Goal: Information Seeking & Learning: Learn about a topic

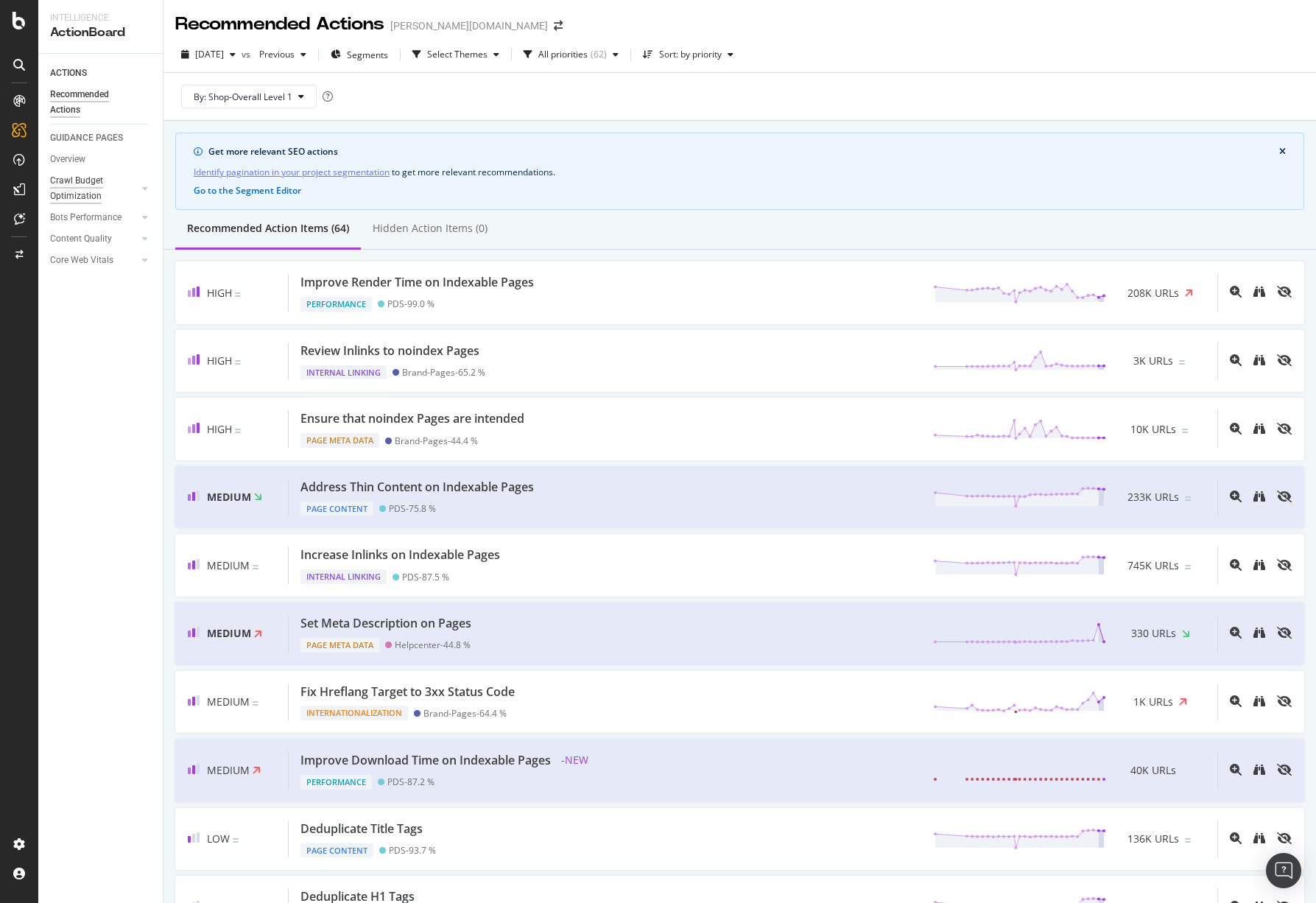
click at [81, 186] on div "Crawl Budget Optimization" at bounding box center [89, 188] width 78 height 31
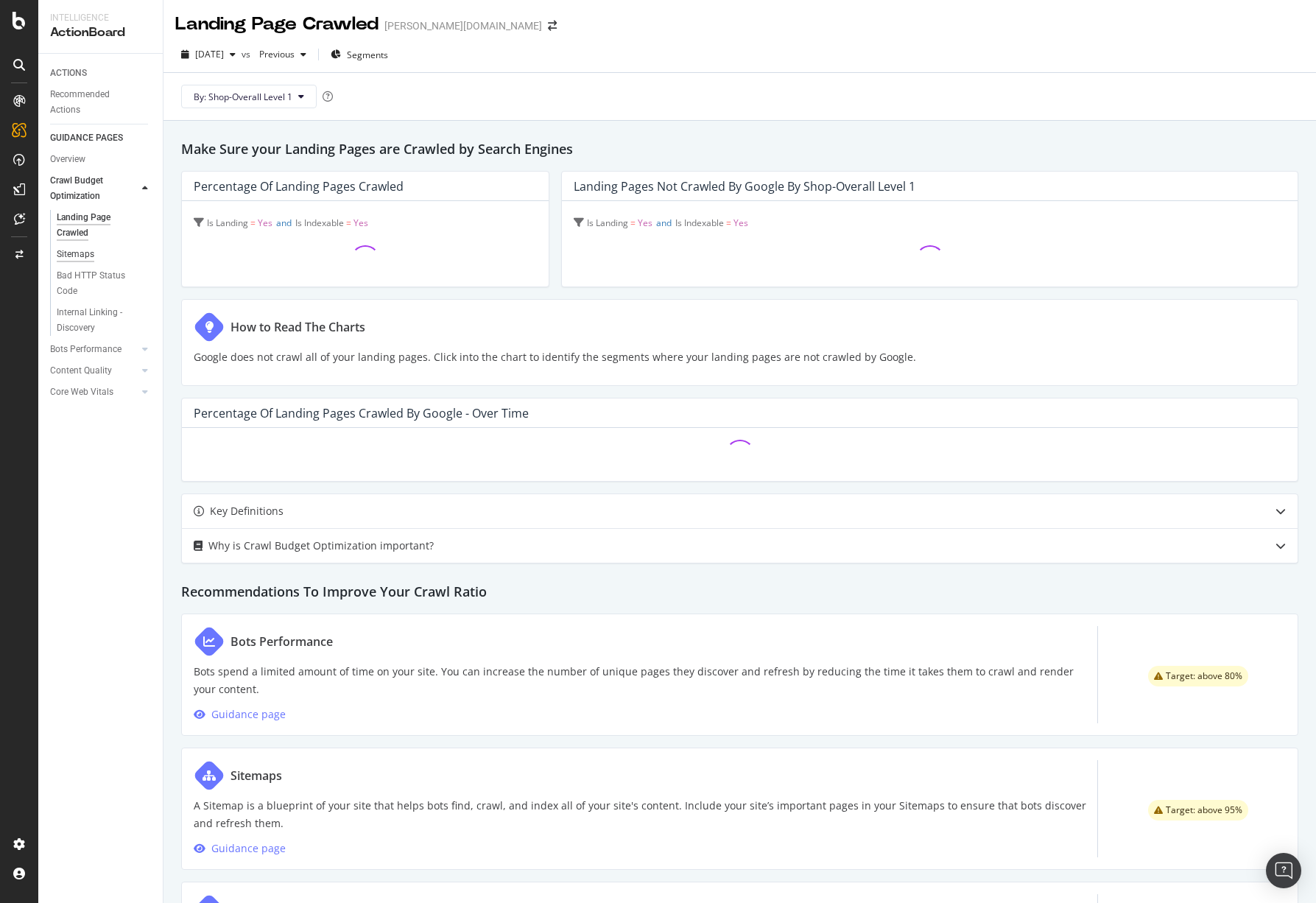
click at [80, 256] on div "Sitemaps" at bounding box center [75, 254] width 37 height 16
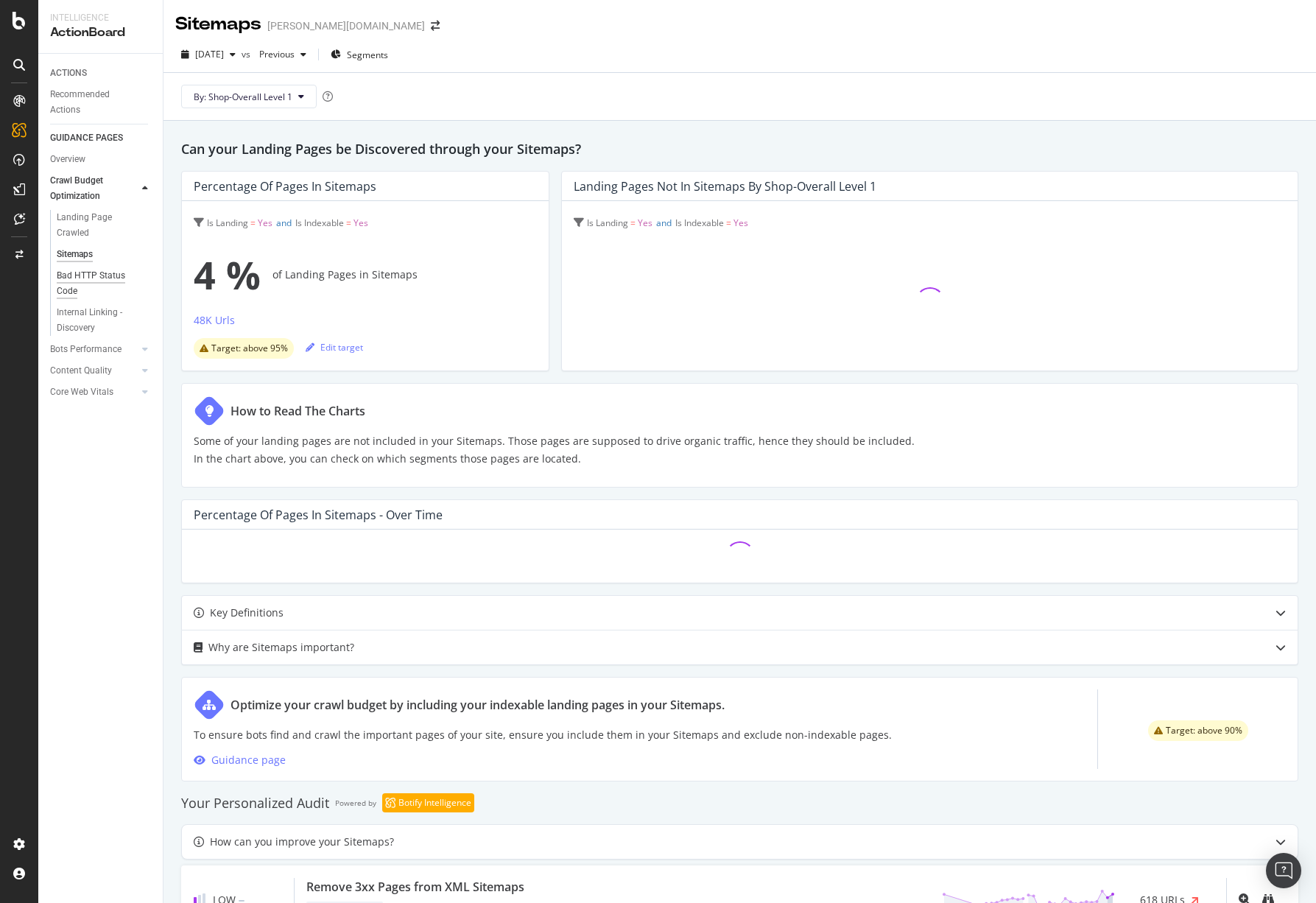
click at [79, 282] on div "Bad HTTP Status Code" at bounding box center [98, 283] width 82 height 31
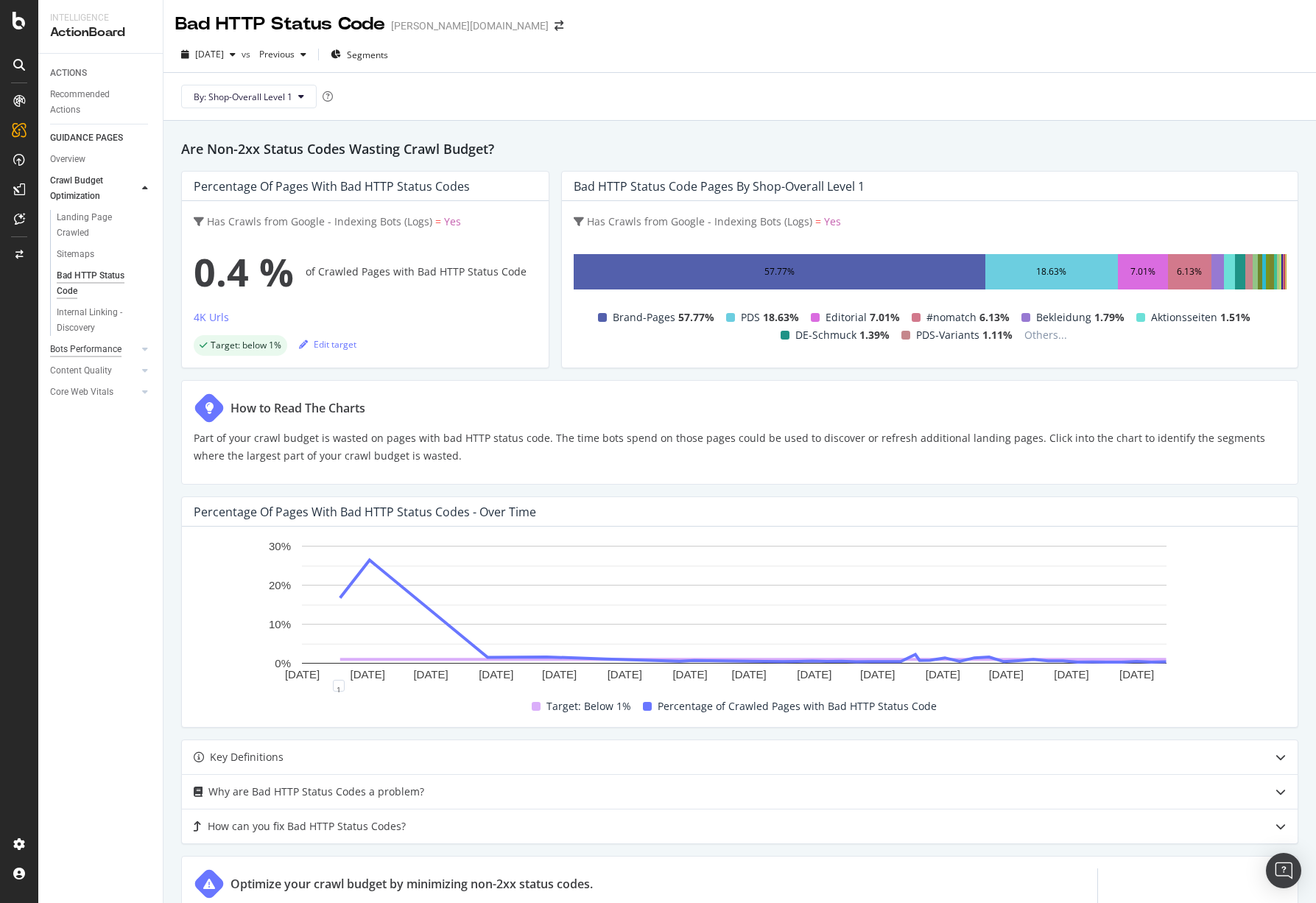
click at [90, 350] on div "Bots Performance" at bounding box center [86, 349] width 71 height 16
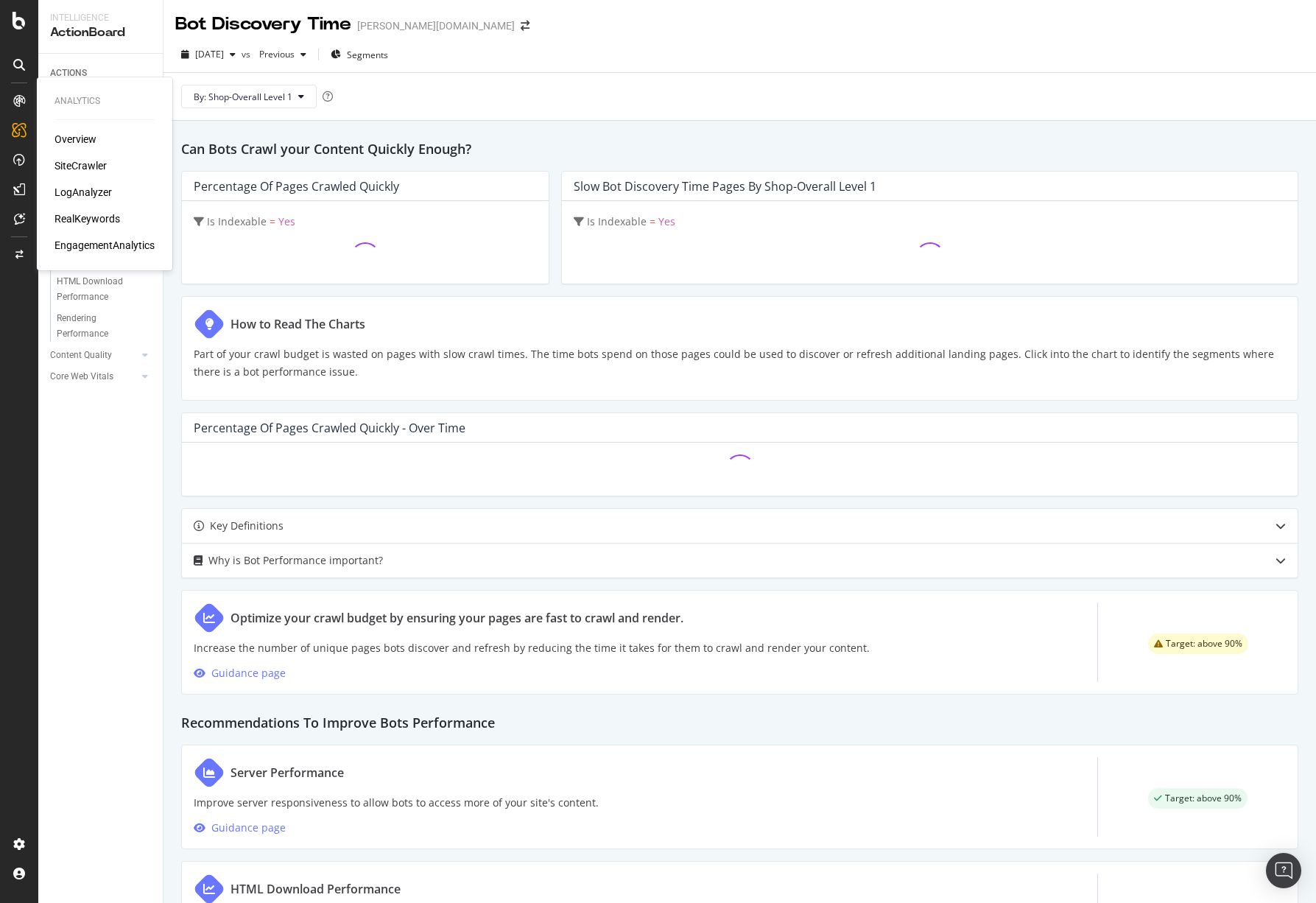
click at [77, 188] on div "LogAnalyzer" at bounding box center [83, 192] width 58 height 15
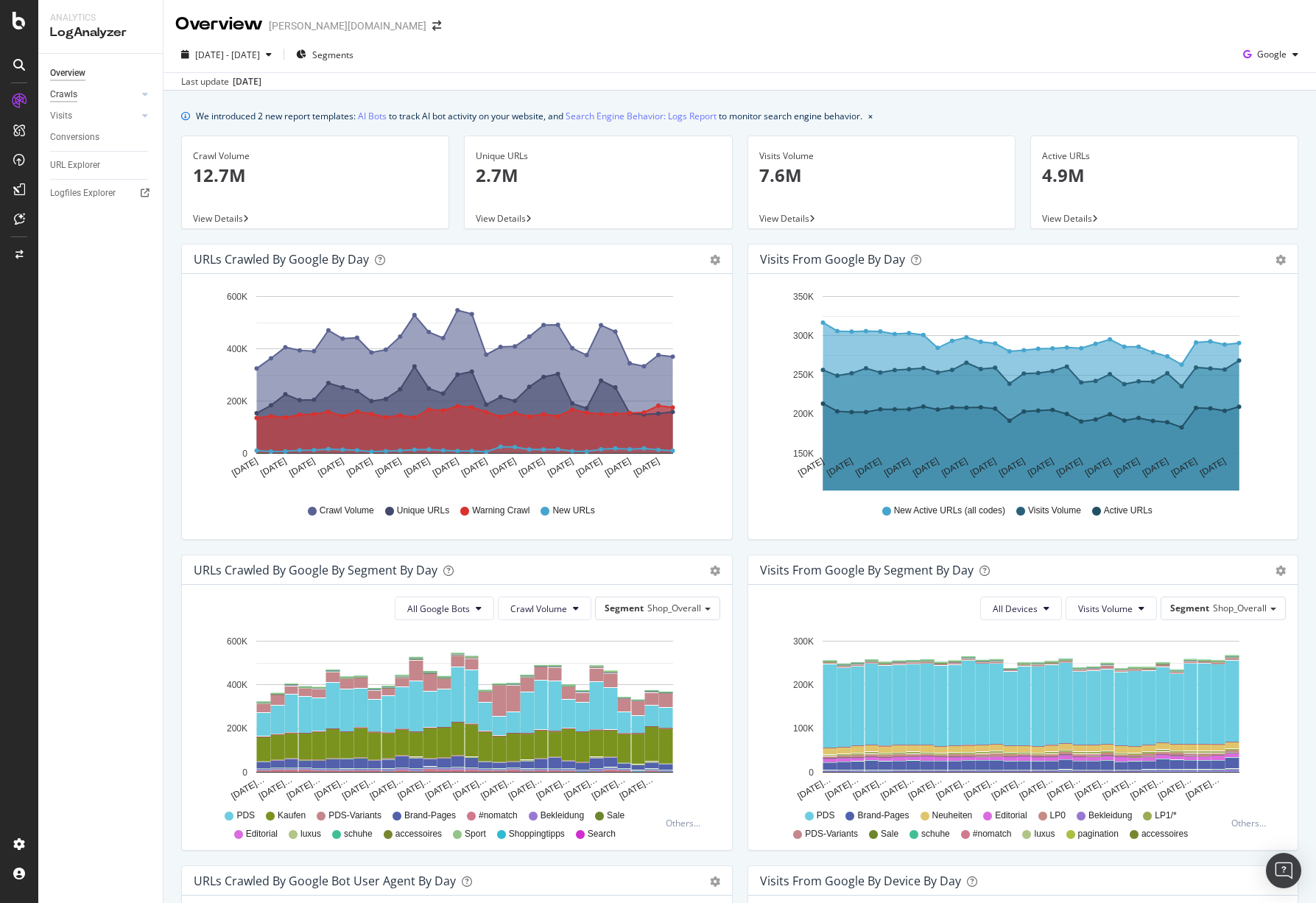
click at [76, 90] on div "Crawls" at bounding box center [64, 94] width 27 height 16
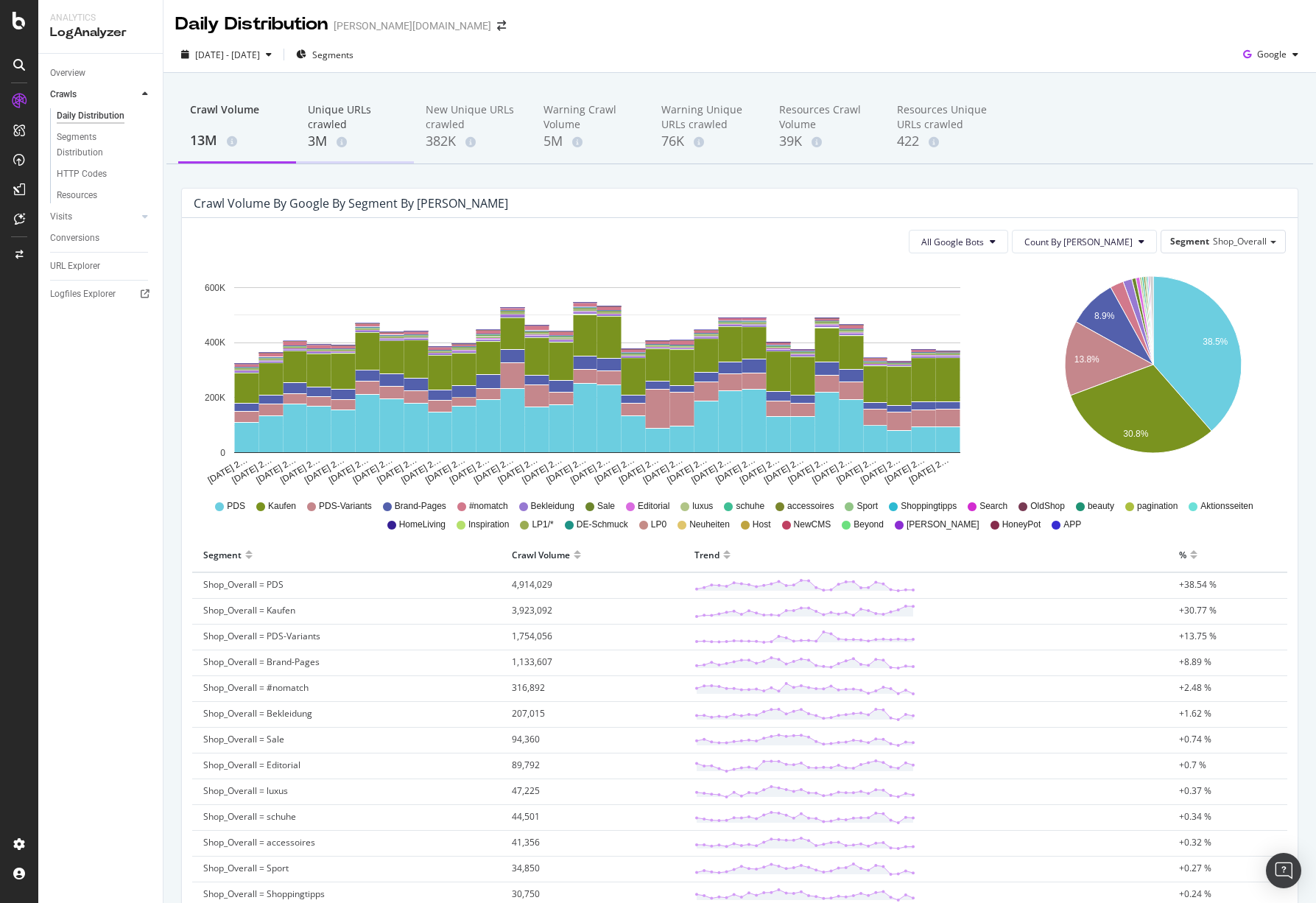
click at [372, 121] on div "Unique URLs crawled" at bounding box center [355, 117] width 94 height 29
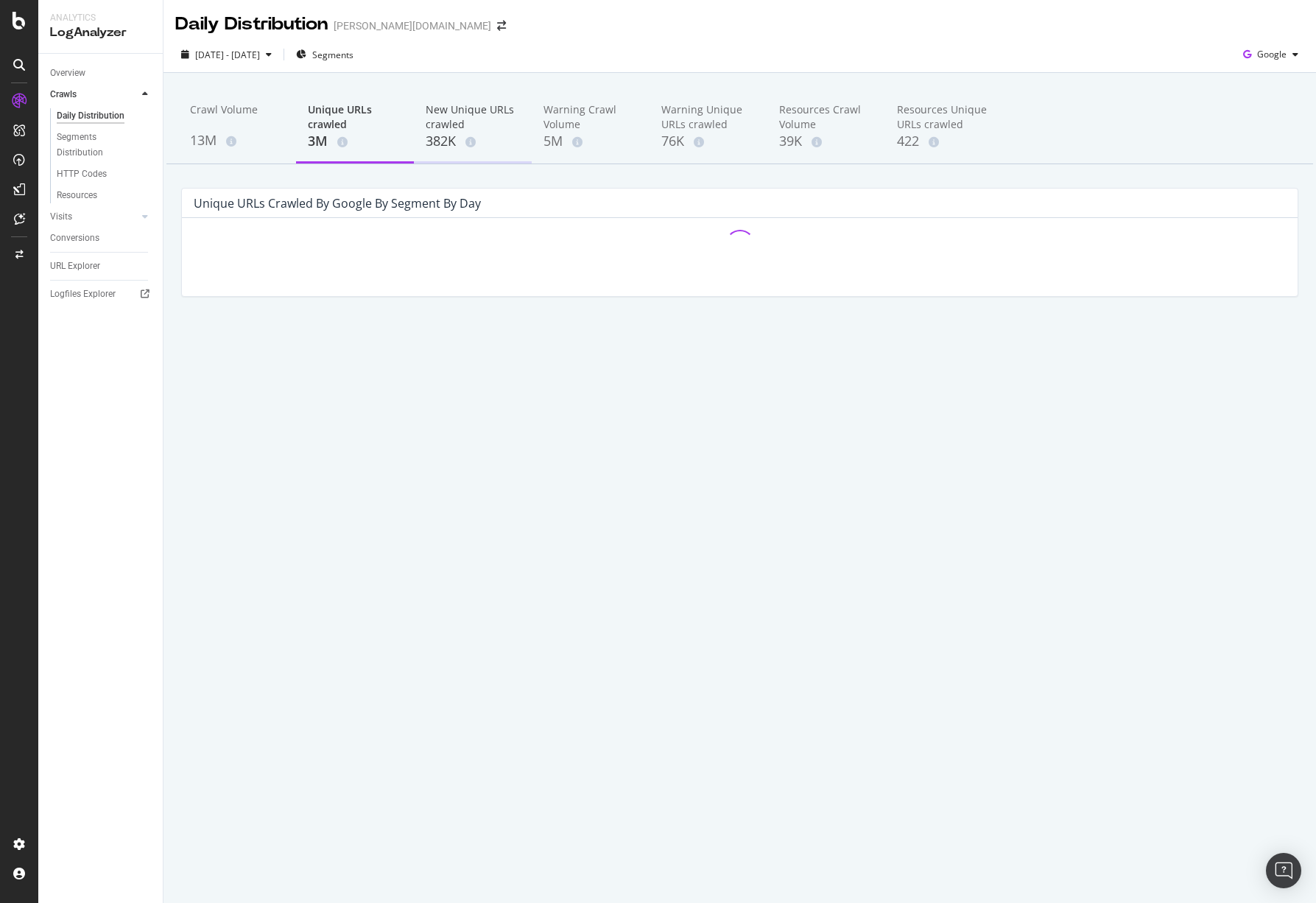
click at [440, 113] on div "New Unique URLs crawled" at bounding box center [472, 117] width 94 height 29
click at [574, 112] on div "Warning Crawl Volume" at bounding box center [590, 117] width 94 height 29
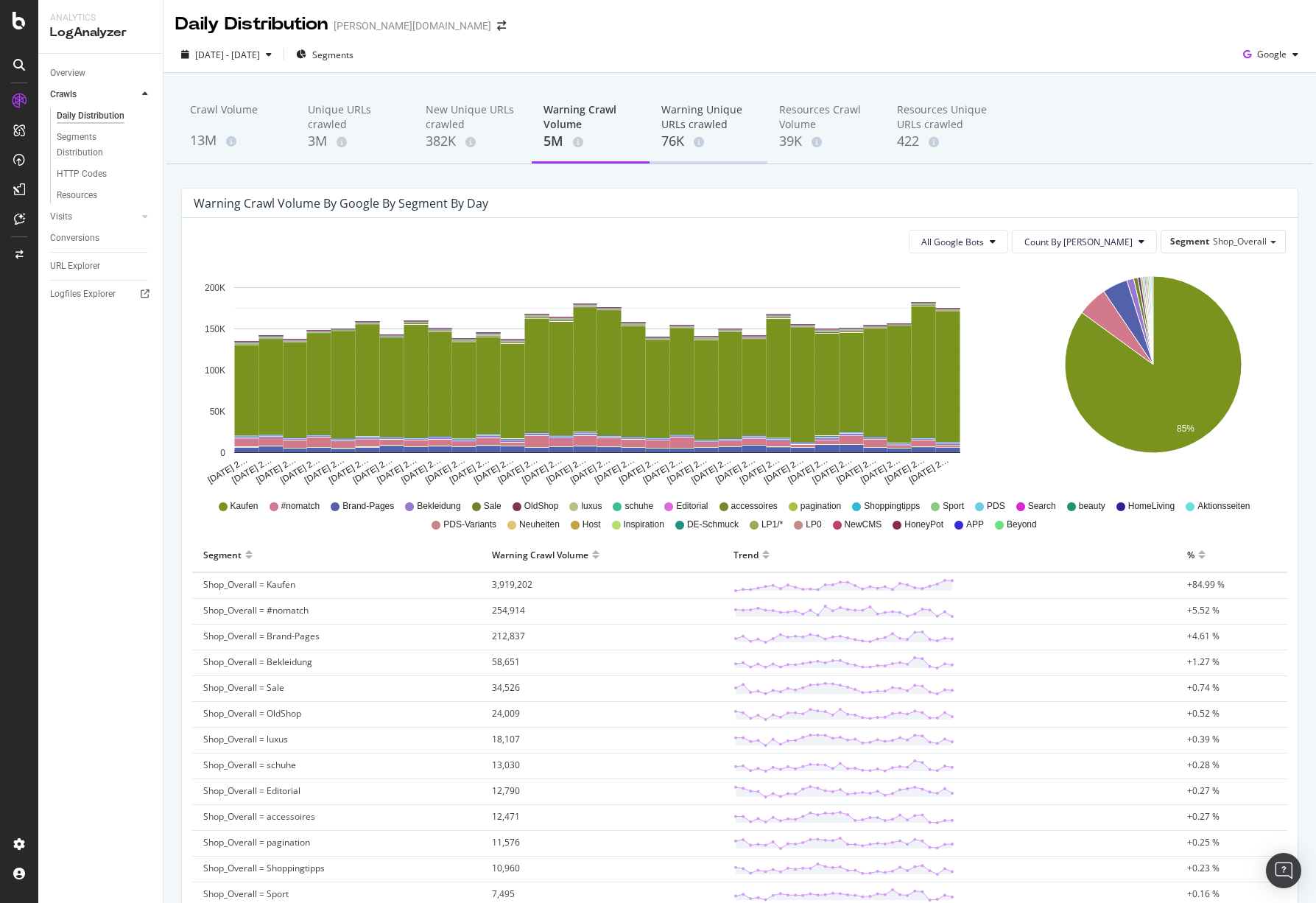
click at [682, 108] on div "Warning Unique URLs crawled" at bounding box center [707, 117] width 94 height 29
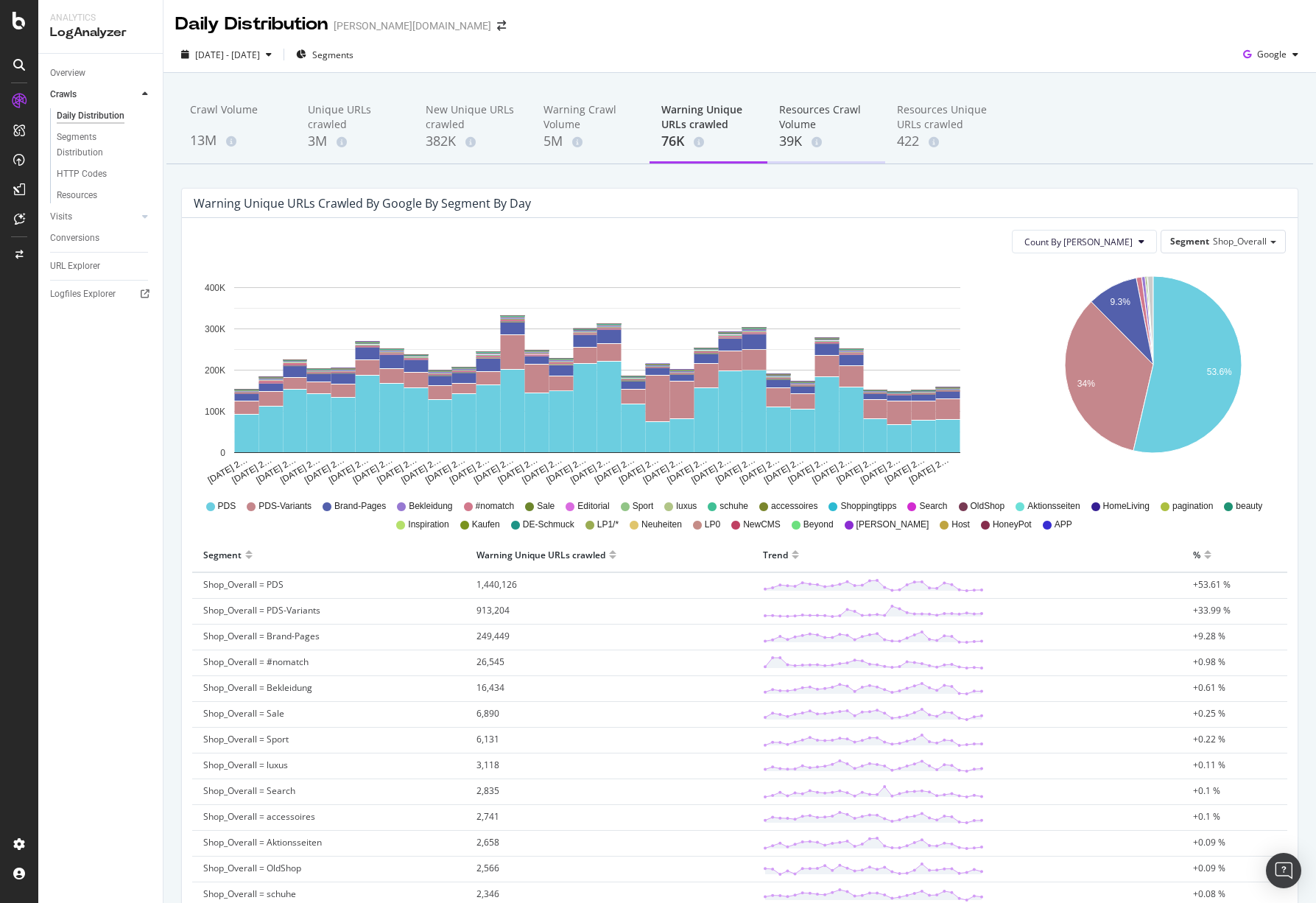
click at [792, 146] on div "39K" at bounding box center [825, 141] width 94 height 19
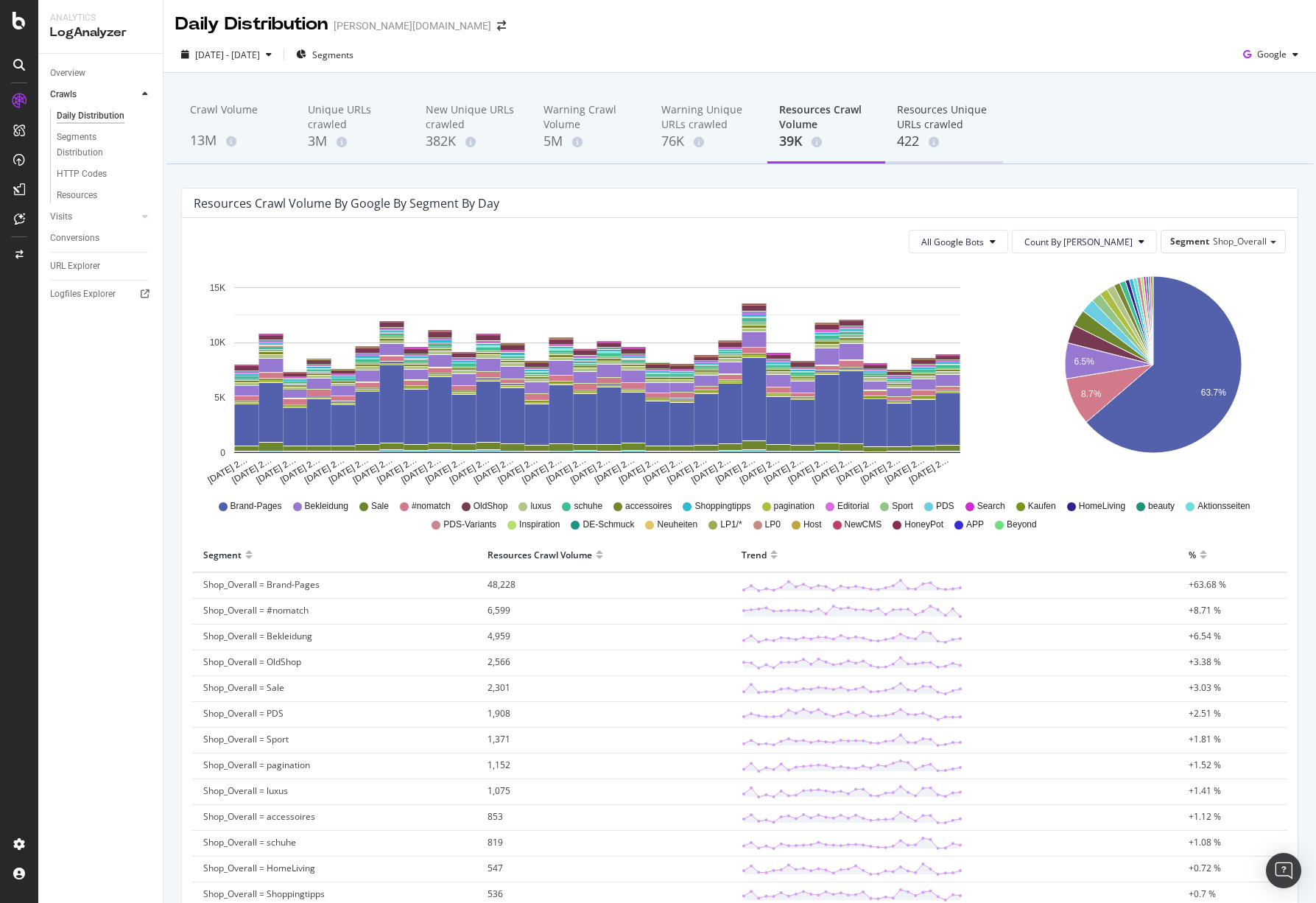
click at [919, 123] on div "Resources Unique URLs crawled" at bounding box center [943, 117] width 94 height 29
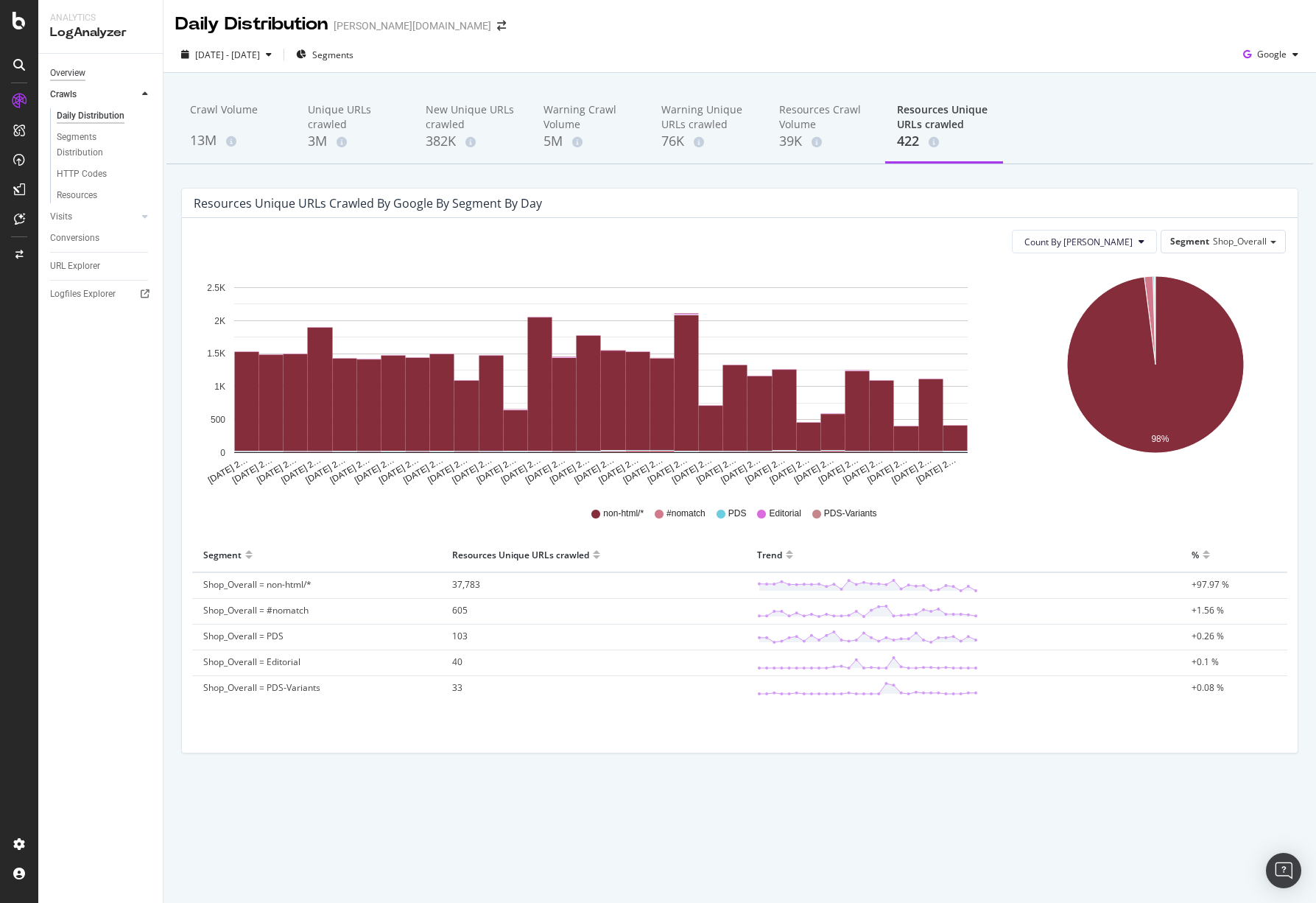
click at [81, 70] on div "Overview" at bounding box center [68, 73] width 36 height 16
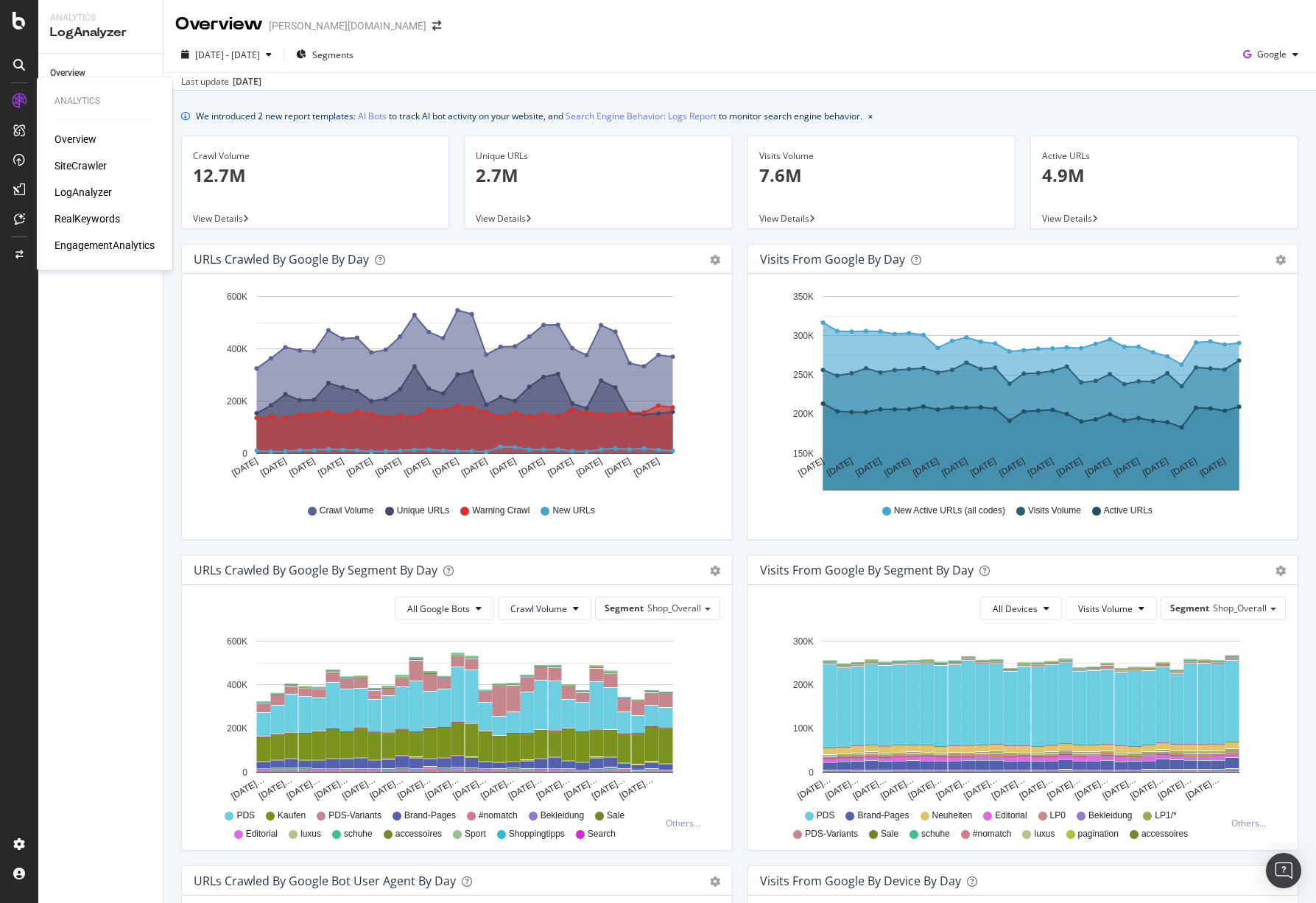
click at [78, 161] on div "SiteCrawler" at bounding box center [80, 165] width 52 height 15
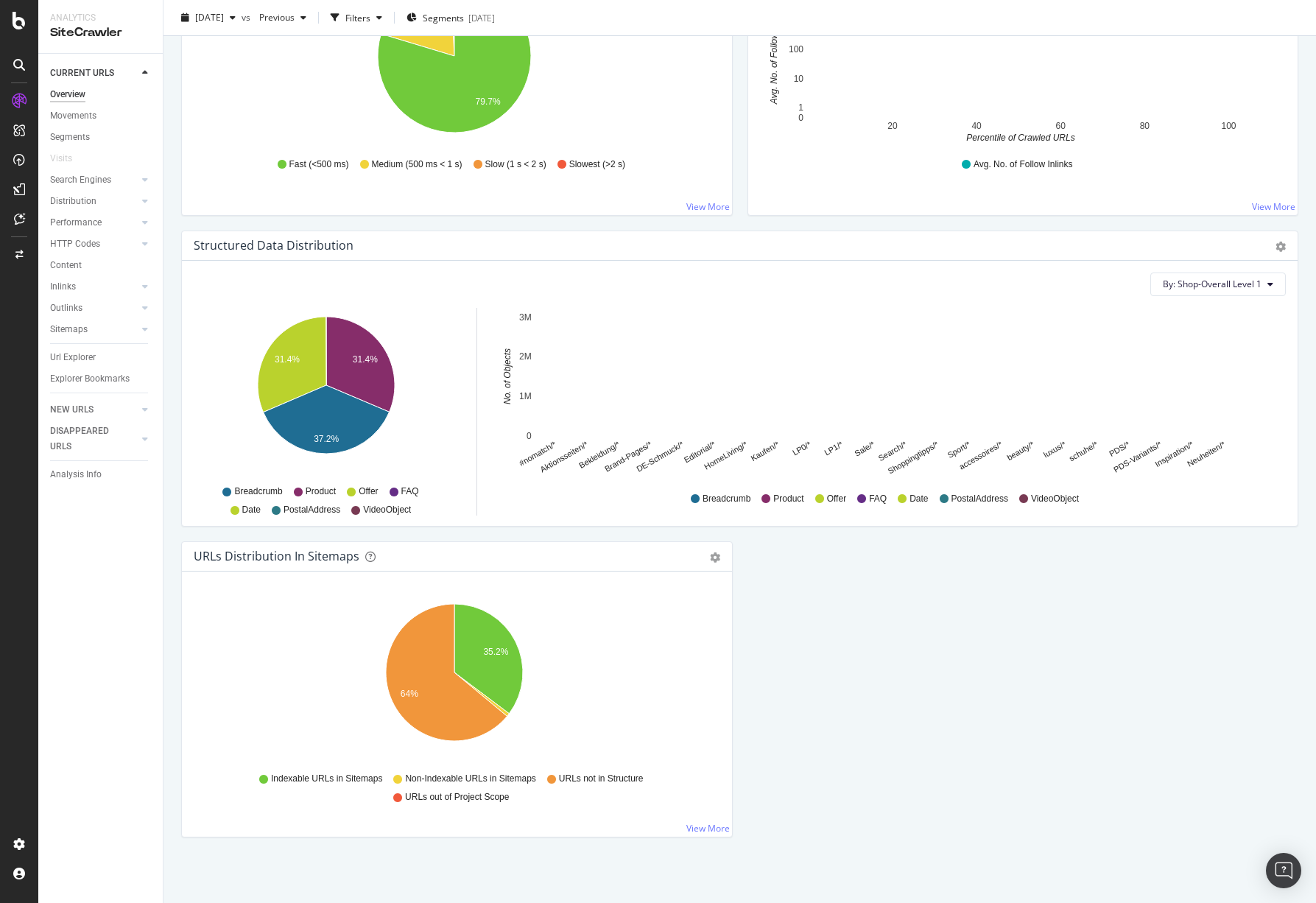
scroll to position [1233, 0]
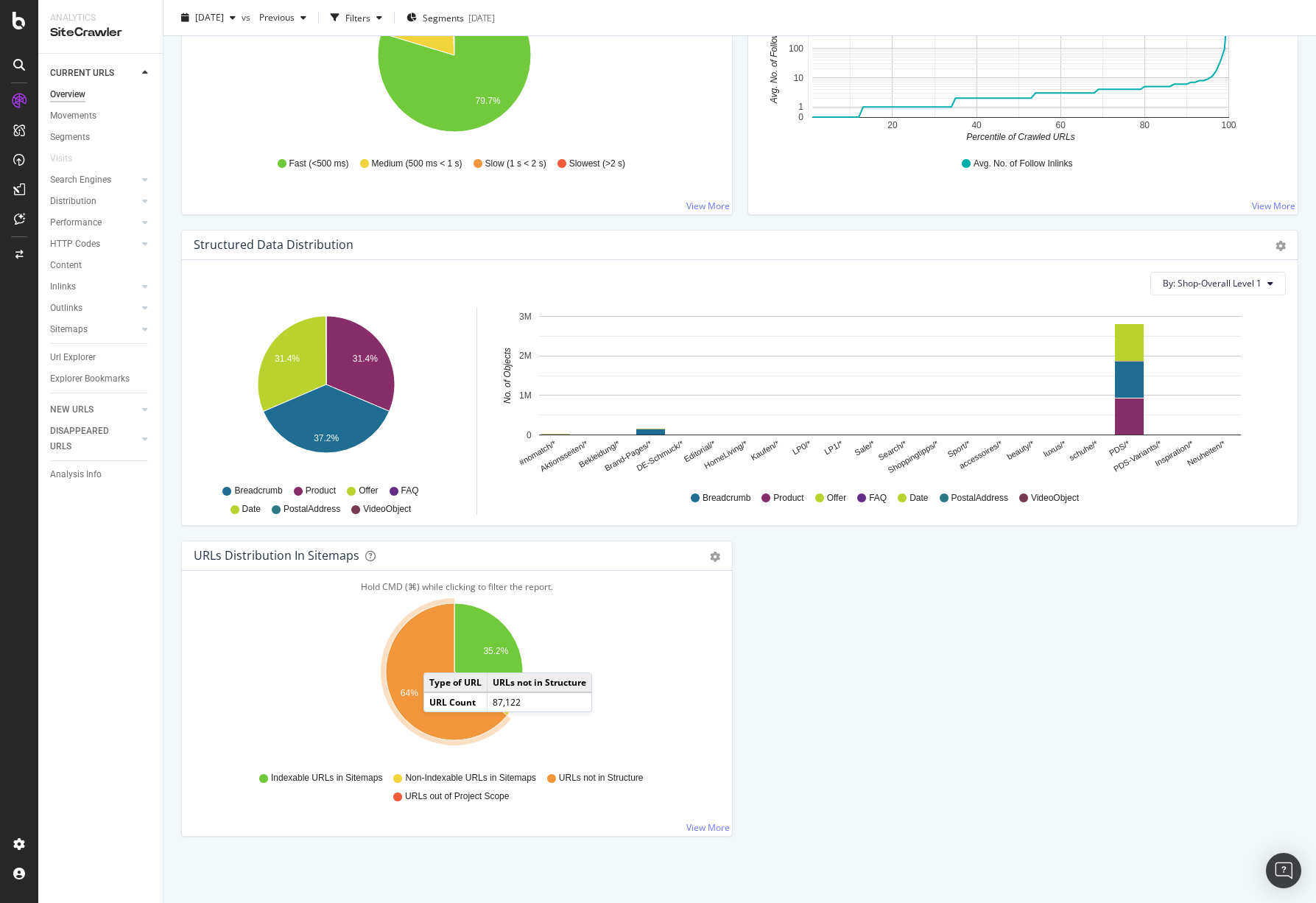
click at [438, 657] on icon "A chart." at bounding box center [446, 672] width 122 height 137
click at [429, 648] on icon "A chart." at bounding box center [446, 672] width 122 height 137
click at [428, 653] on icon "A chart." at bounding box center [446, 672] width 122 height 137
click at [430, 668] on icon "A chart." at bounding box center [446, 672] width 122 height 137
click at [697, 831] on link "View More" at bounding box center [708, 827] width 44 height 13
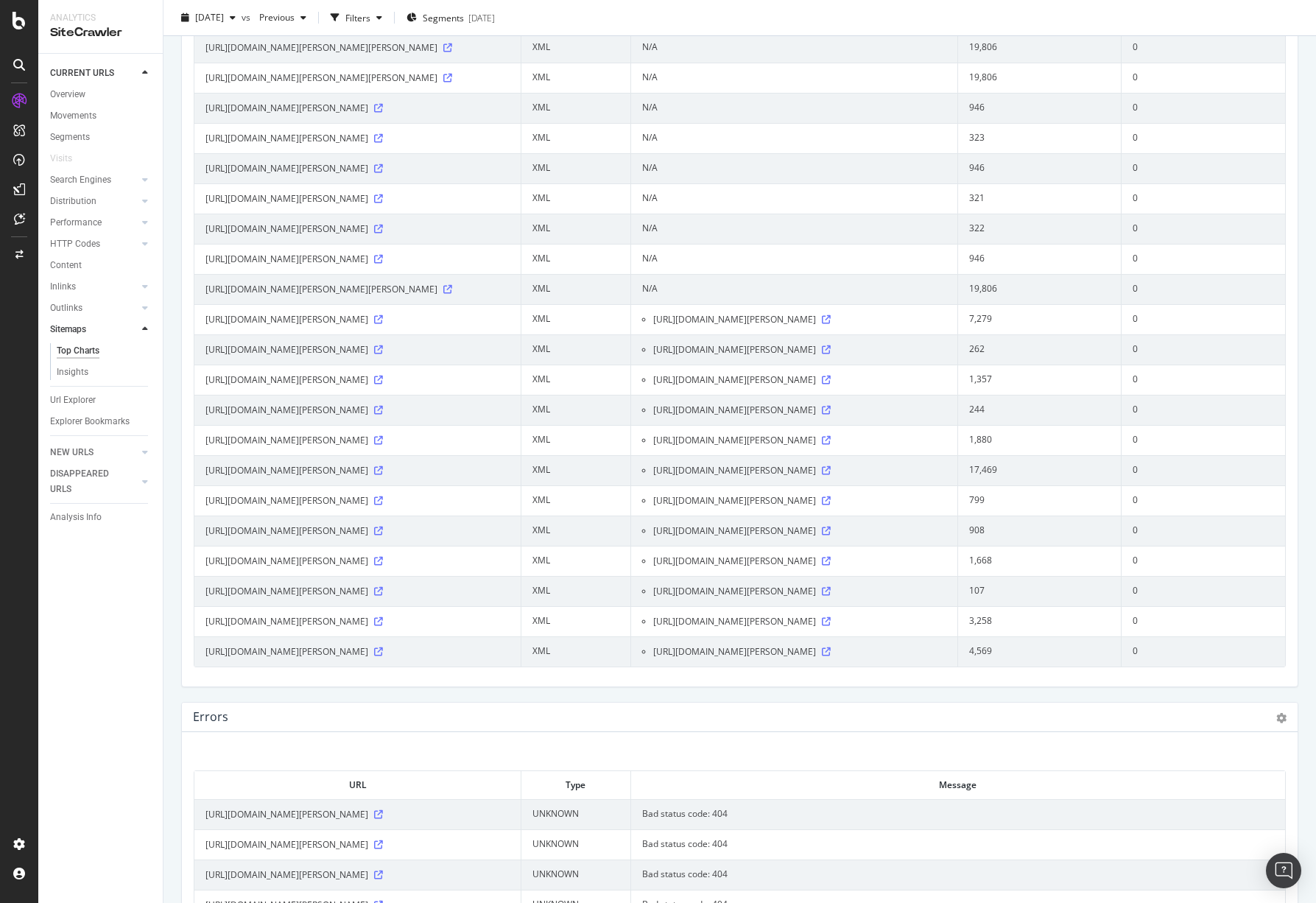
scroll to position [1752, 0]
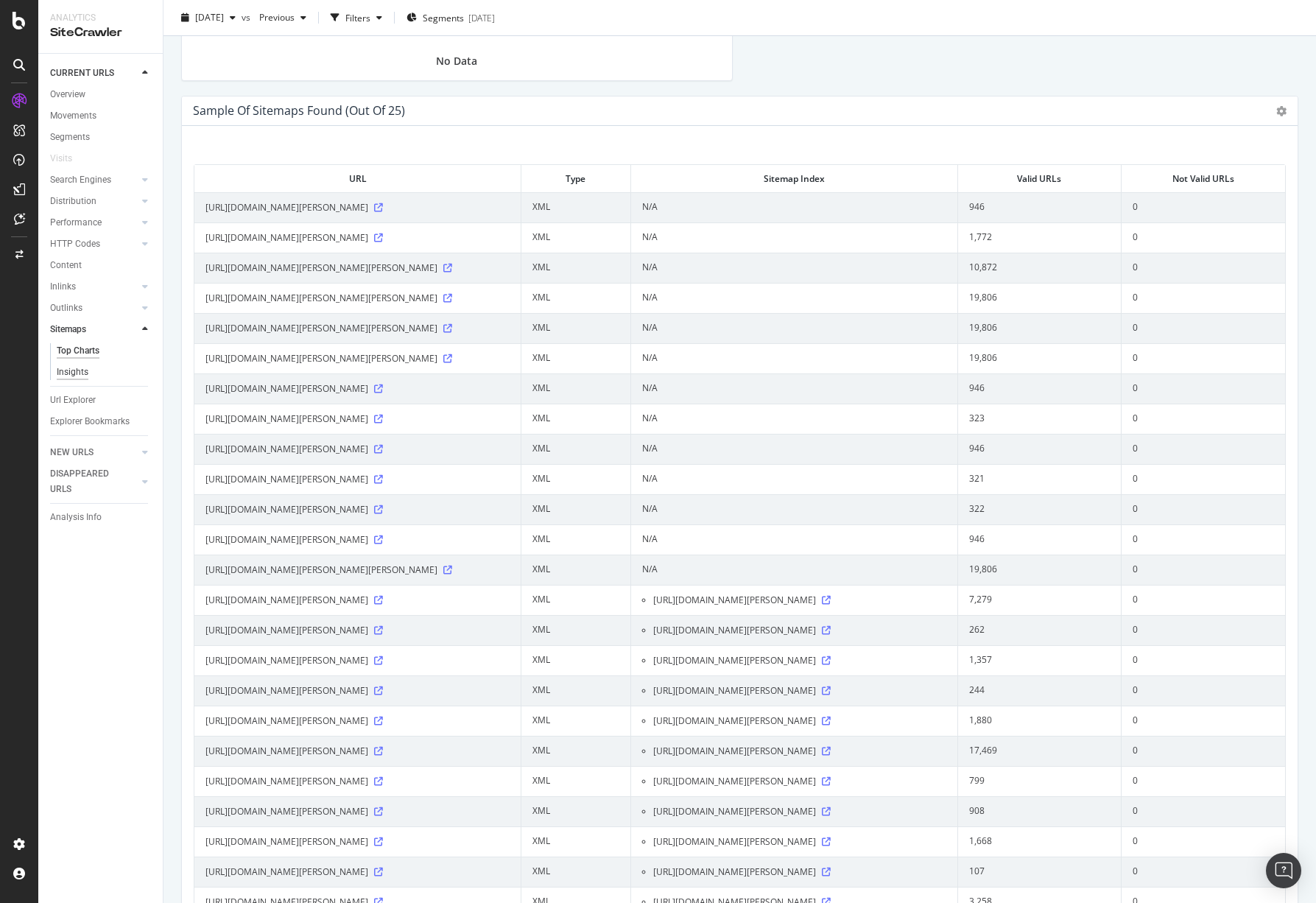
click at [62, 371] on div "Insights" at bounding box center [72, 372] width 32 height 16
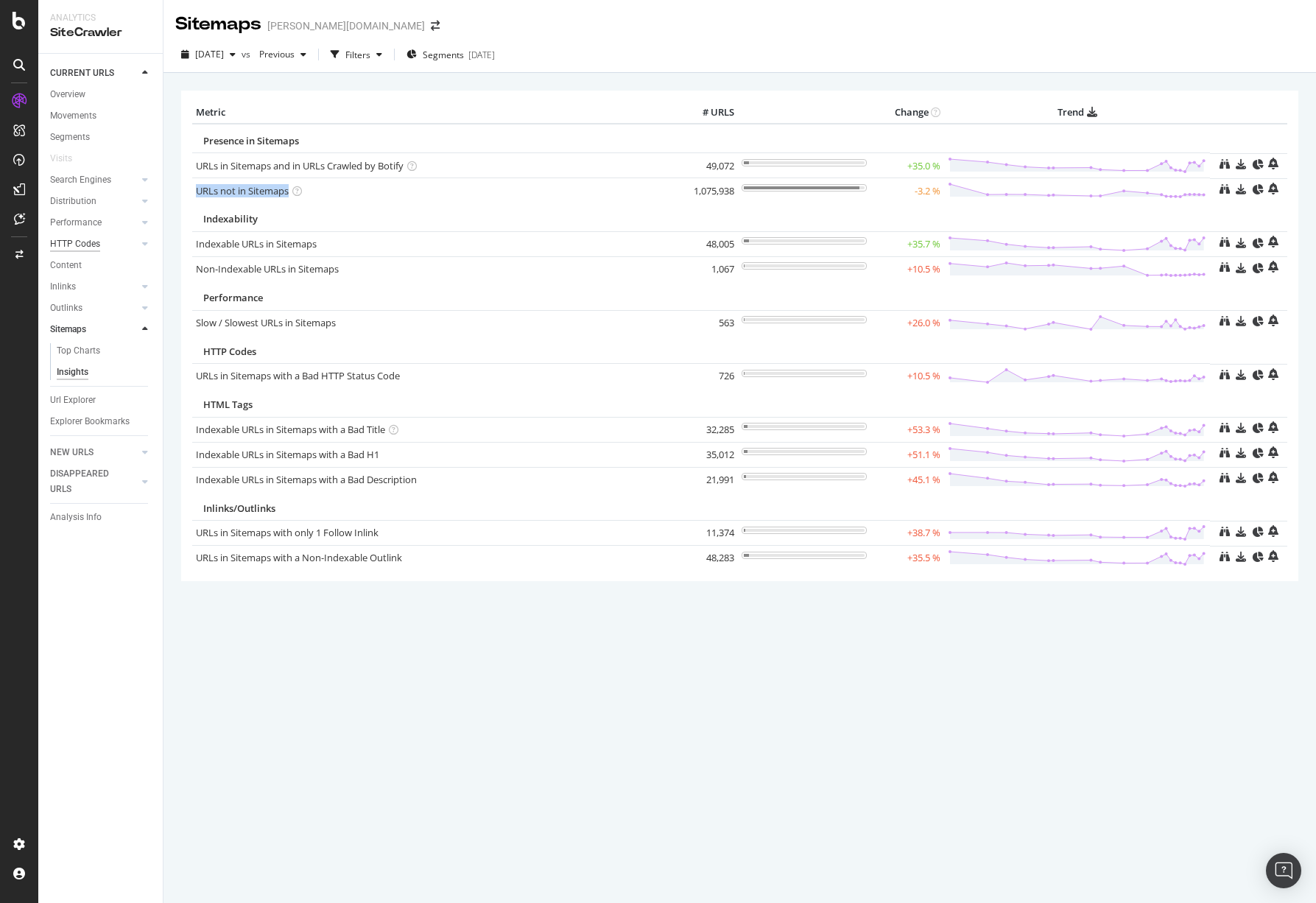
click at [81, 250] on div "HTTP Codes" at bounding box center [75, 244] width 50 height 16
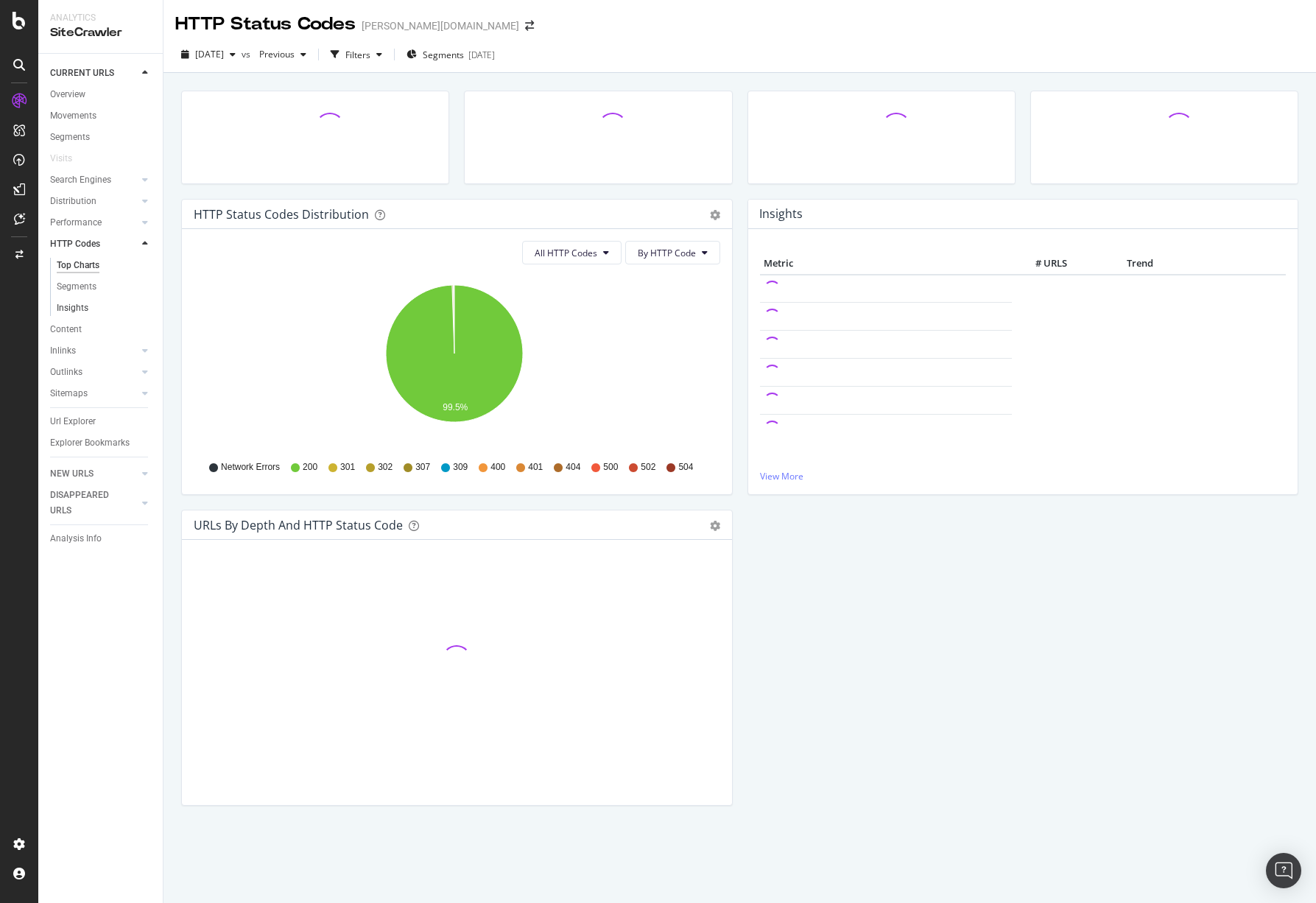
click at [89, 302] on link "Insights" at bounding box center [104, 308] width 96 height 16
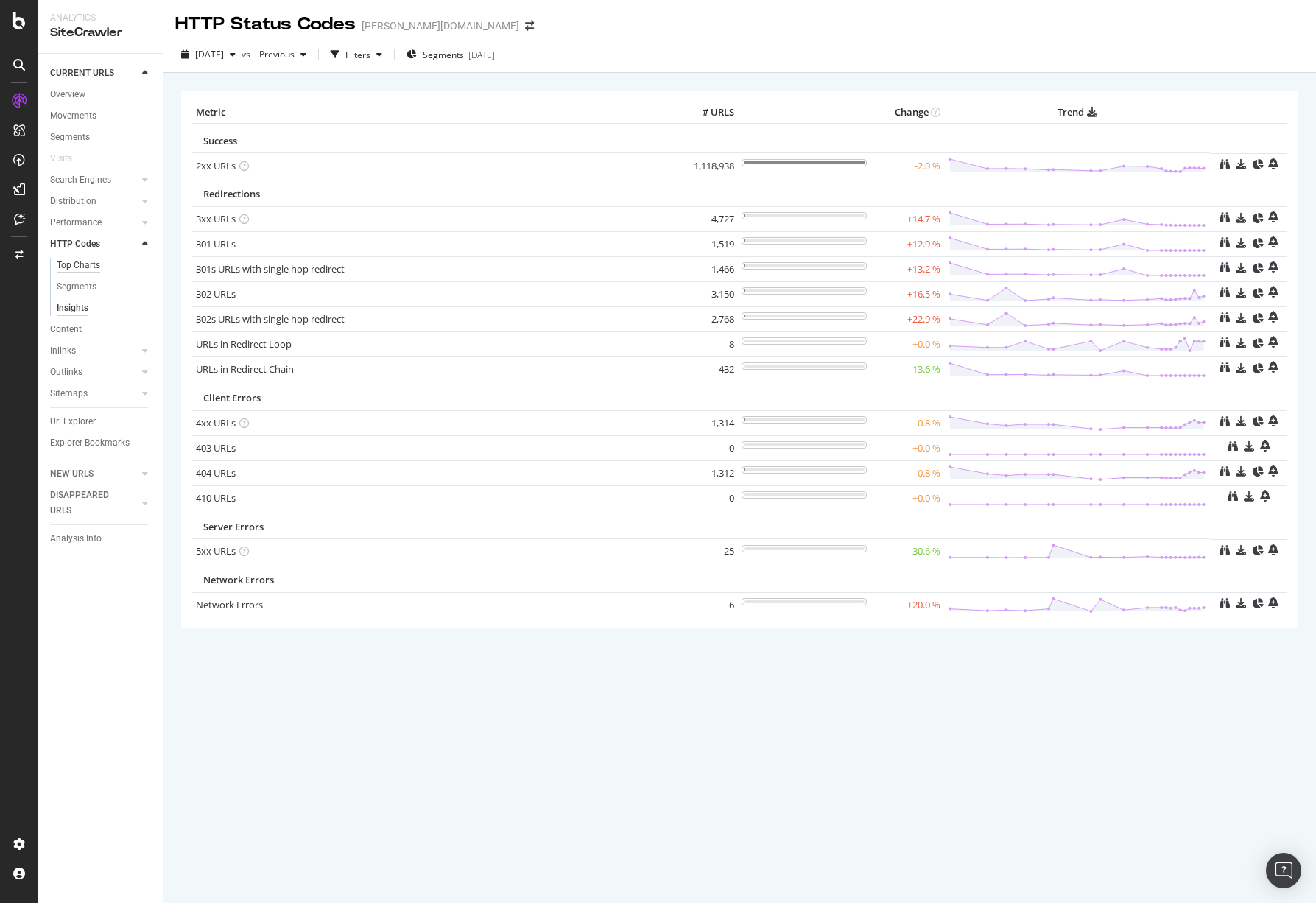
click at [86, 268] on div "Top Charts" at bounding box center [79, 265] width 44 height 16
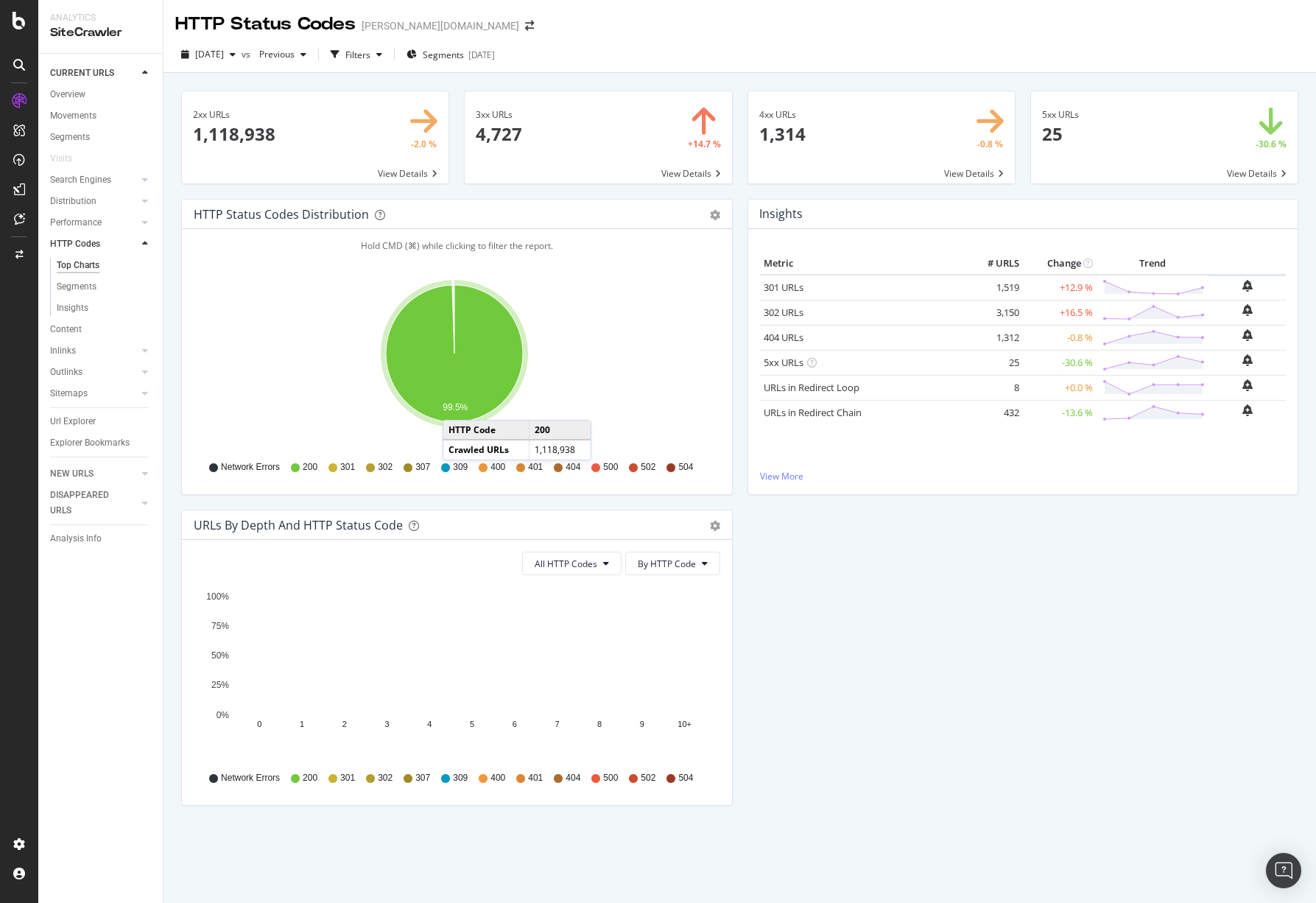
scroll to position [21, 0]
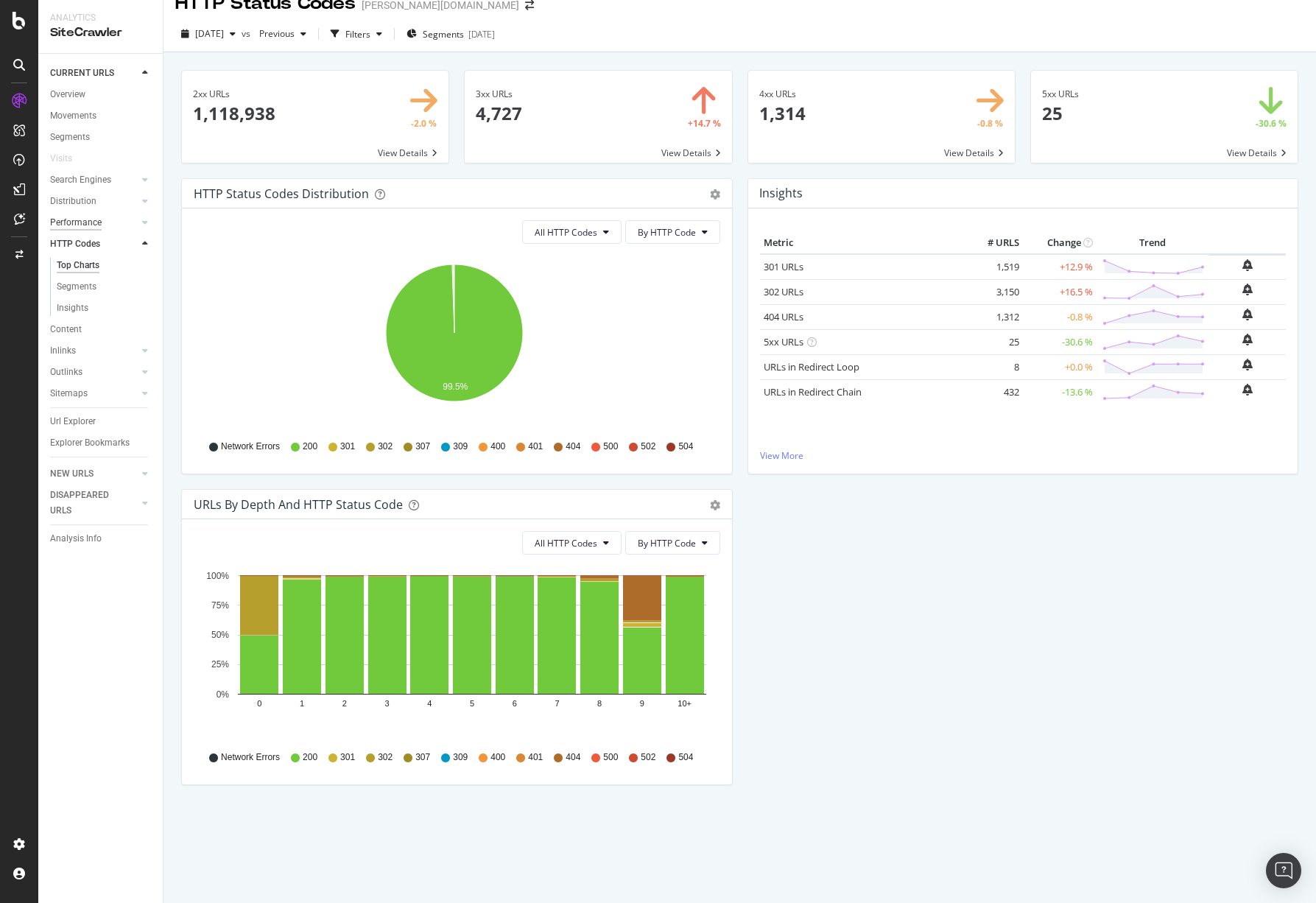
click at [69, 217] on div "Performance" at bounding box center [76, 222] width 51 height 16
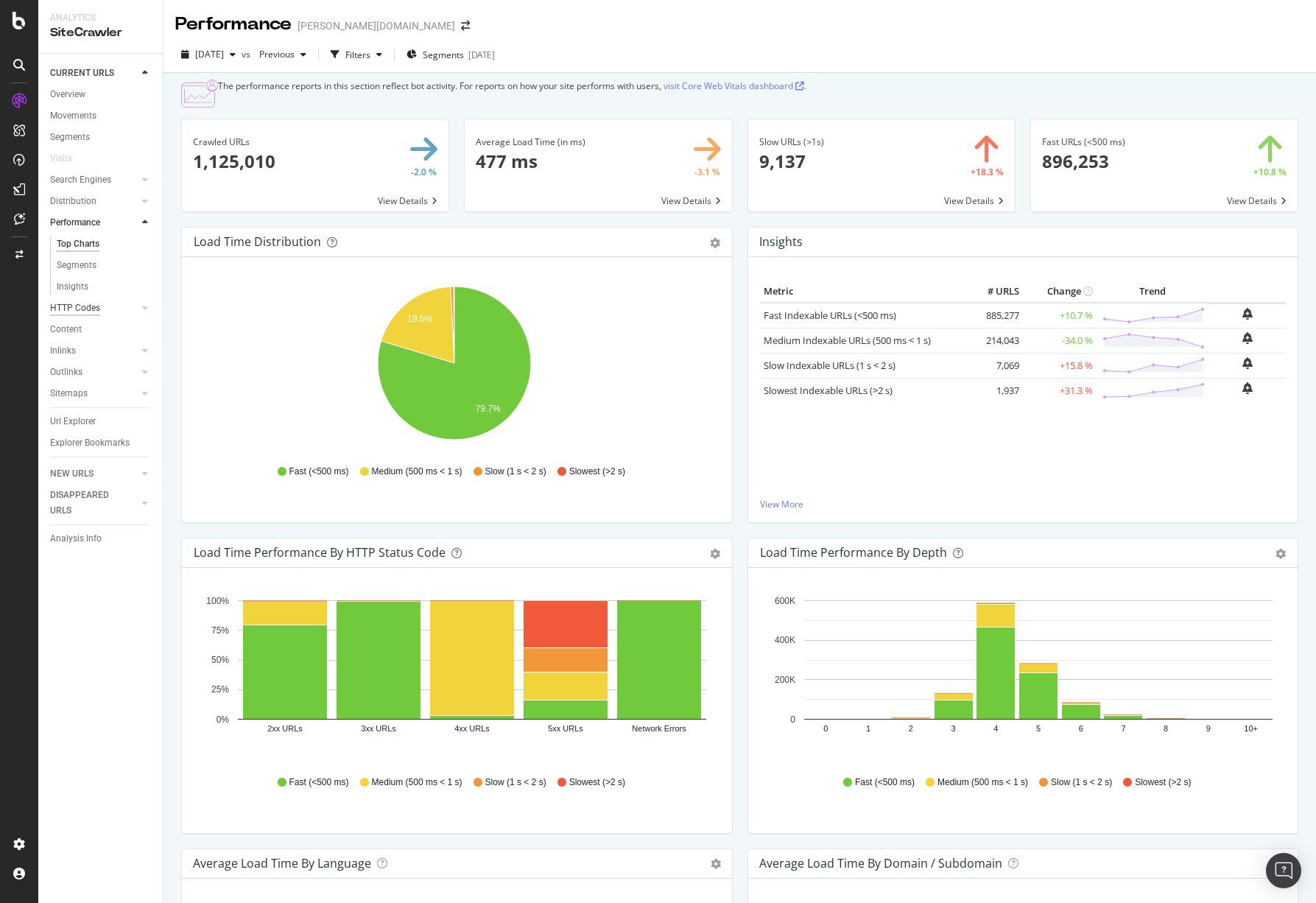
click at [94, 305] on div "HTTP Codes" at bounding box center [75, 308] width 50 height 16
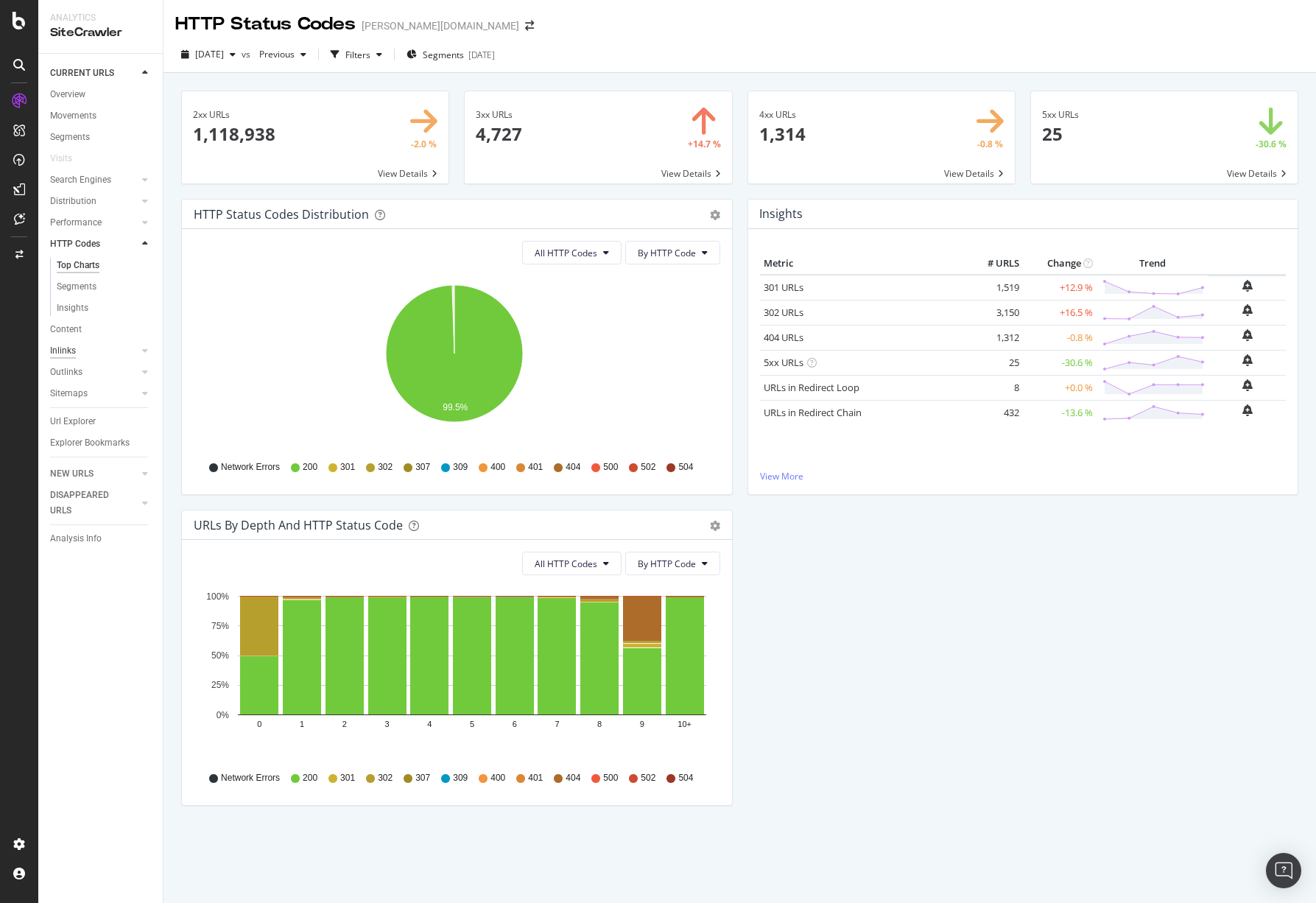
click at [72, 346] on div "Inlinks" at bounding box center [63, 350] width 26 height 16
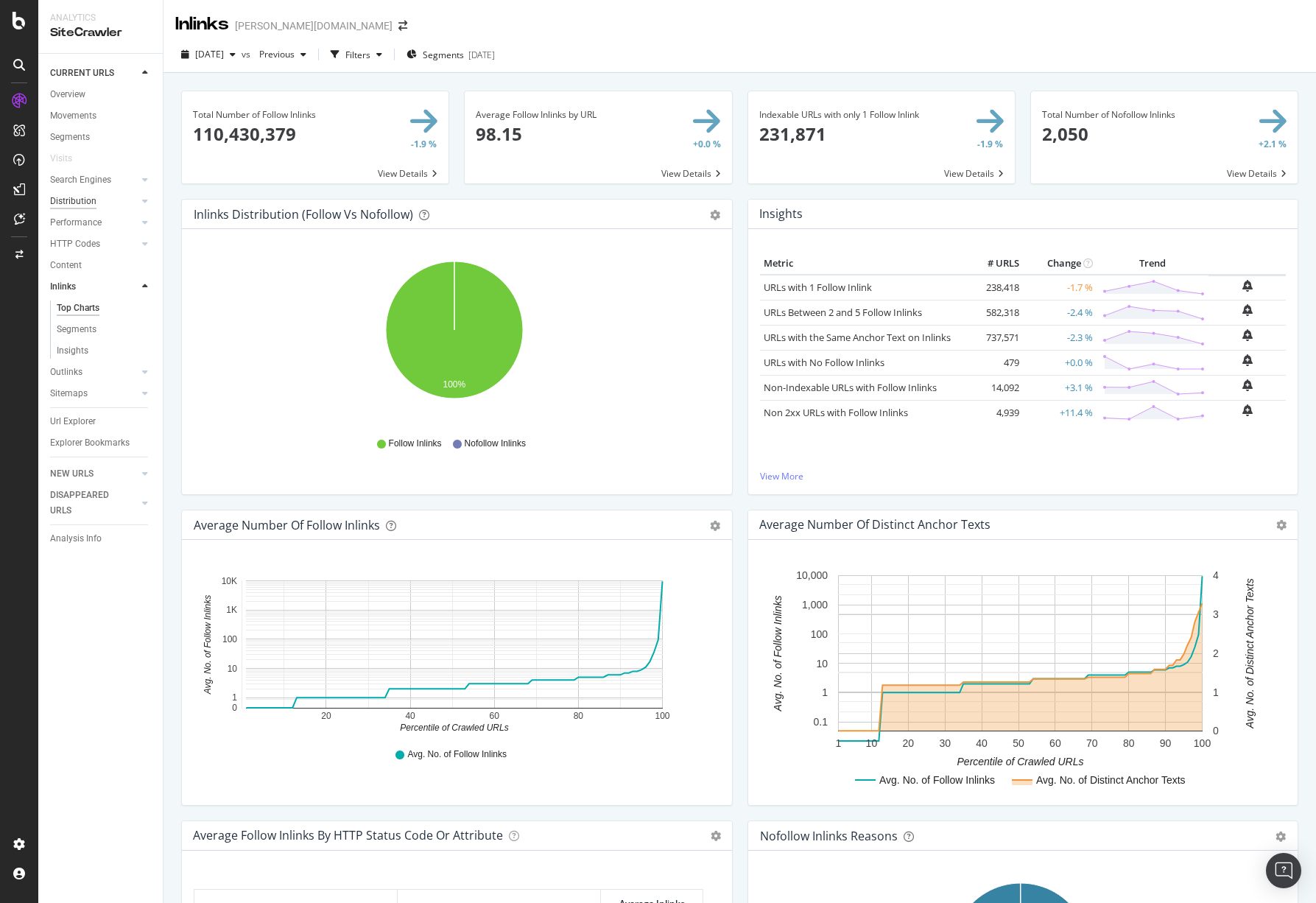
click at [88, 204] on div "Distribution" at bounding box center [73, 201] width 47 height 16
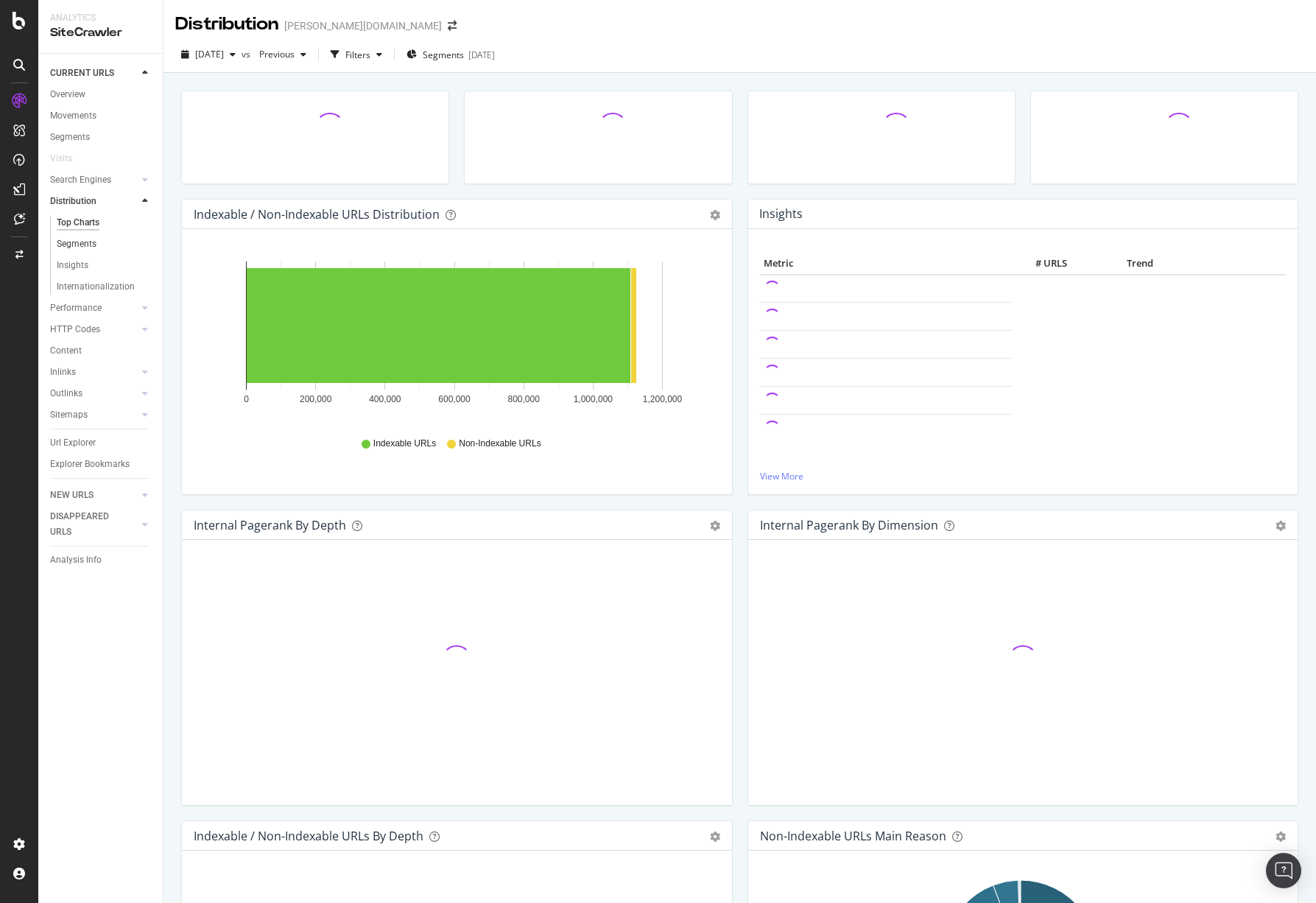
click at [98, 245] on link "Segments" at bounding box center [104, 244] width 96 height 16
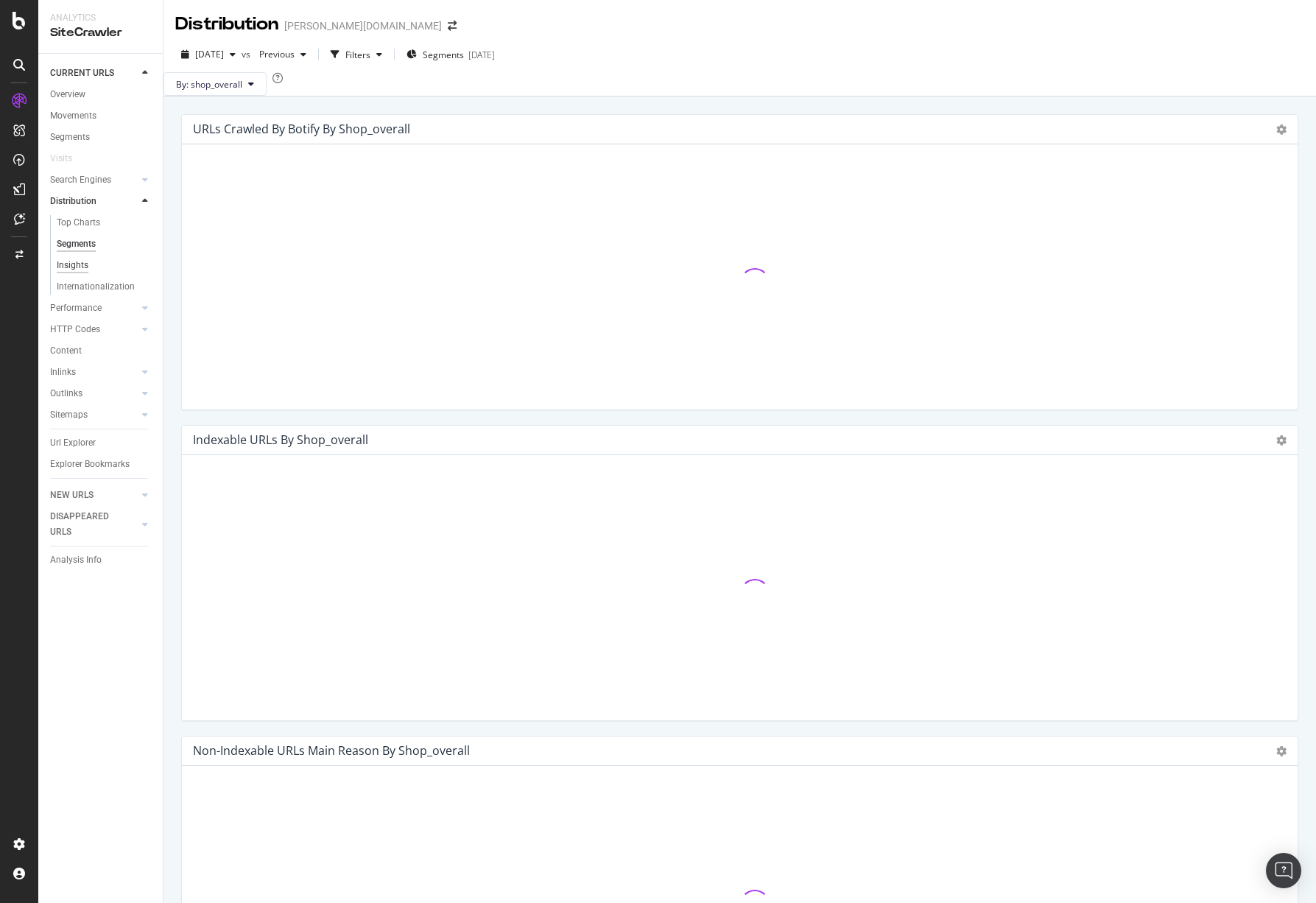
click at [85, 260] on div "Insights" at bounding box center [72, 265] width 32 height 16
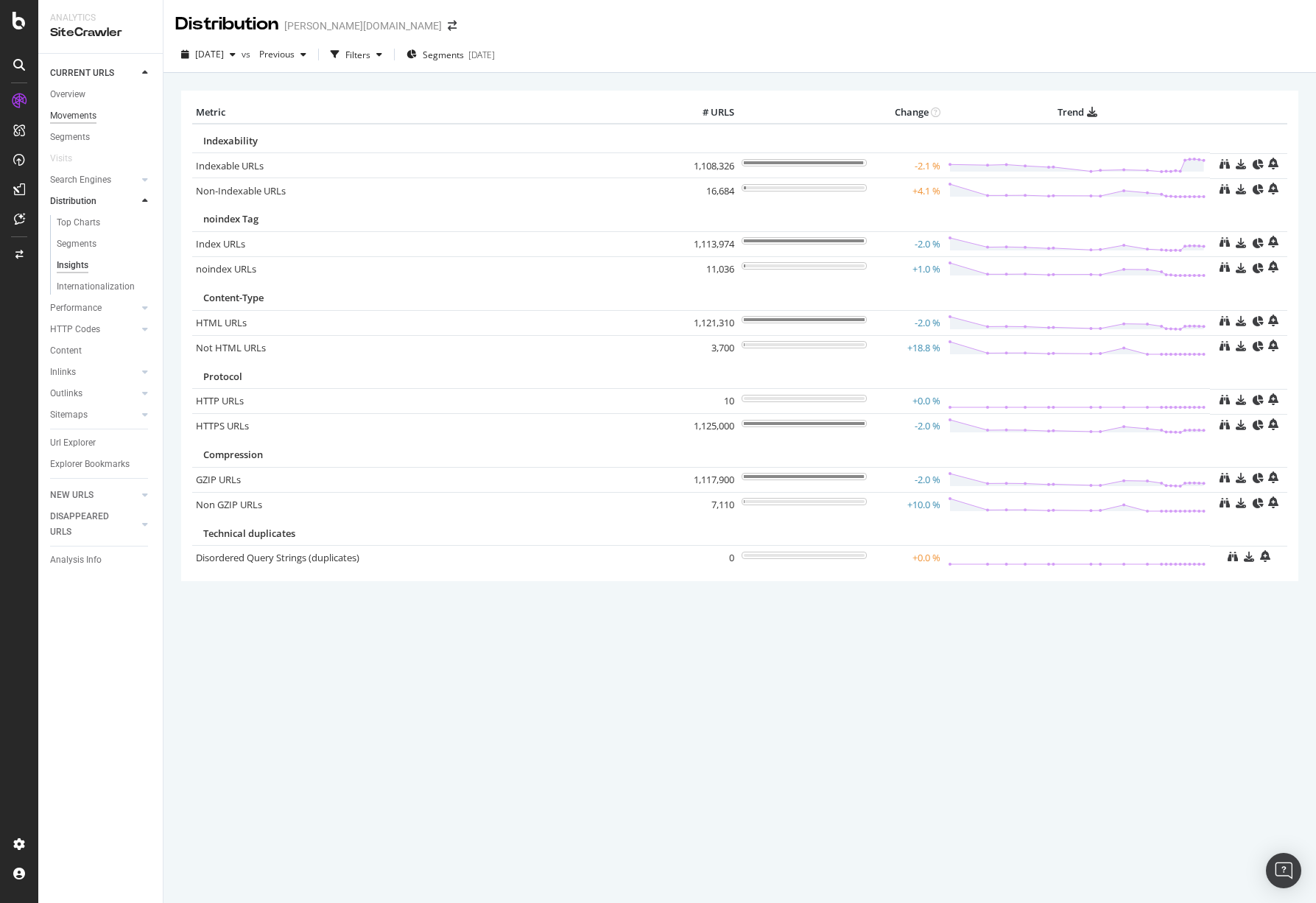
click at [76, 123] on div "Movements" at bounding box center [73, 115] width 47 height 16
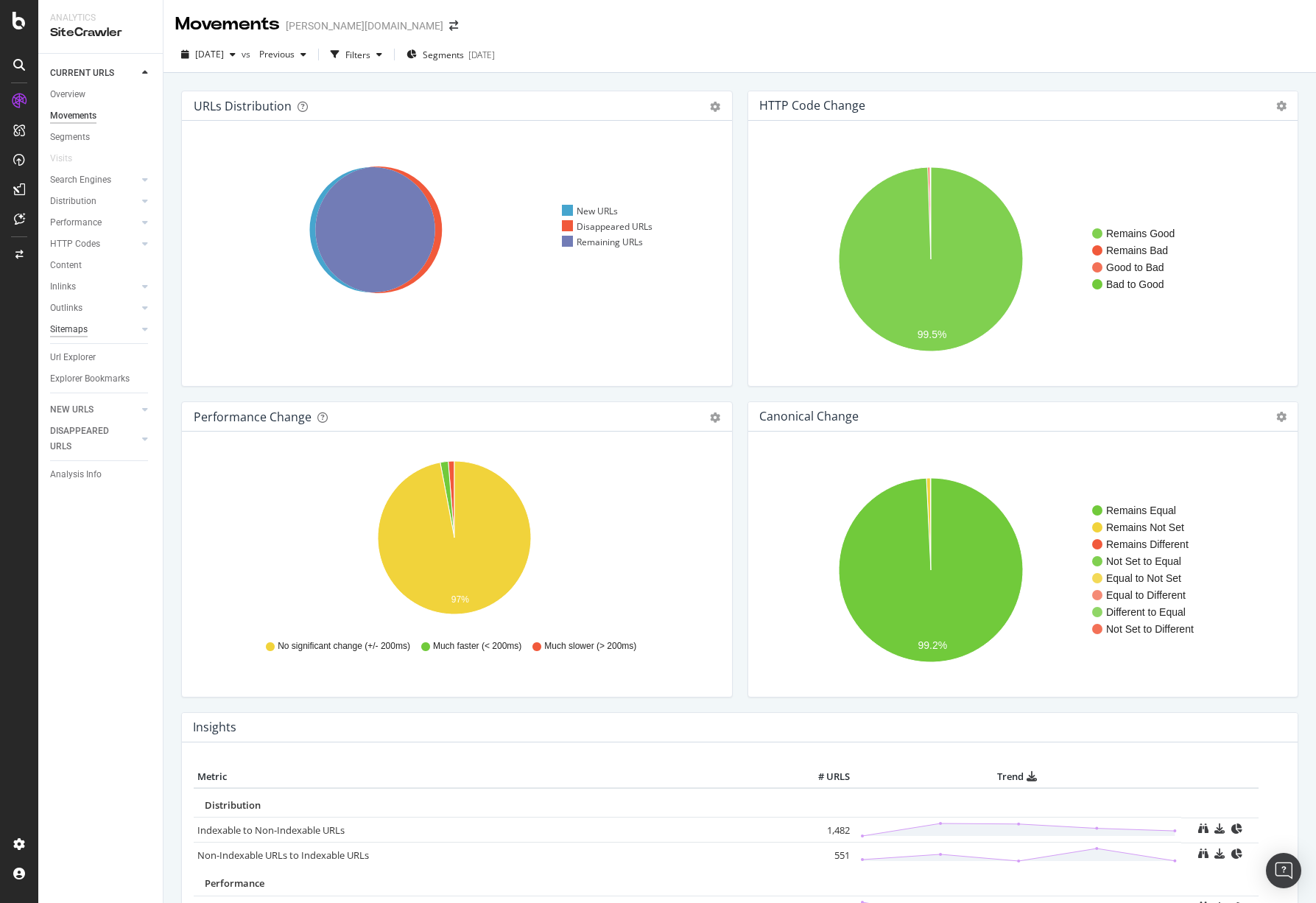
click at [79, 327] on div "Sitemaps" at bounding box center [69, 329] width 37 height 16
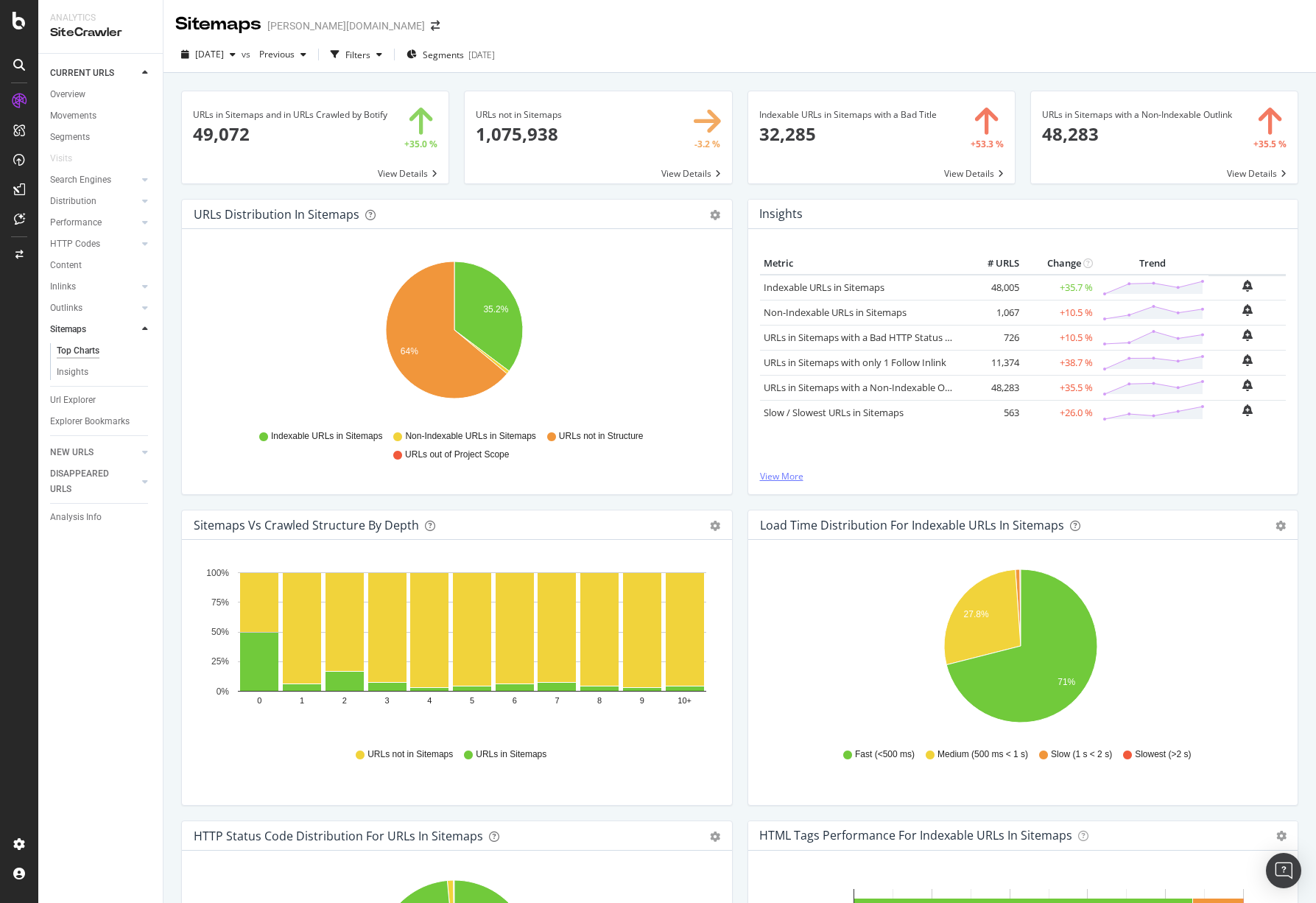
click at [771, 473] on link "View More" at bounding box center [1023, 476] width 526 height 13
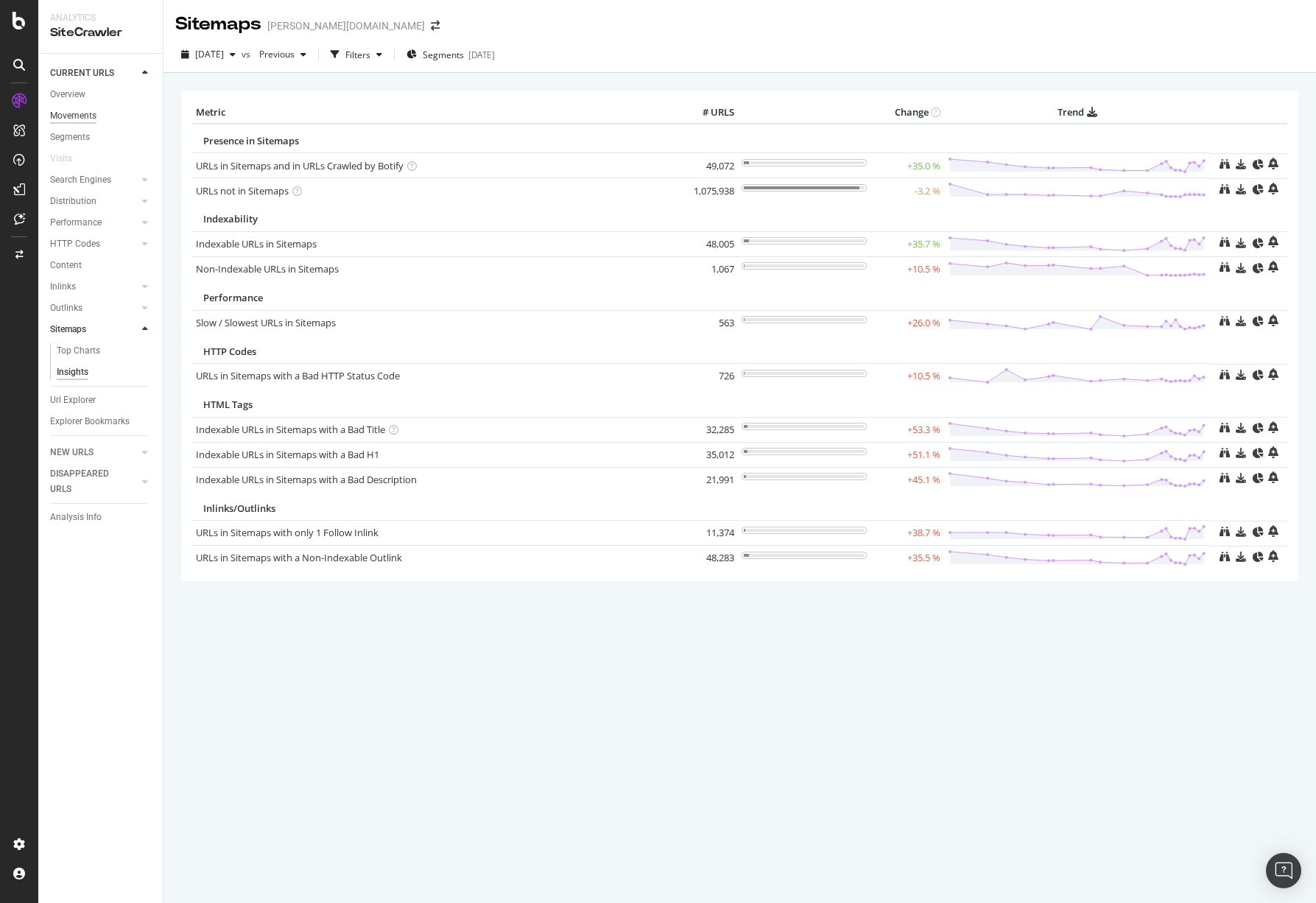
click at [82, 112] on div "Movements" at bounding box center [73, 115] width 47 height 16
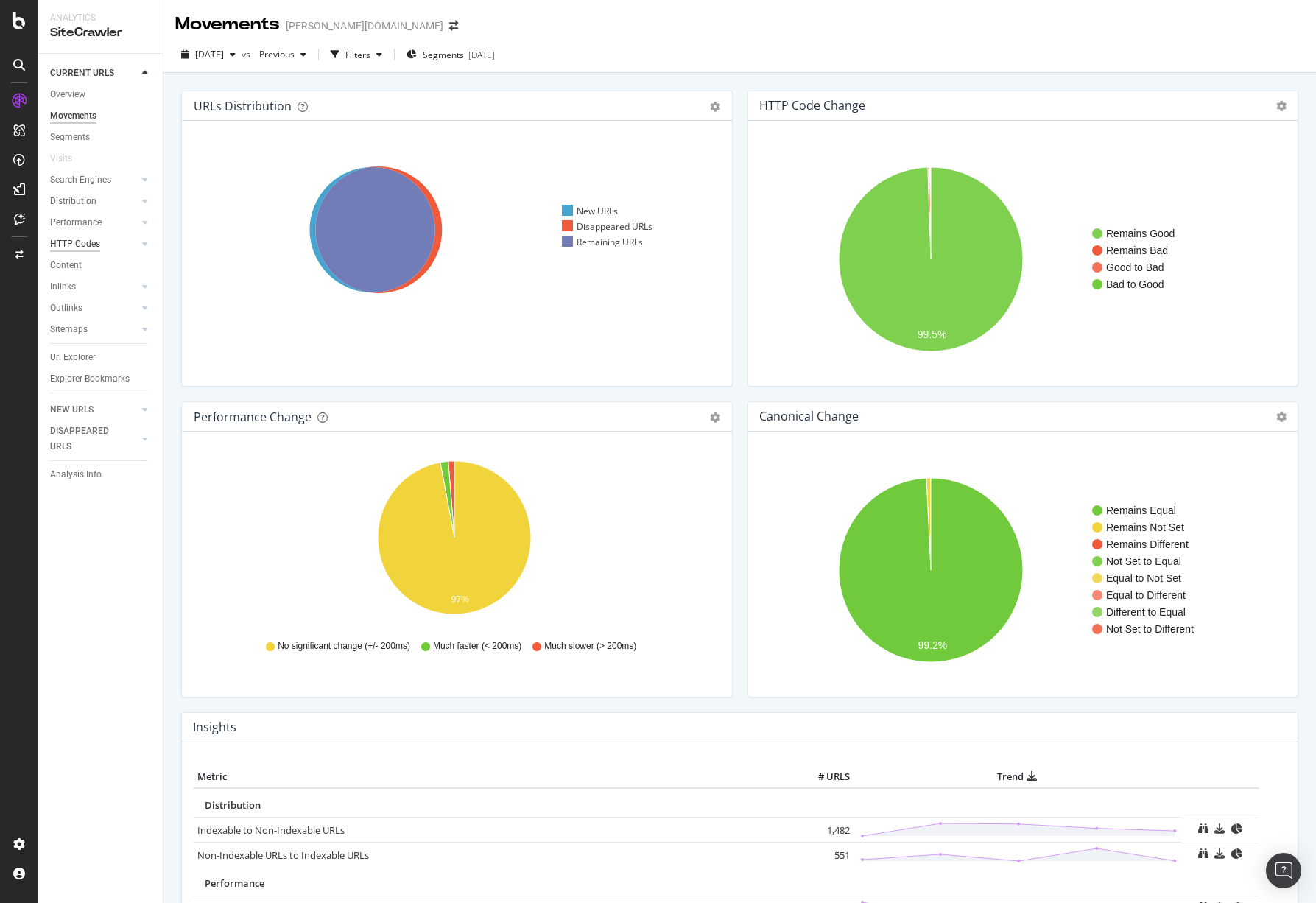
click at [99, 243] on div "HTTP Codes" at bounding box center [75, 244] width 50 height 16
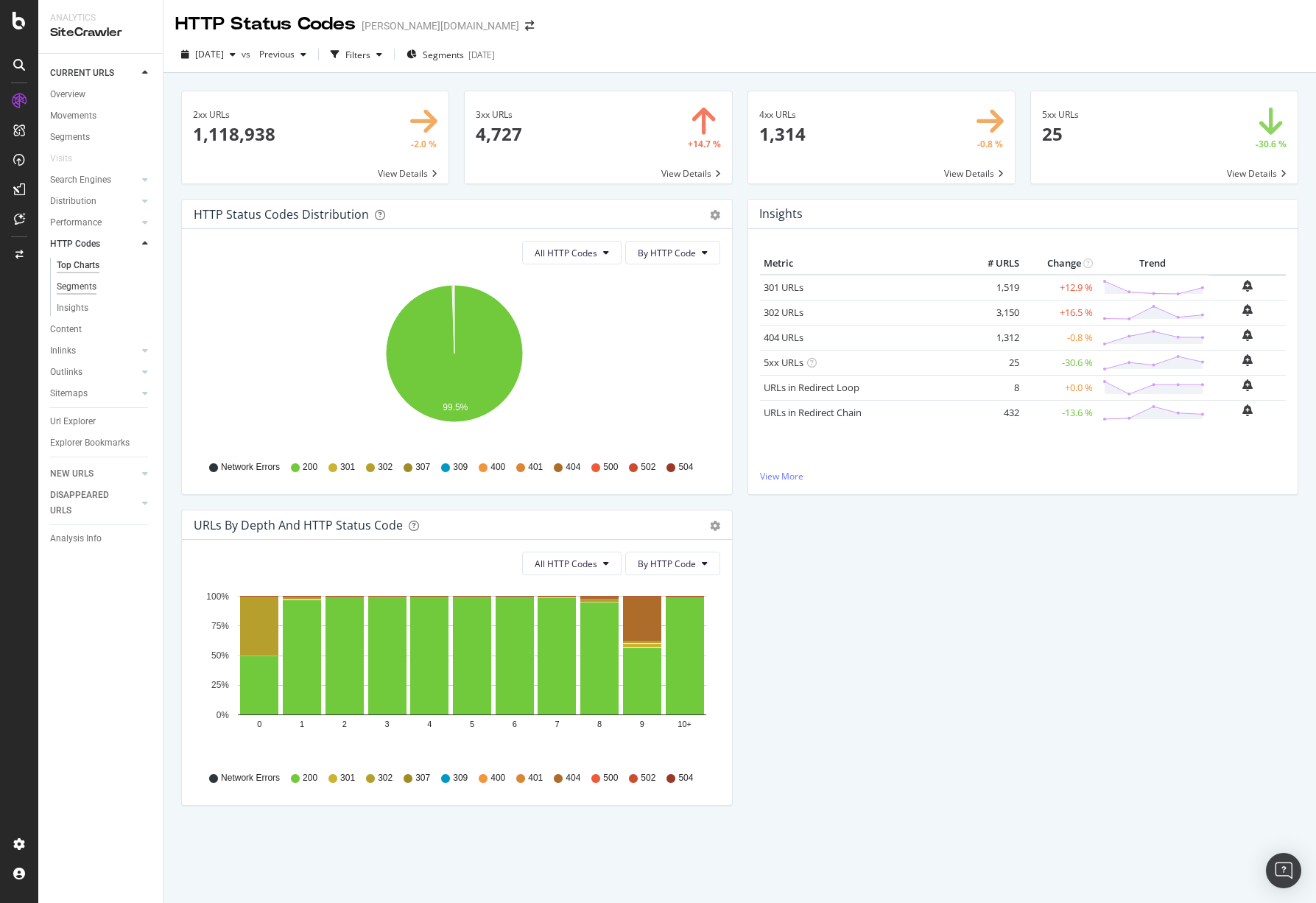
click at [81, 283] on div "Segments" at bounding box center [77, 286] width 40 height 16
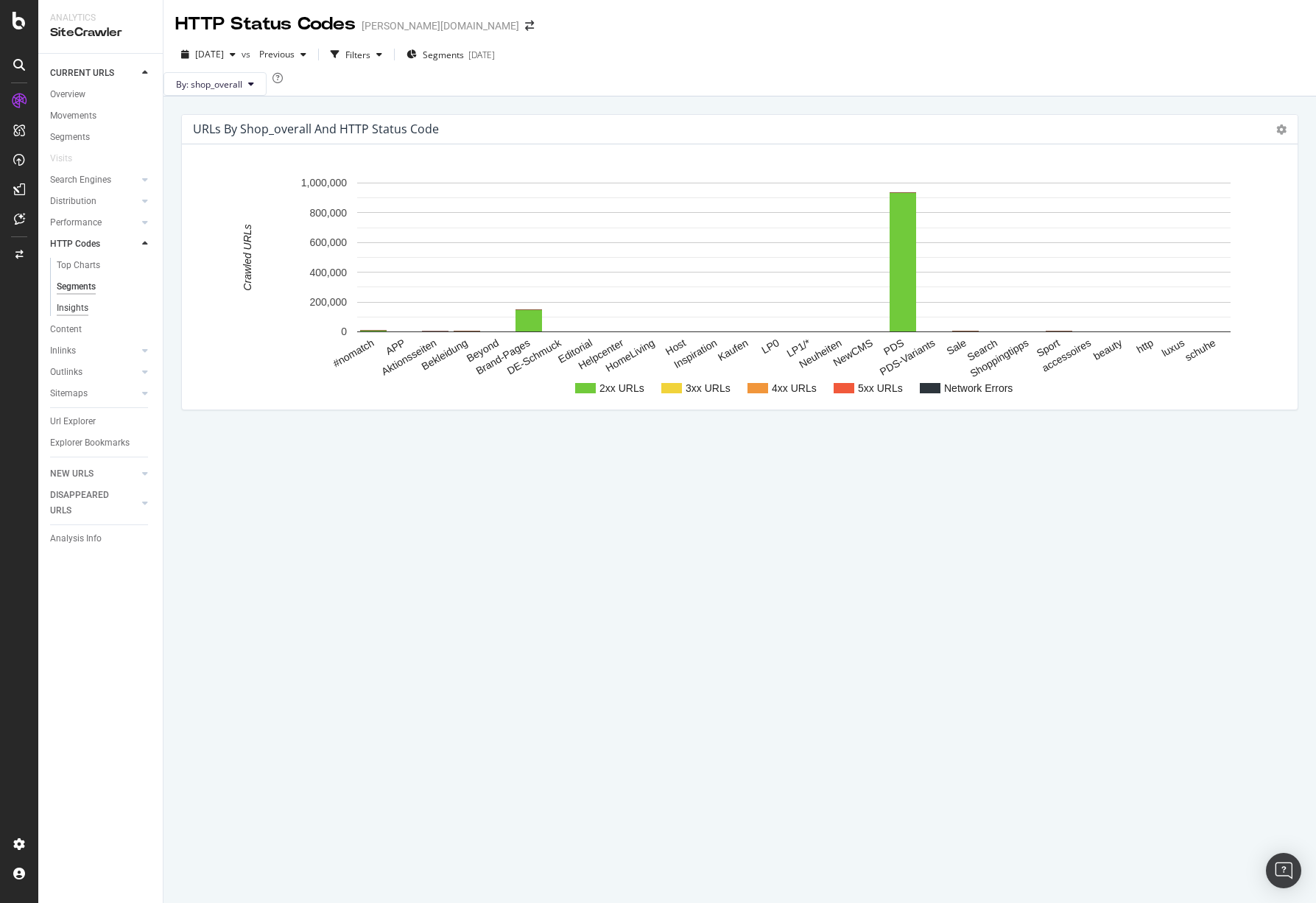
click at [81, 307] on div "Insights" at bounding box center [72, 308] width 32 height 16
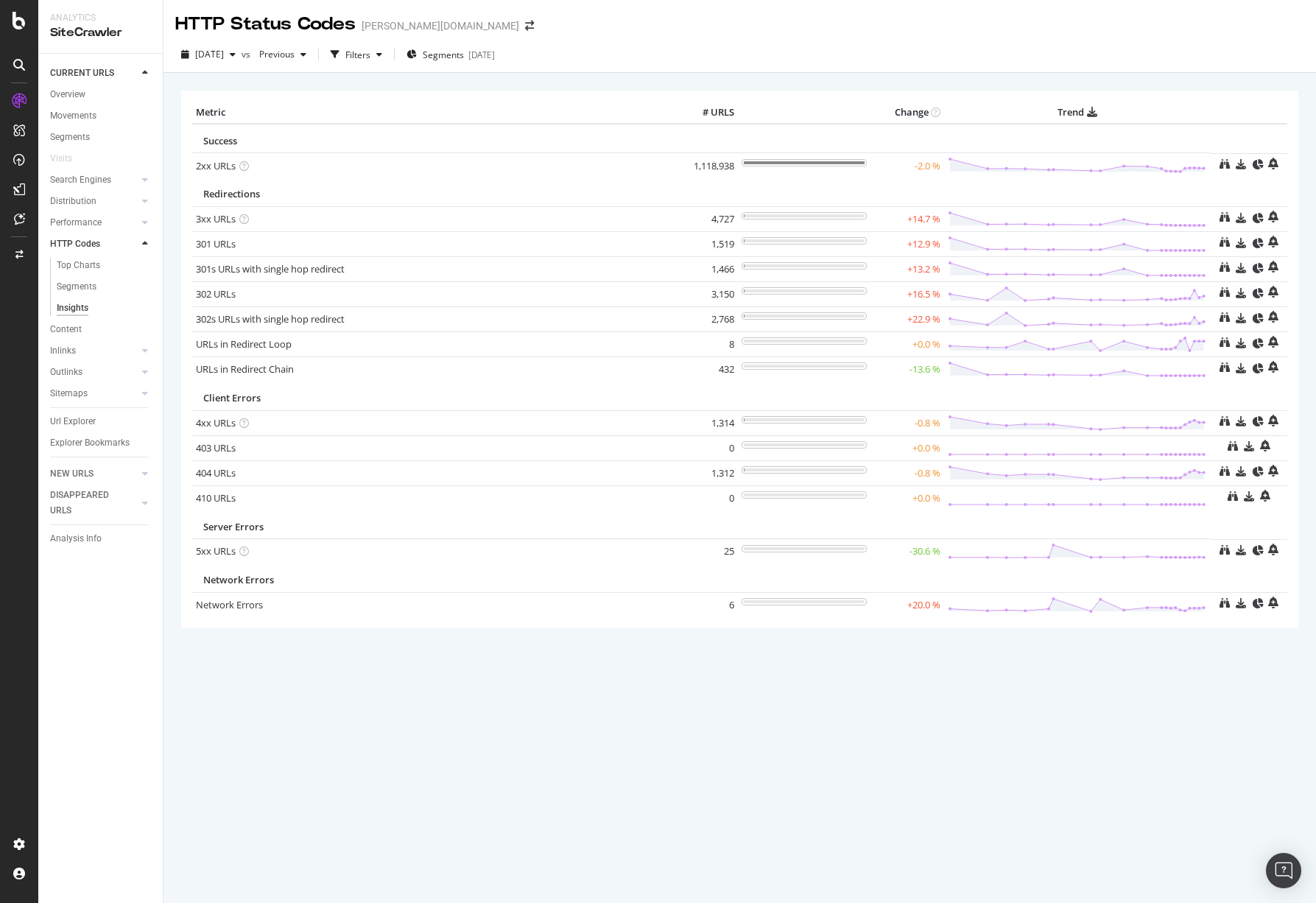
click at [101, 340] on div "Inlinks" at bounding box center [106, 350] width 112 height 21
click at [100, 343] on link "Inlinks" at bounding box center [94, 350] width 88 height 16
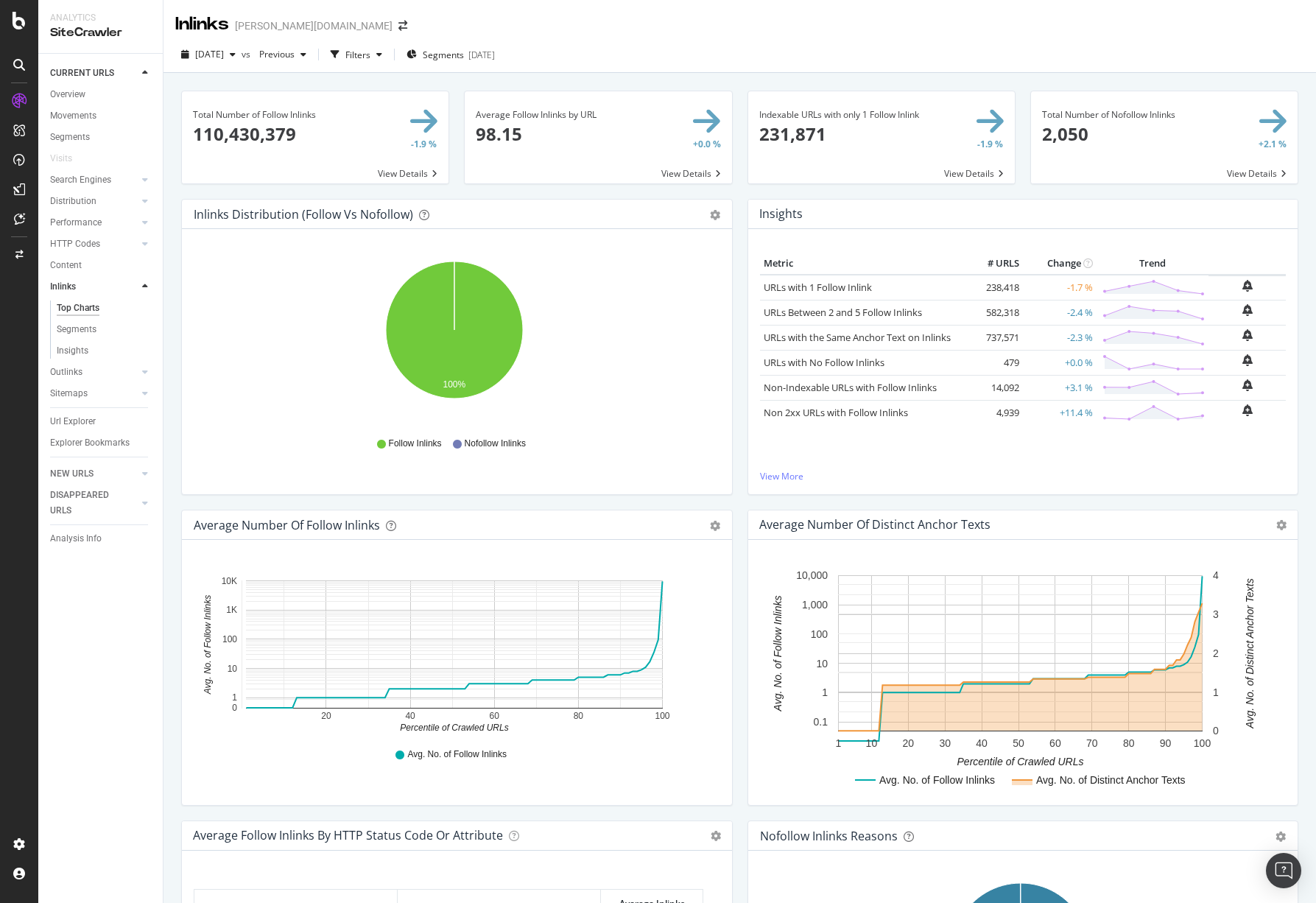
click at [895, 115] on span at bounding box center [882, 137] width 267 height 92
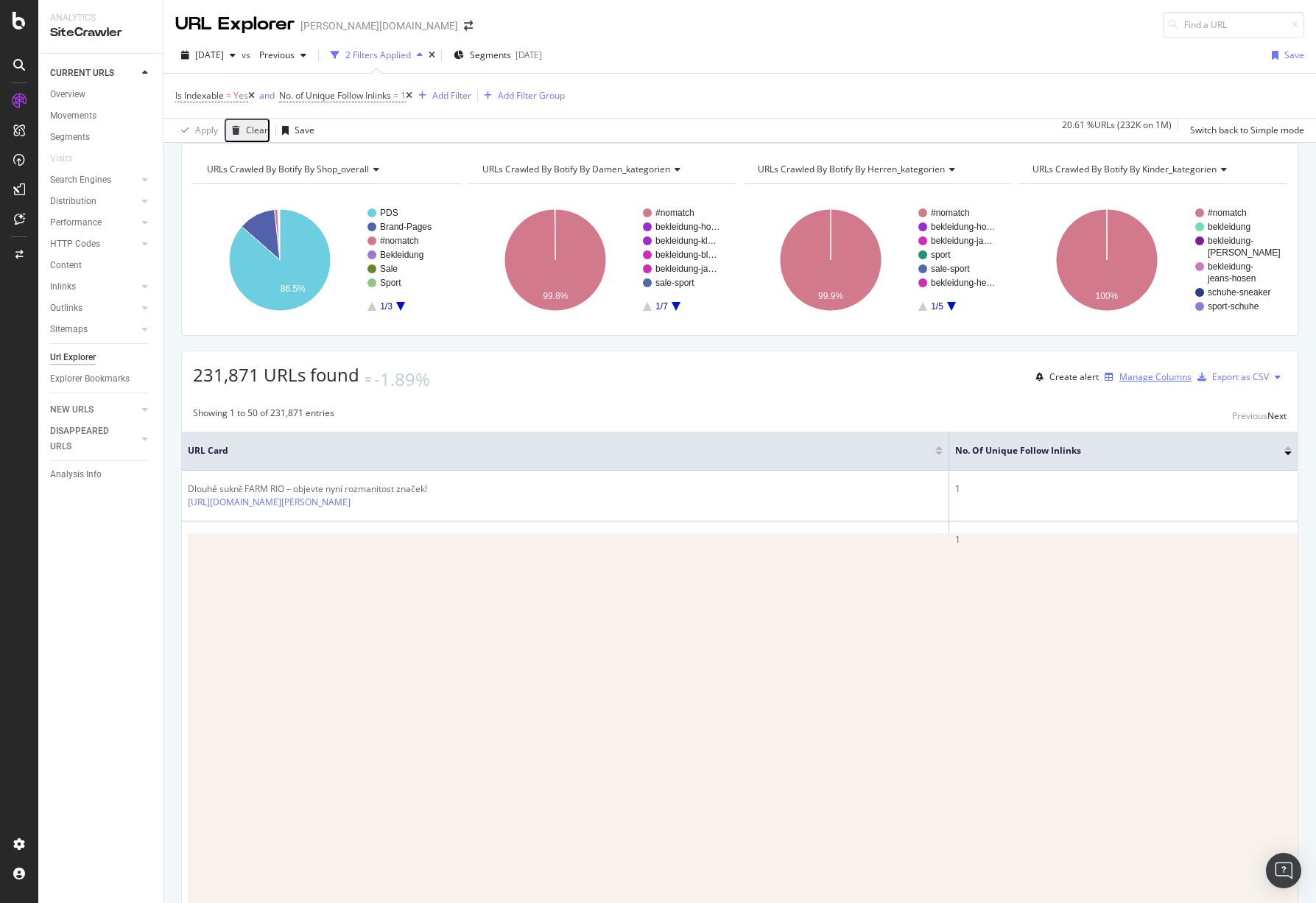
click at [1130, 383] on div "Manage Columns" at bounding box center [1155, 377] width 72 height 13
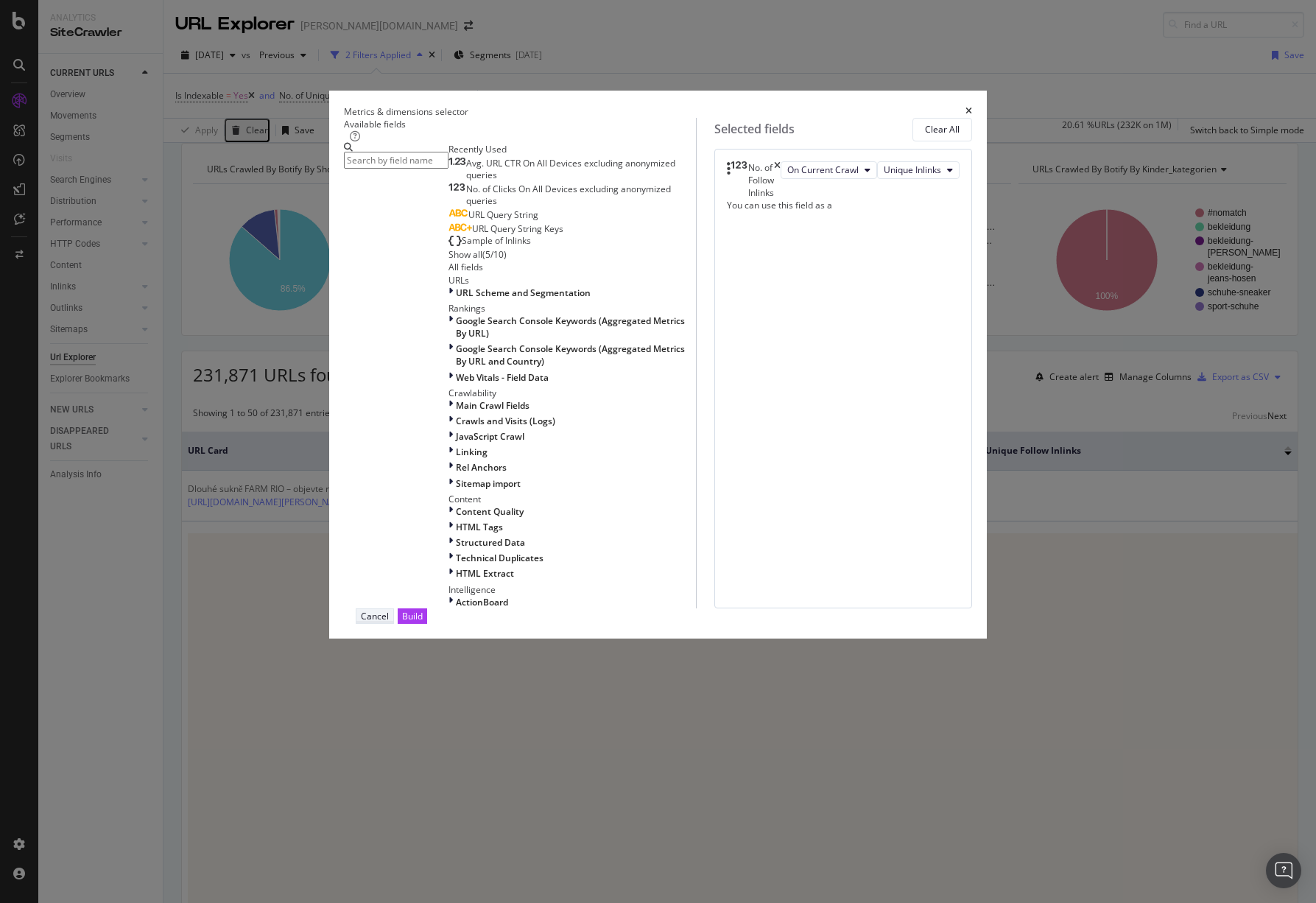
click at [388, 622] on div "Cancel" at bounding box center [375, 616] width 28 height 13
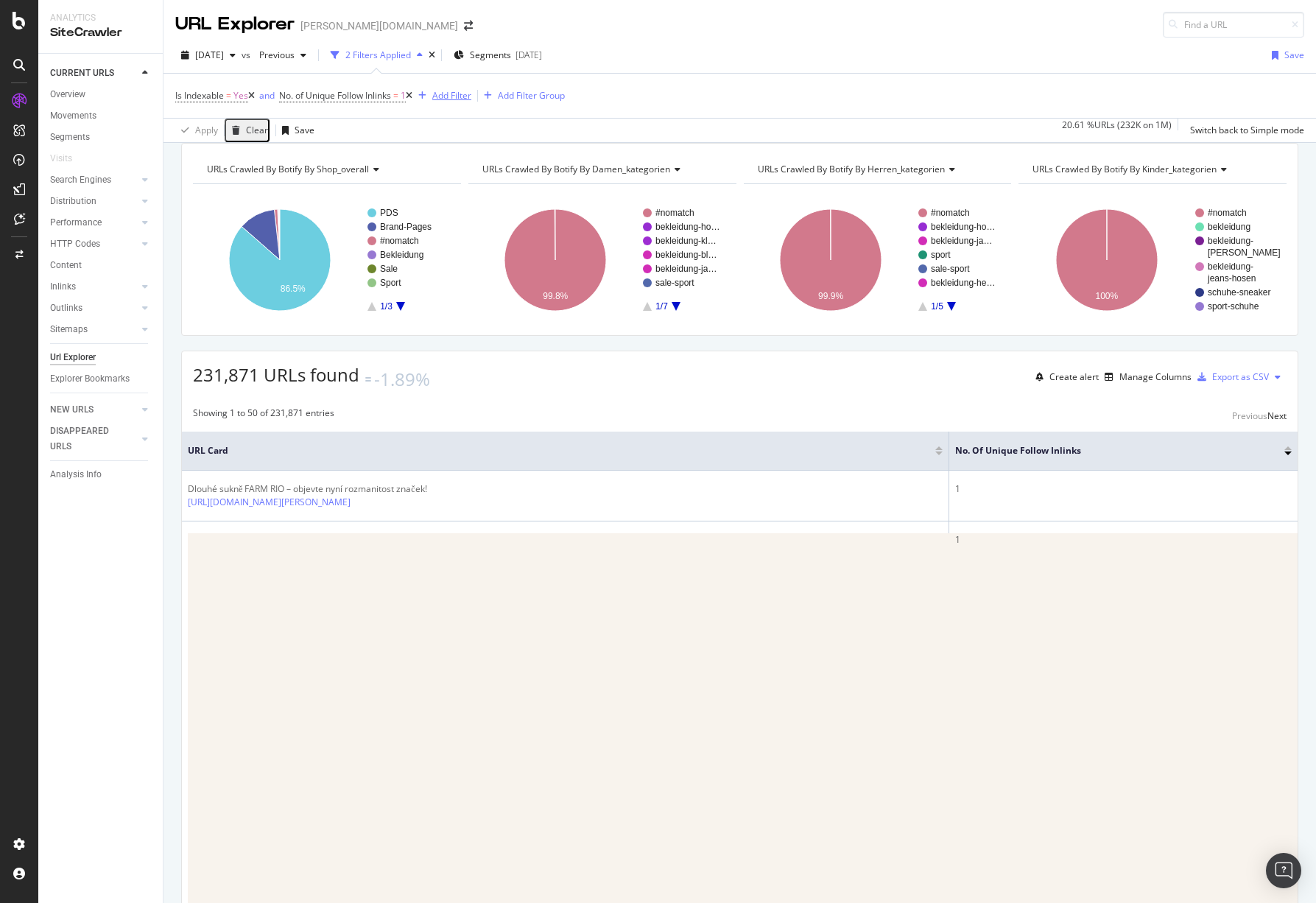
click at [465, 93] on div "Add Filter" at bounding box center [451, 95] width 39 height 13
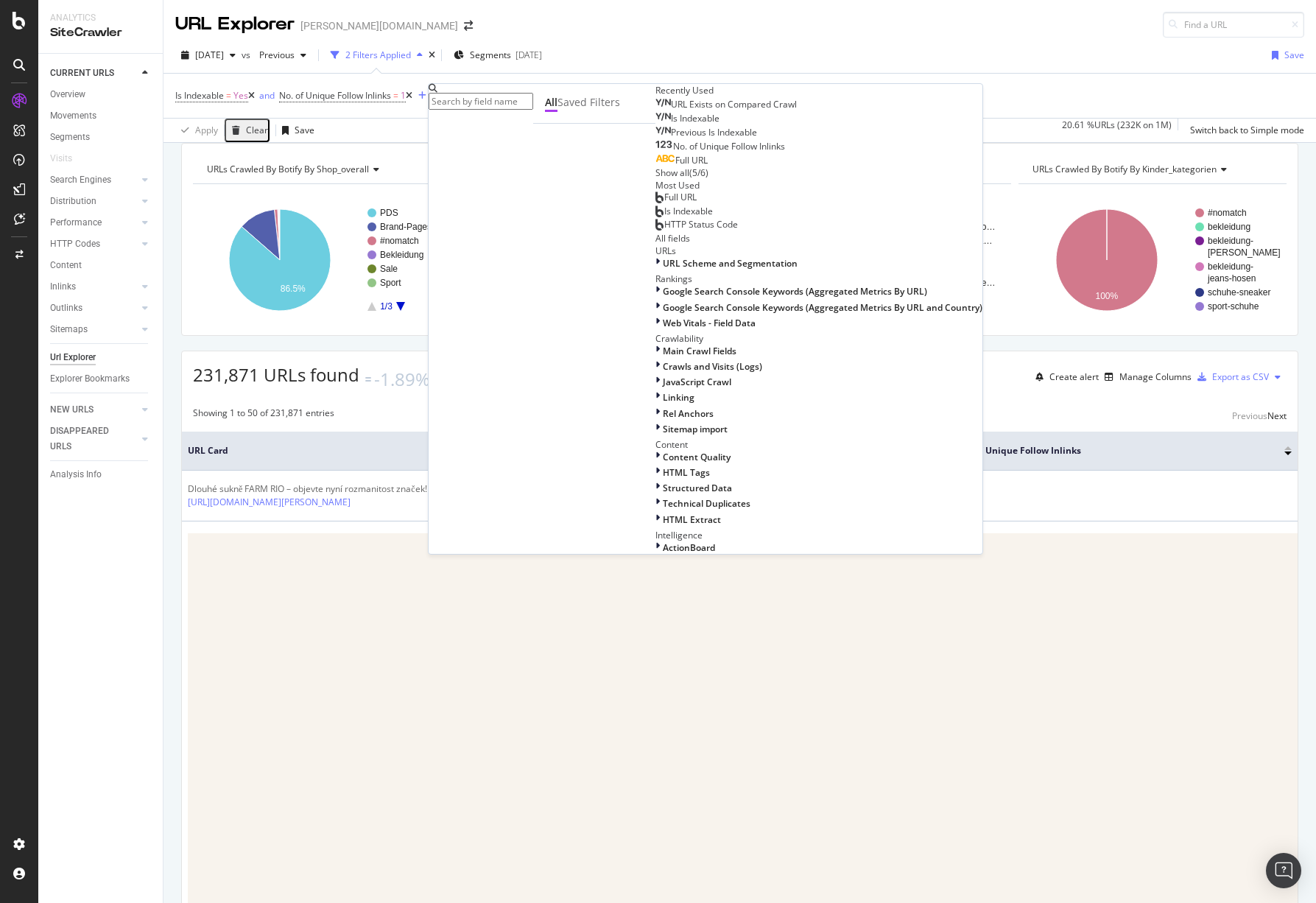
click at [675, 166] on span "Full URL" at bounding box center [691, 160] width 32 height 13
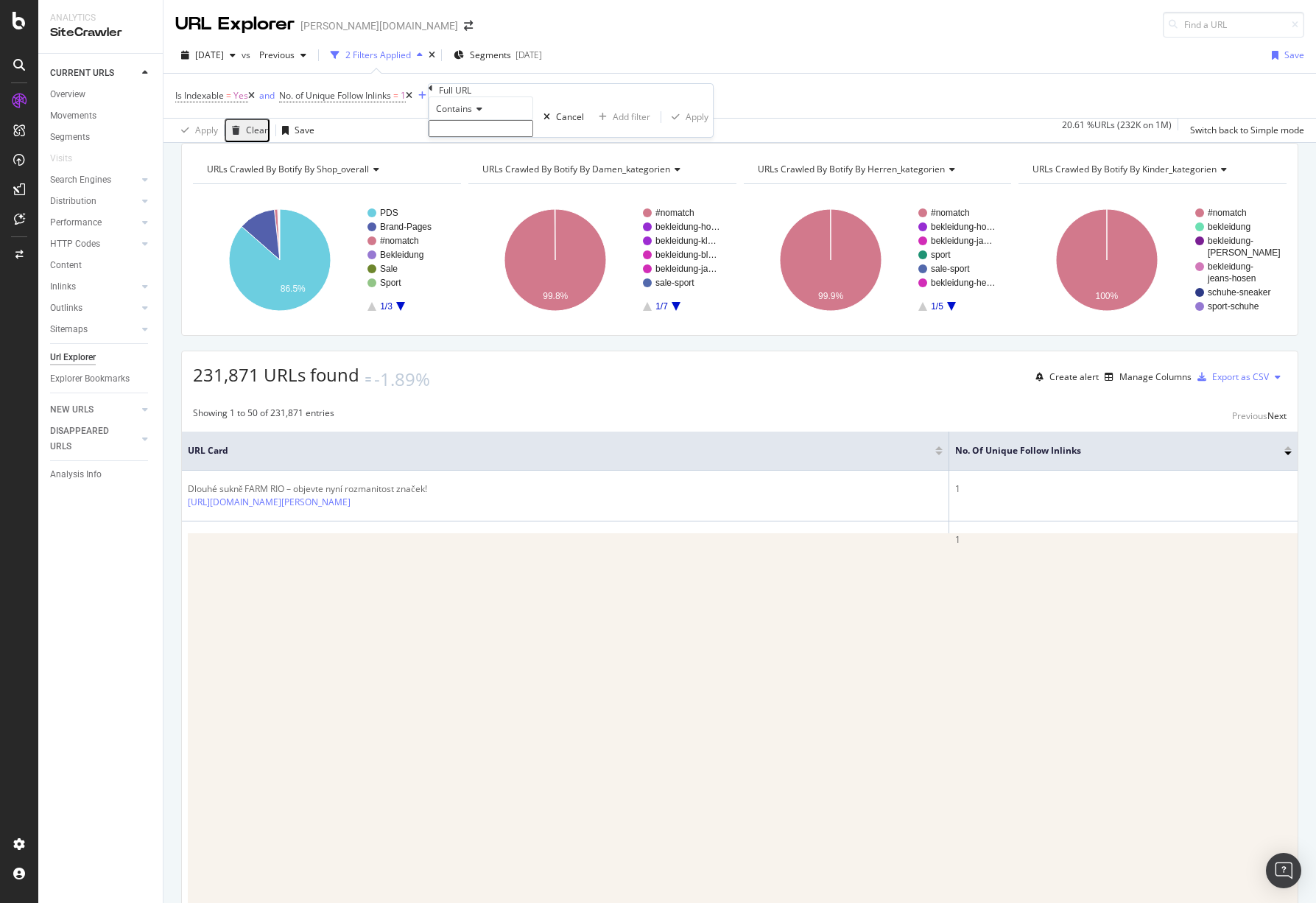
click at [479, 113] on icon at bounding box center [476, 109] width 10 height 9
click at [494, 243] on span "Doesn't contain" at bounding box center [465, 237] width 64 height 13
click at [466, 115] on span "Doesn't contain" at bounding box center [468, 109] width 64 height 13
click at [530, 116] on div "Doesn't contain Equal to Not equal to Starts with Doesn't start with Ends with …" at bounding box center [570, 117] width 284 height 40
click at [514, 137] on input "text" at bounding box center [481, 128] width 104 height 17
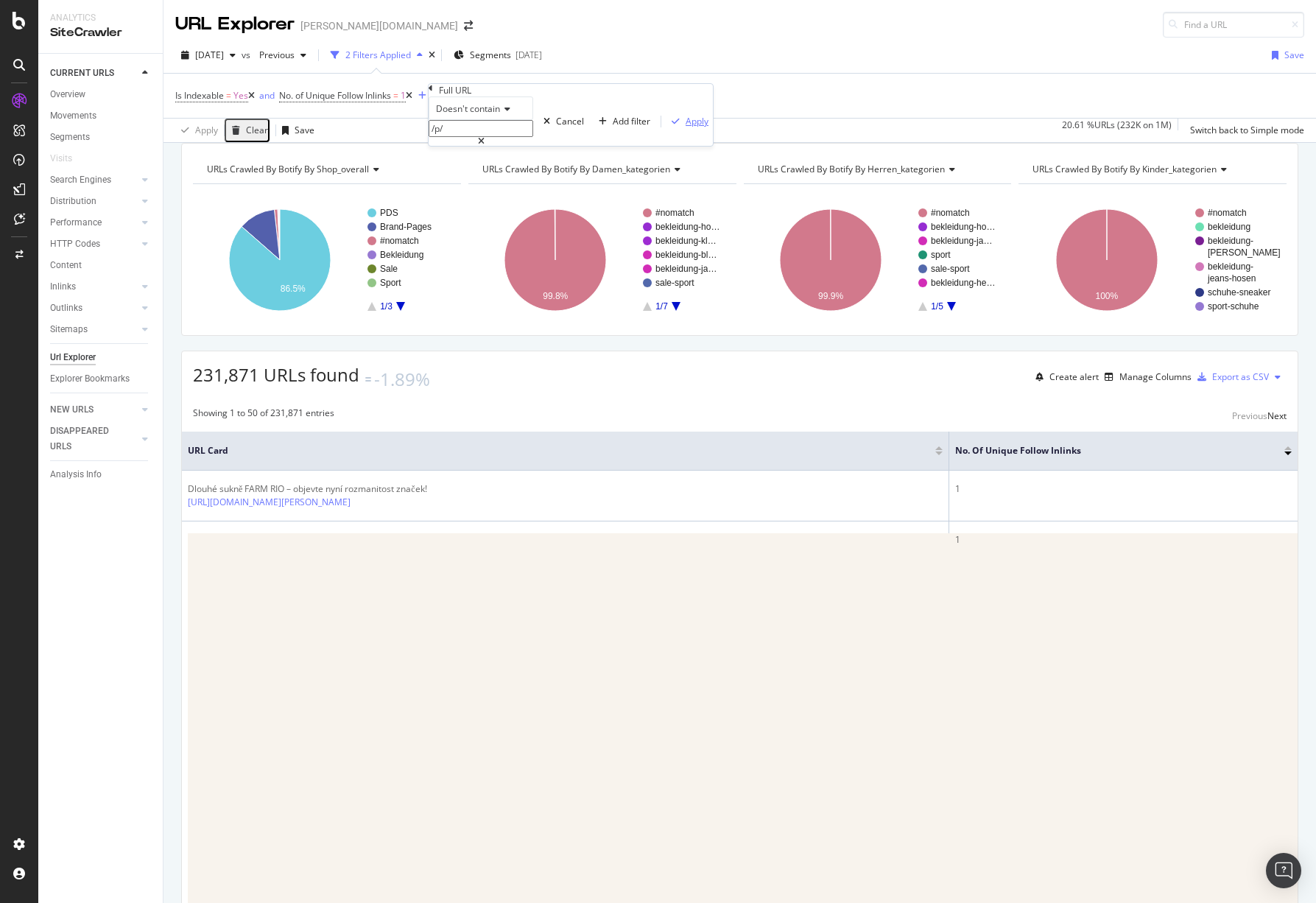
type input "/p/"
click at [685, 127] on div "Apply" at bounding box center [696, 122] width 23 height 13
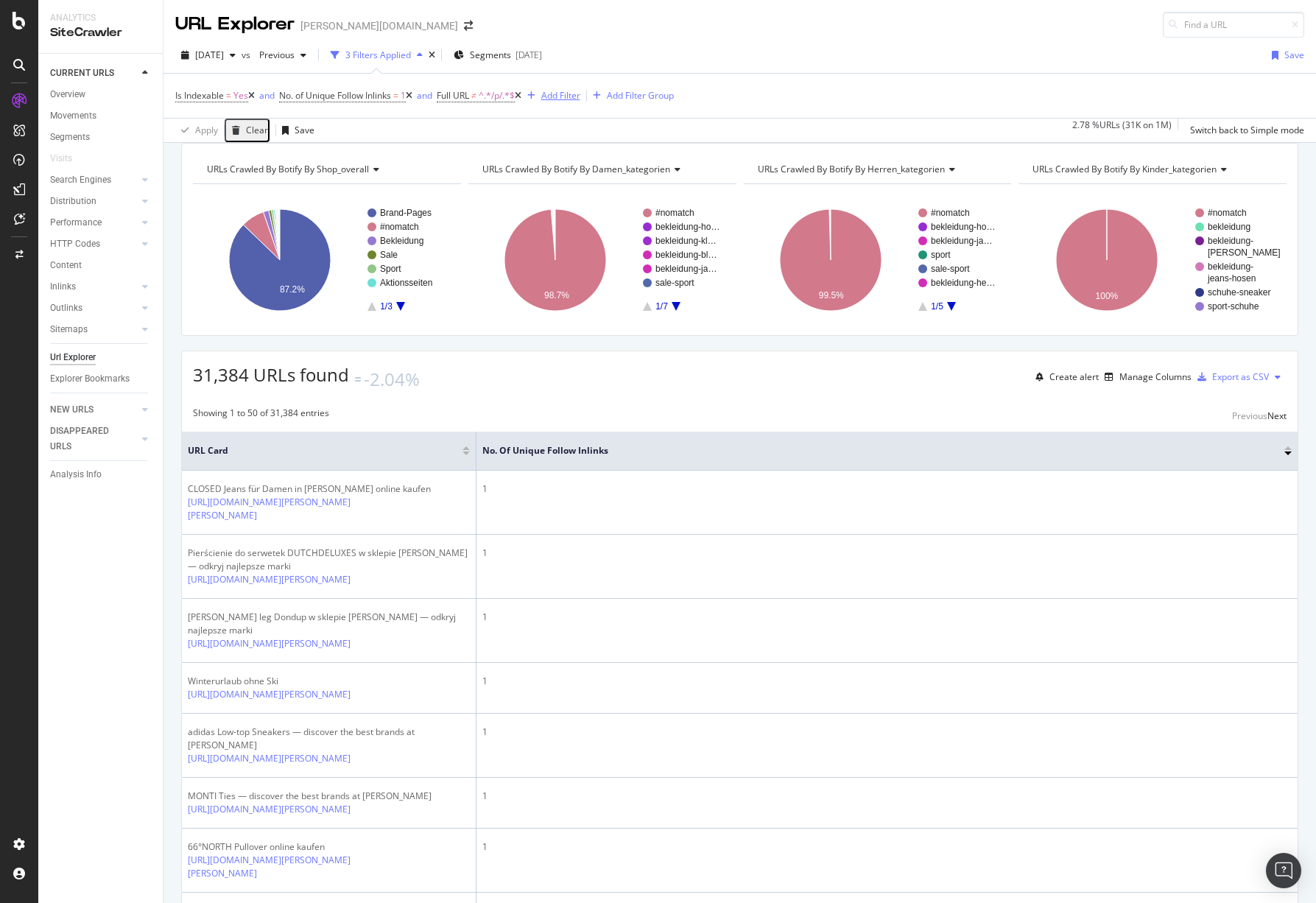
click at [573, 88] on div "Add Filter" at bounding box center [550, 96] width 58 height 16
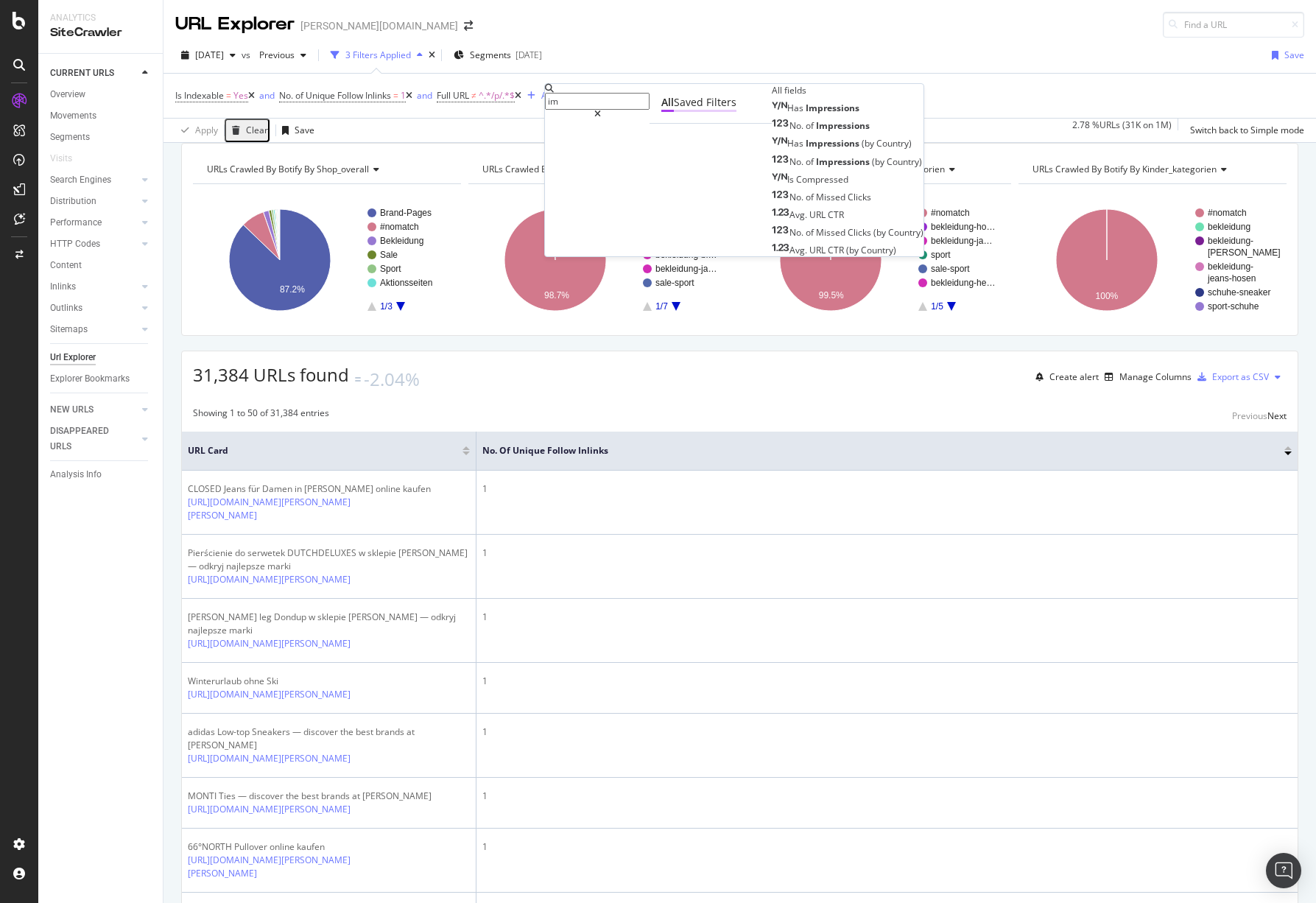
type input "i"
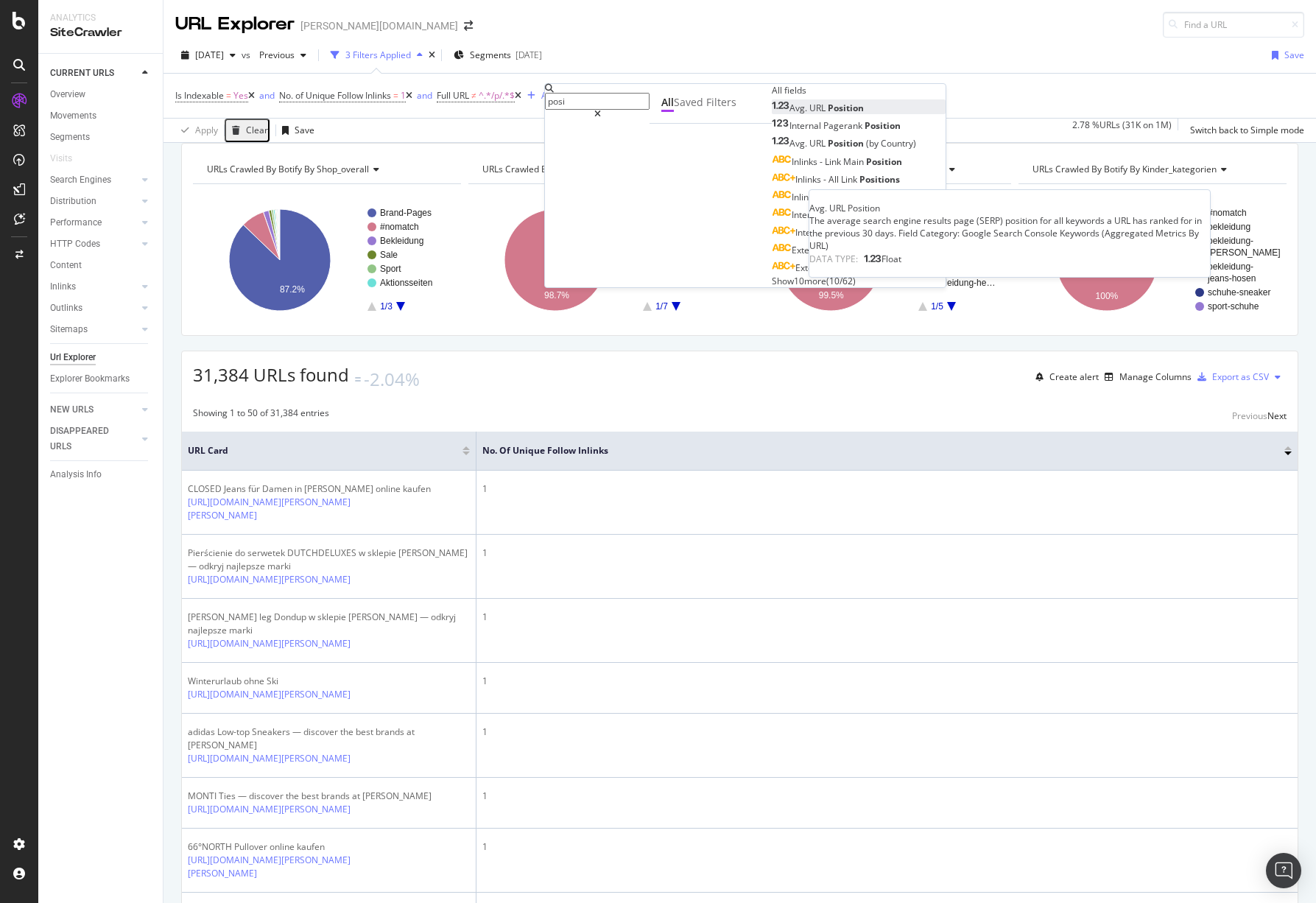
type input "posi"
click at [809, 114] on span "URL" at bounding box center [818, 108] width 18 height 13
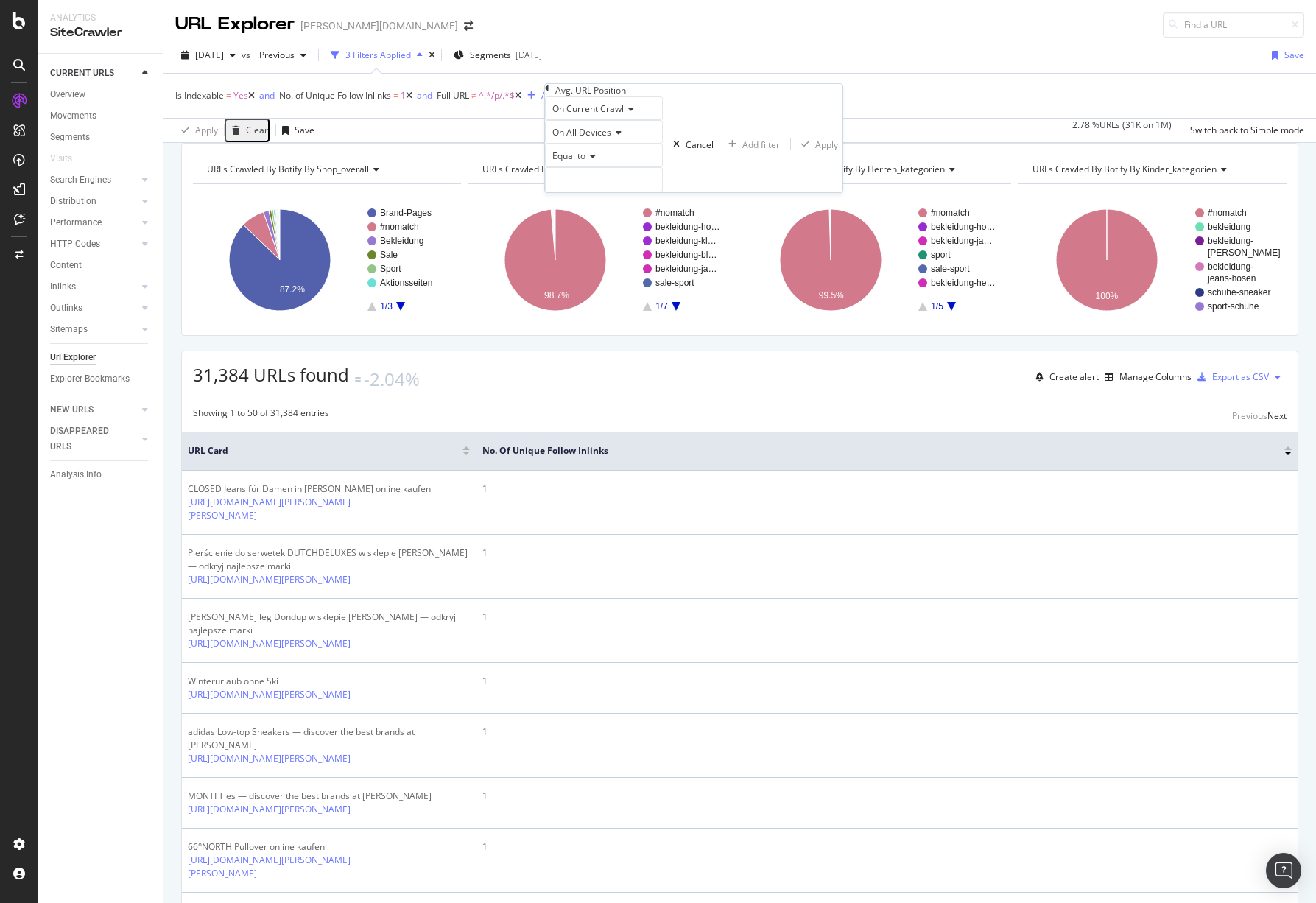
click at [593, 161] on icon at bounding box center [590, 156] width 10 height 9
click at [589, 212] on span "Less than" at bounding box center [568, 206] width 39 height 13
click at [606, 192] on input "number" at bounding box center [603, 179] width 118 height 25
type input "20"
click at [815, 151] on div "Apply" at bounding box center [826, 144] width 23 height 13
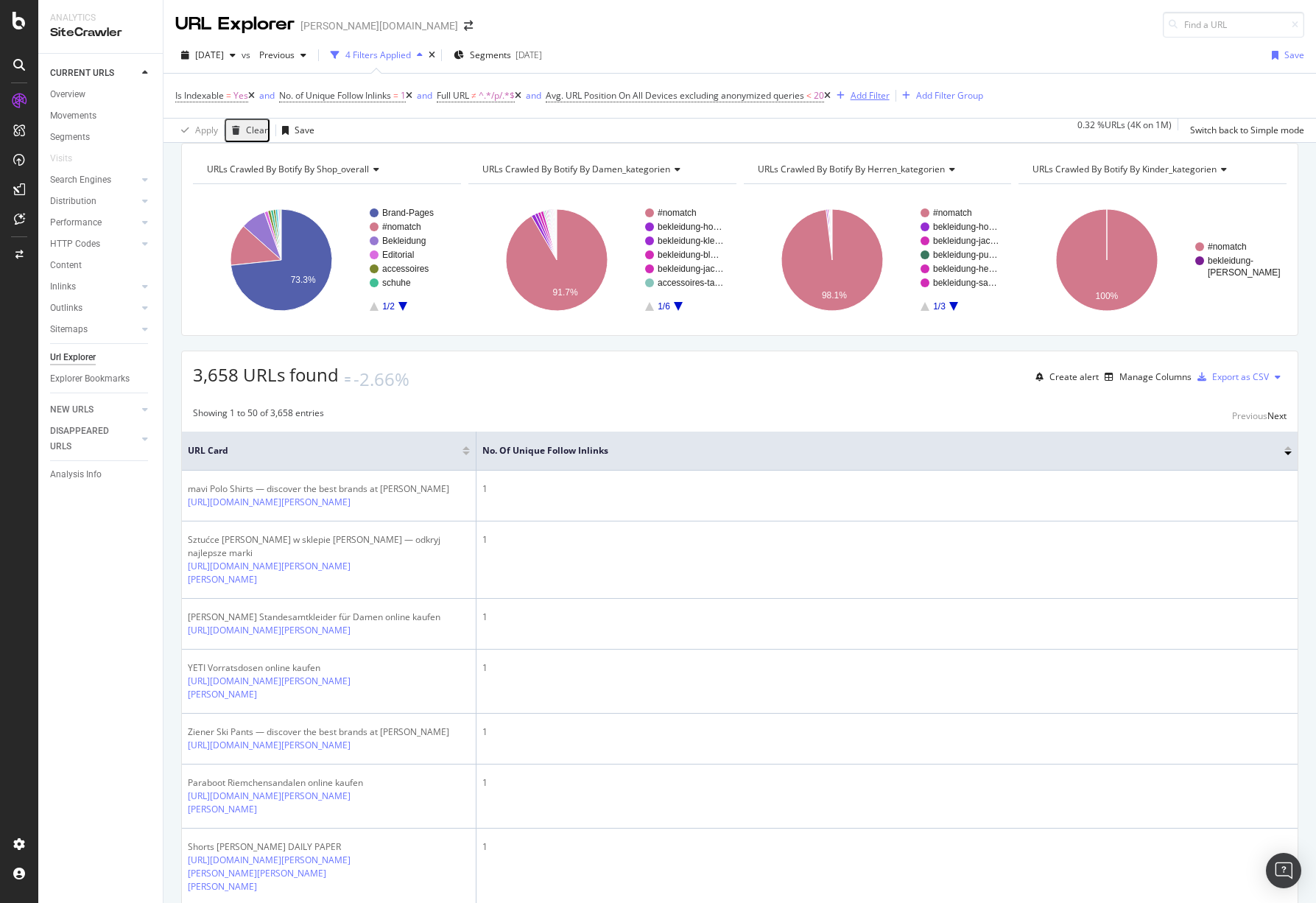
click at [889, 97] on div "Add Filter" at bounding box center [870, 95] width 39 height 13
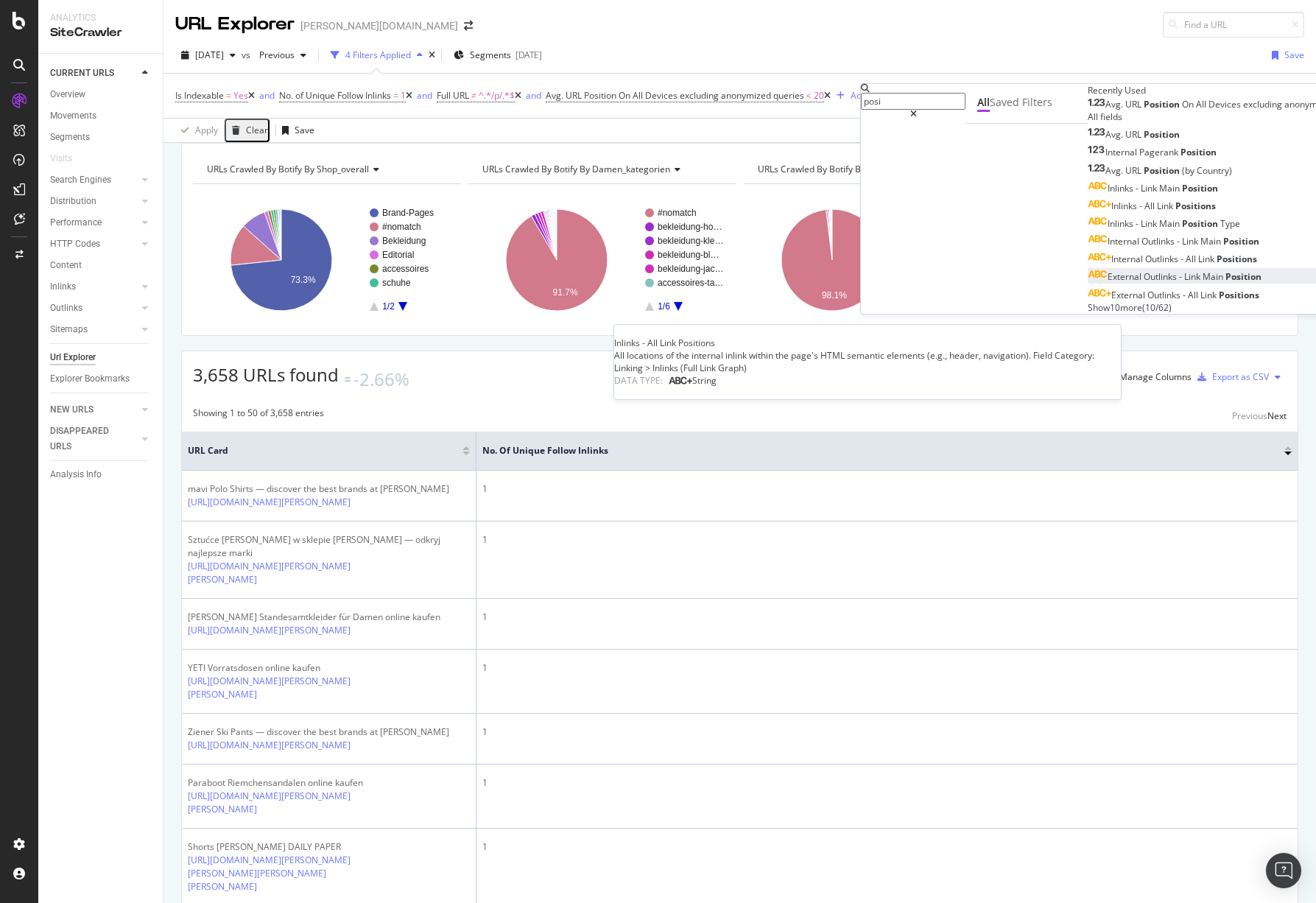
scroll to position [17, 0]
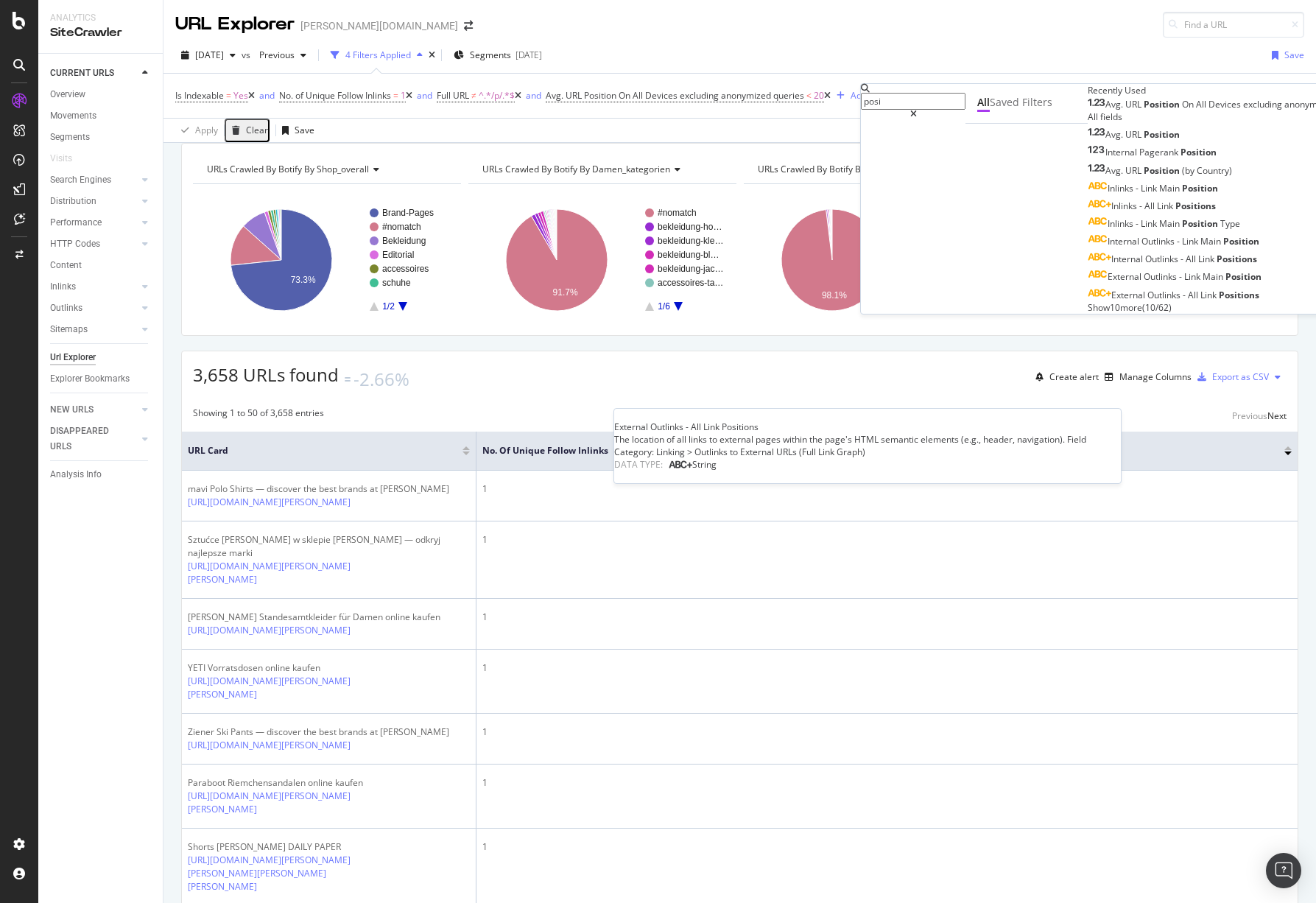
click at [1088, 313] on span "Show 10 more" at bounding box center [1115, 308] width 55 height 13
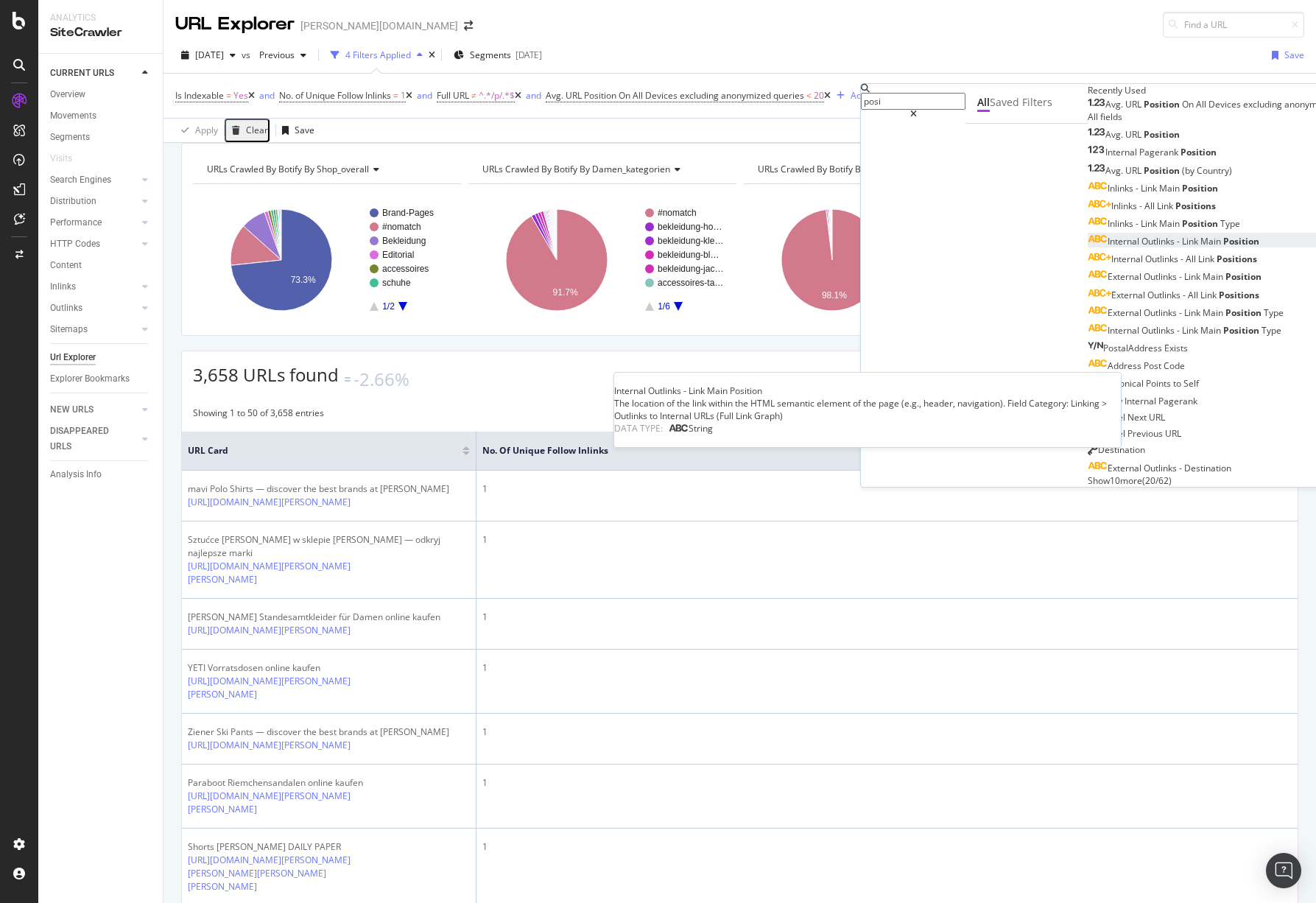
scroll to position [0, 0]
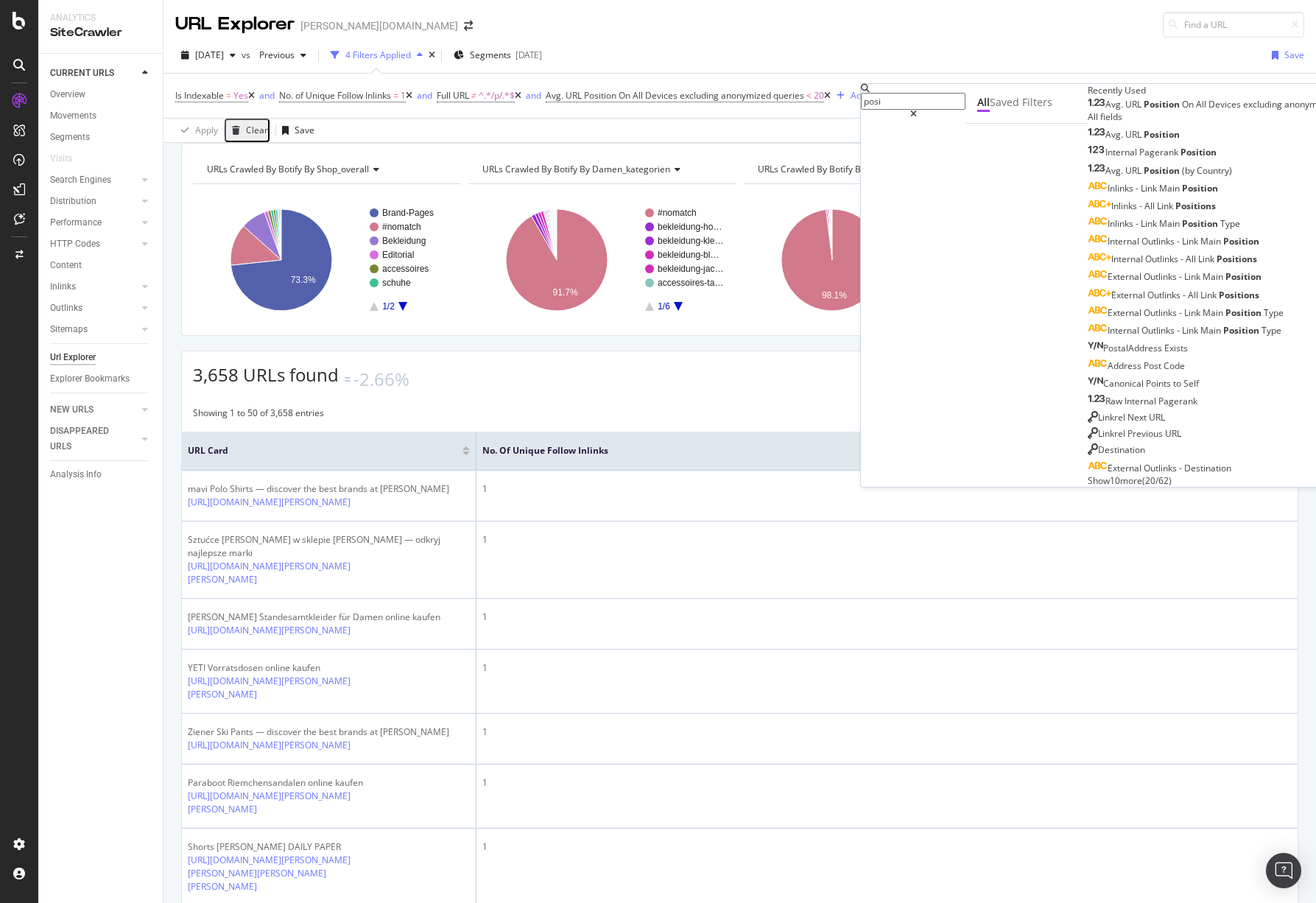
click at [911, 102] on input "posi" at bounding box center [913, 101] width 104 height 17
click at [990, 112] on div "Saved Filters" at bounding box center [1021, 103] width 62 height 17
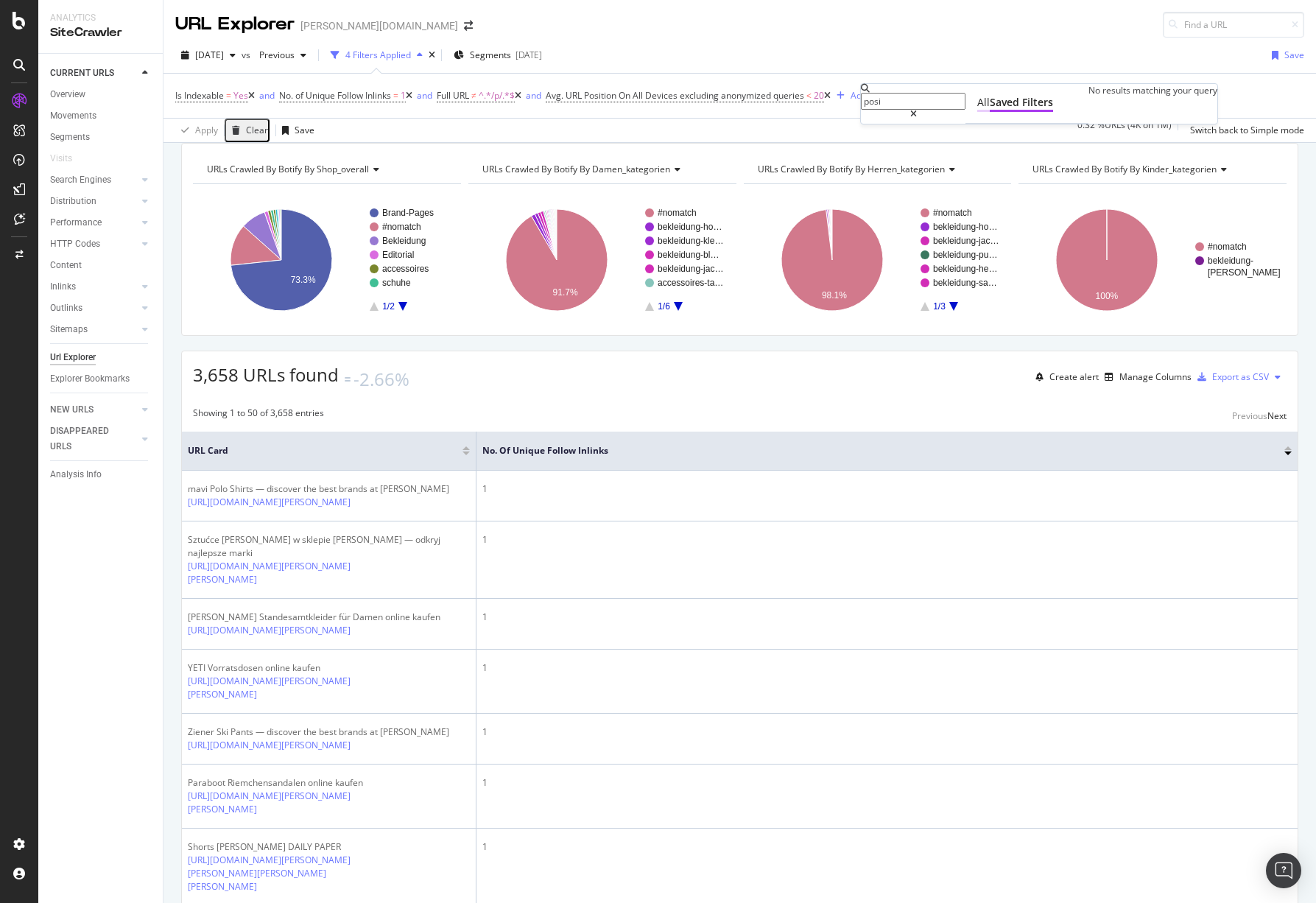
click at [977, 110] on div "All" at bounding box center [983, 102] width 13 height 15
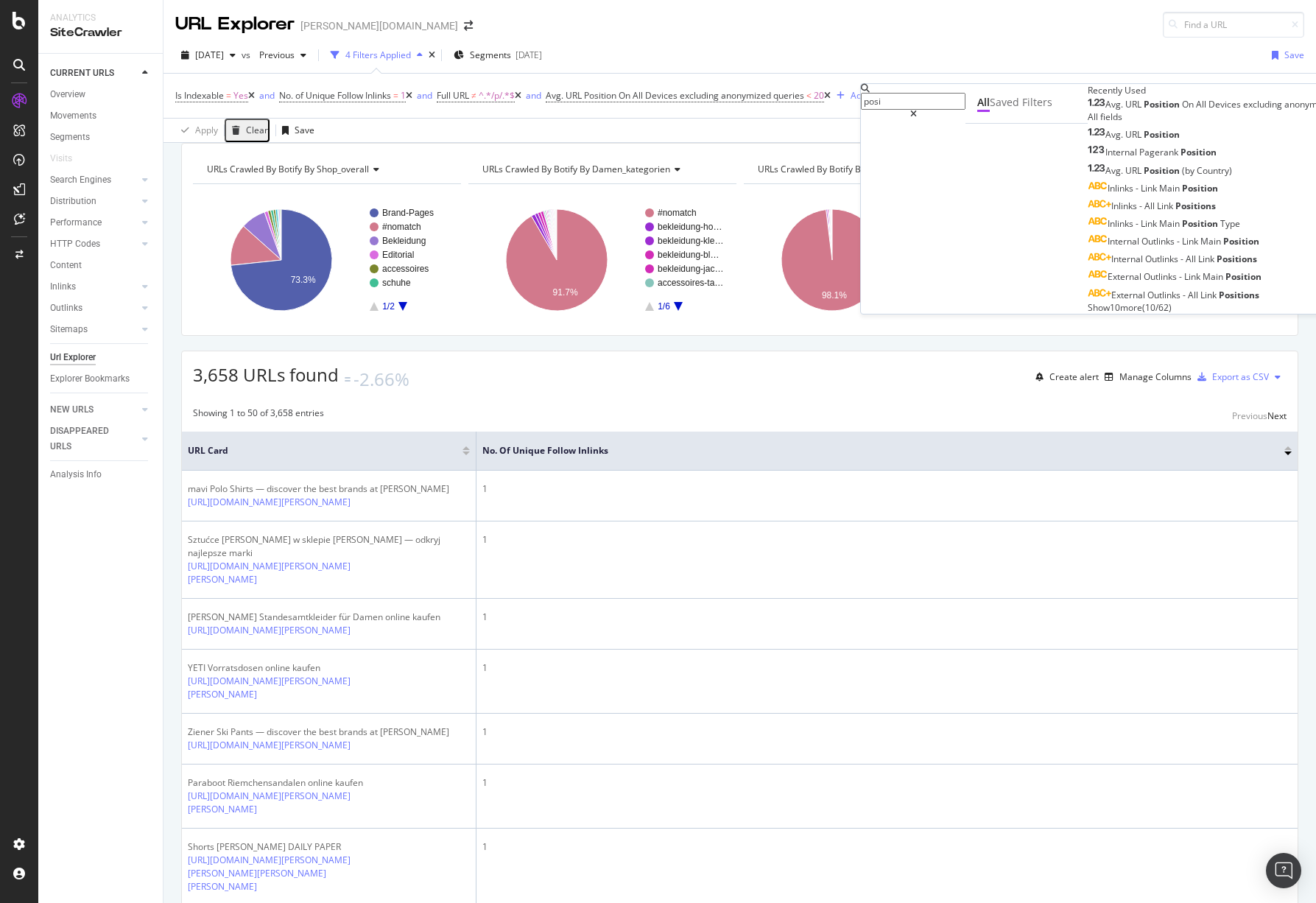
click at [898, 104] on input "posi" at bounding box center [913, 101] width 104 height 17
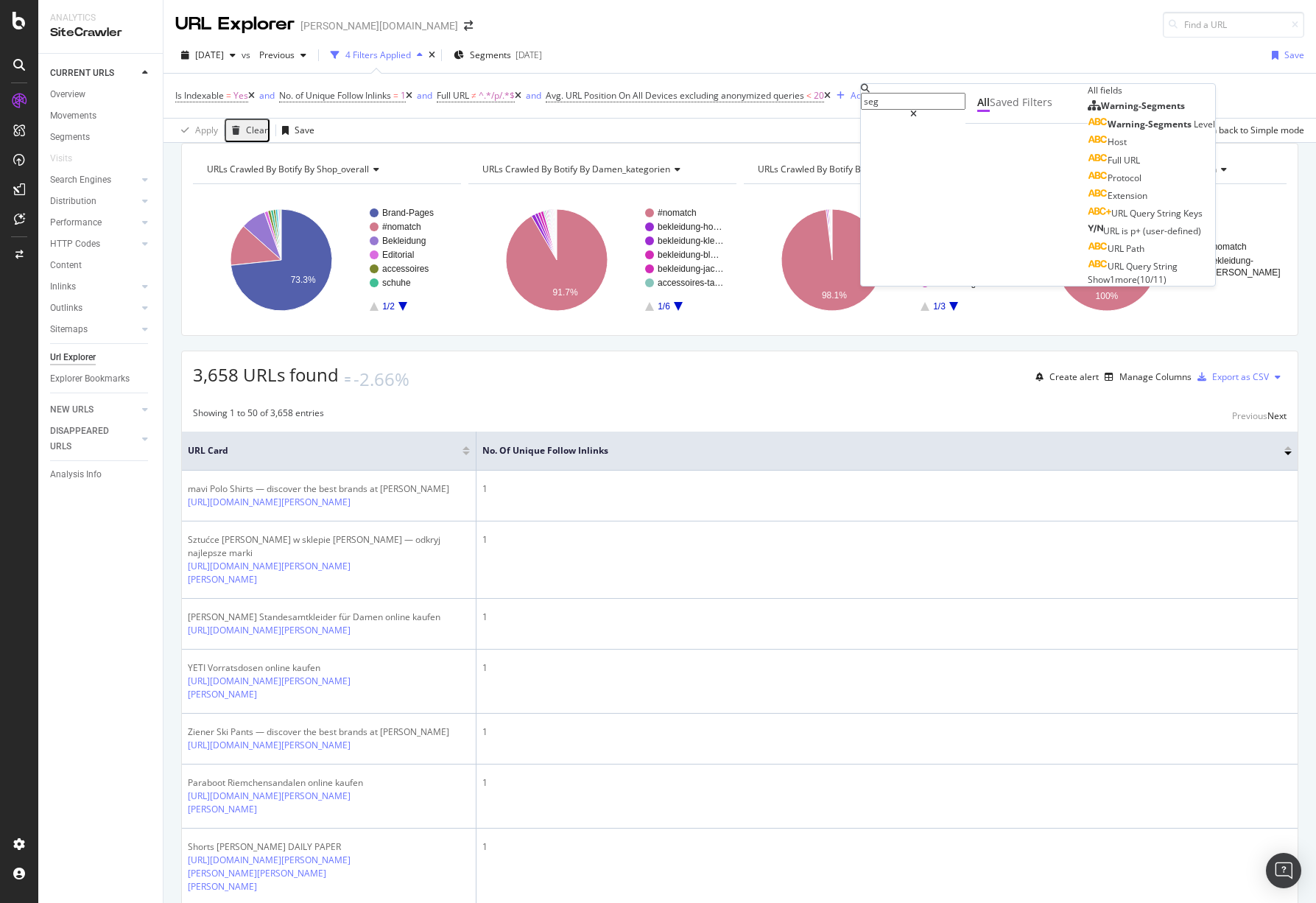
type input "seg"
click at [1088, 286] on span "Show 1 more" at bounding box center [1112, 280] width 49 height 13
click at [915, 110] on div "seg" at bounding box center [913, 101] width 104 height 35
click at [895, 98] on input "seg" at bounding box center [913, 101] width 104 height 17
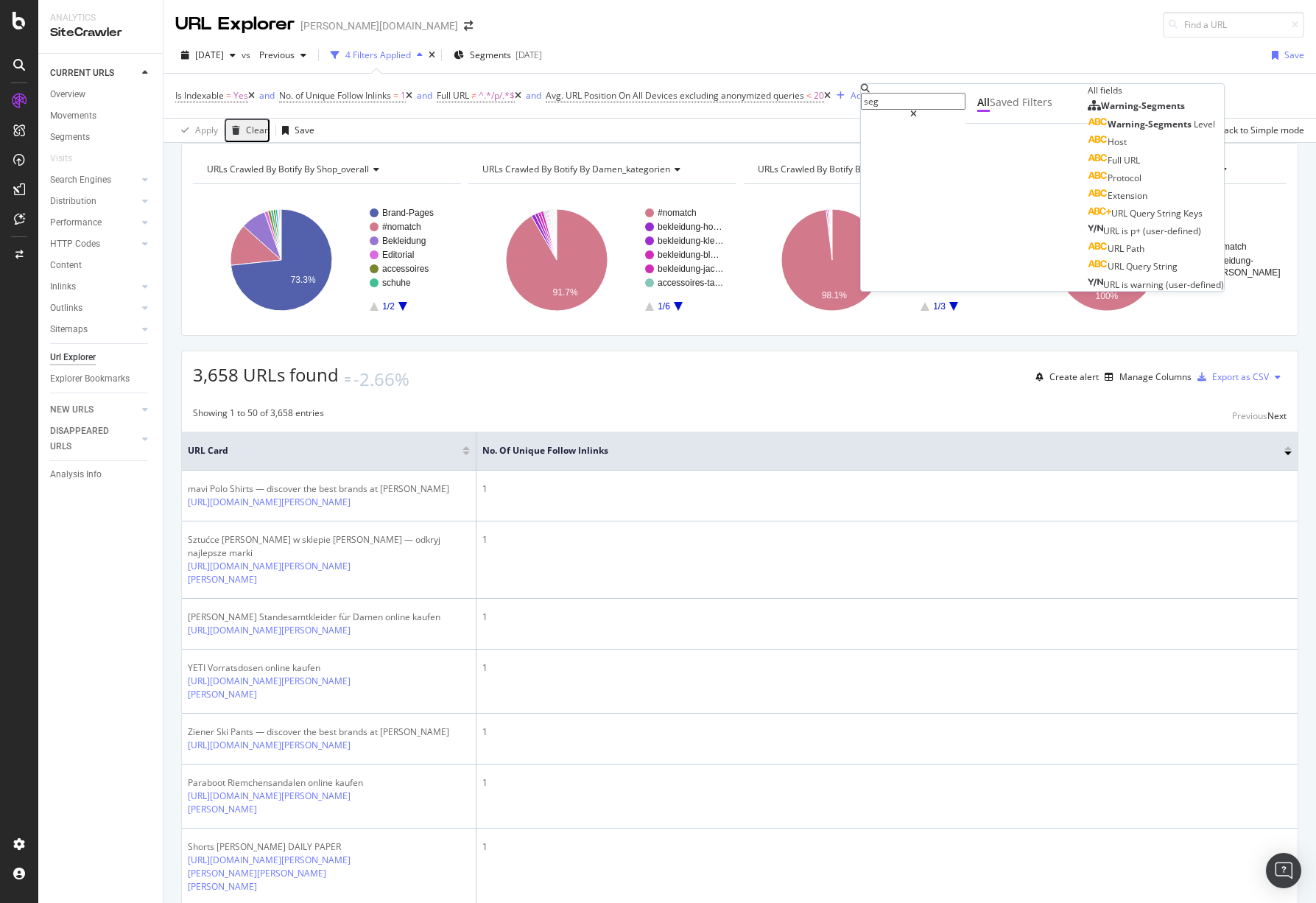
click at [895, 98] on input "seg" at bounding box center [913, 101] width 104 height 17
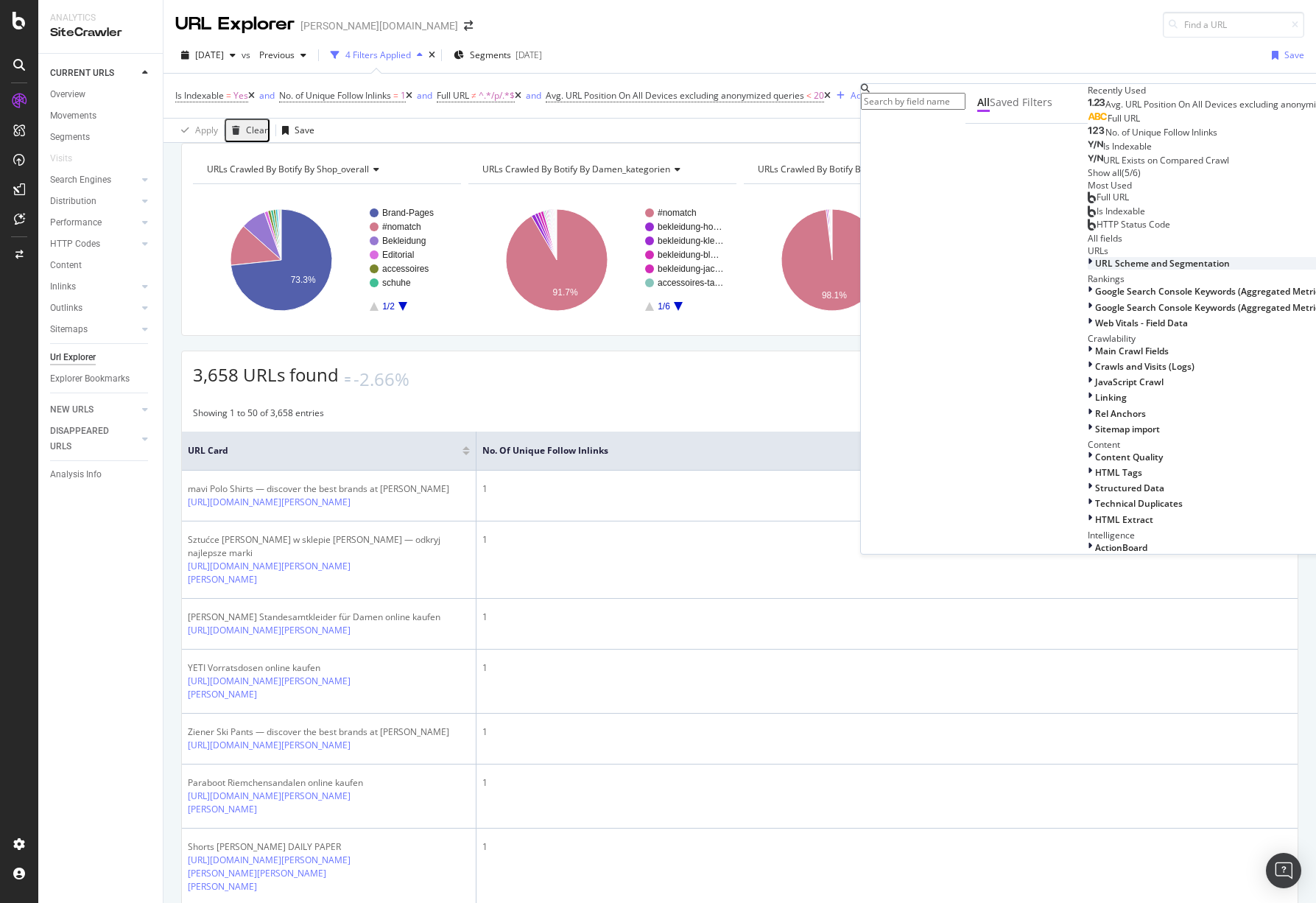
scroll to position [172, 0]
click at [1095, 270] on span "URL Scheme and Segmentation" at bounding box center [1162, 263] width 134 height 13
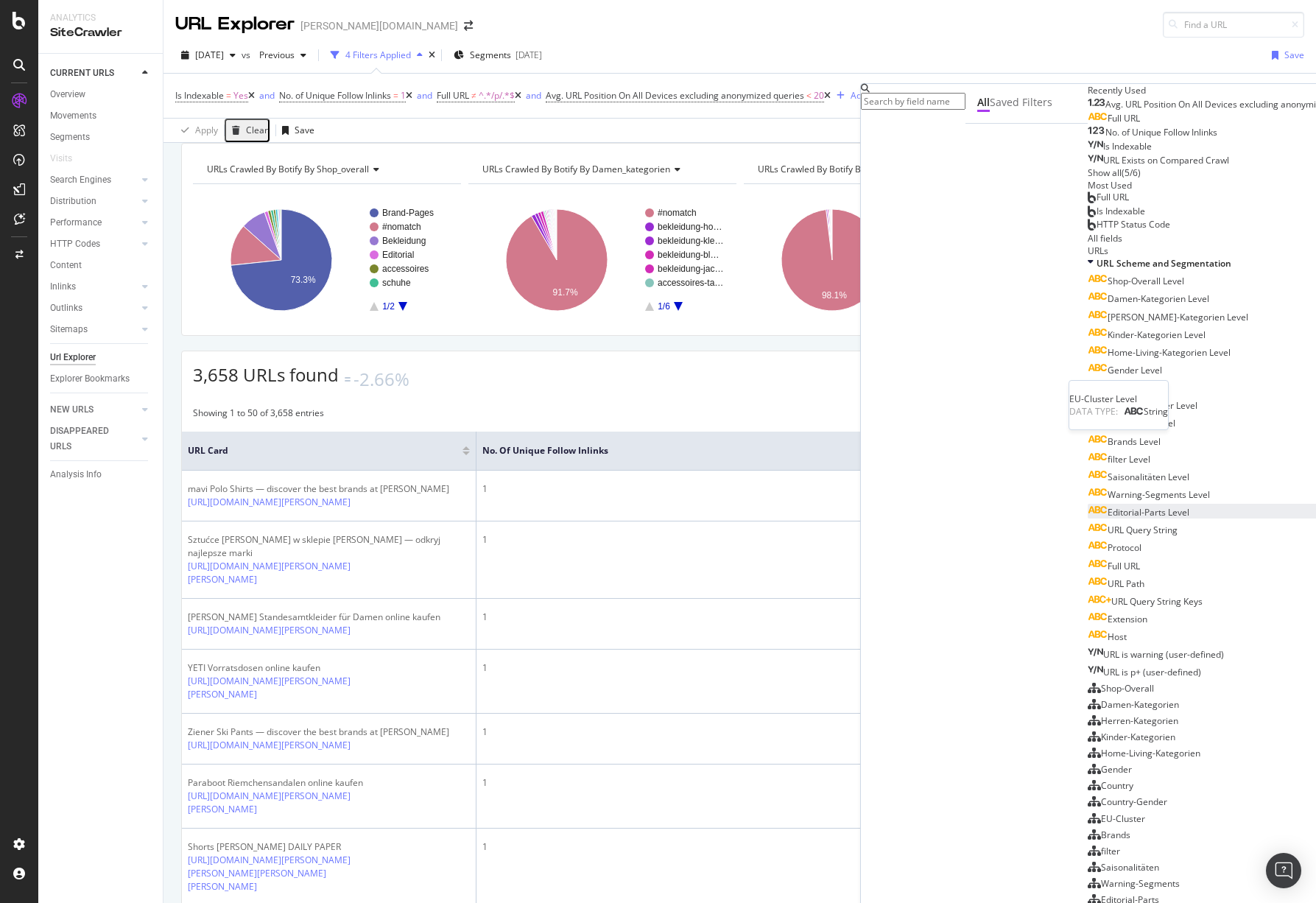
scroll to position [265, 0]
click at [1108, 417] on span "EU-Cluster Level" at bounding box center [1141, 423] width 68 height 13
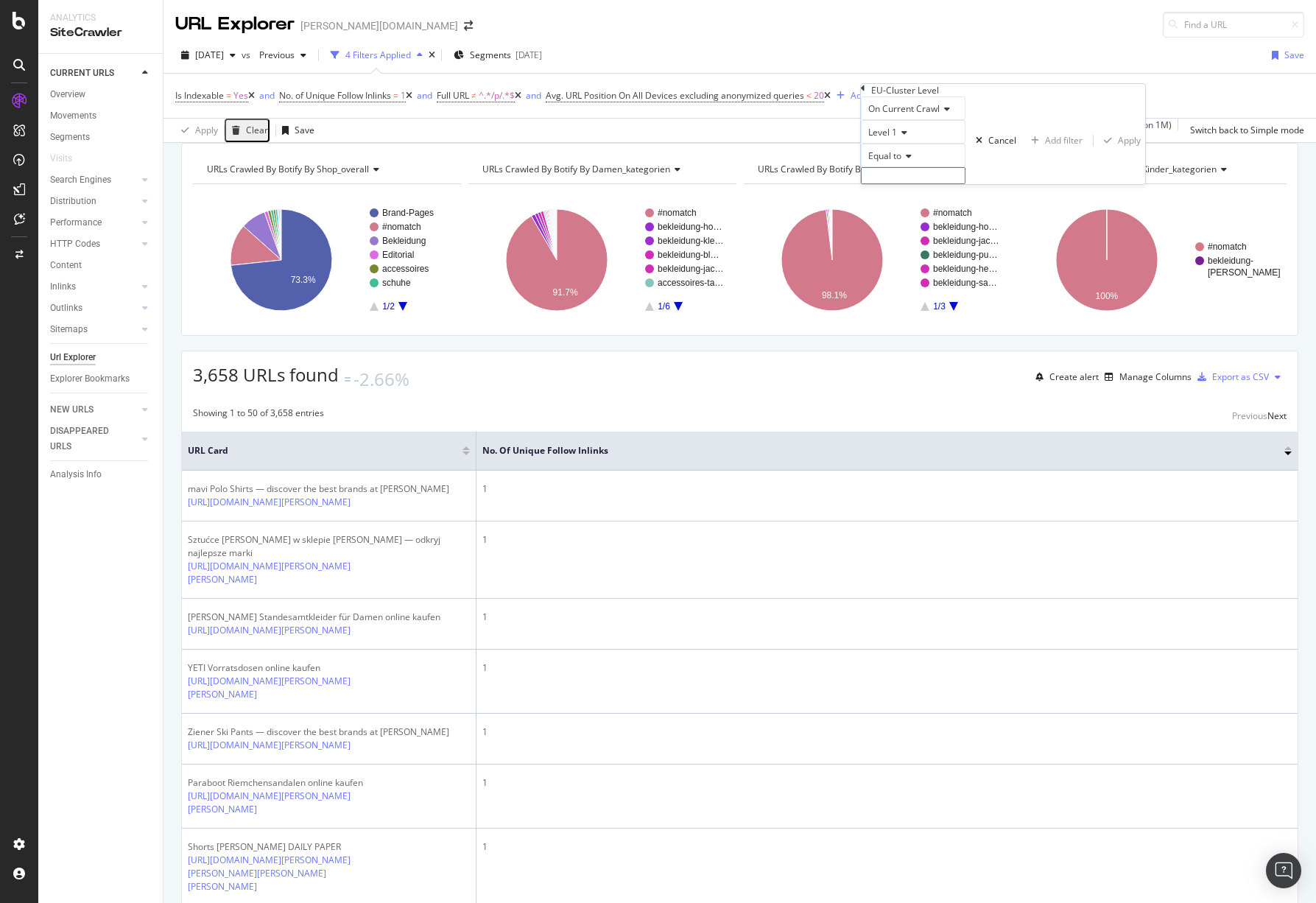
click at [879, 162] on span "Equal to" at bounding box center [885, 156] width 33 height 13
click at [949, 167] on div "Equal to" at bounding box center [913, 155] width 104 height 24
click at [907, 137] on icon at bounding box center [901, 133] width 10 height 9
click at [865, 93] on icon at bounding box center [863, 89] width 5 height 9
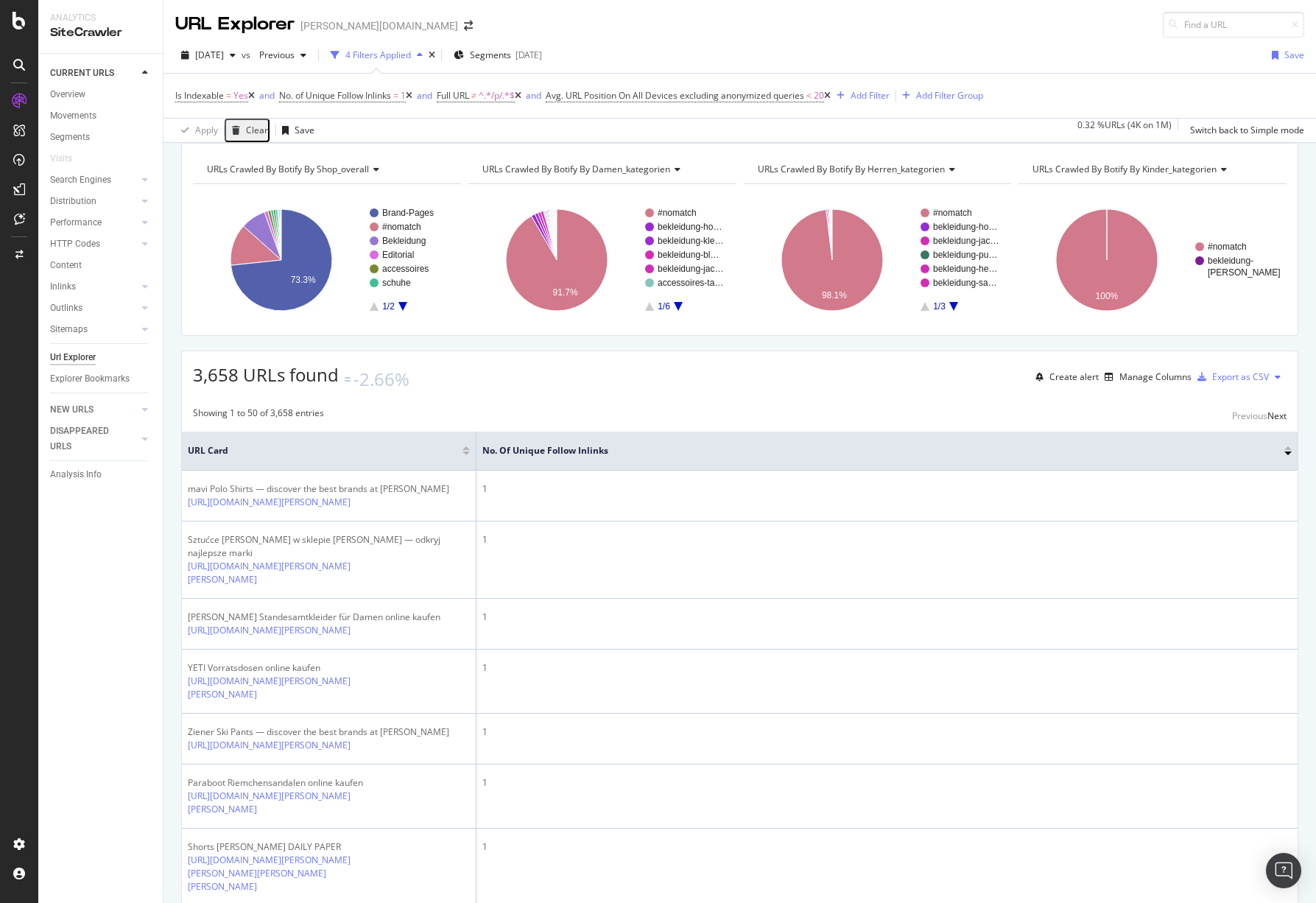
click at [1000, 49] on div "2025 Sep. 15th vs Previous 4 Filters Applied Segments 2025-09-01 Save" at bounding box center [739, 58] width 1152 height 29
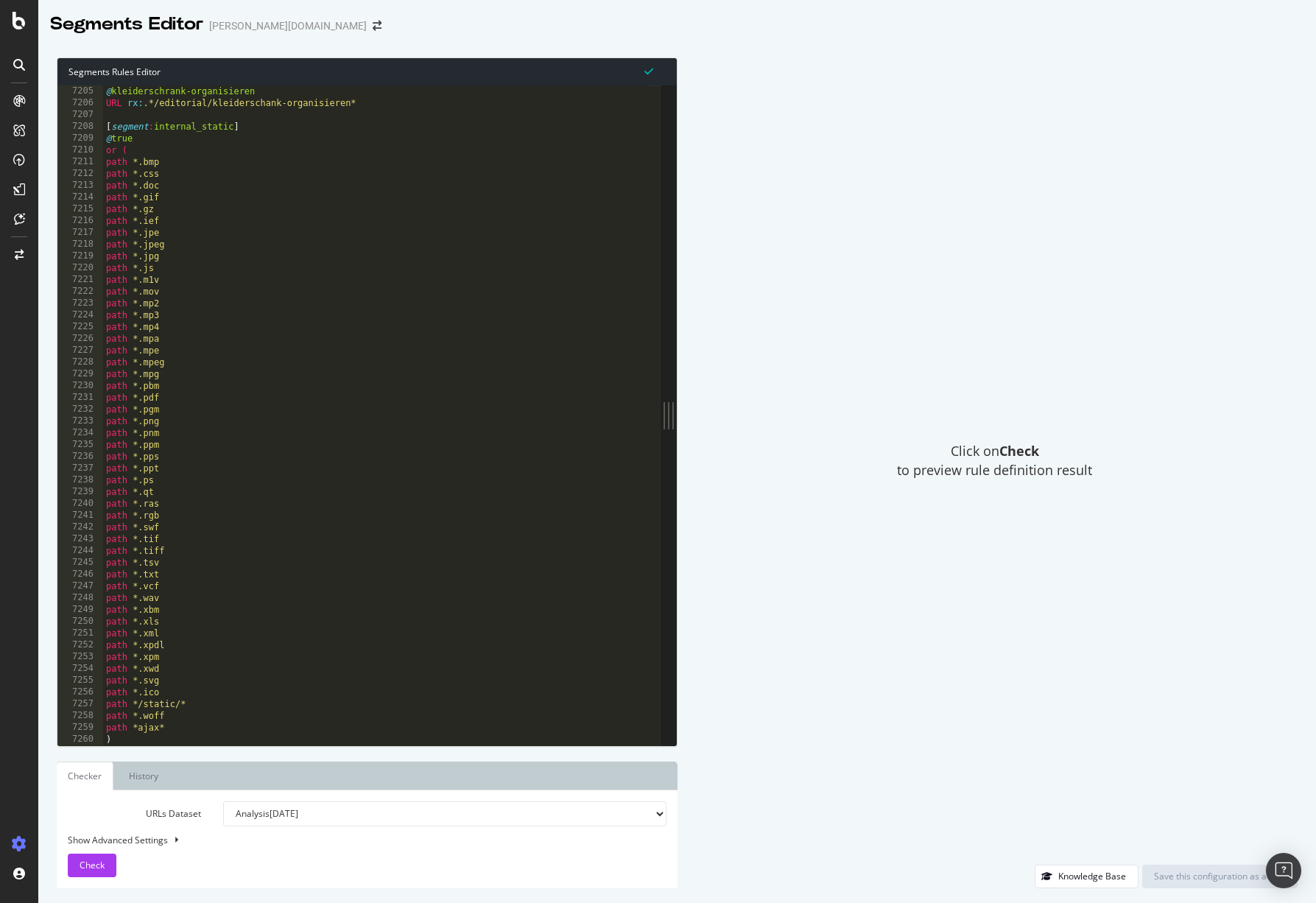
scroll to position [23469, 0]
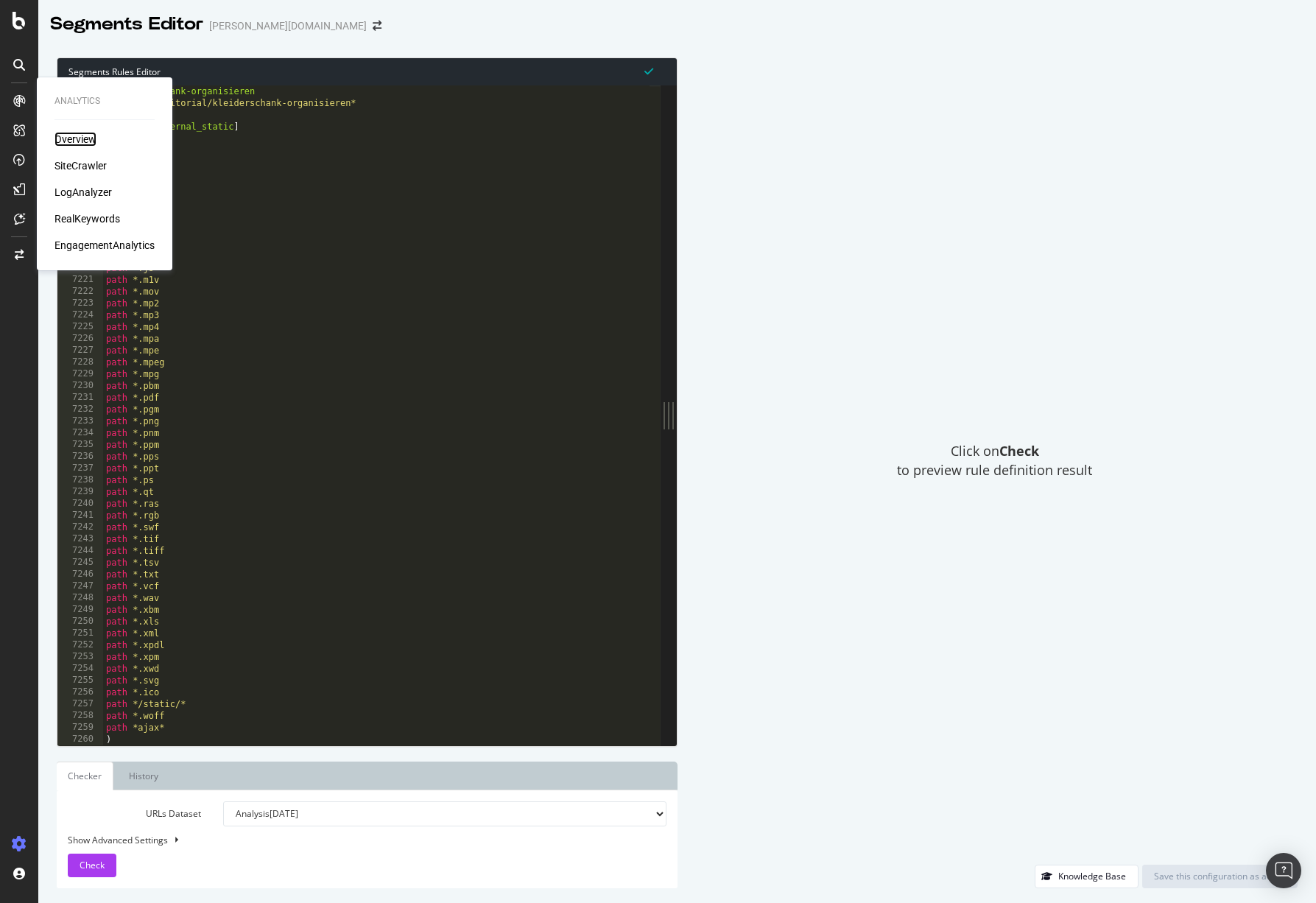
click at [94, 140] on div "Overview" at bounding box center [76, 139] width 42 height 15
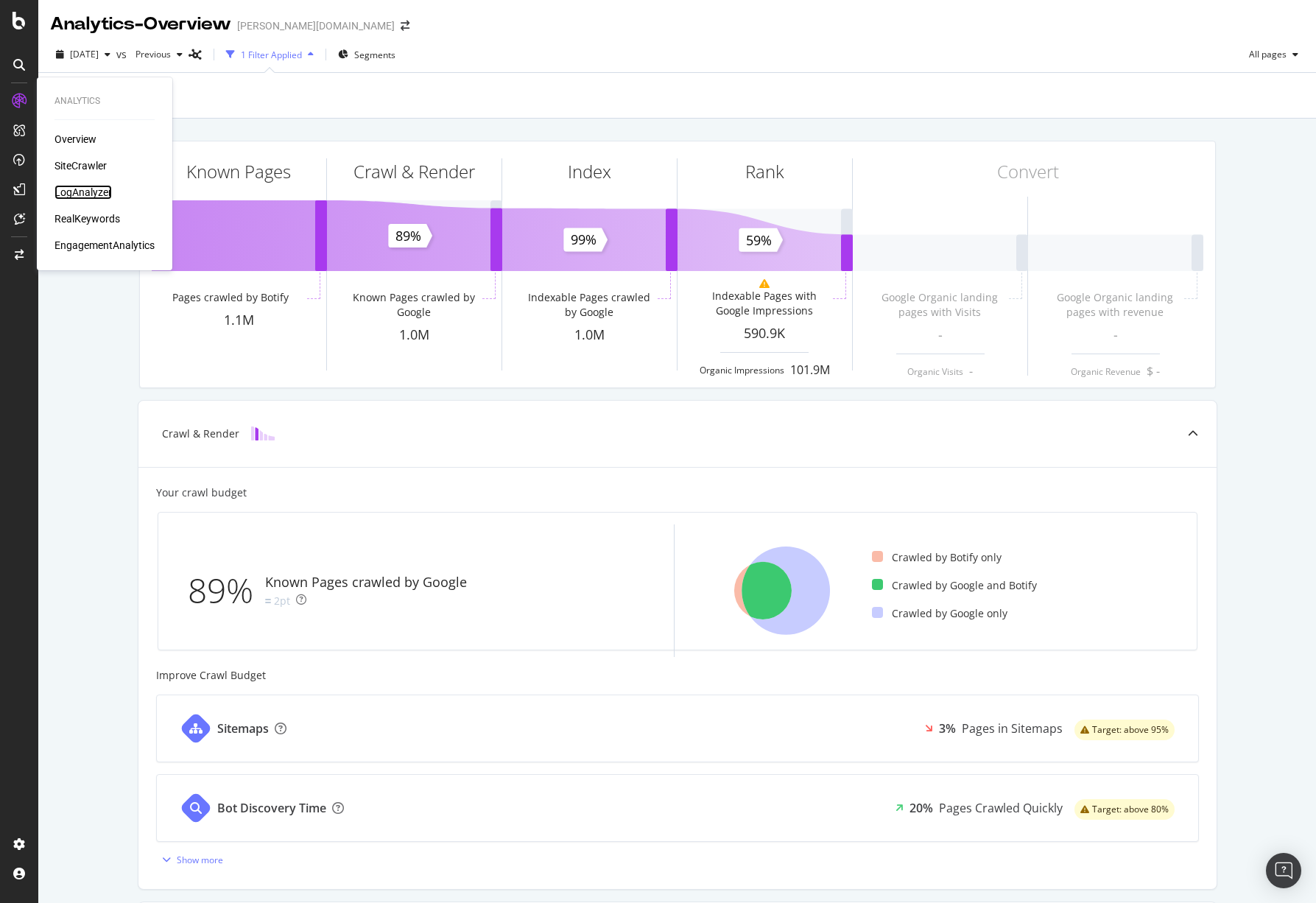
click at [85, 188] on div "LogAnalyzer" at bounding box center [83, 192] width 58 height 15
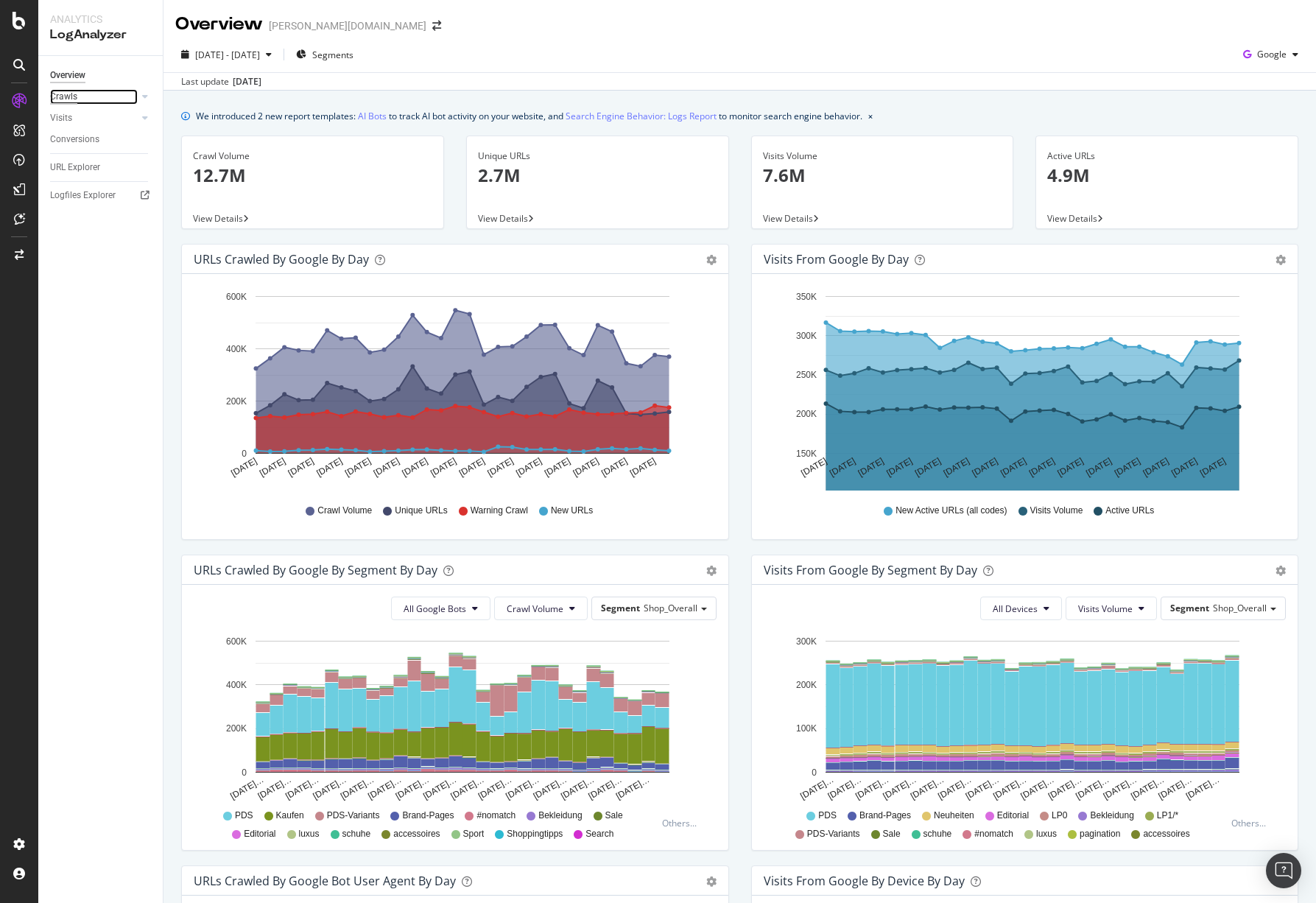
click at [70, 99] on div "Crawls" at bounding box center [64, 96] width 27 height 16
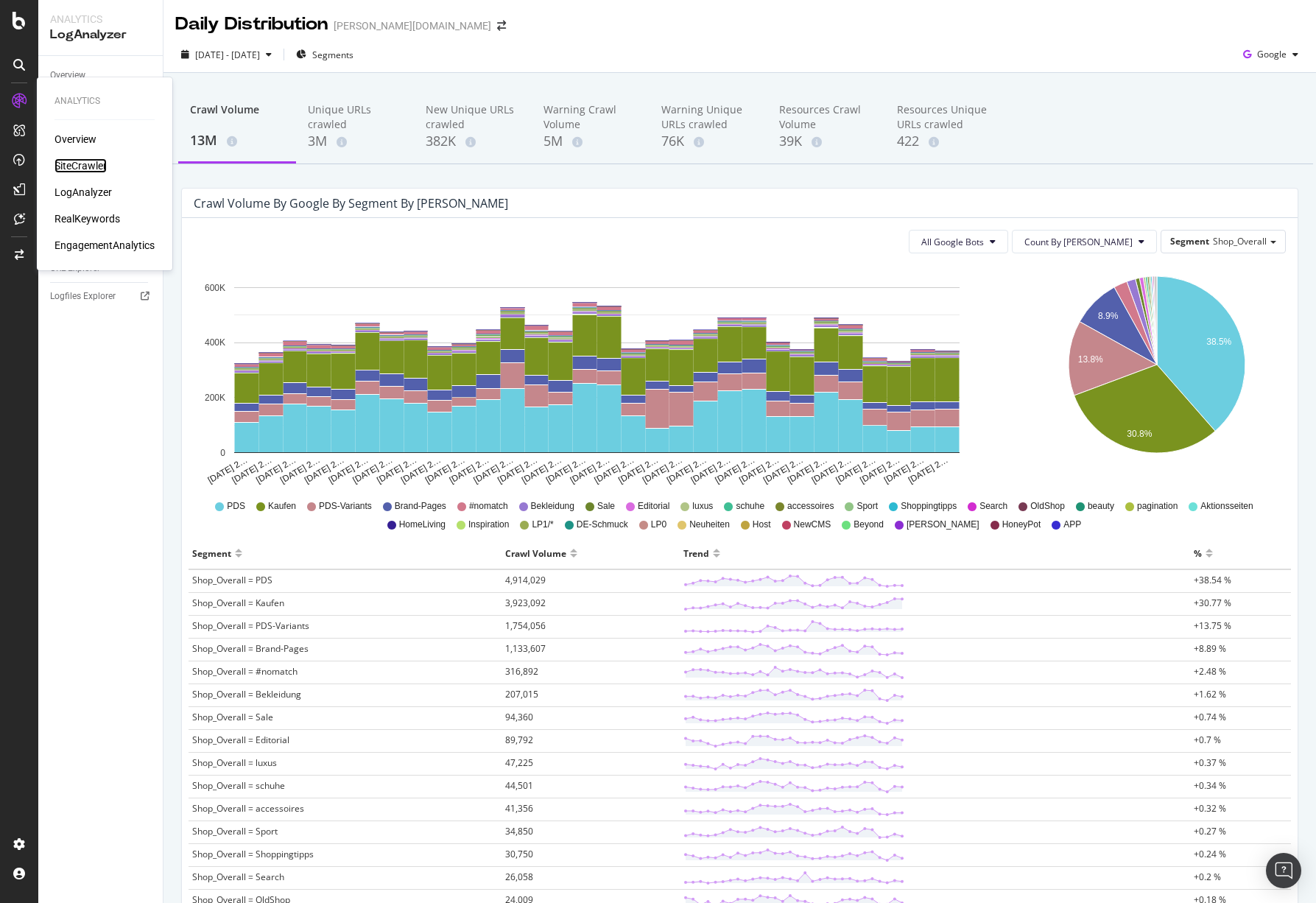
click at [85, 158] on div "SiteCrawler" at bounding box center [80, 165] width 52 height 15
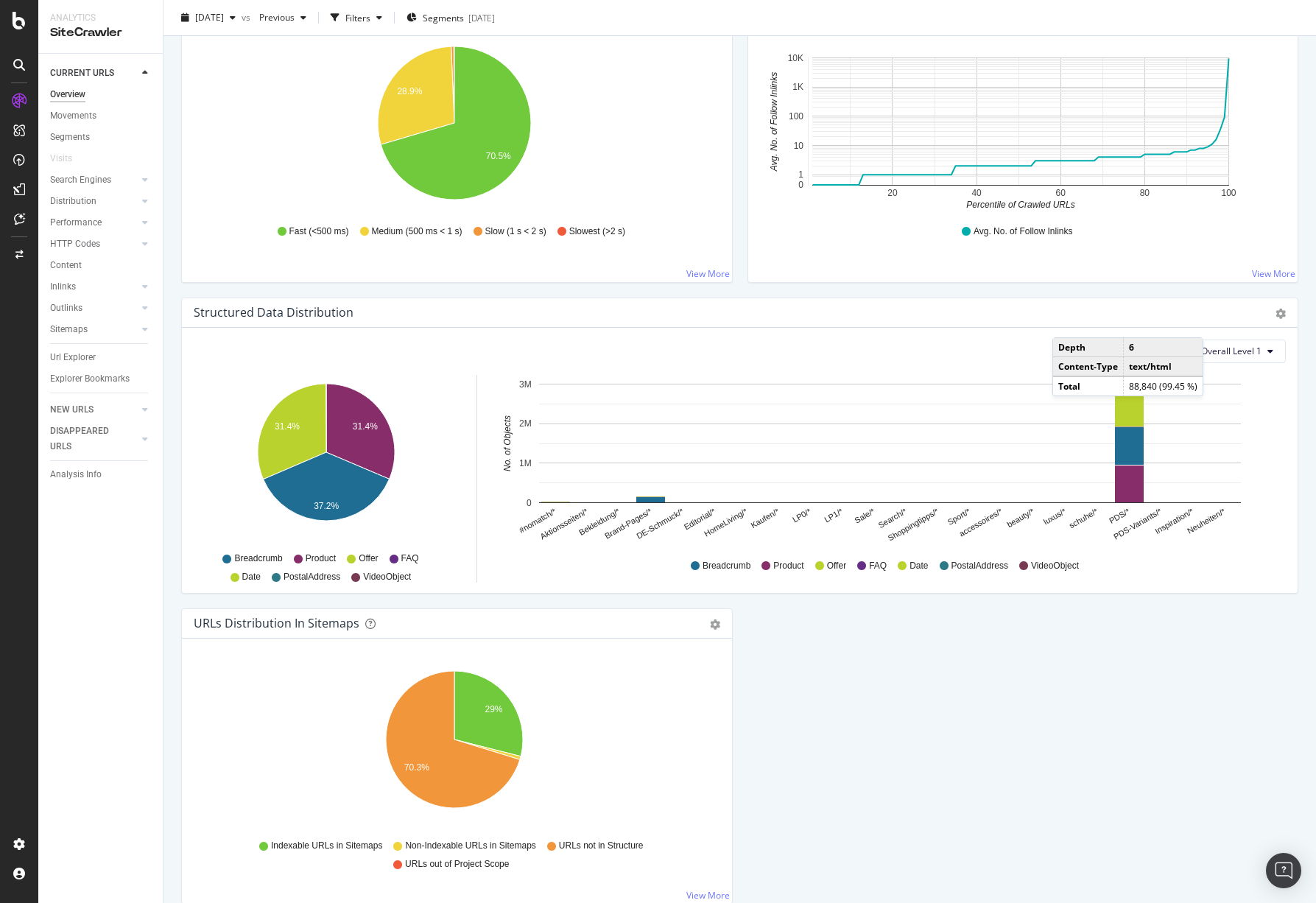
scroll to position [1233, 0]
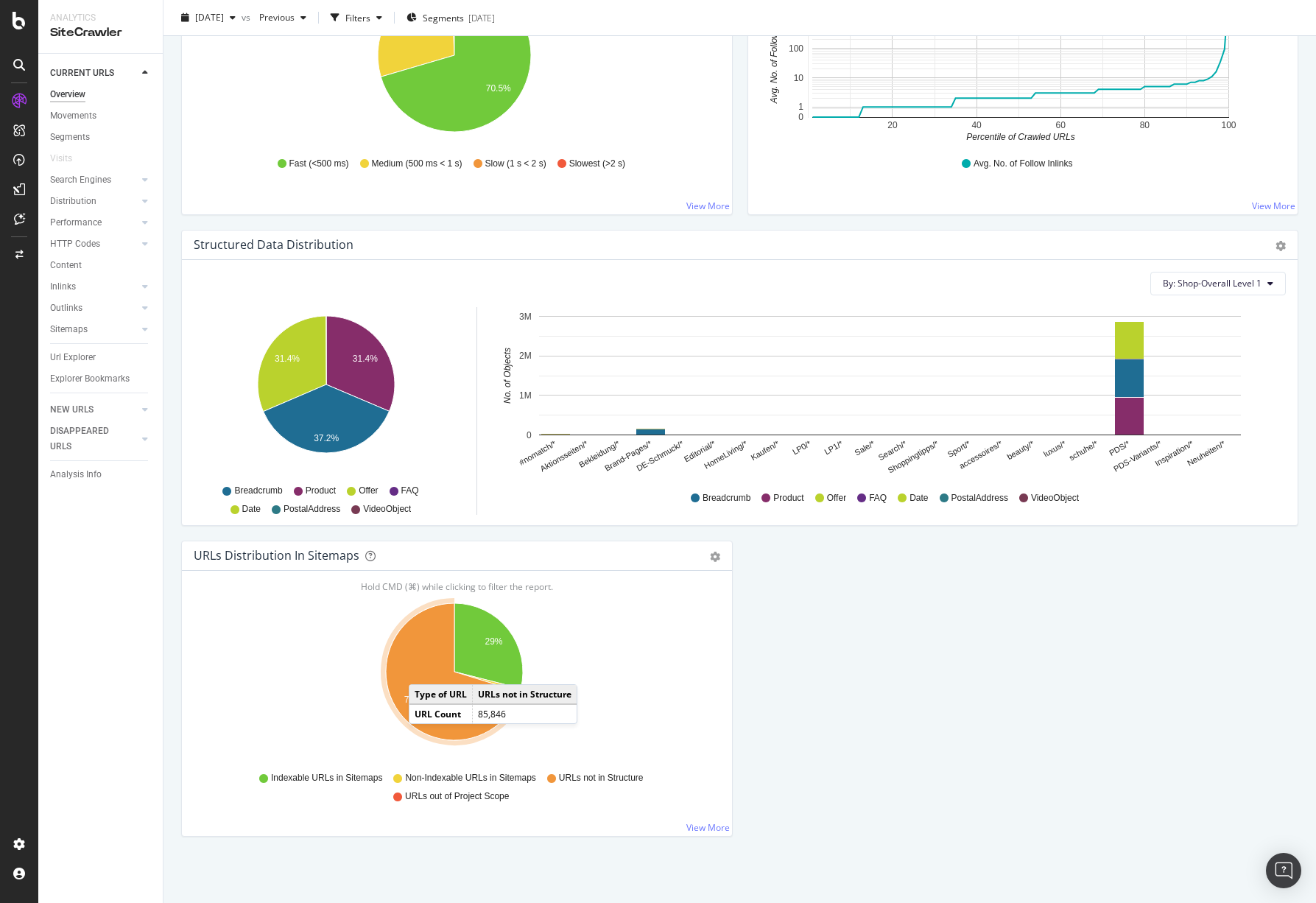
click at [423, 669] on icon "A chart." at bounding box center [452, 672] width 134 height 137
click at [426, 704] on text "70.3%" at bounding box center [416, 699] width 25 height 10
click at [430, 697] on icon "A chart." at bounding box center [452, 672] width 134 height 137
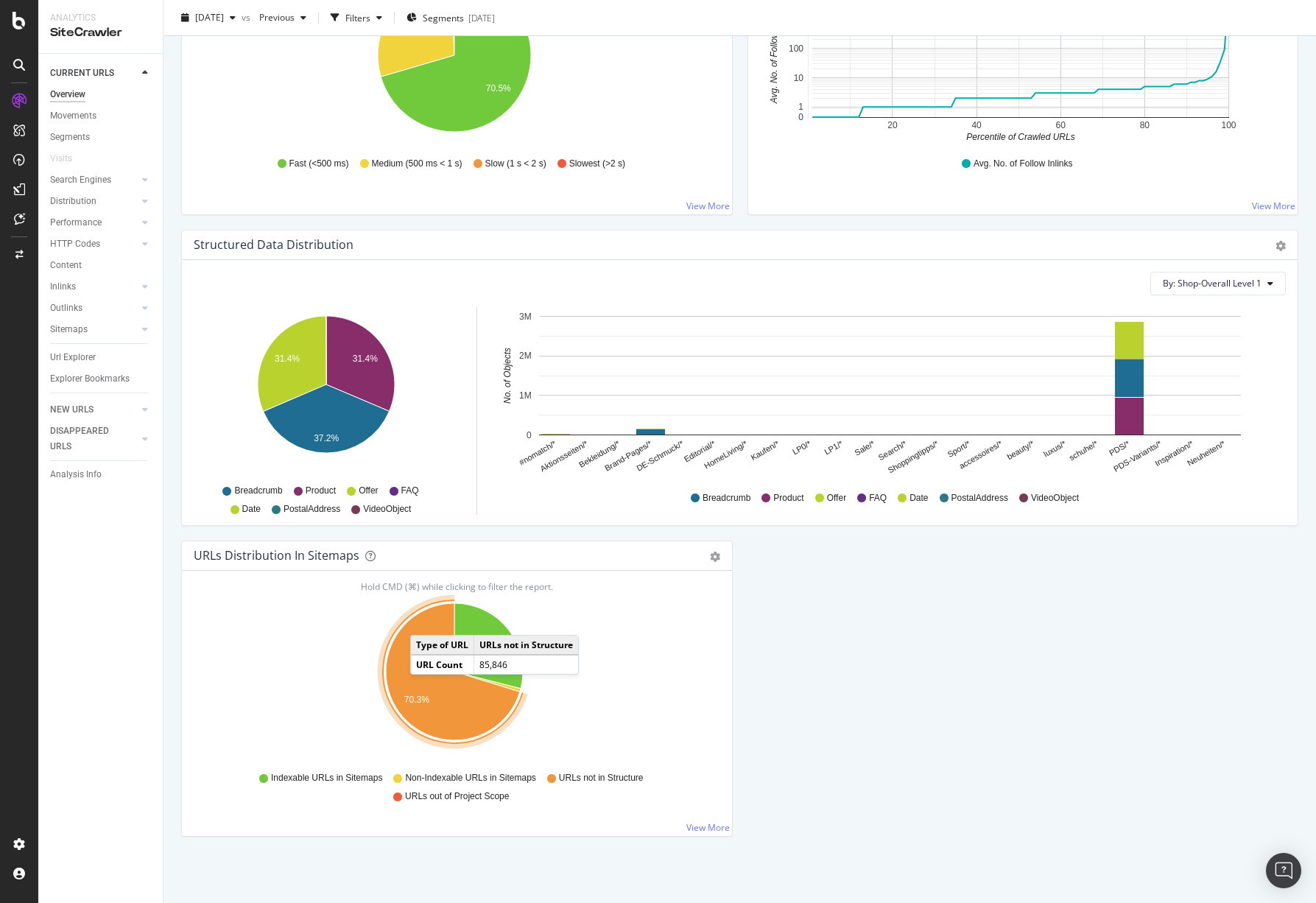
click at [425, 620] on icon "A chart." at bounding box center [452, 672] width 134 height 137
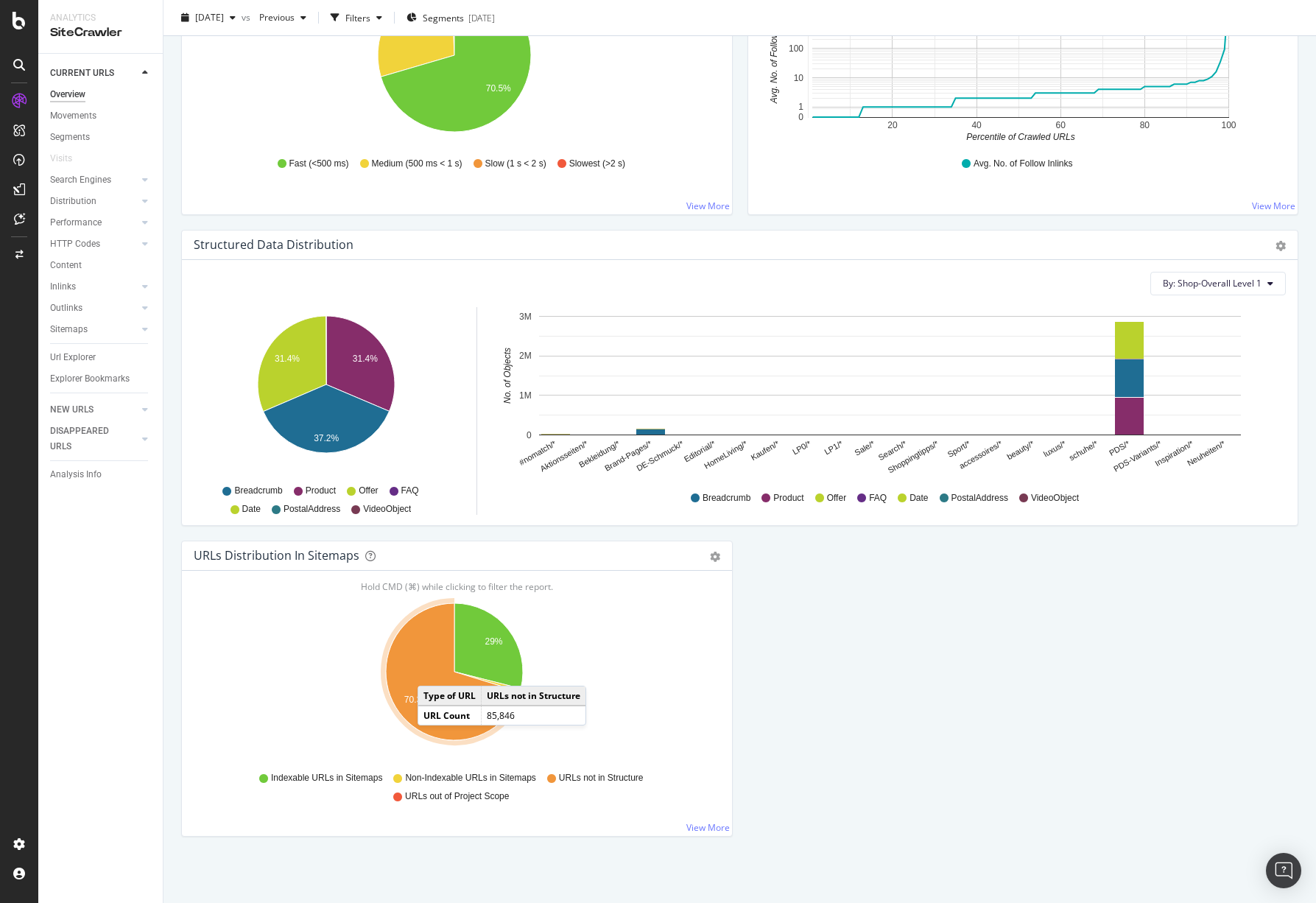
click at [432, 671] on icon "A chart." at bounding box center [452, 672] width 134 height 137
click at [411, 649] on icon "A chart." at bounding box center [452, 672] width 134 height 137
click at [408, 659] on icon "A chart." at bounding box center [452, 672] width 134 height 137
click at [704, 832] on link "View More" at bounding box center [708, 827] width 44 height 13
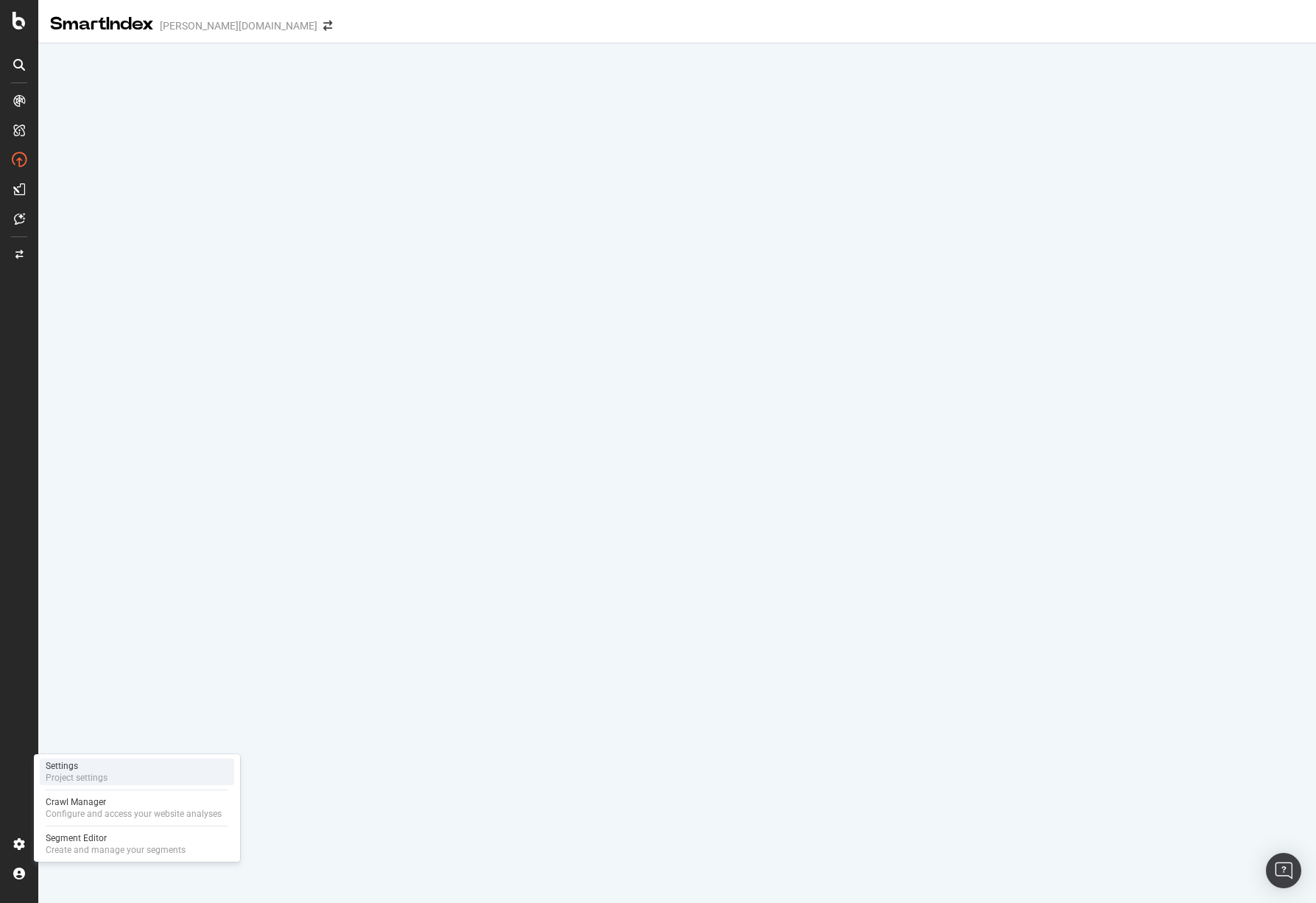
click at [82, 768] on div "Settings" at bounding box center [77, 765] width 62 height 12
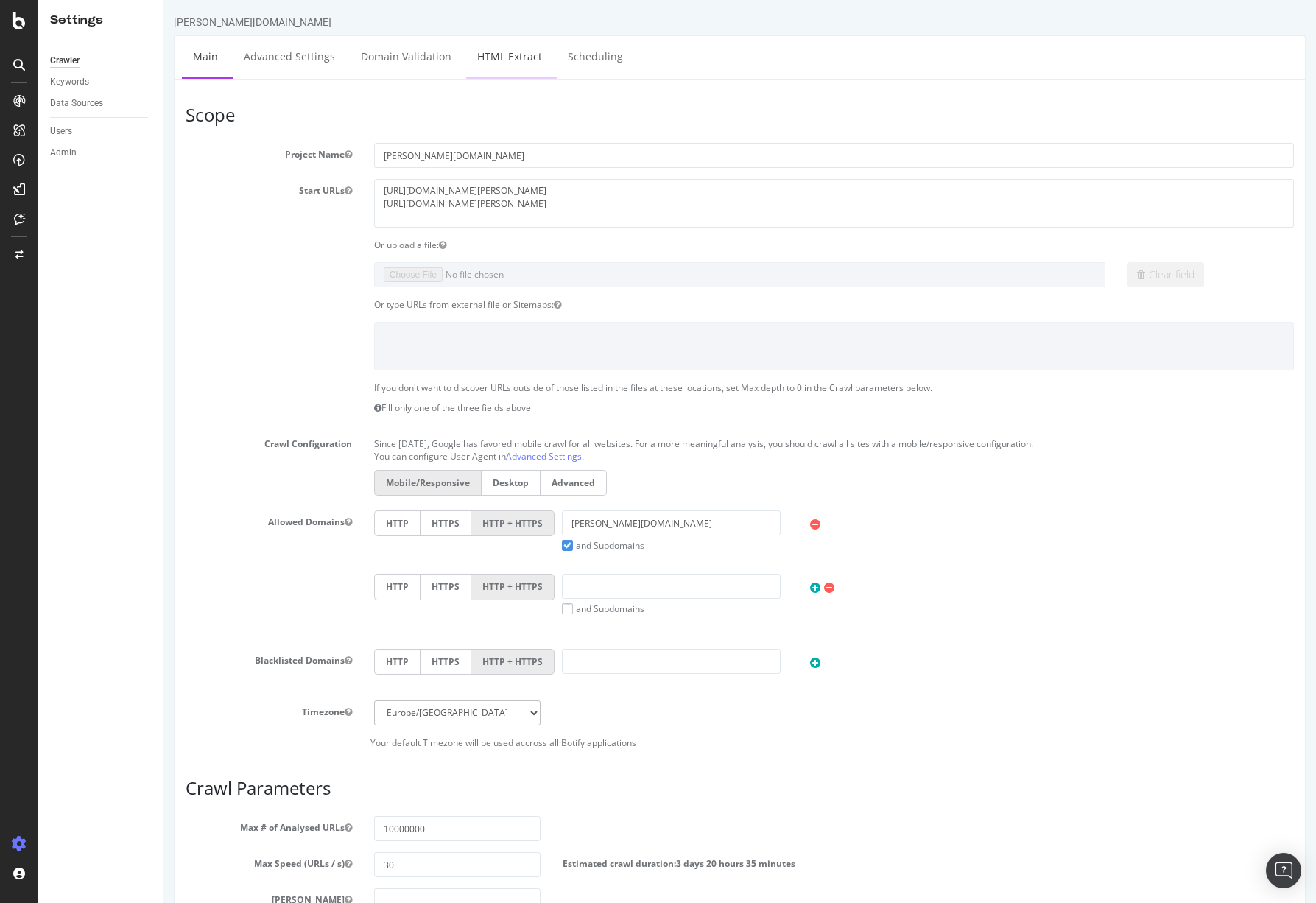
click at [517, 70] on link "HTML Extract" at bounding box center [509, 56] width 87 height 40
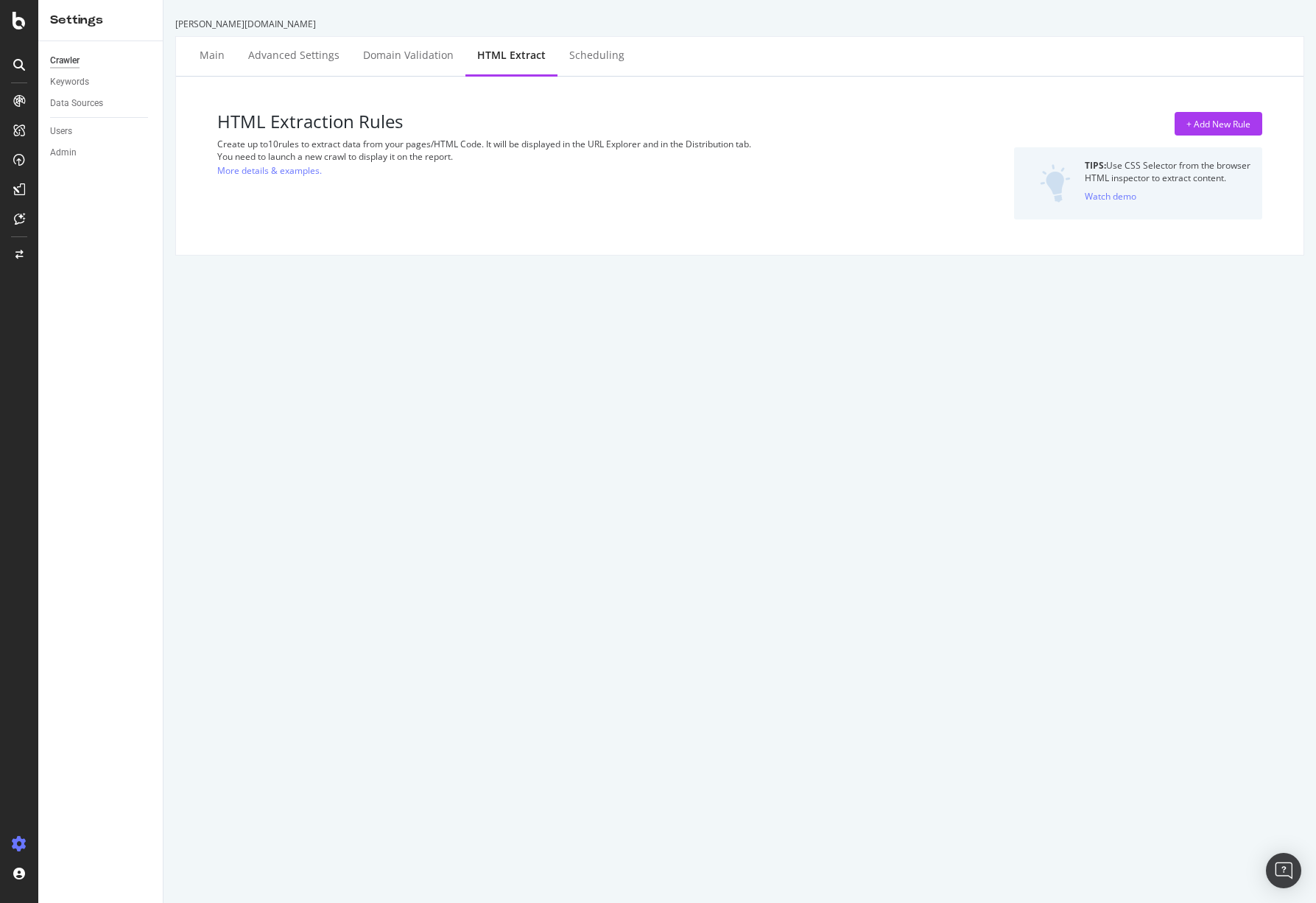
select select "exist"
select select "count"
select select "exist"
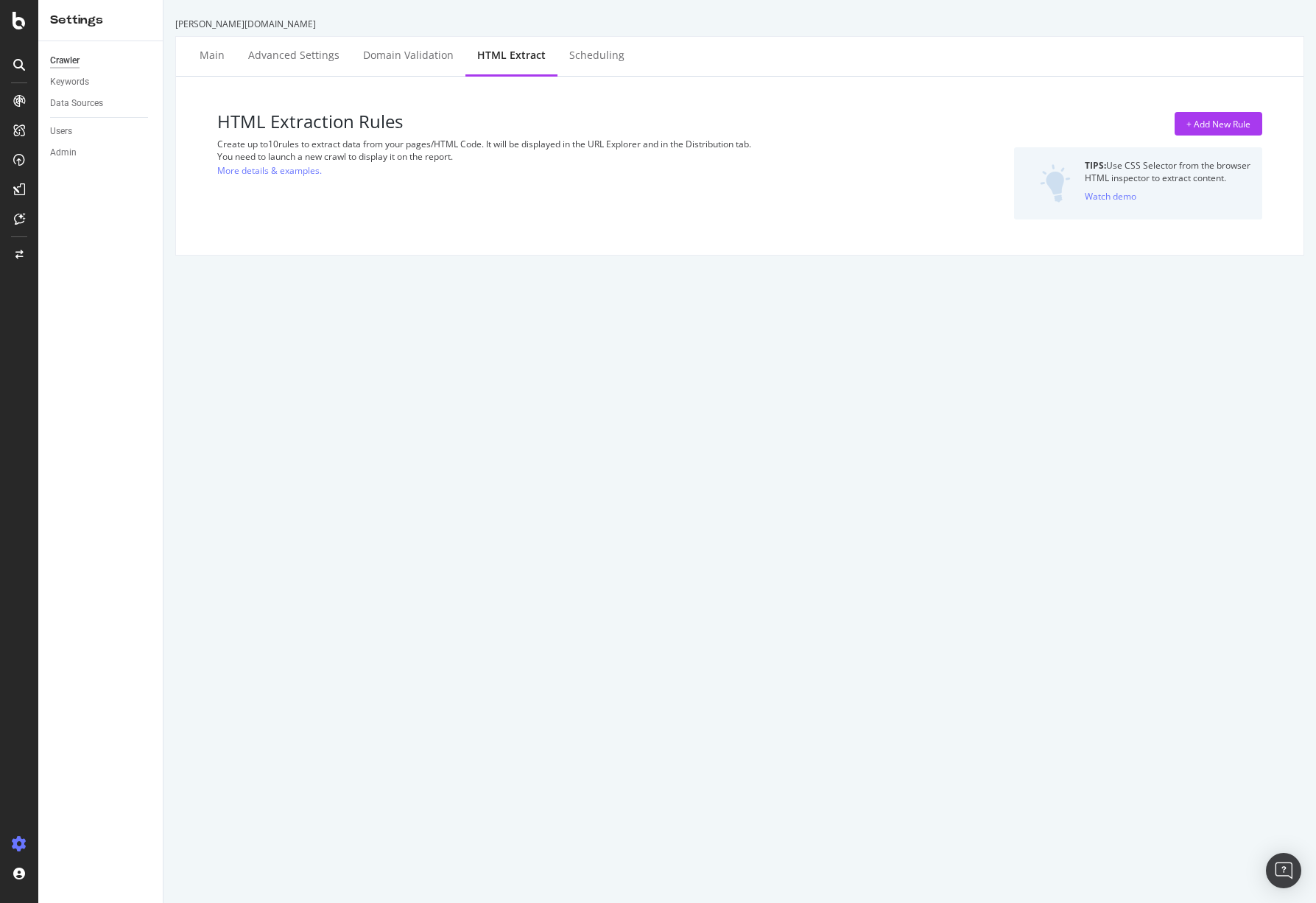
select select "exist"
select select "f"
select select "count"
select select "exist"
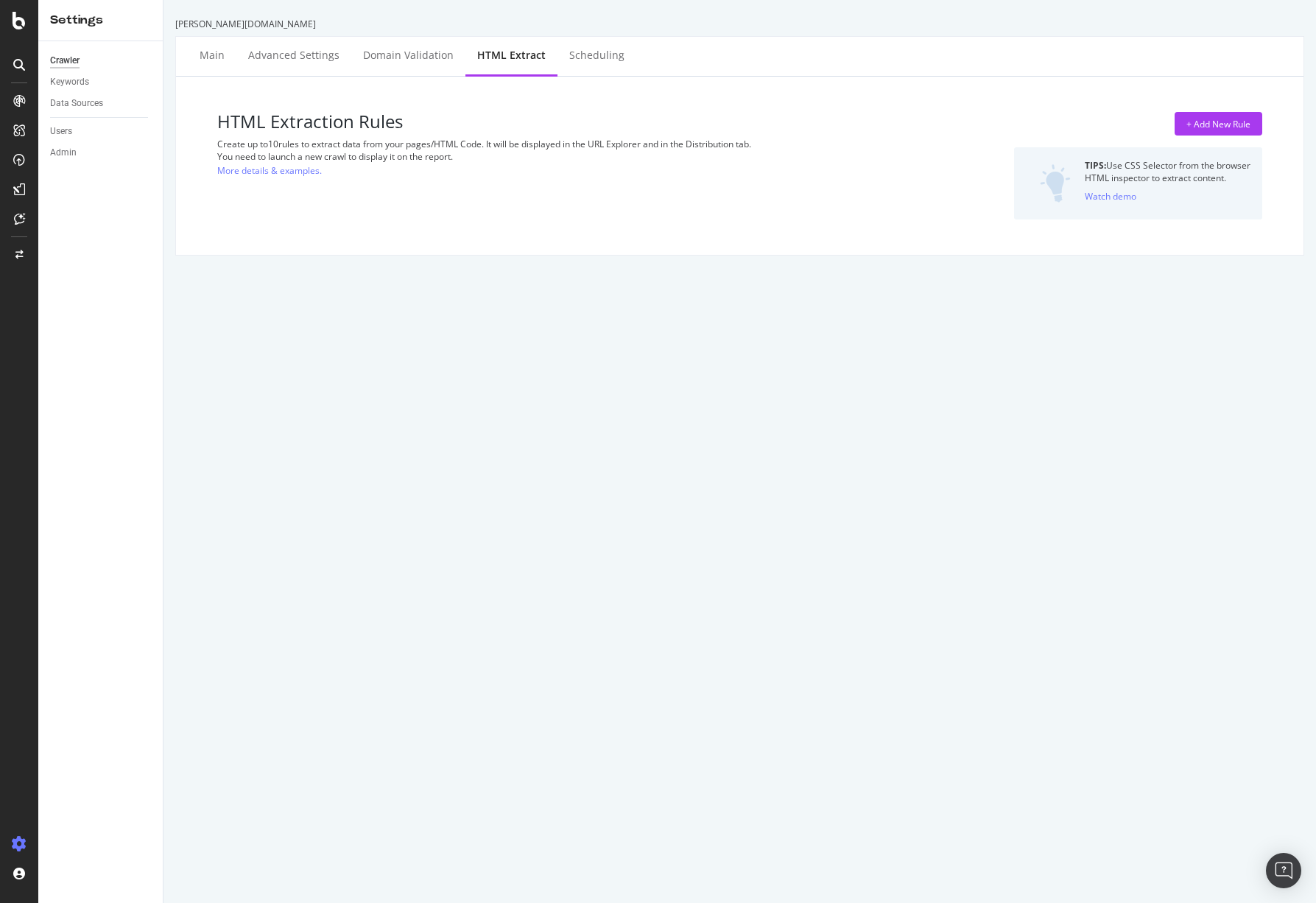
select select "exist"
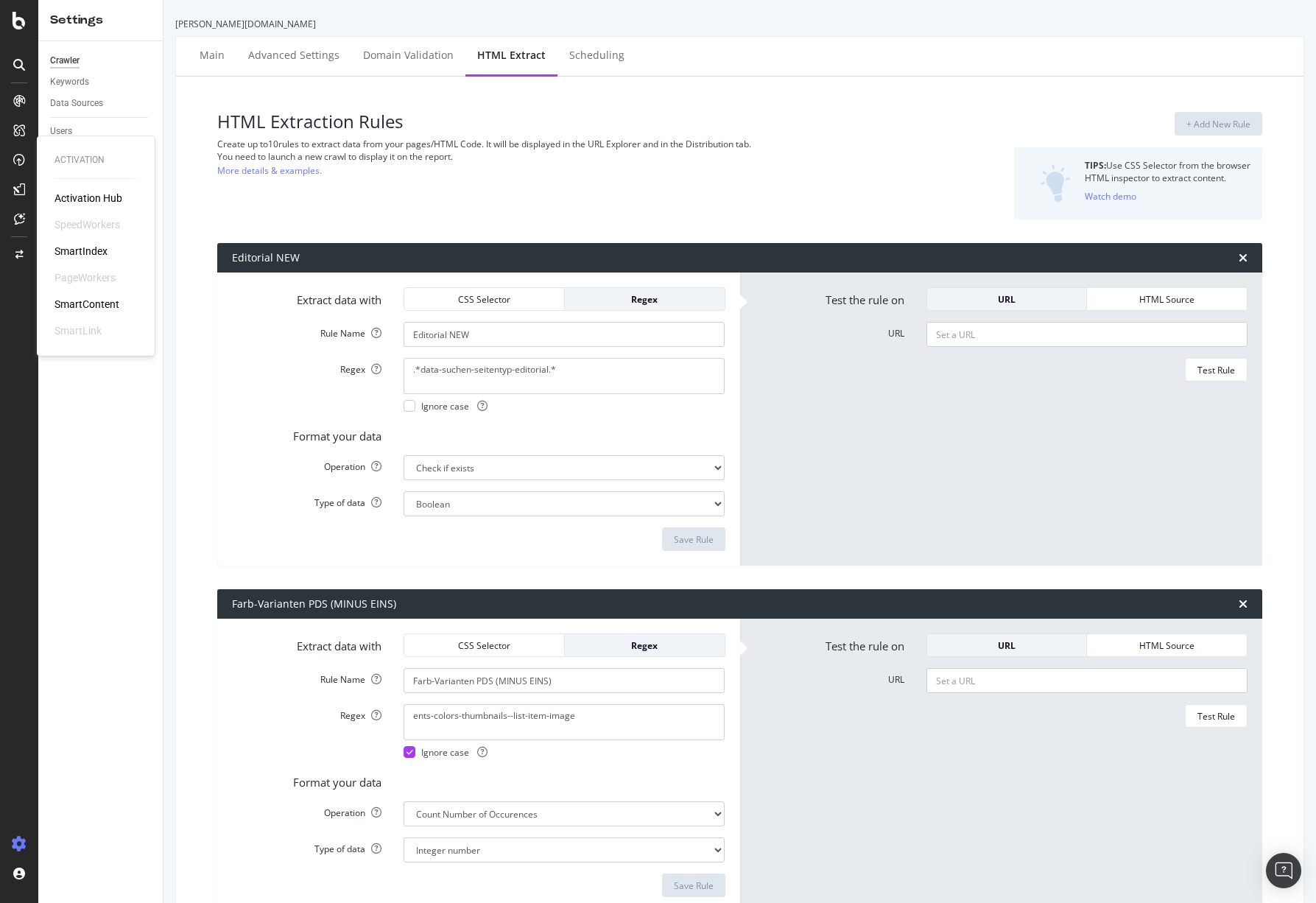
click at [74, 247] on div "SmartIndex" at bounding box center [81, 251] width 53 height 15
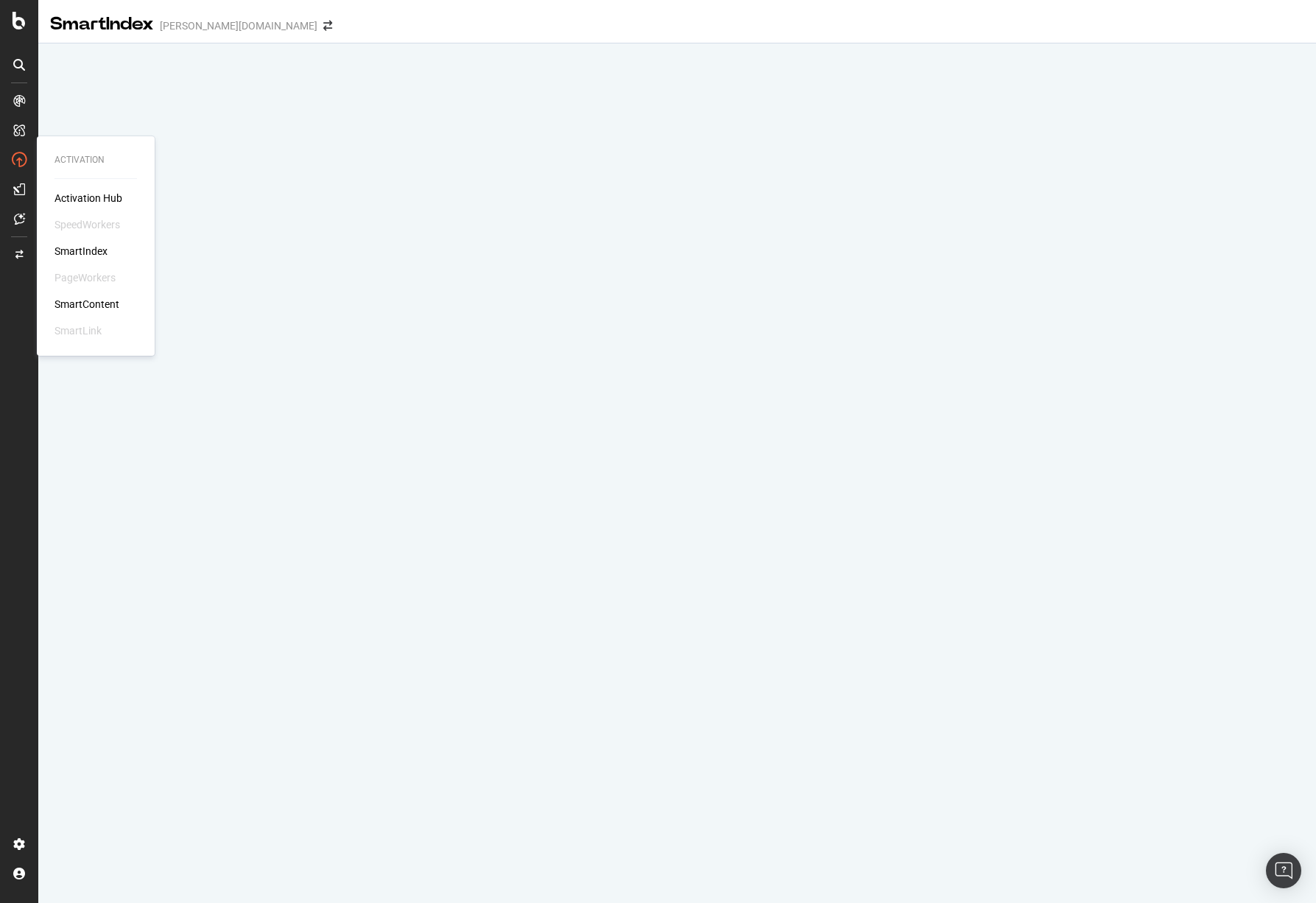
click at [94, 249] on div "SmartIndex" at bounding box center [81, 251] width 53 height 15
click at [70, 252] on div "SmartIndex" at bounding box center [81, 251] width 53 height 15
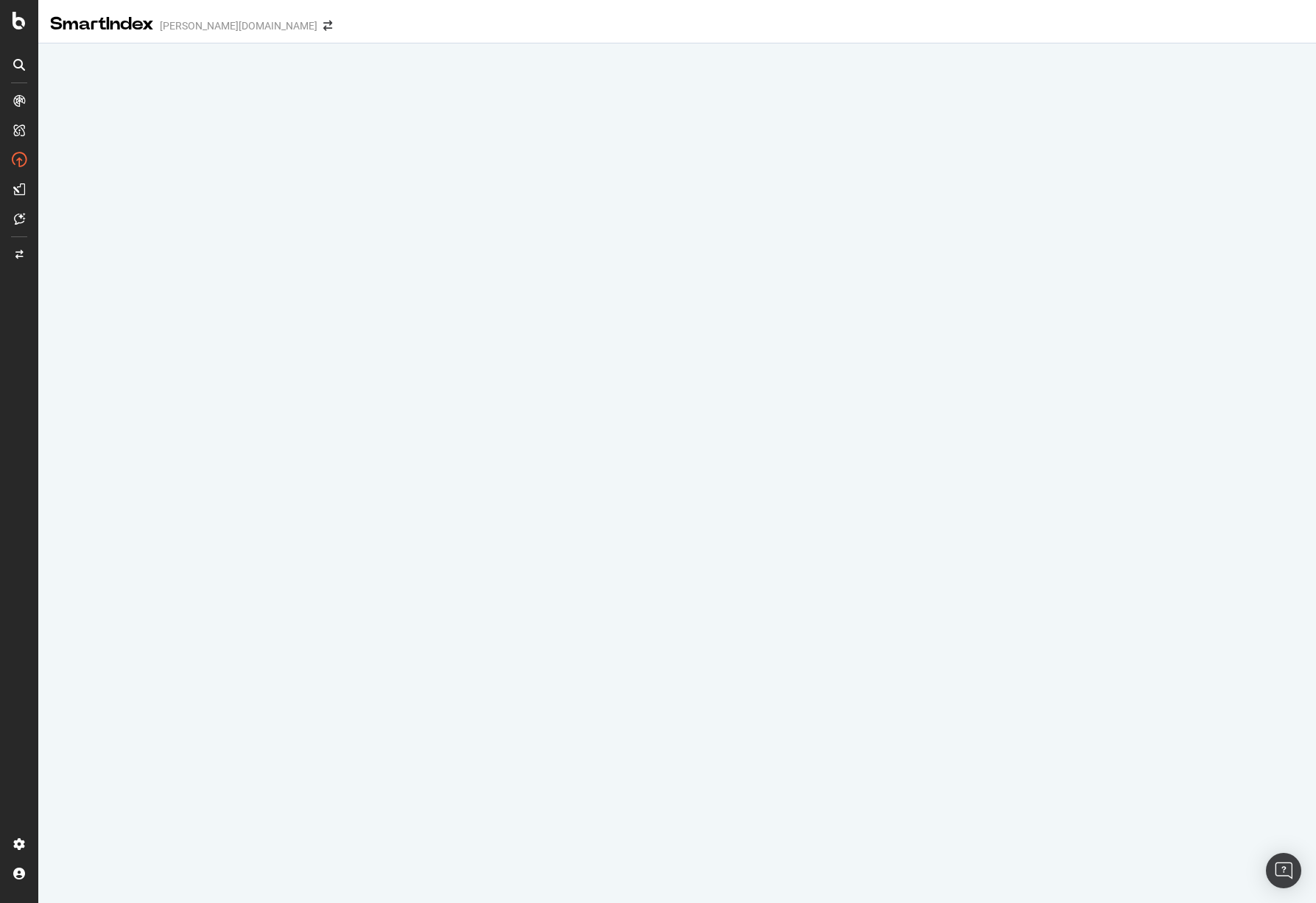
click at [28, 91] on div at bounding box center [19, 101] width 24 height 24
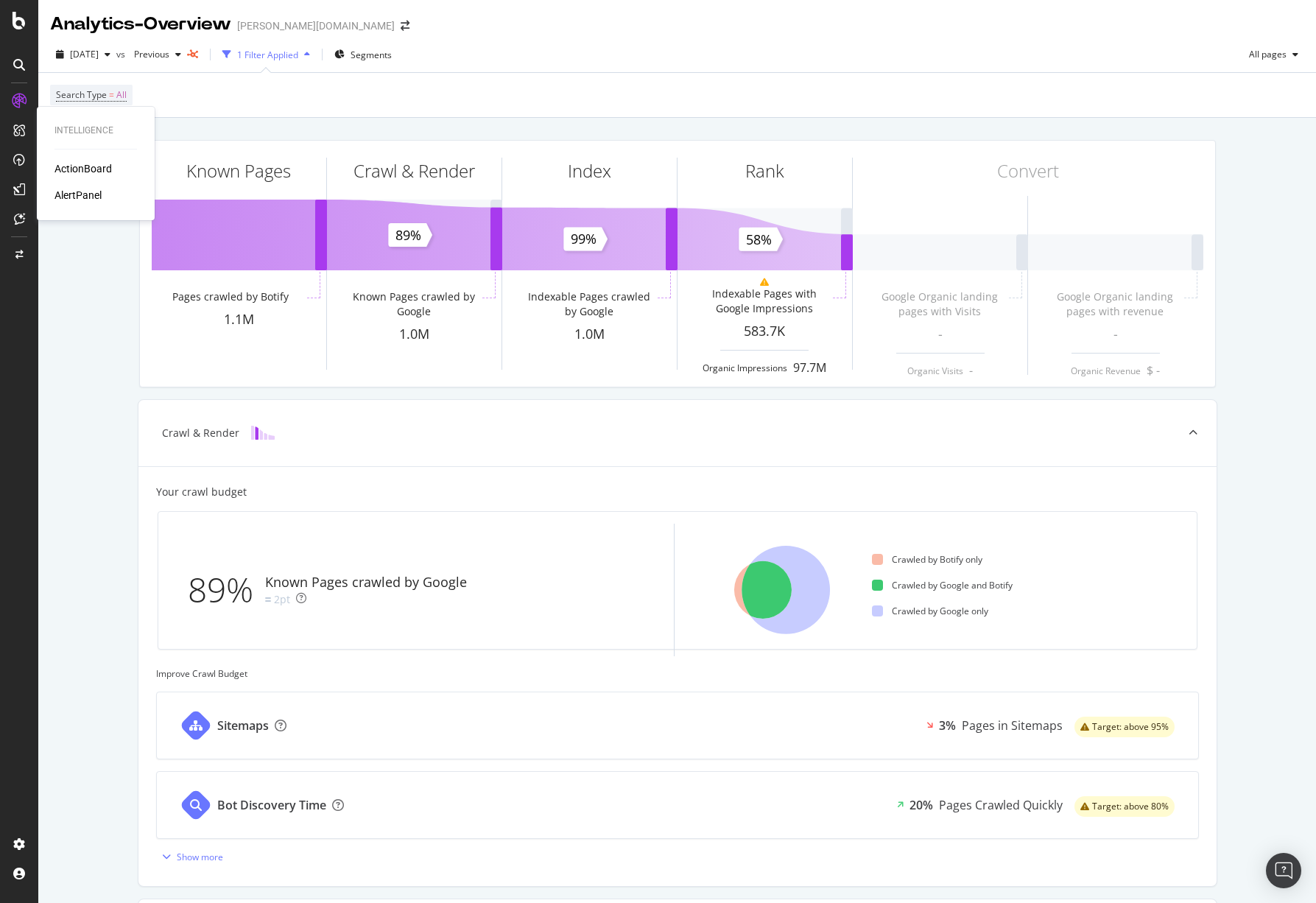
click at [69, 172] on div "ActionBoard" at bounding box center [83, 168] width 58 height 15
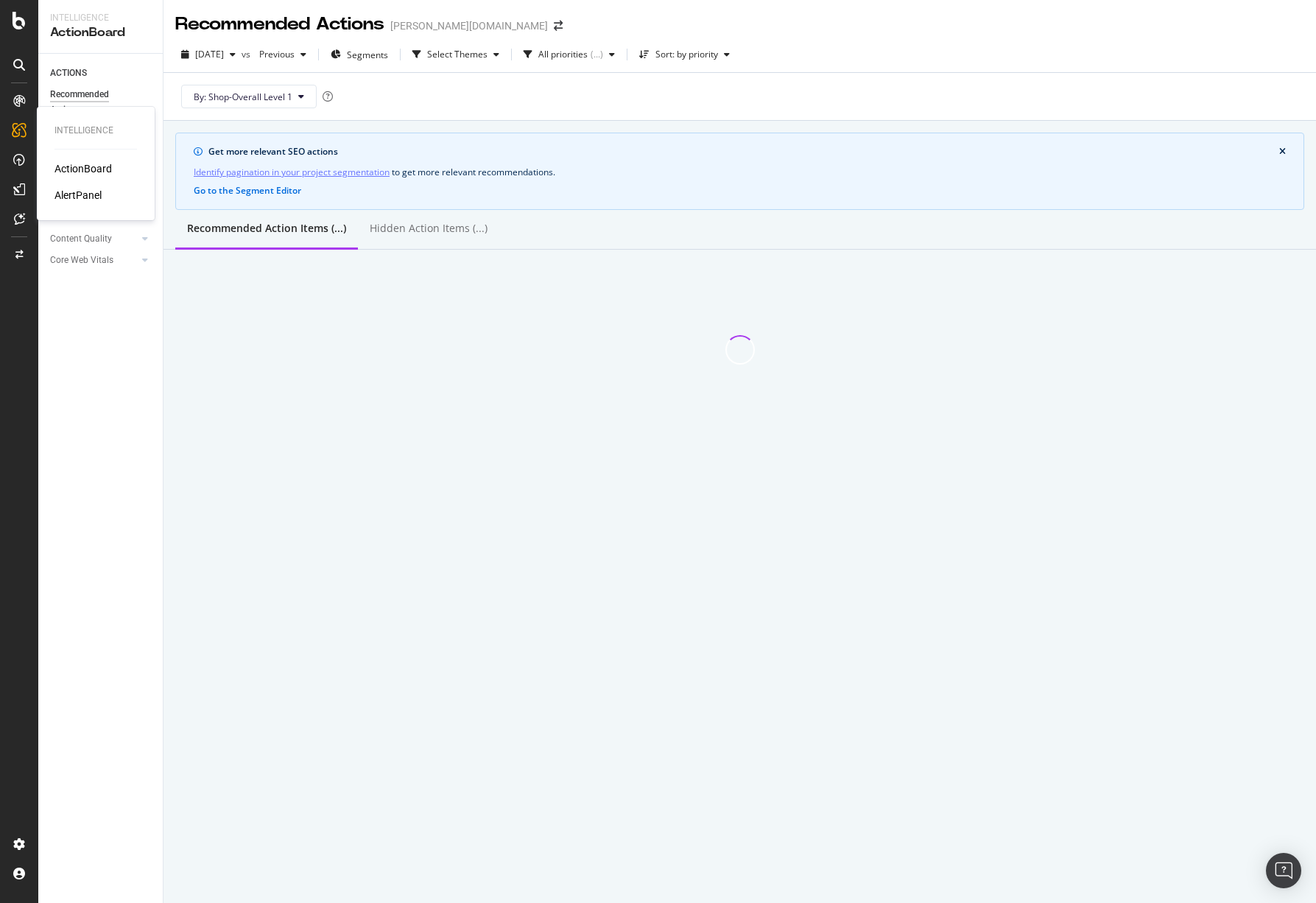
click at [85, 170] on div "ActionBoard" at bounding box center [83, 168] width 58 height 15
click at [76, 180] on div "Crawl Budget Optimization" at bounding box center [89, 188] width 78 height 31
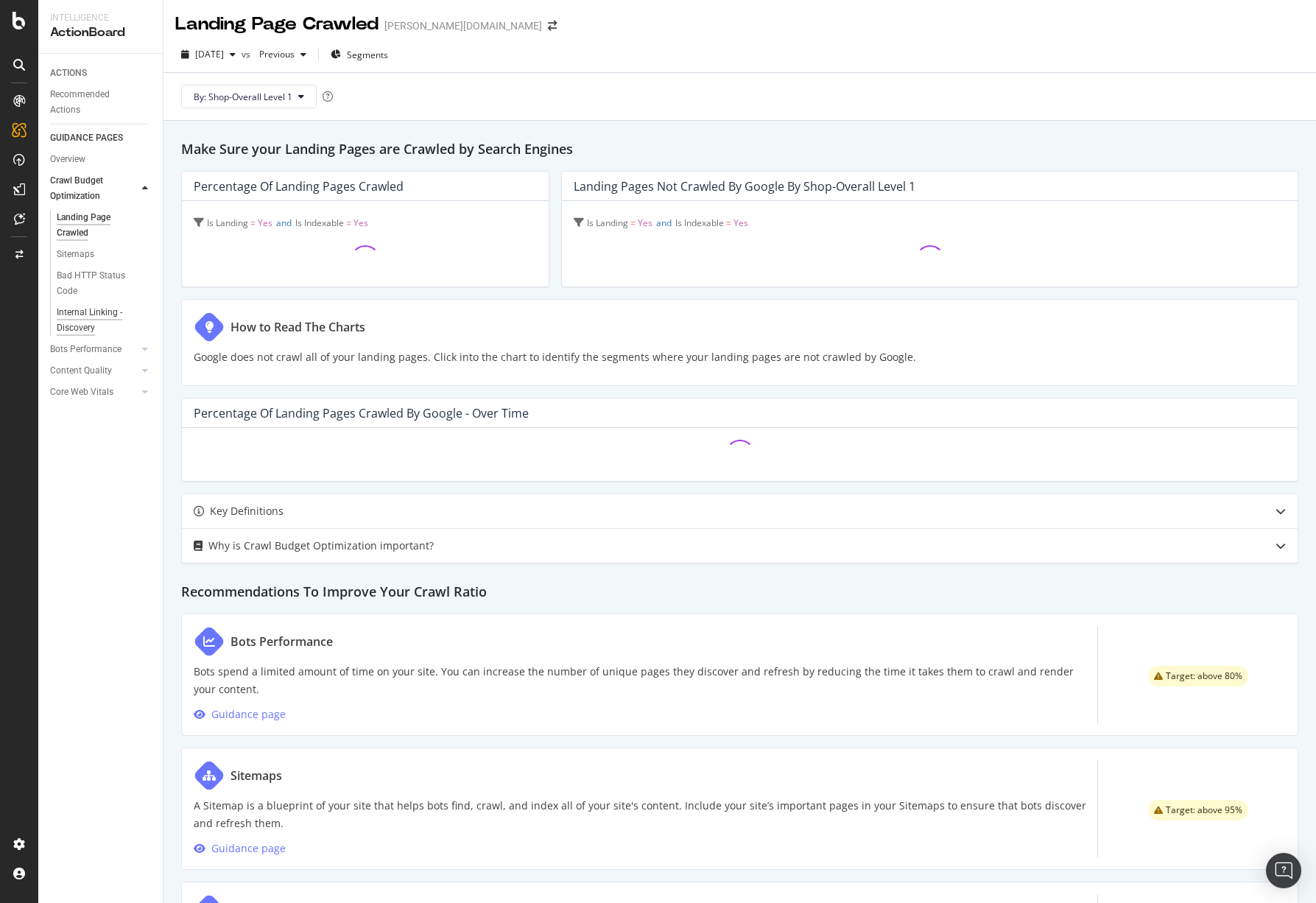
click at [71, 309] on div "Internal Linking - Discovery" at bounding box center [99, 321] width 84 height 31
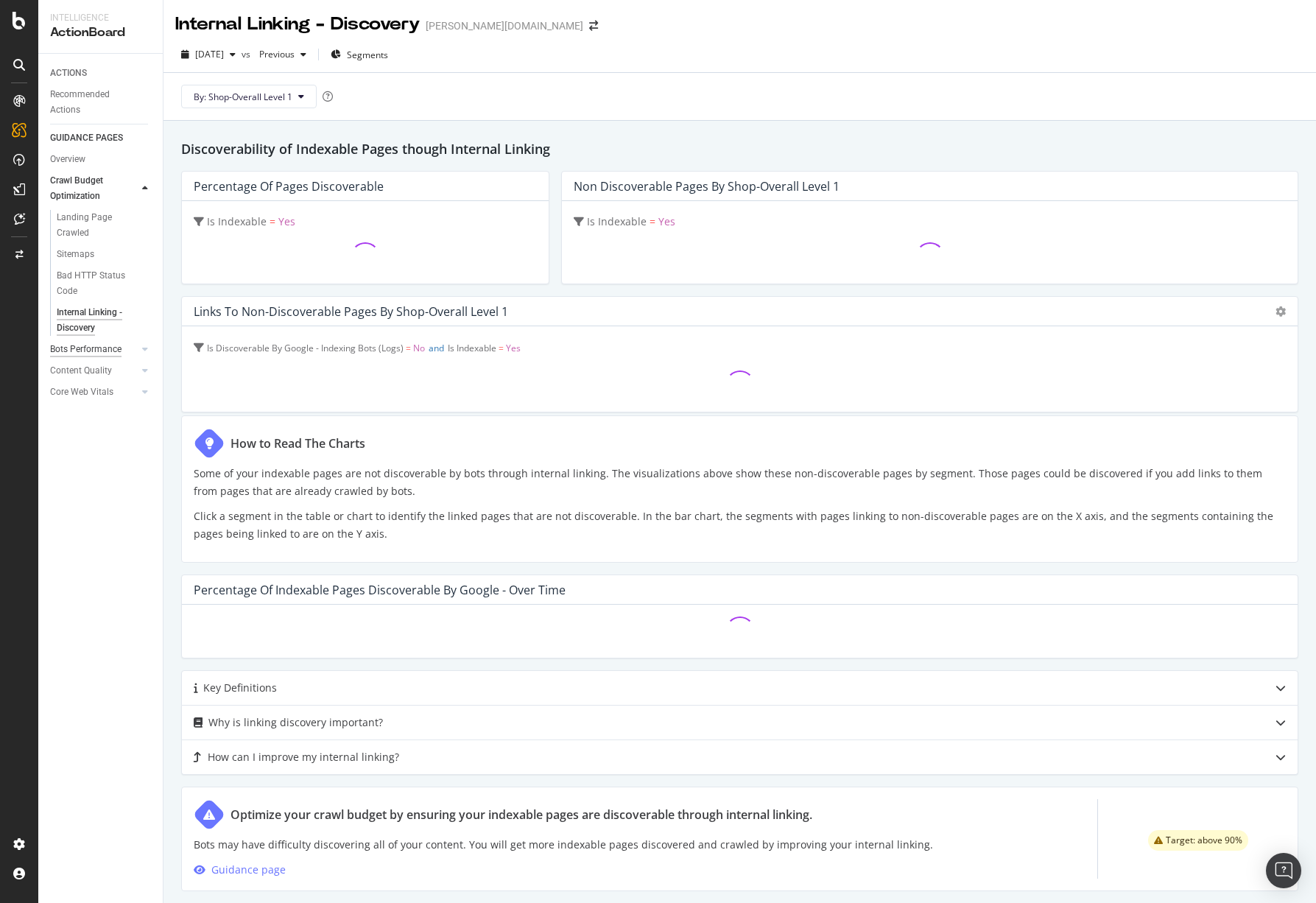
click at [63, 349] on div "Bots Performance" at bounding box center [86, 349] width 71 height 16
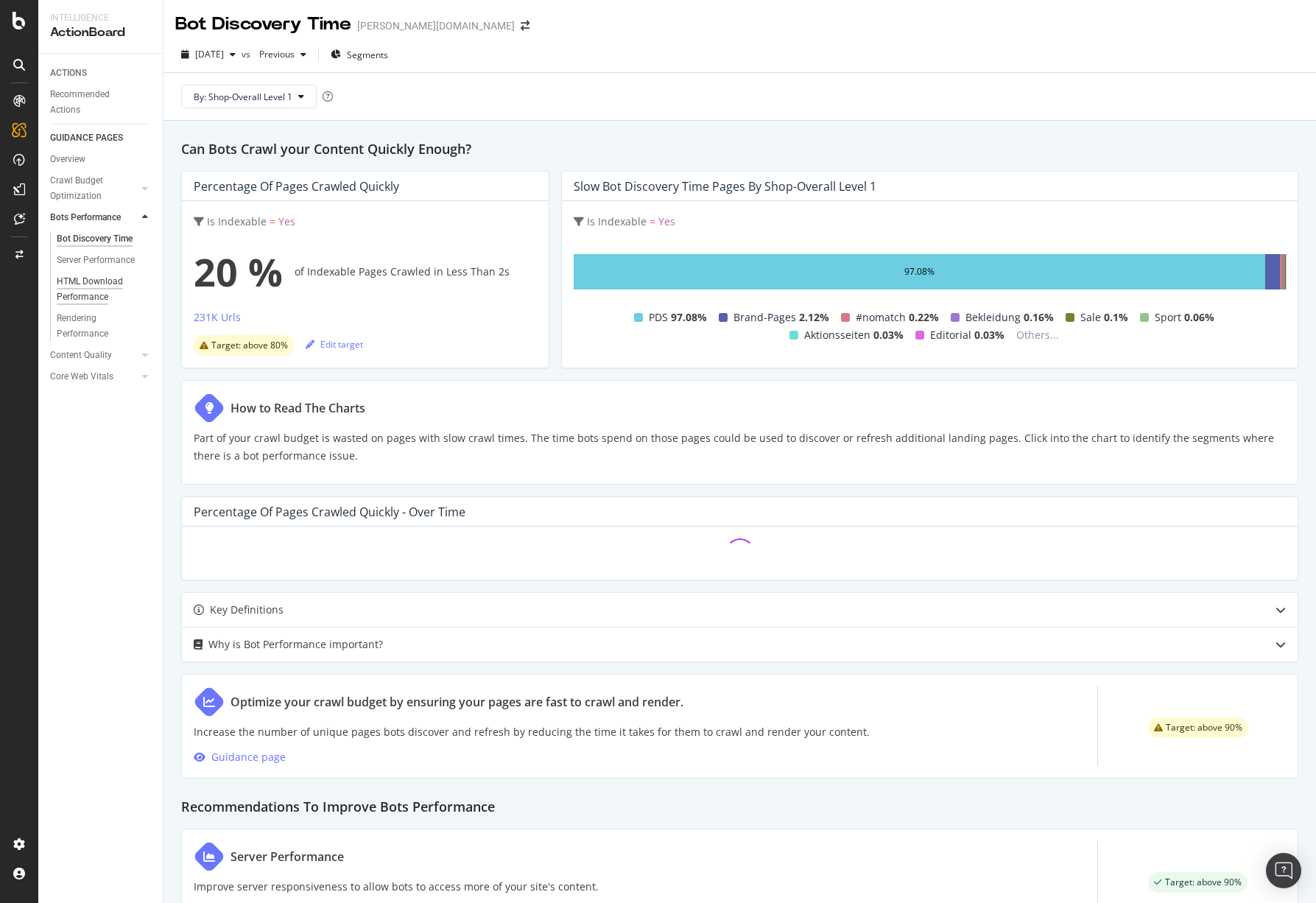
click at [102, 289] on div "HTML Download Performance" at bounding box center [99, 290] width 85 height 31
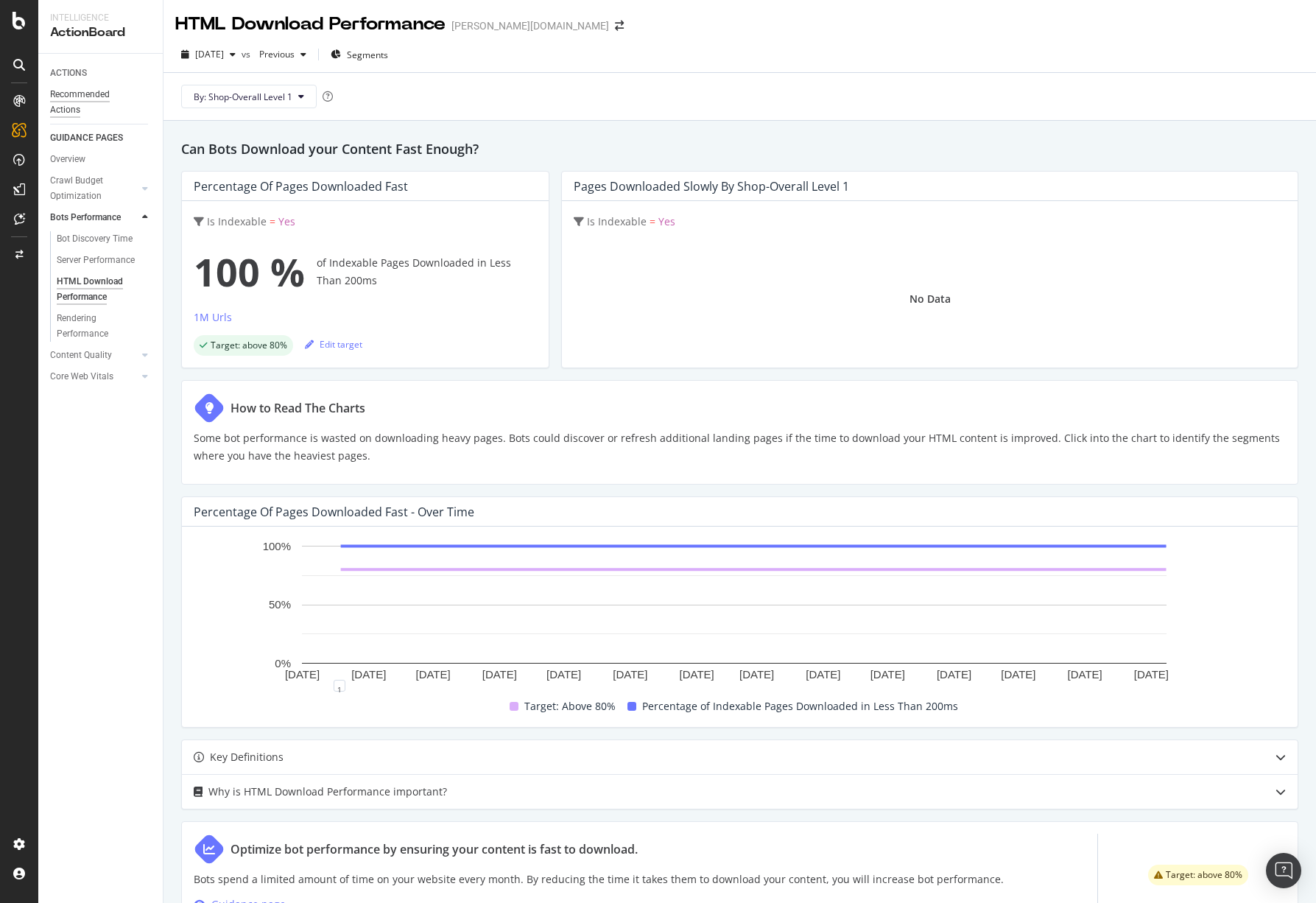
click at [82, 103] on div "Recommended Actions" at bounding box center [94, 102] width 89 height 31
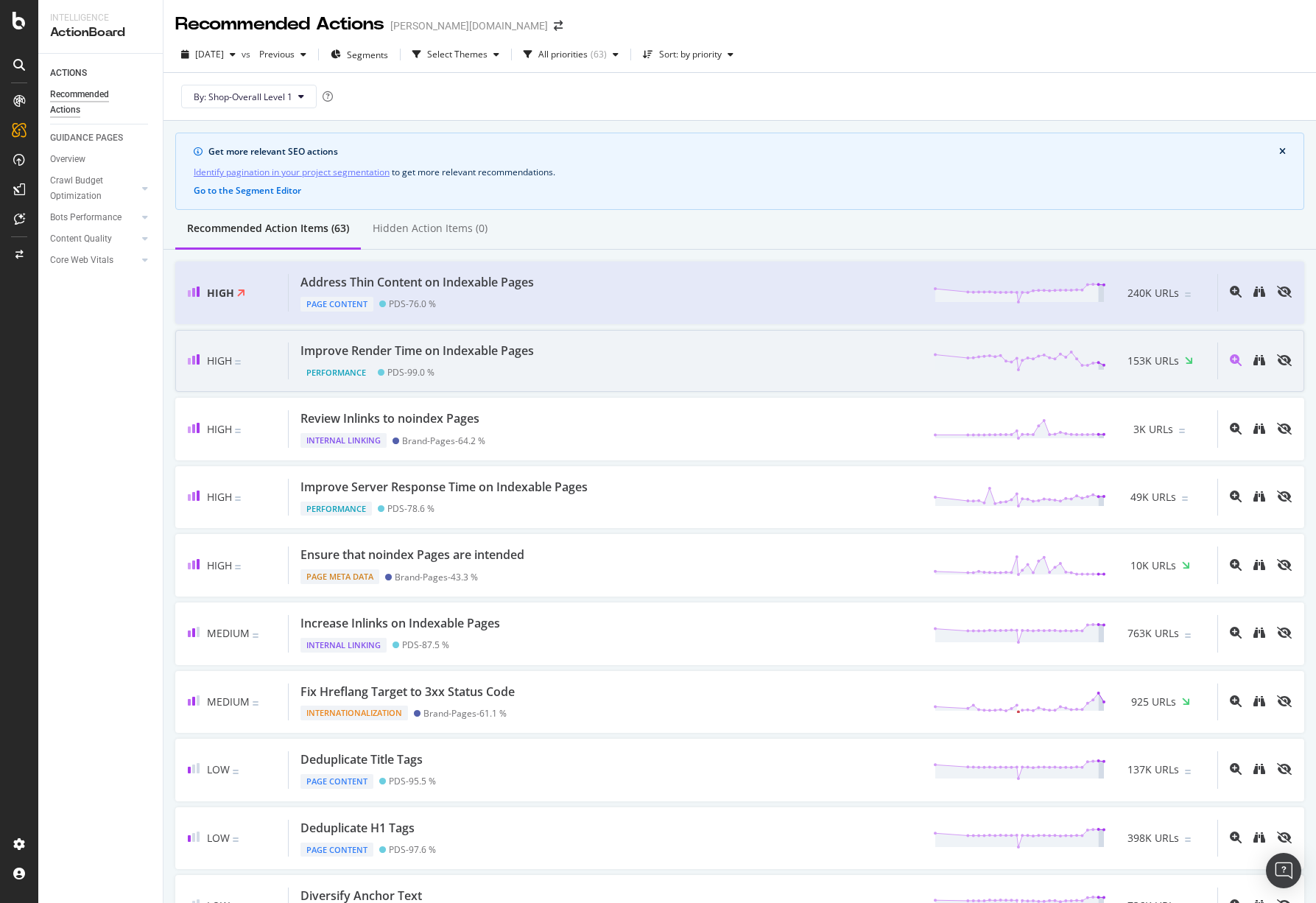
click at [463, 357] on div "Improve Render Time on Indexable Pages" at bounding box center [417, 351] width 233 height 17
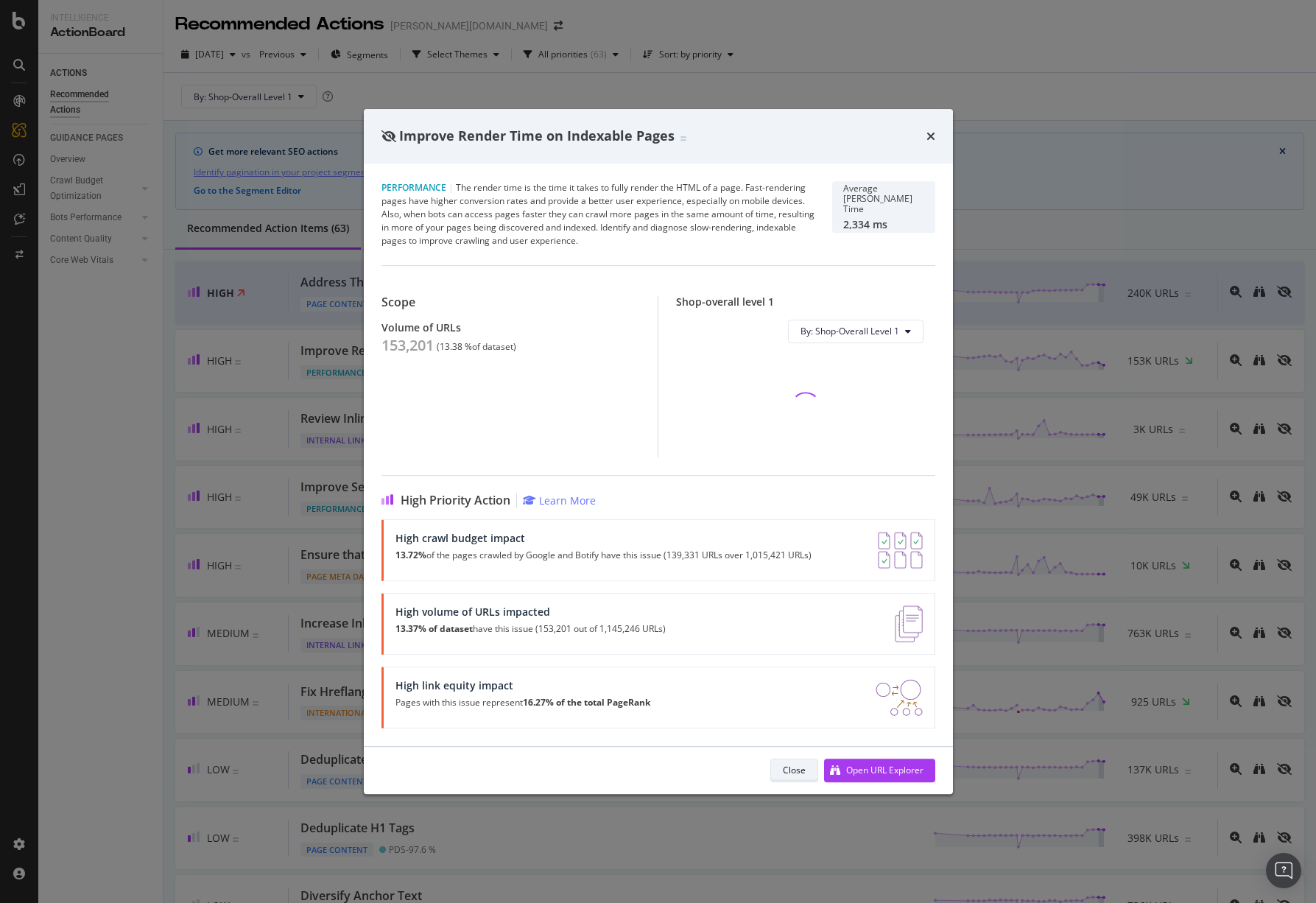
click at [783, 769] on div "Close" at bounding box center [793, 770] width 23 height 13
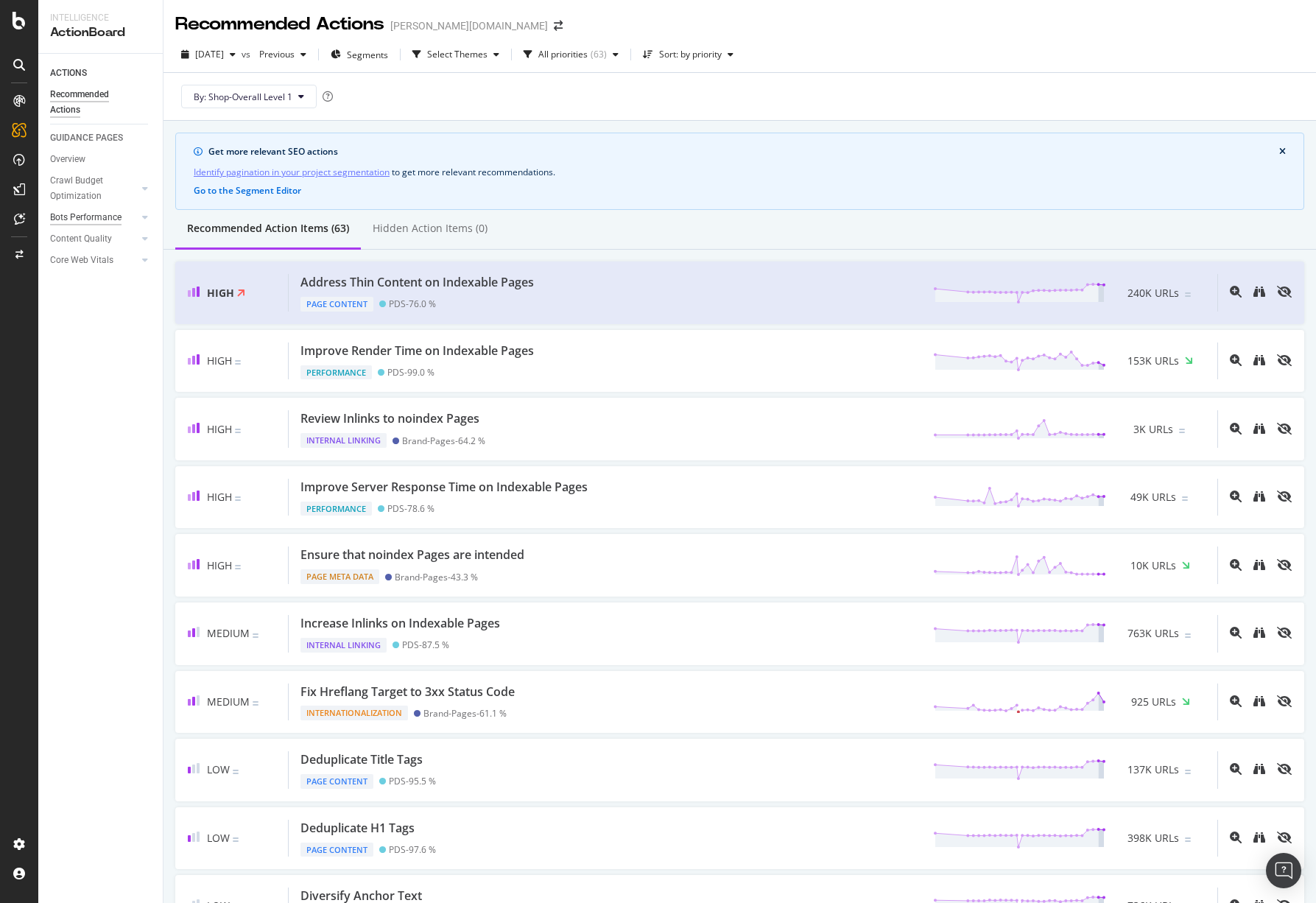
click at [96, 218] on div "Bots Performance" at bounding box center [86, 218] width 71 height 16
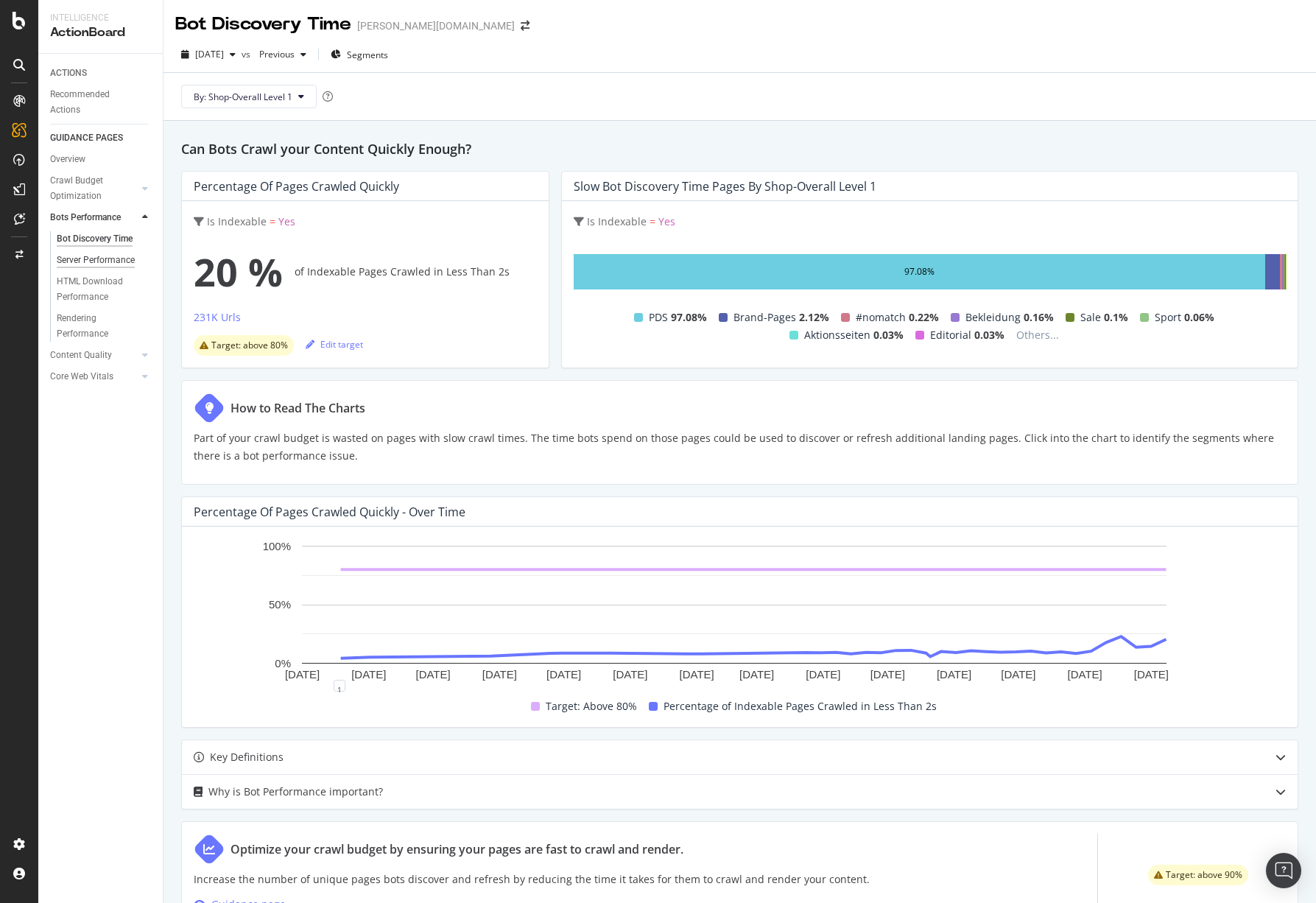
click at [89, 255] on div "Server Performance" at bounding box center [95, 260] width 78 height 16
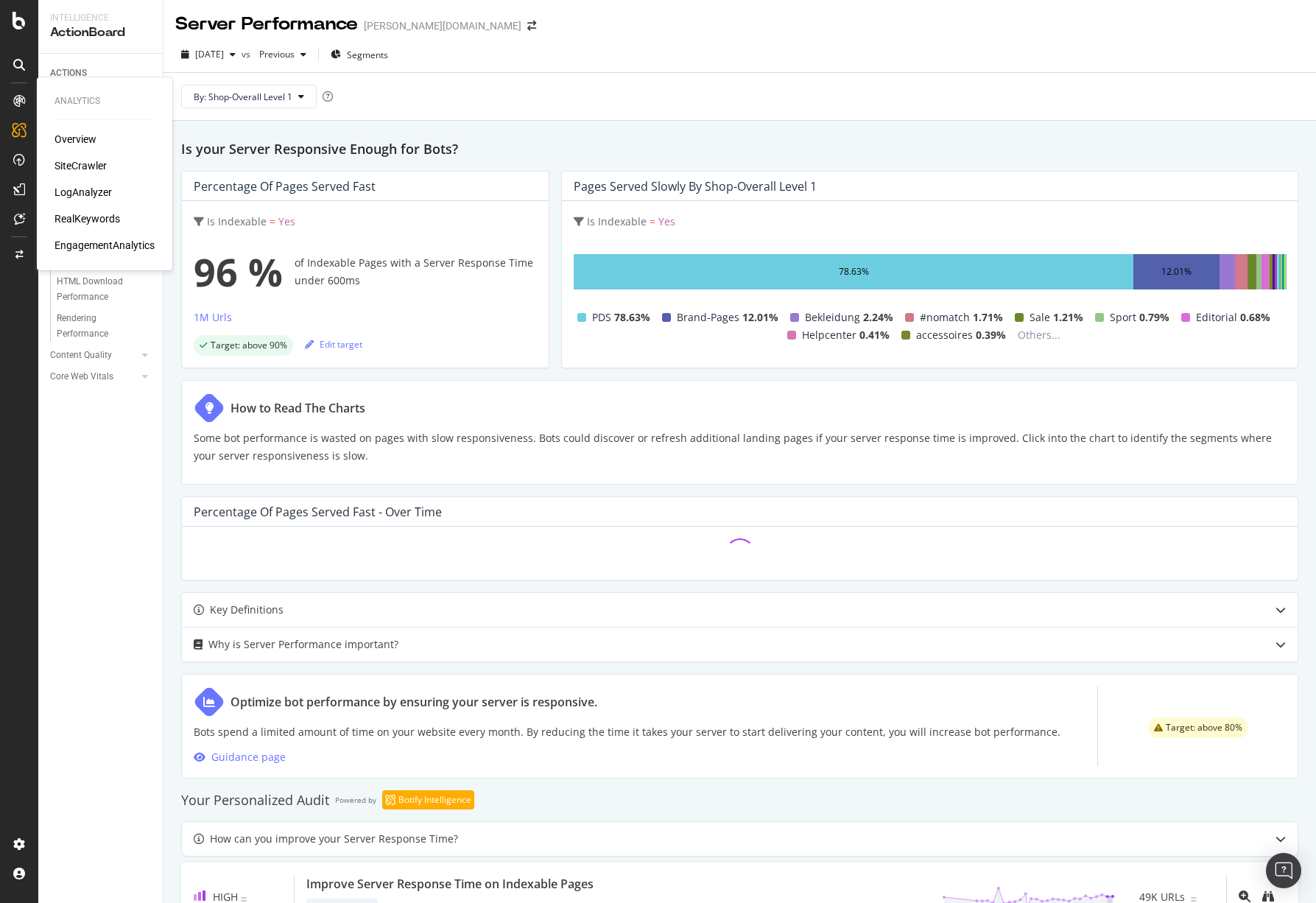
click at [69, 143] on div "Overview" at bounding box center [76, 139] width 42 height 15
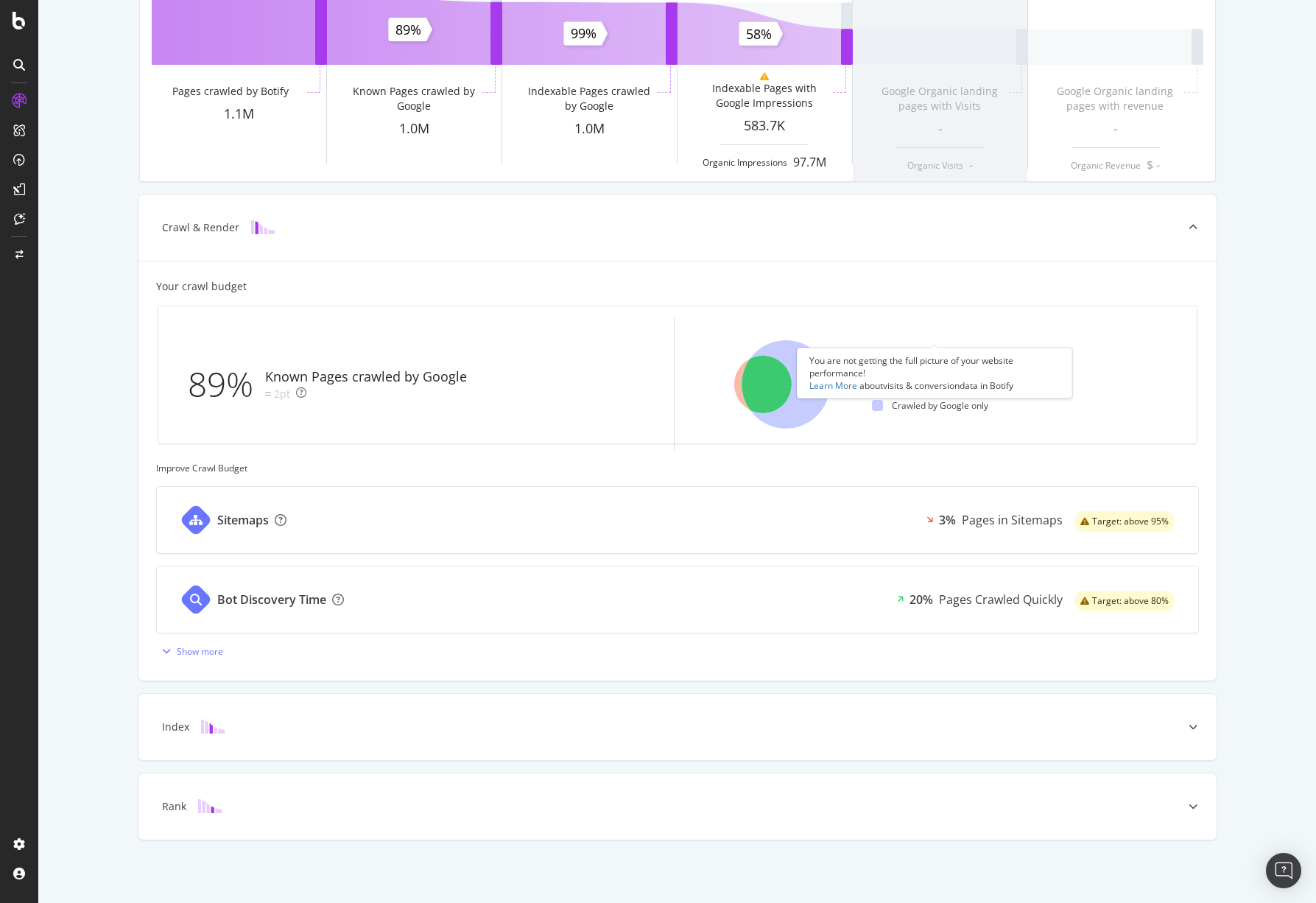
scroll to position [207, 0]
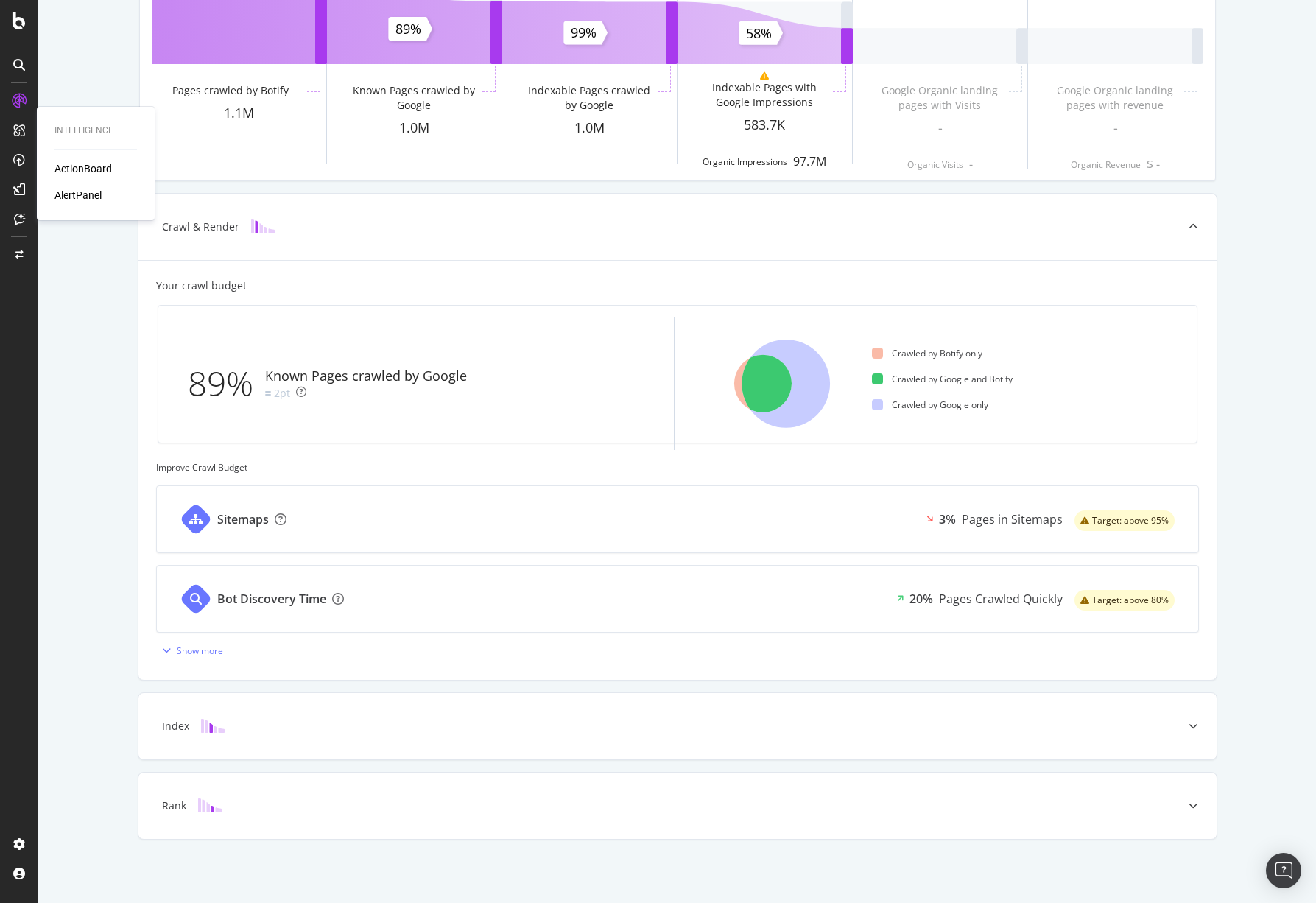
click at [76, 199] on div "AlertPanel" at bounding box center [79, 195] width 48 height 15
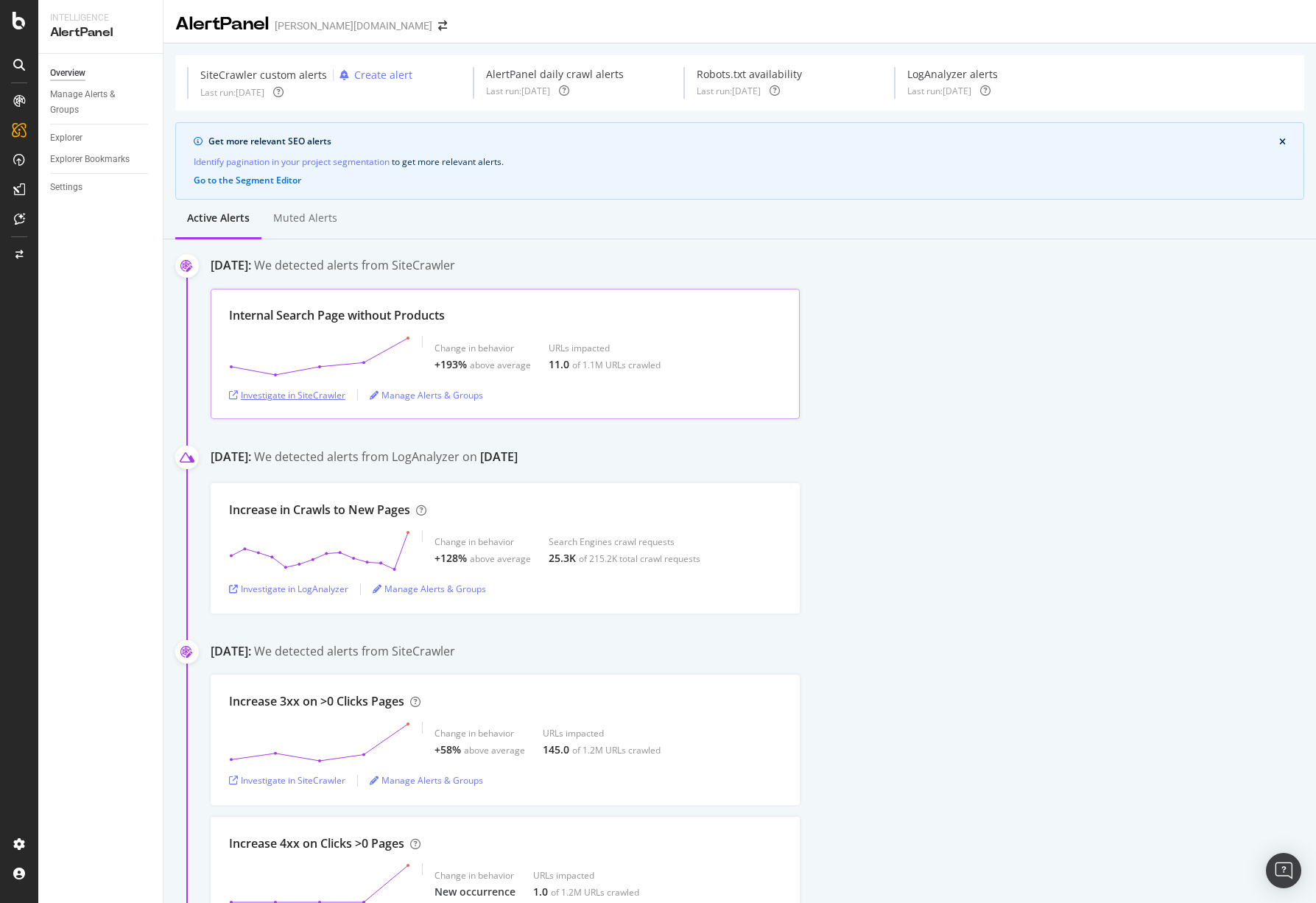
click at [306, 399] on div "Investigate in SiteCrawler" at bounding box center [287, 395] width 116 height 13
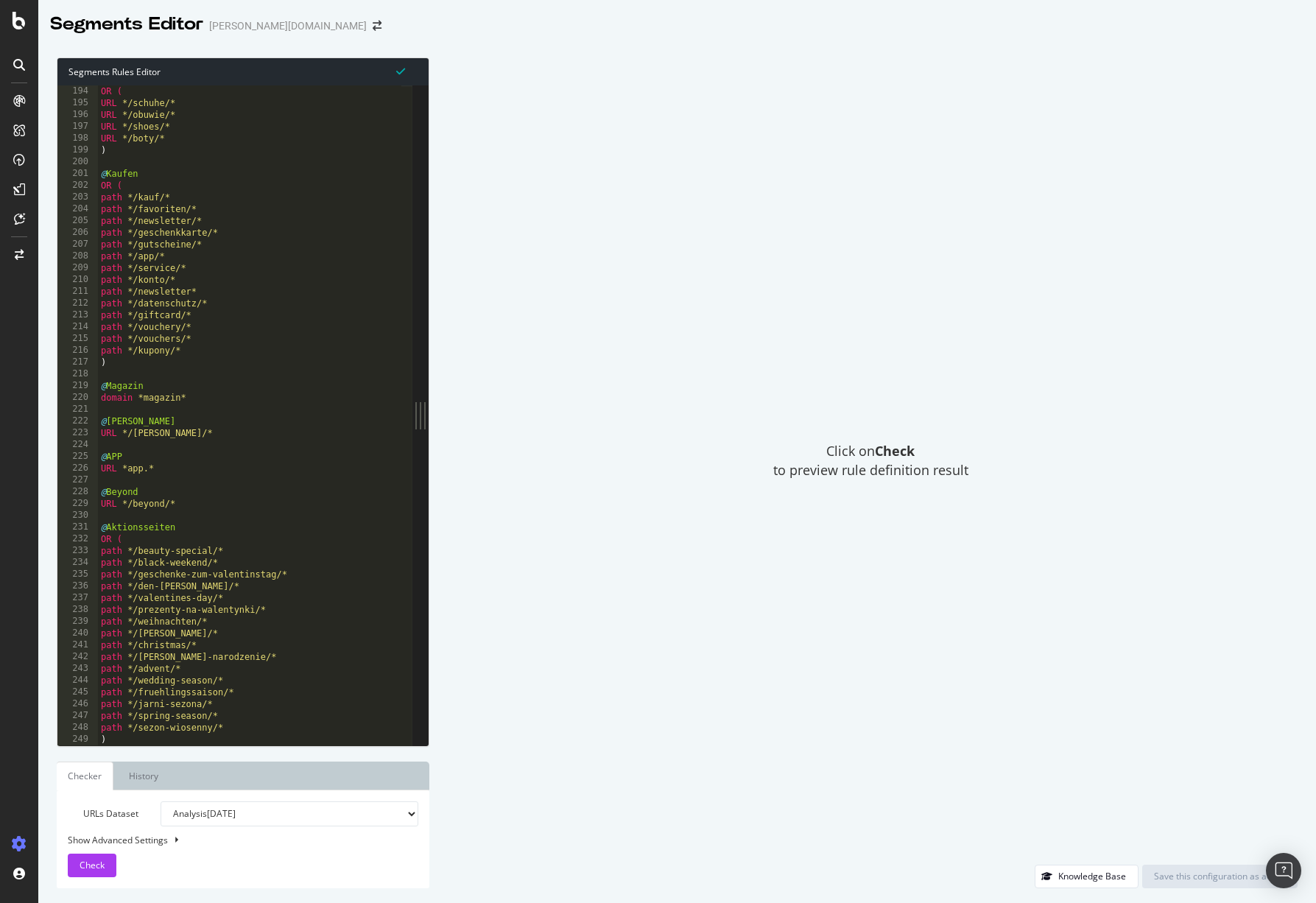
scroll to position [642, 0]
type textarea "path */kupony/*"
click at [299, 351] on div "OR ( URL */schuhe/* URL */obuwie/* URL */shoes/* URL */boty/* ) @ Kaufen OR ( p…" at bounding box center [289, 421] width 382 height 673
drag, startPoint x: 252, startPoint y: 94, endPoint x: 123, endPoint y: 97, distance: 129.0
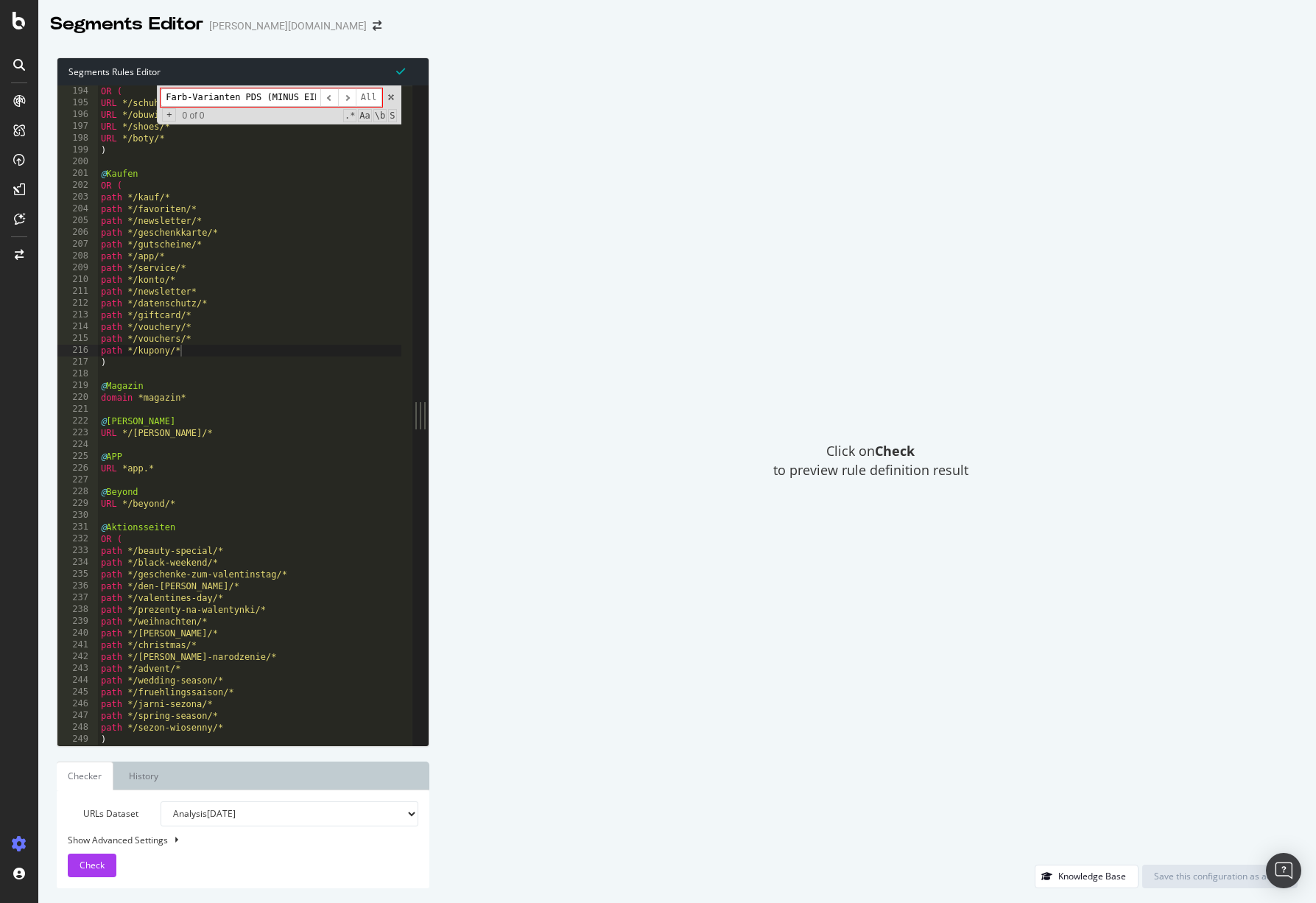
click at [123, 97] on div "OR ( URL */schuhe/* URL */obuwie/* URL */shoes/* URL */boty/* ) @ Kaufen OR ( p…" at bounding box center [249, 415] width 303 height 660
click at [169, 101] on input "(MINUS EINS)" at bounding box center [240, 98] width 160 height 18
click at [248, 103] on input "MINUS EINS)" at bounding box center [240, 98] width 160 height 18
click at [391, 97] on span at bounding box center [390, 97] width 10 height 10
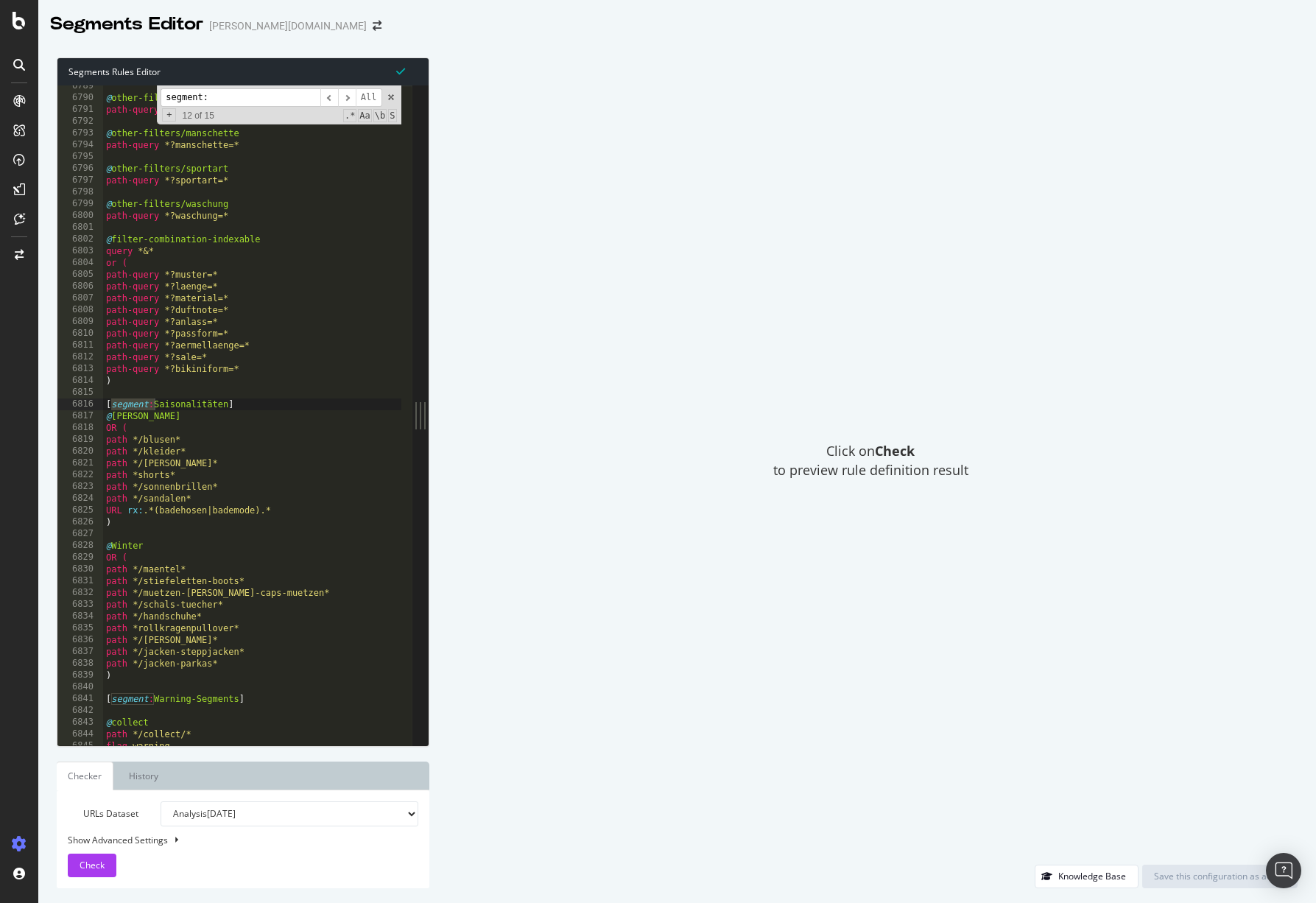
scroll to position [22561, 0]
type input "segment:"
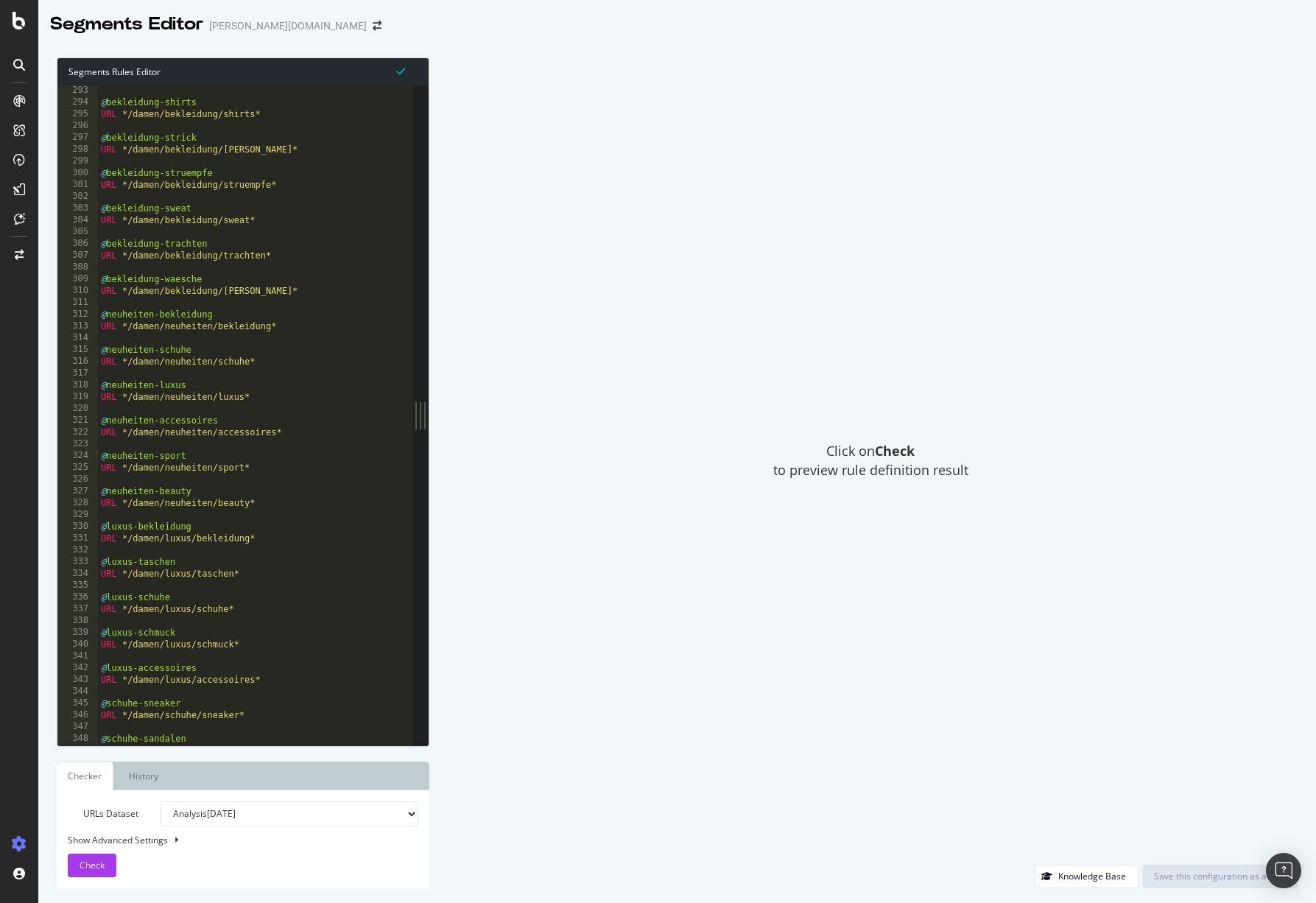
scroll to position [1054, 0]
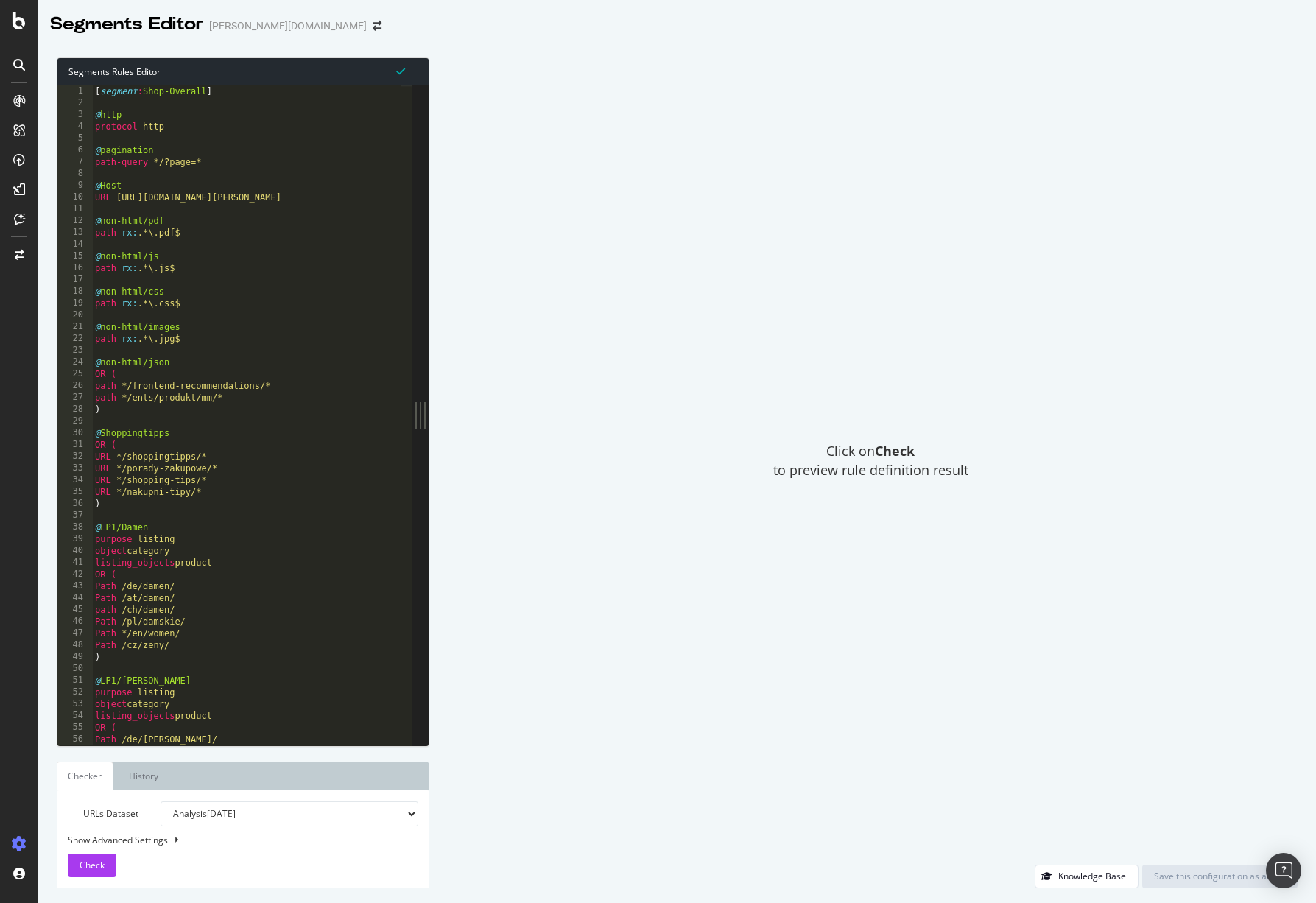
scroll to position [118, 0]
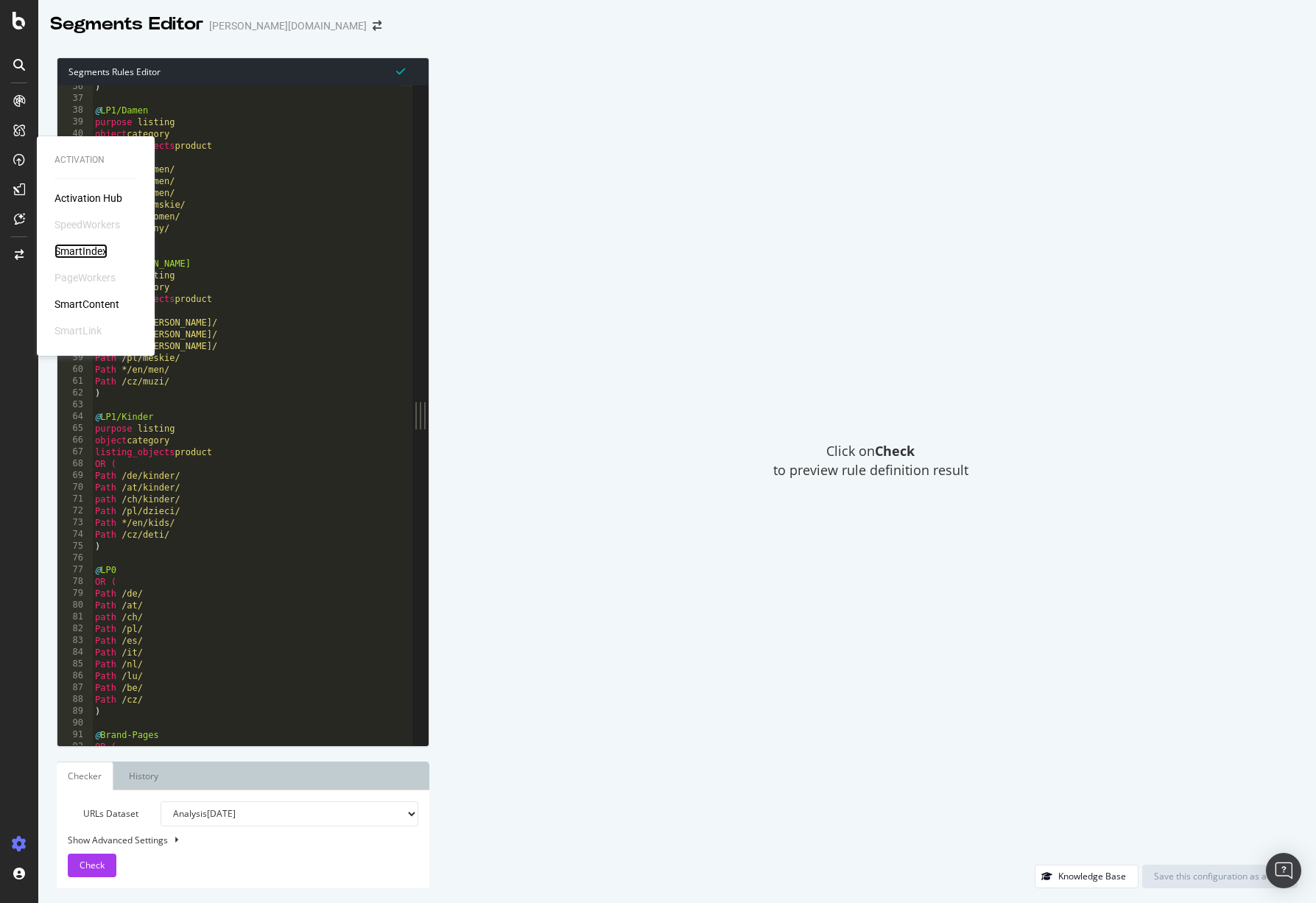
click at [75, 249] on div "SmartIndex" at bounding box center [81, 251] width 53 height 15
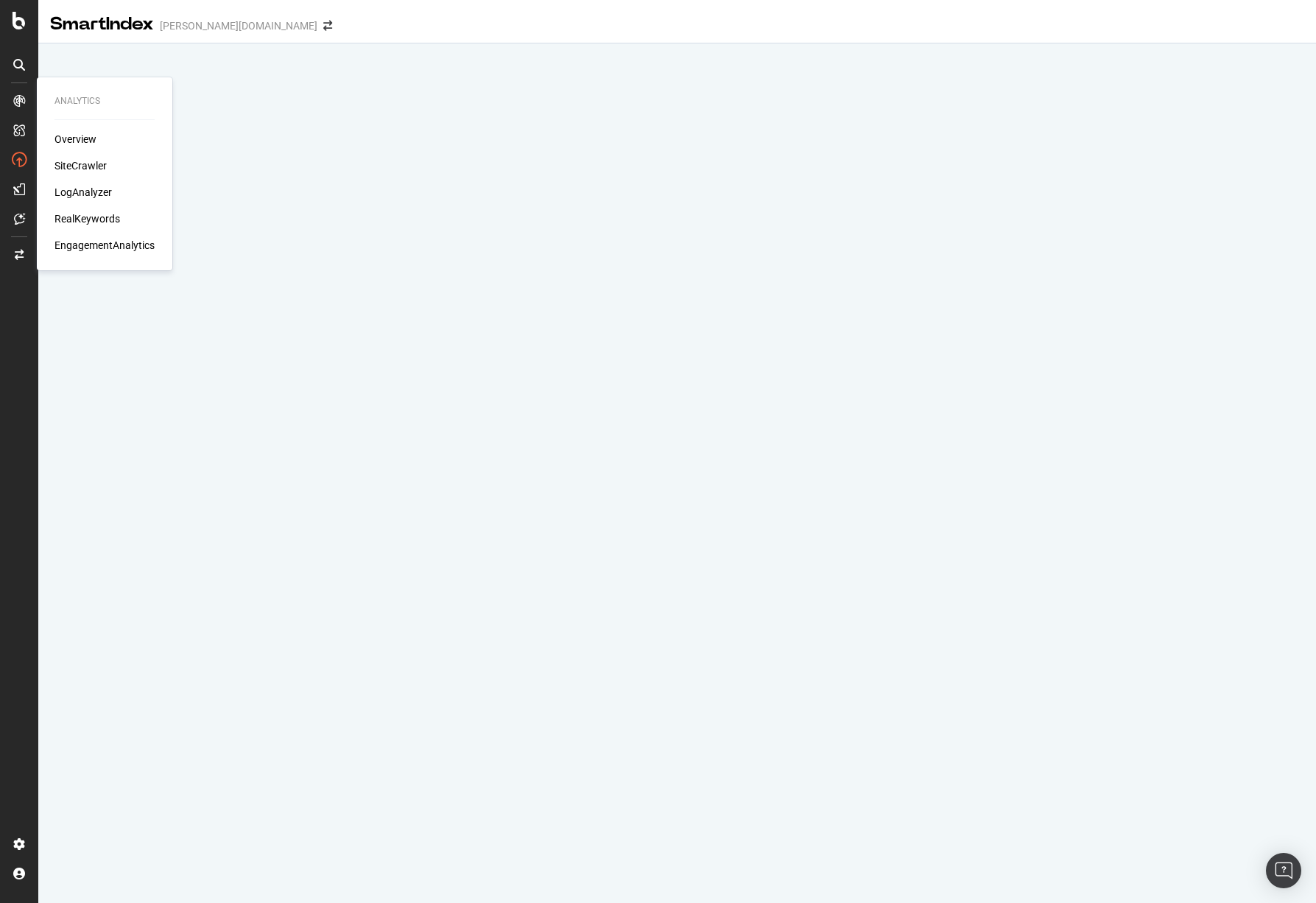
drag, startPoint x: 64, startPoint y: 127, endPoint x: 75, endPoint y: 137, distance: 14.9
click at [66, 127] on div "Analytics Overview SiteCrawler LogAnalyzer RealKeywords EngagementAnalytics" at bounding box center [104, 174] width 123 height 187
click at [76, 138] on div "Overview" at bounding box center [76, 139] width 42 height 15
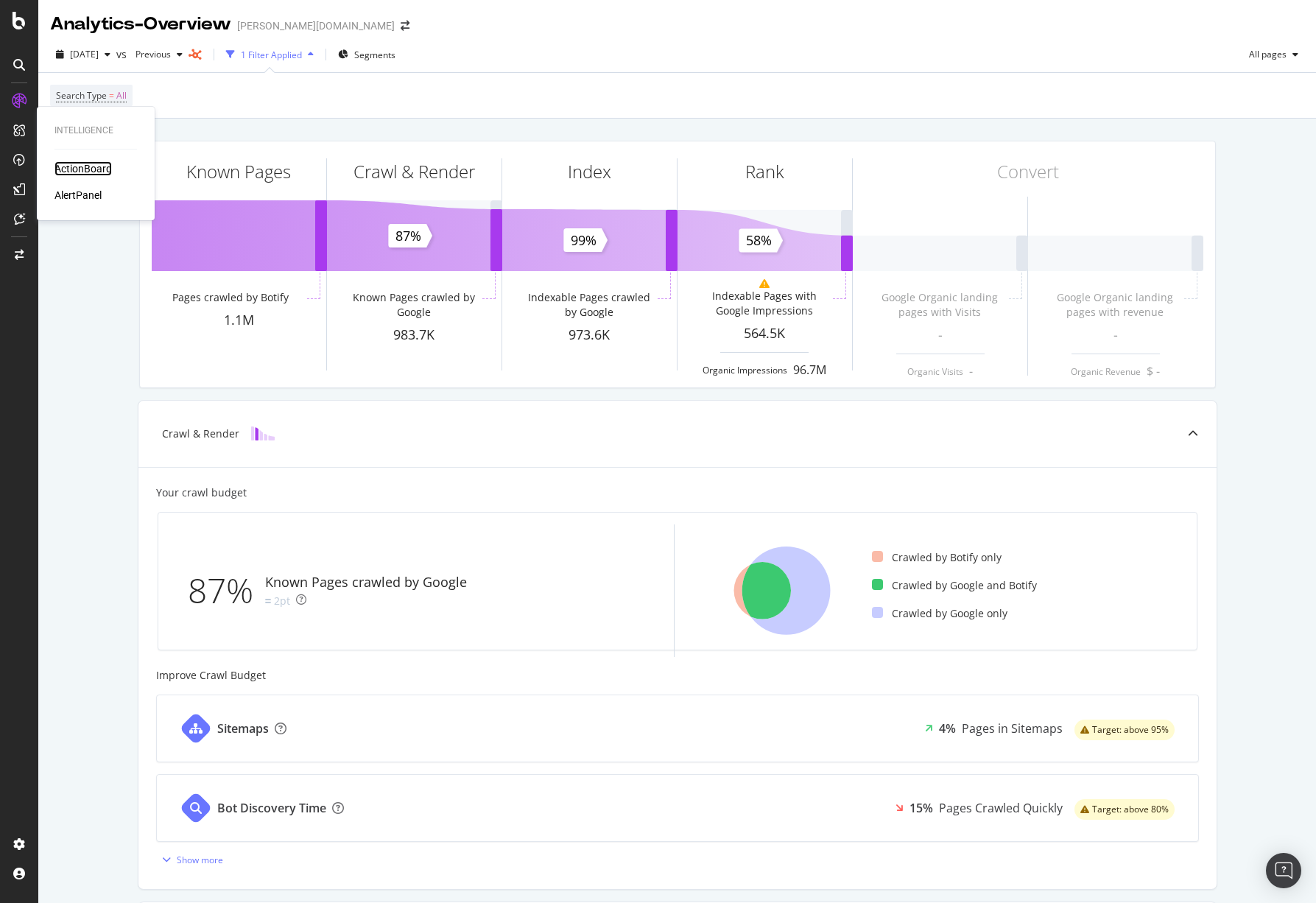
click at [70, 165] on div "ActionBoard" at bounding box center [83, 168] width 58 height 15
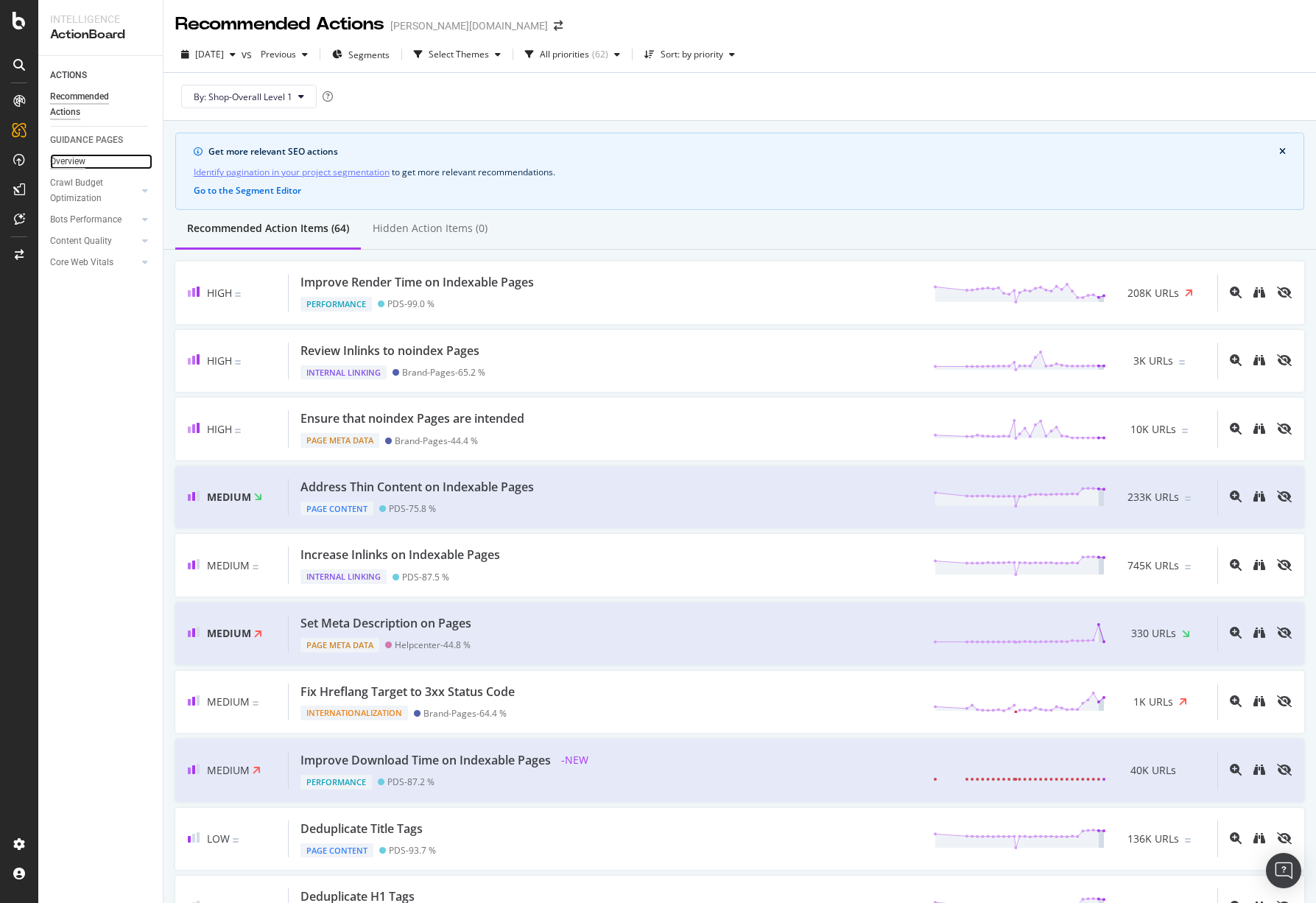
click at [74, 157] on div "Overview" at bounding box center [68, 161] width 36 height 16
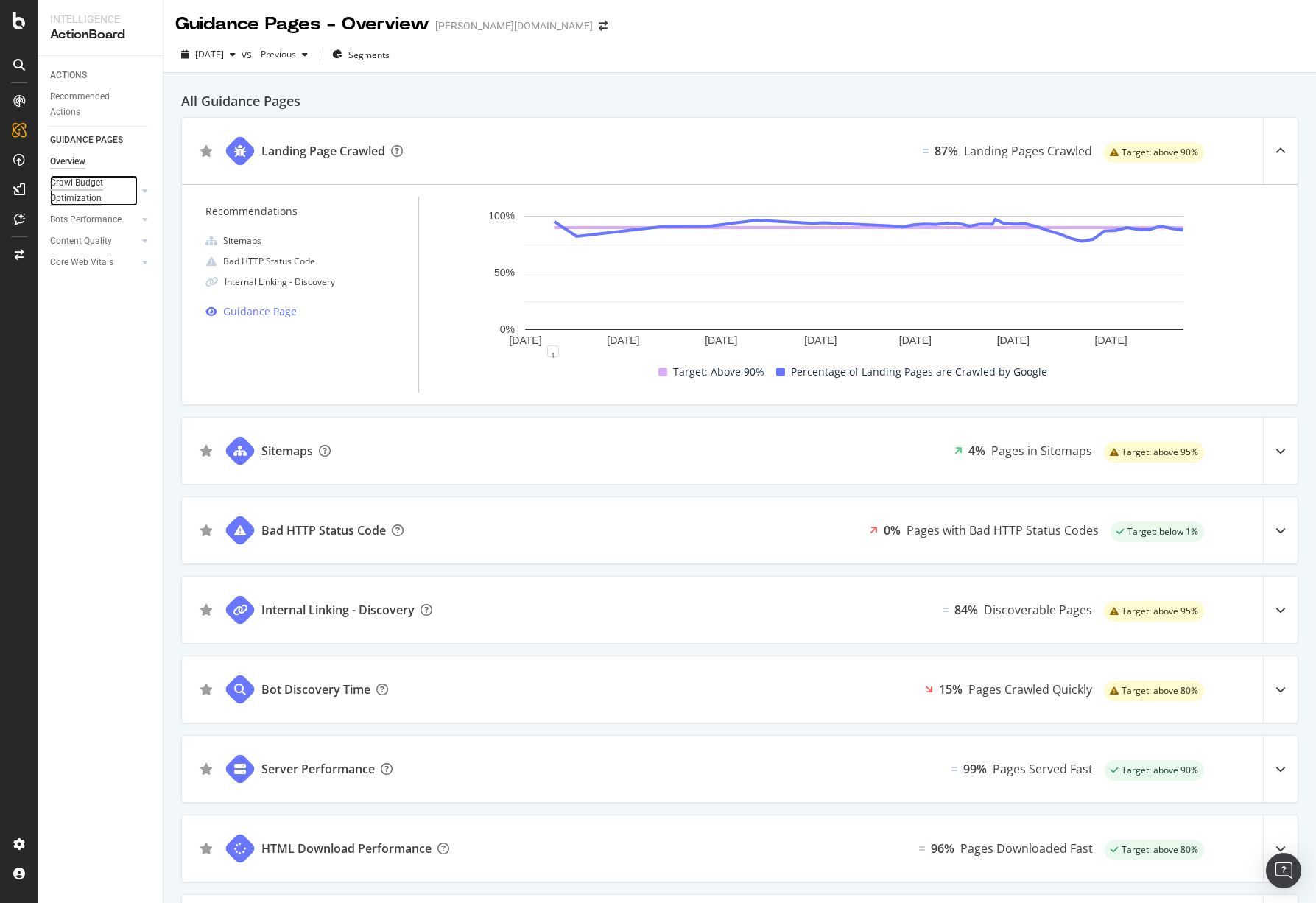
click at [101, 191] on div "Crawl Budget Optimization" at bounding box center [89, 191] width 78 height 31
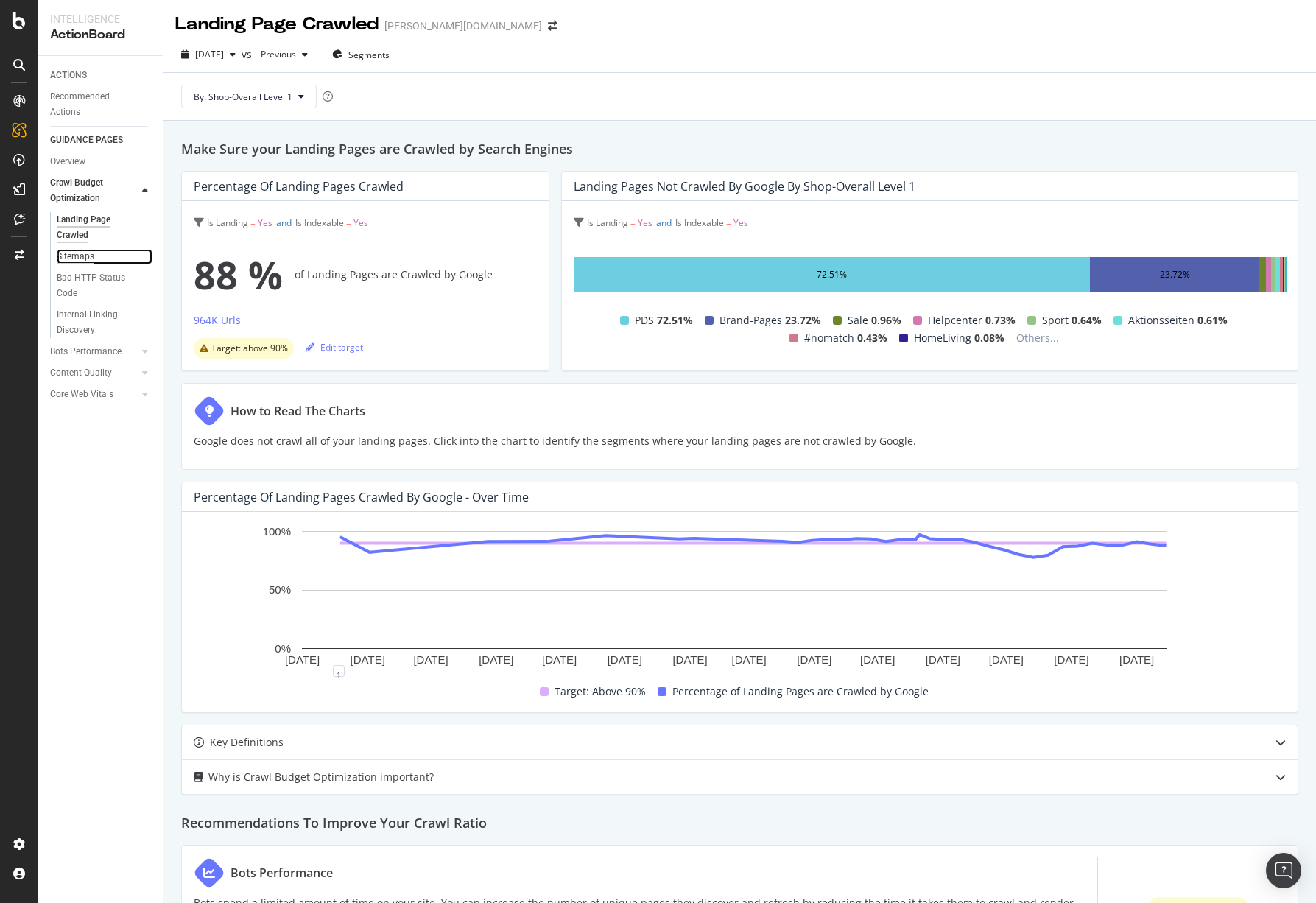
click at [87, 259] on div "Sitemaps" at bounding box center [75, 256] width 37 height 16
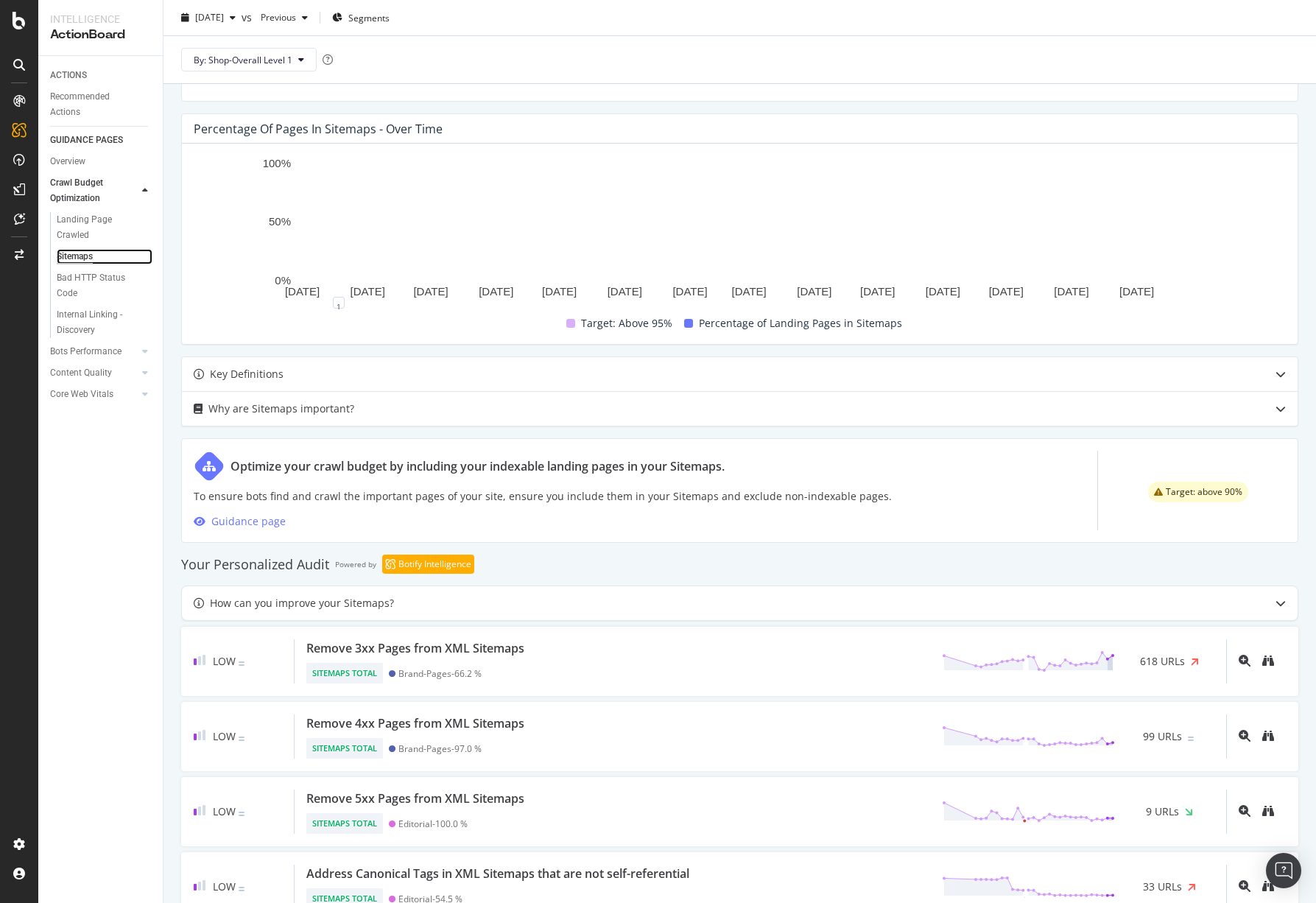
scroll to position [509, 0]
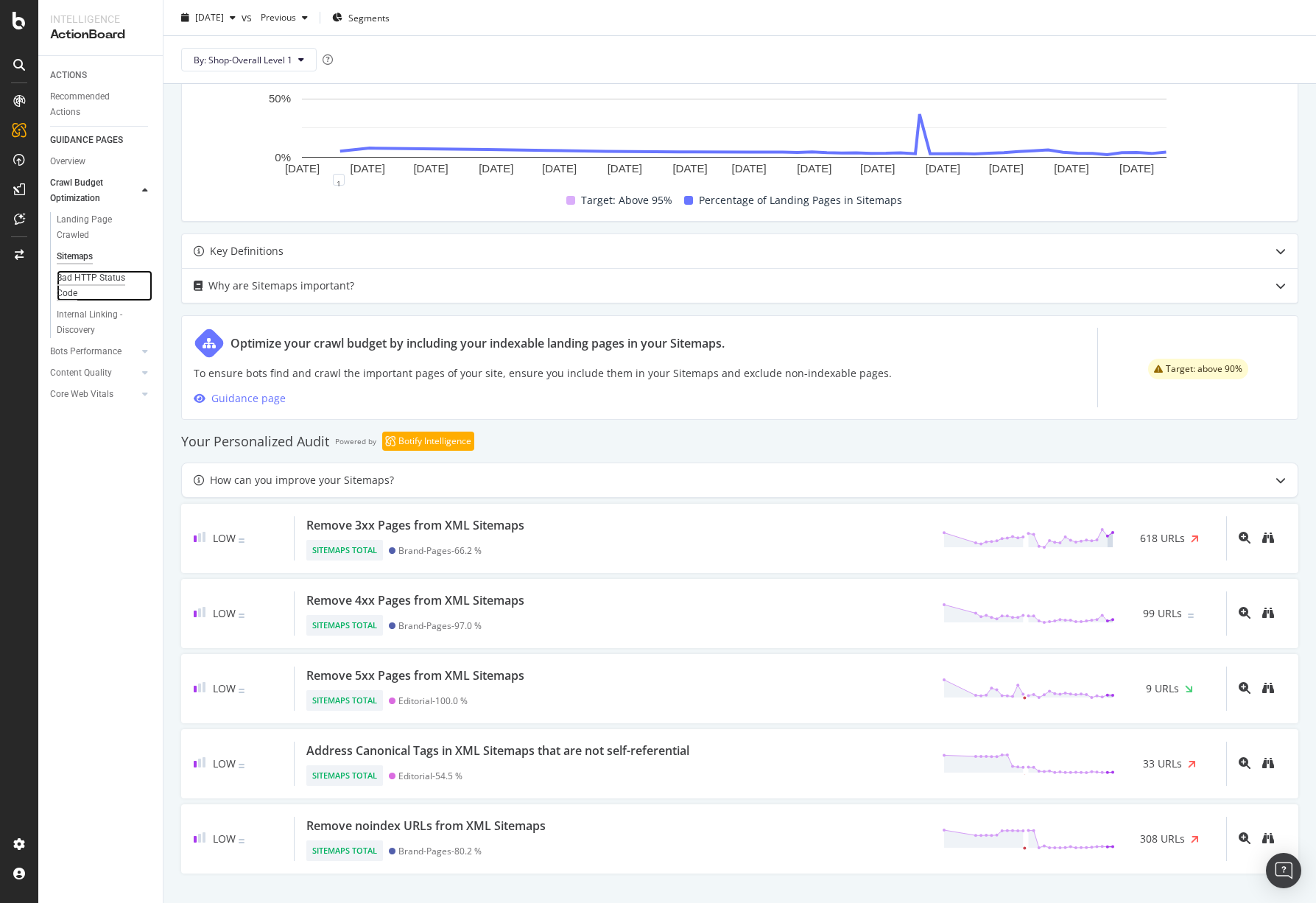
click at [94, 280] on div "Bad HTTP Status Code" at bounding box center [98, 286] width 82 height 31
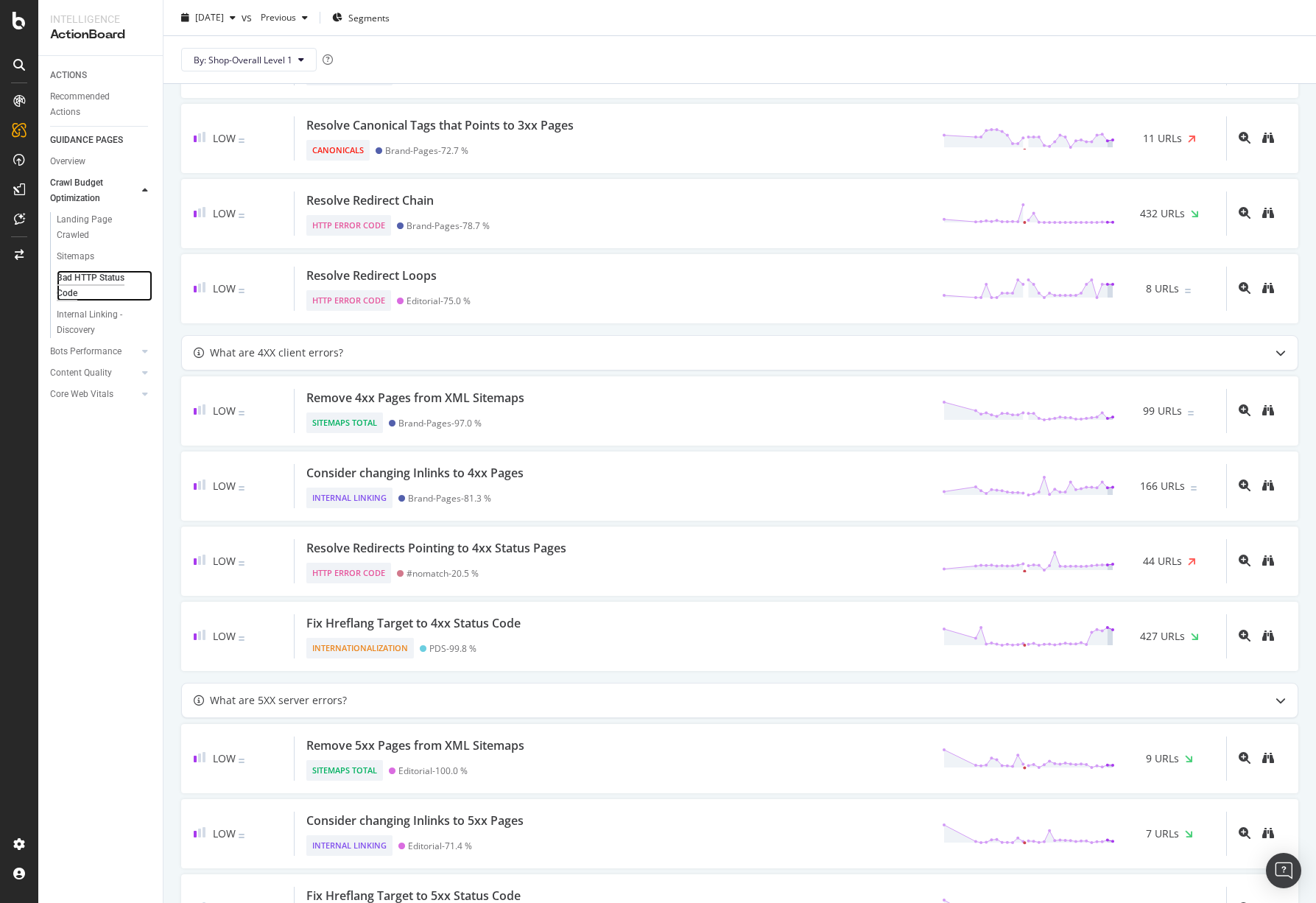
scroll to position [1253, 0]
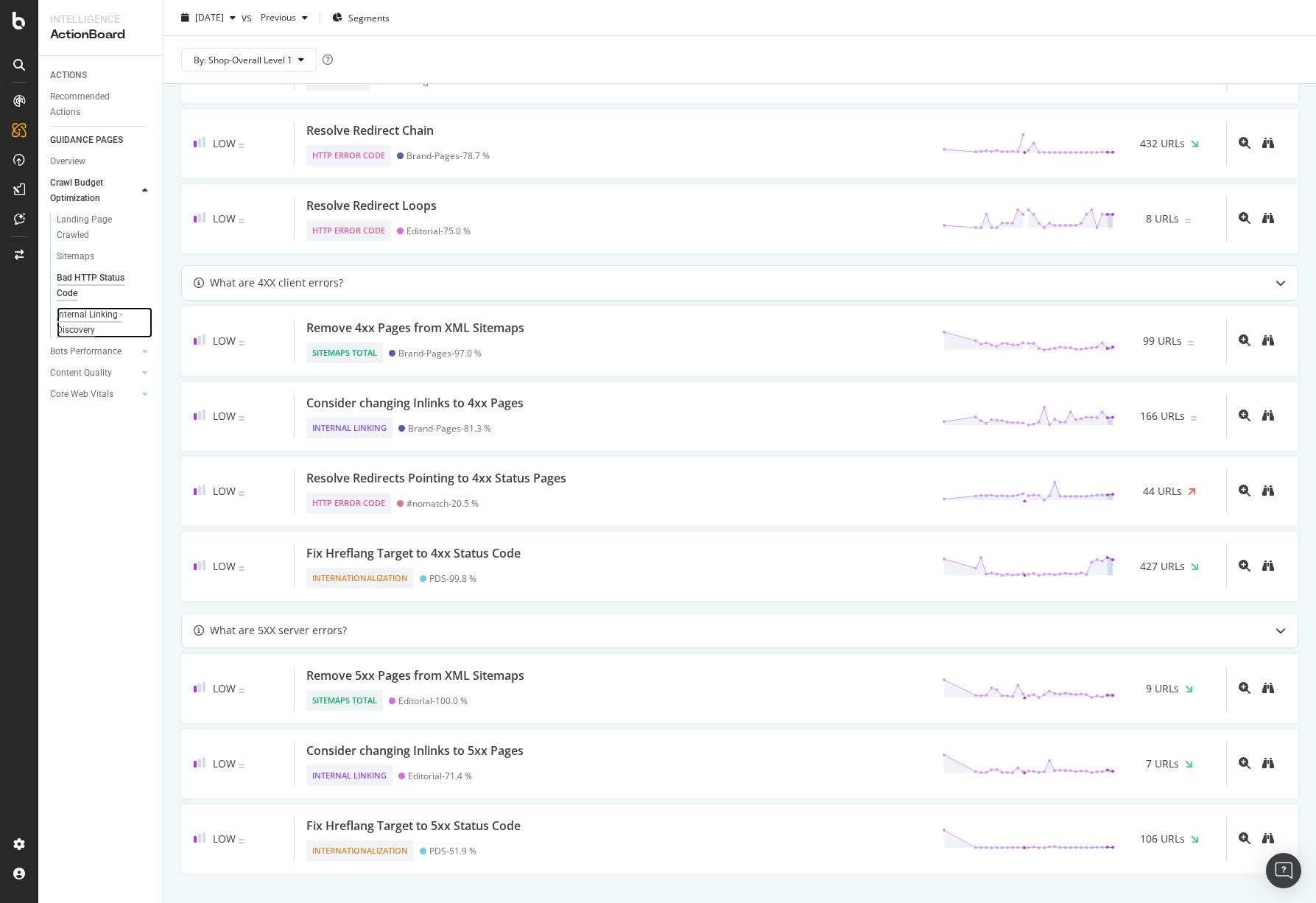
click at [74, 327] on div "Internal Linking - Discovery" at bounding box center [99, 323] width 84 height 31
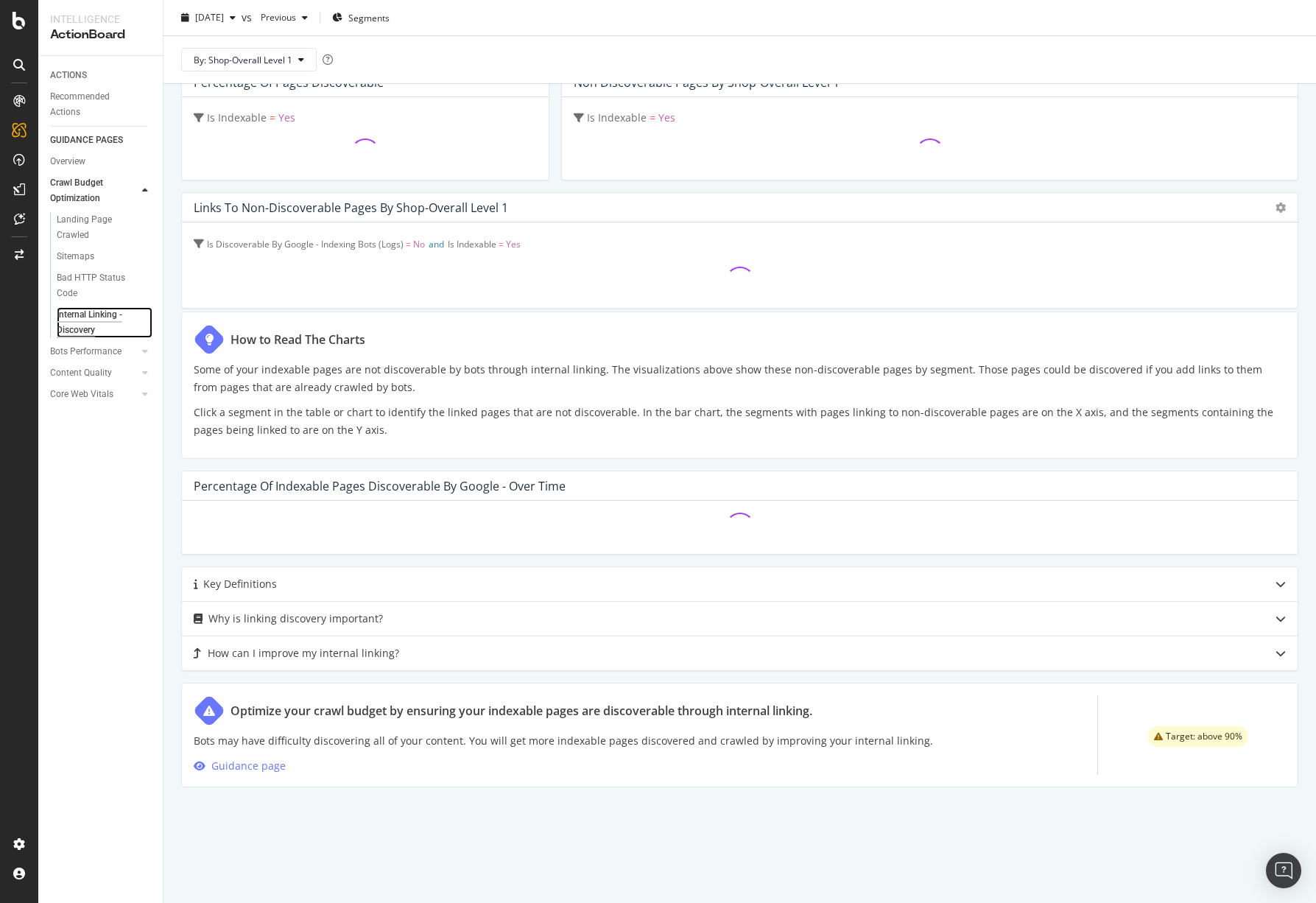
scroll to position [121, 0]
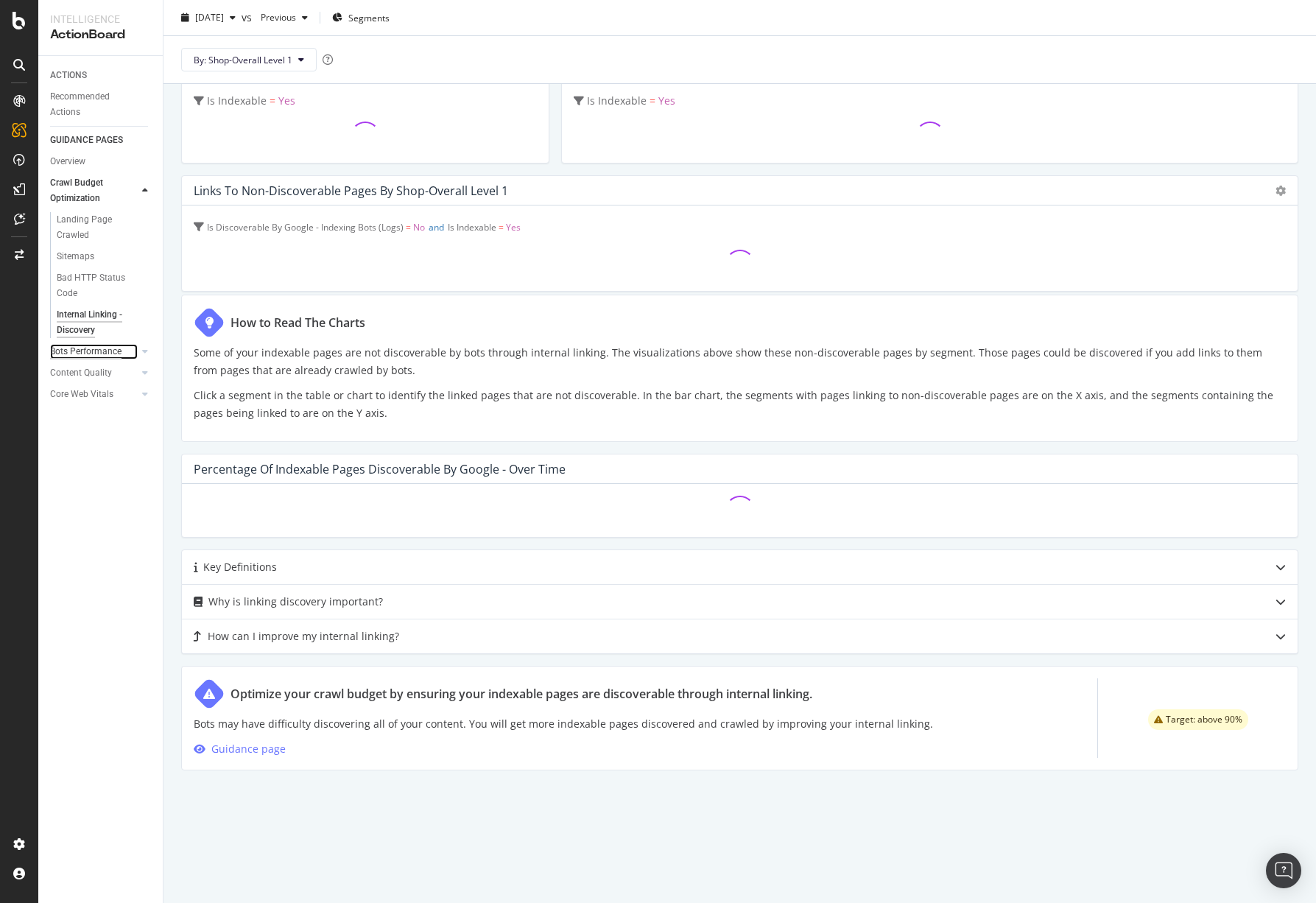
click at [70, 355] on div "Bots Performance" at bounding box center [86, 351] width 71 height 16
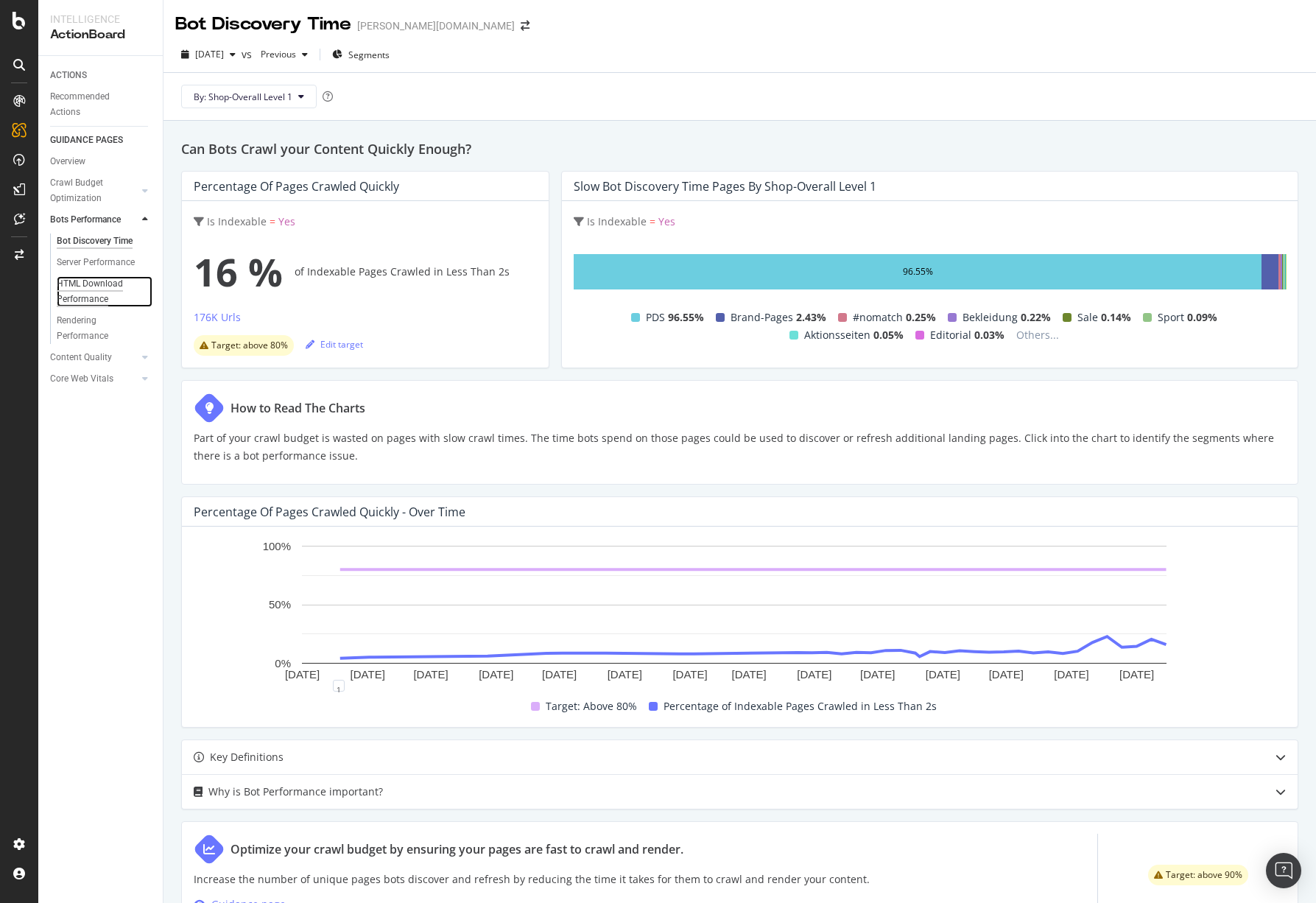
click at [95, 285] on div "HTML Download Performance" at bounding box center [99, 292] width 85 height 31
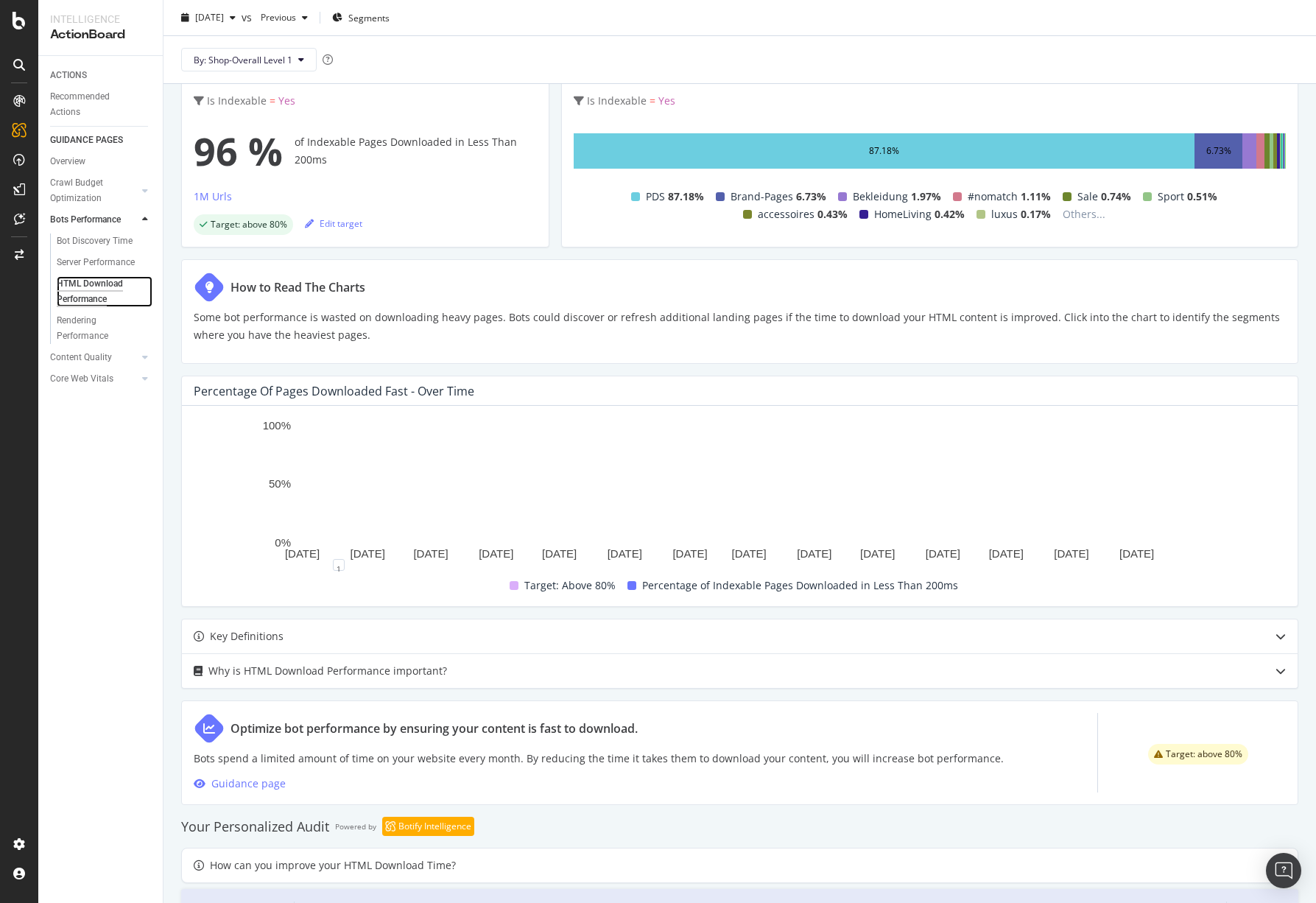
scroll to position [208, 0]
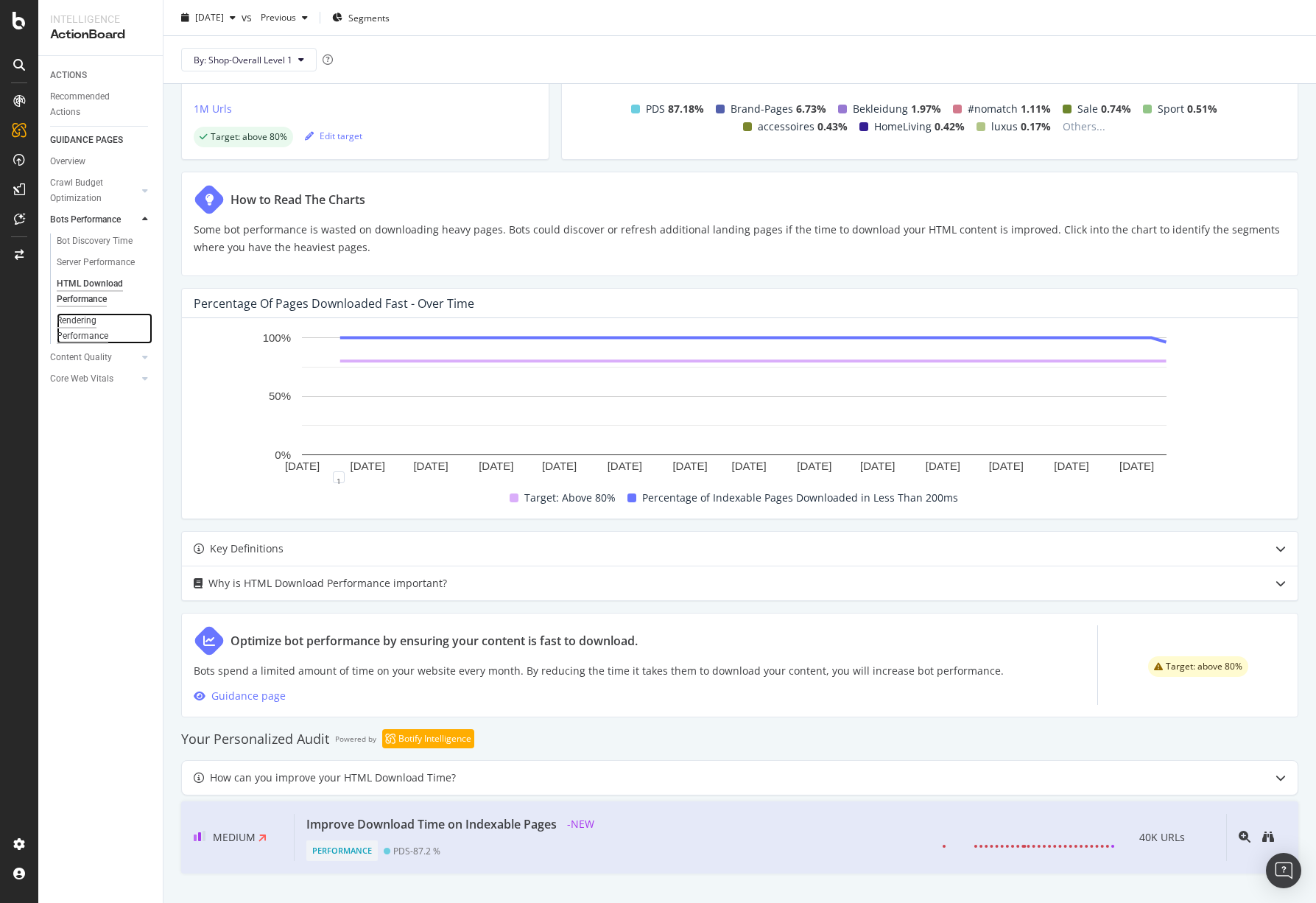
click at [58, 328] on div "Rendering Performance" at bounding box center [98, 328] width 82 height 31
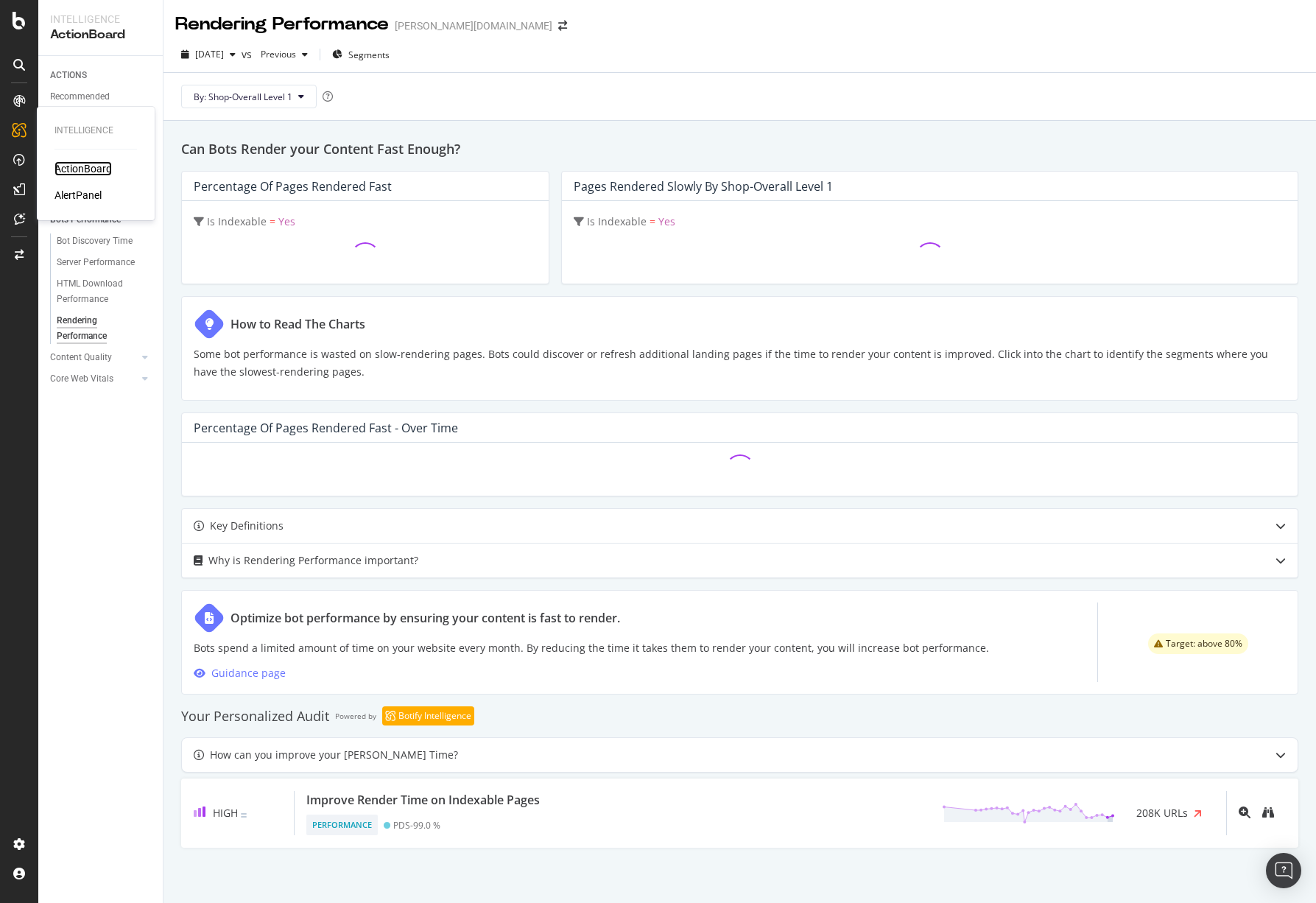
click at [70, 173] on div "ActionBoard" at bounding box center [83, 168] width 58 height 15
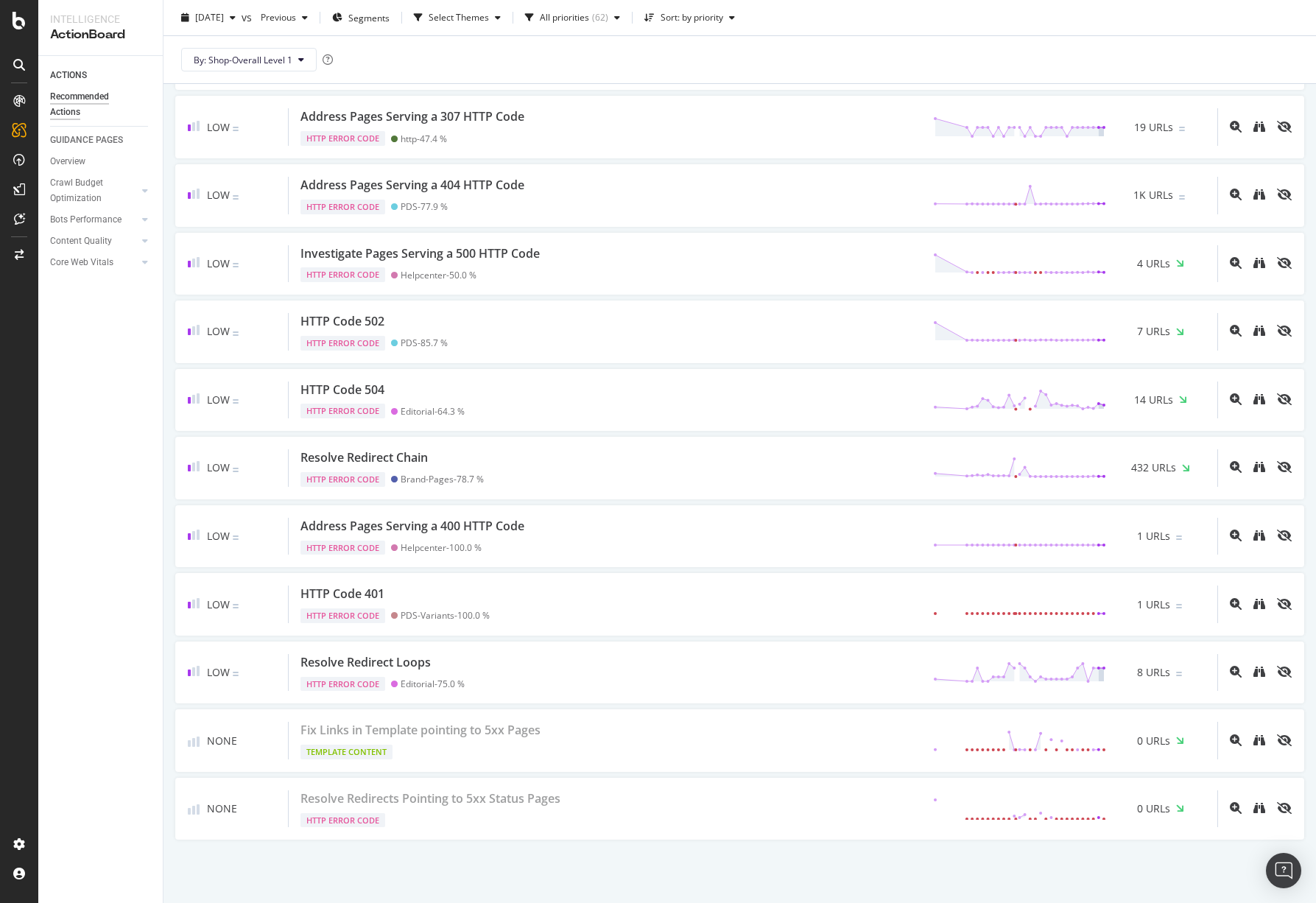
scroll to position [3778, 0]
click at [84, 162] on div "ActionBoard" at bounding box center [83, 168] width 58 height 15
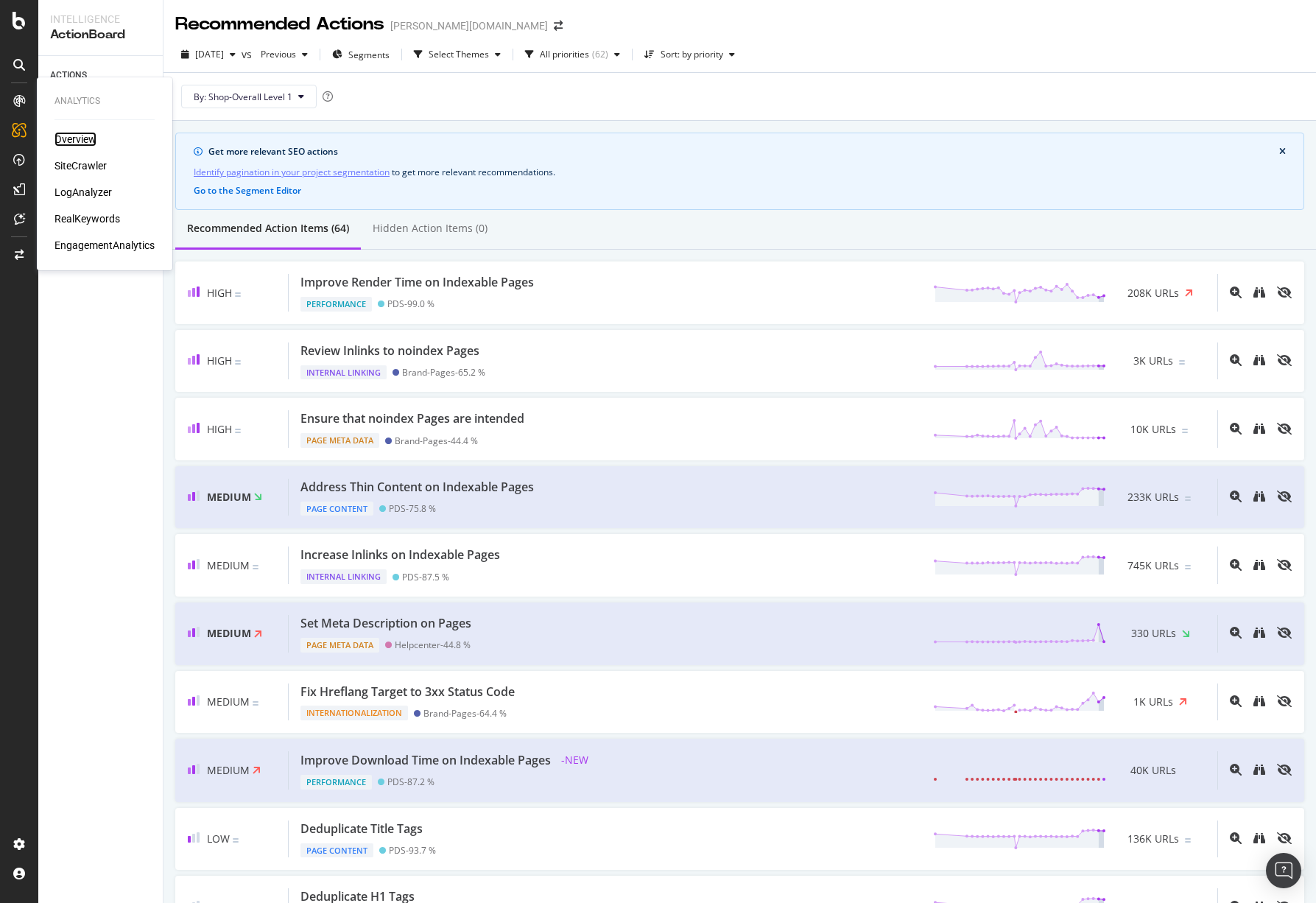
click at [81, 136] on div "Overview" at bounding box center [76, 139] width 42 height 15
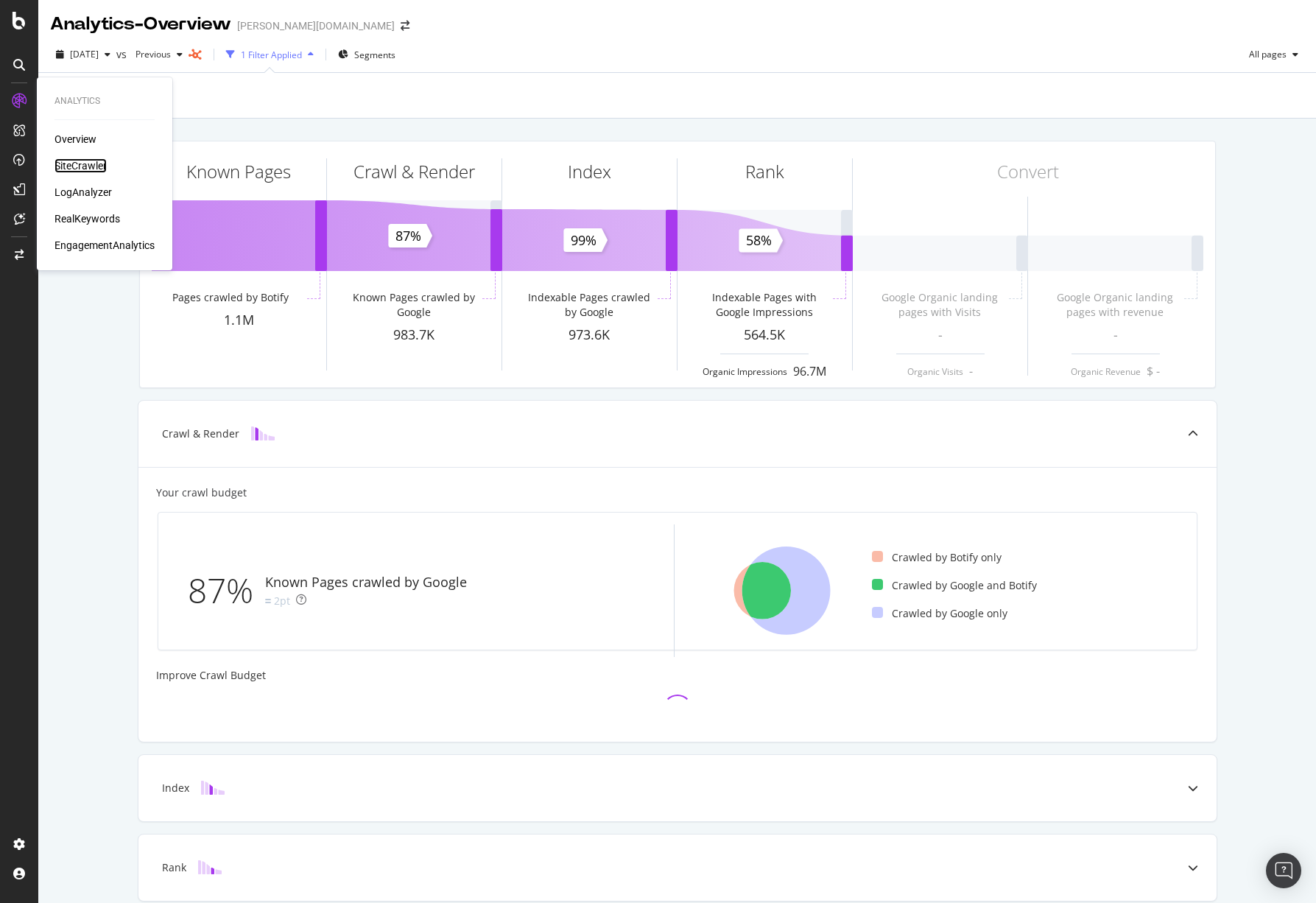
click at [92, 166] on div "SiteCrawler" at bounding box center [80, 165] width 52 height 15
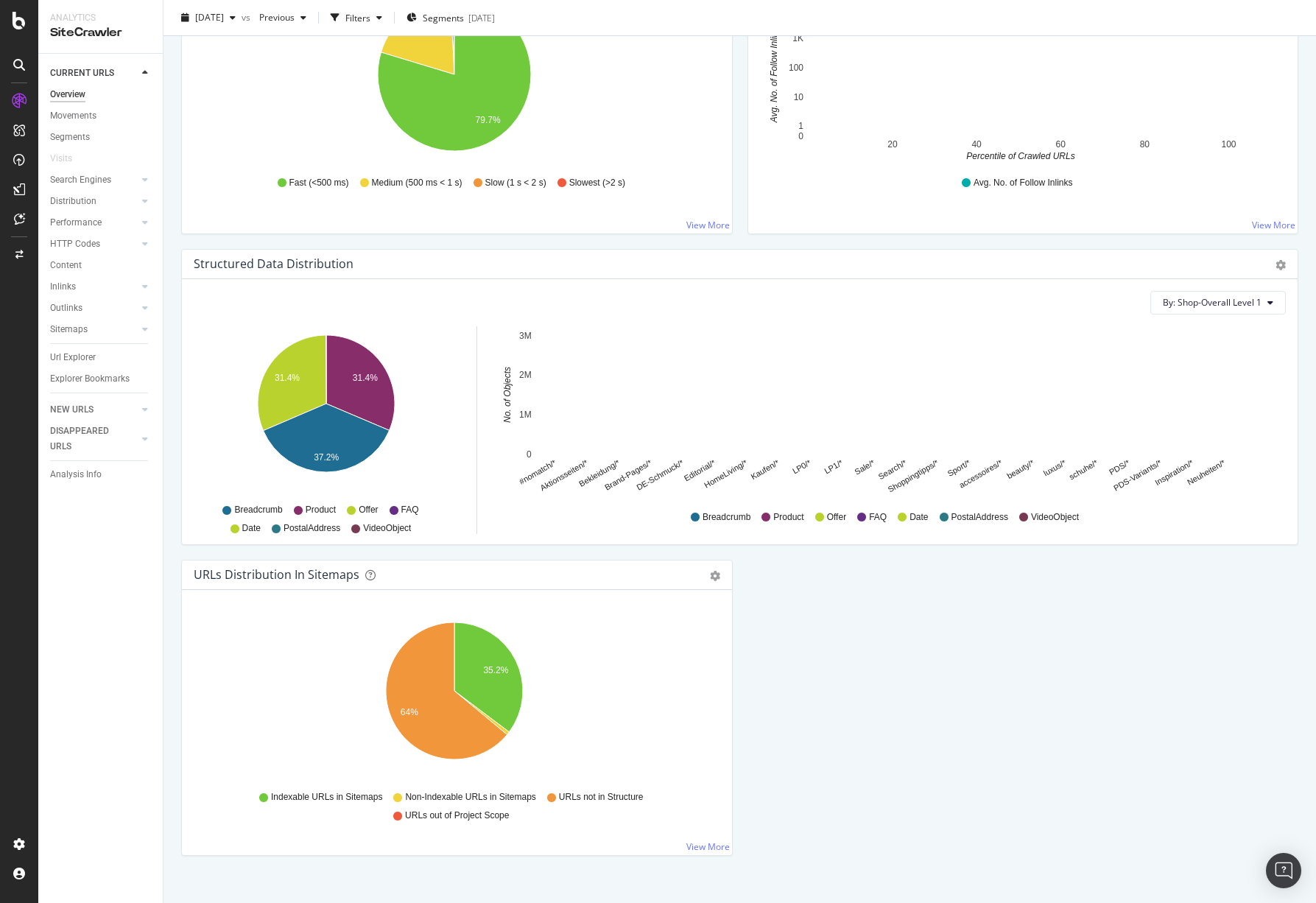
scroll to position [1233, 0]
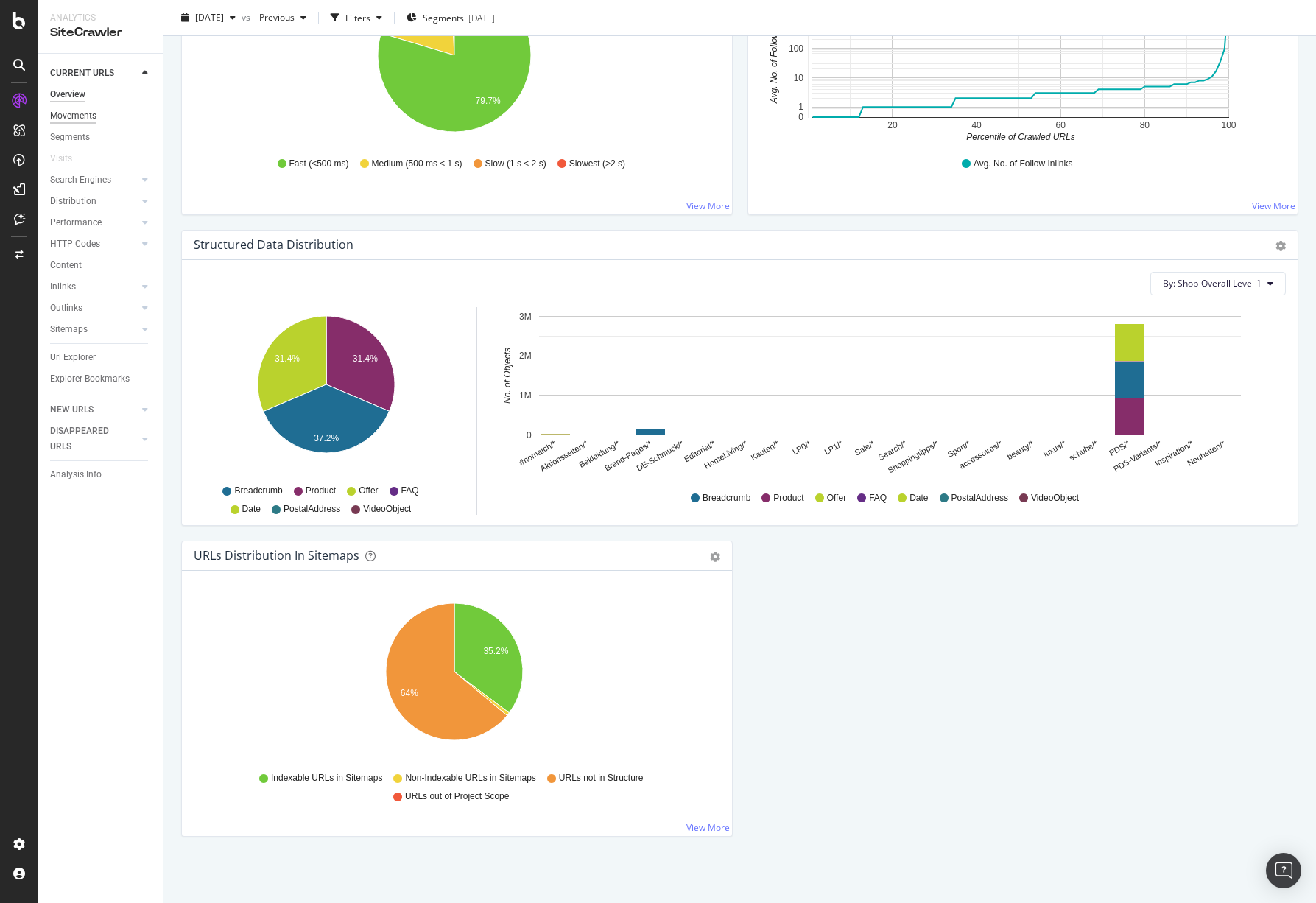
click at [73, 113] on div "Movements" at bounding box center [73, 115] width 47 height 16
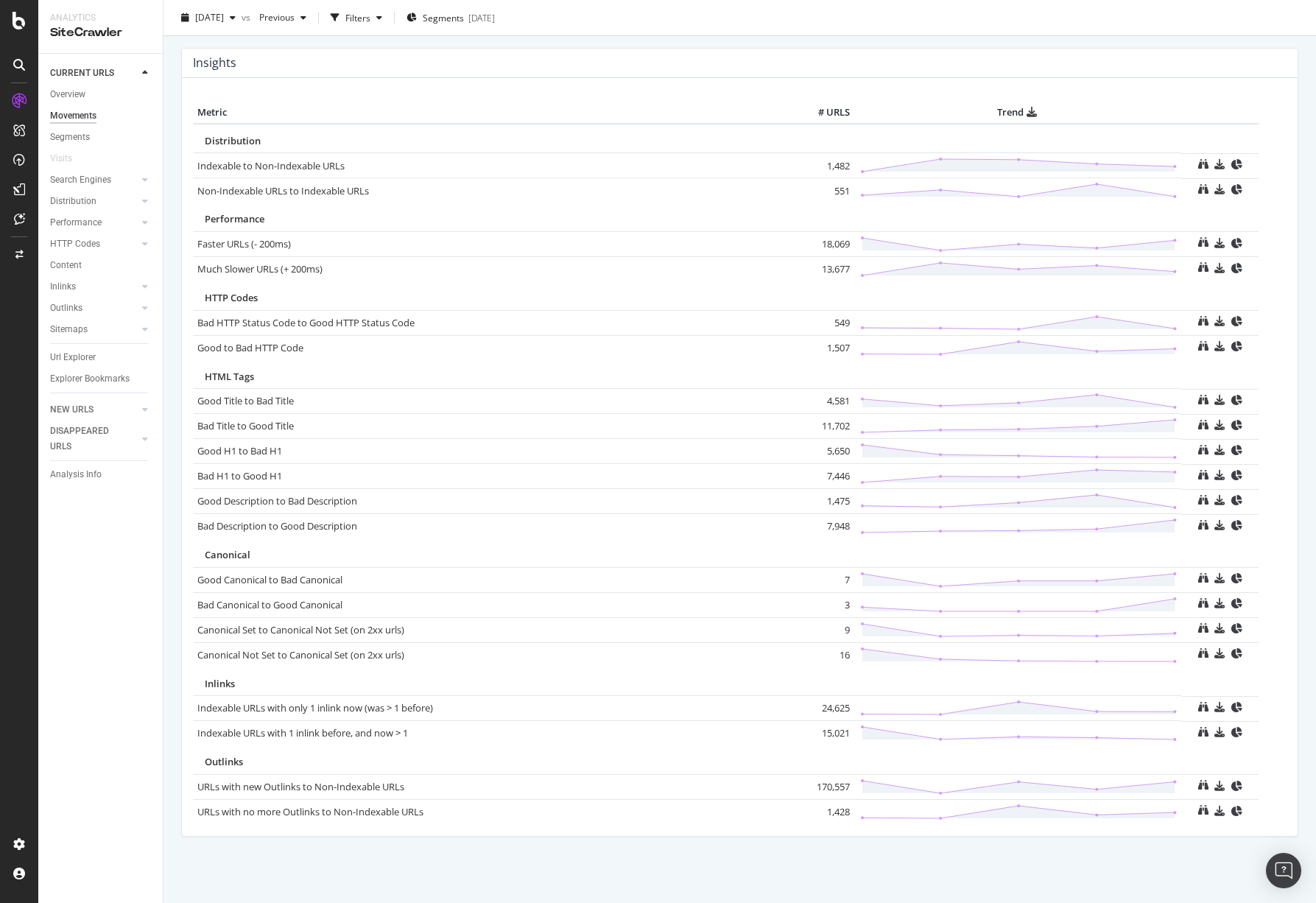
scroll to position [664, 0]
click at [222, 430] on link "Bad Title to Good Title" at bounding box center [246, 425] width 97 height 14
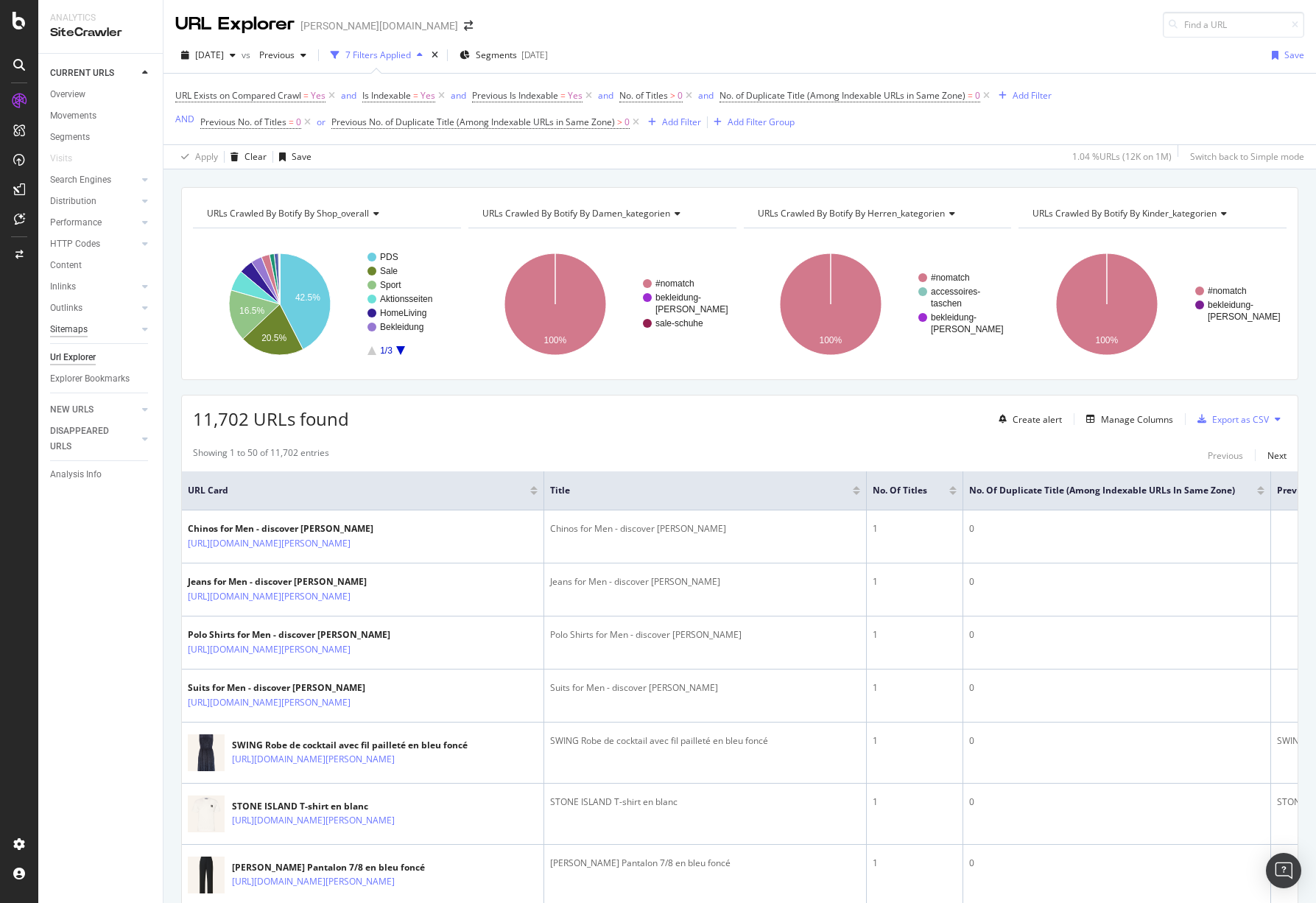
click at [87, 332] on div "Sitemaps" at bounding box center [69, 329] width 37 height 16
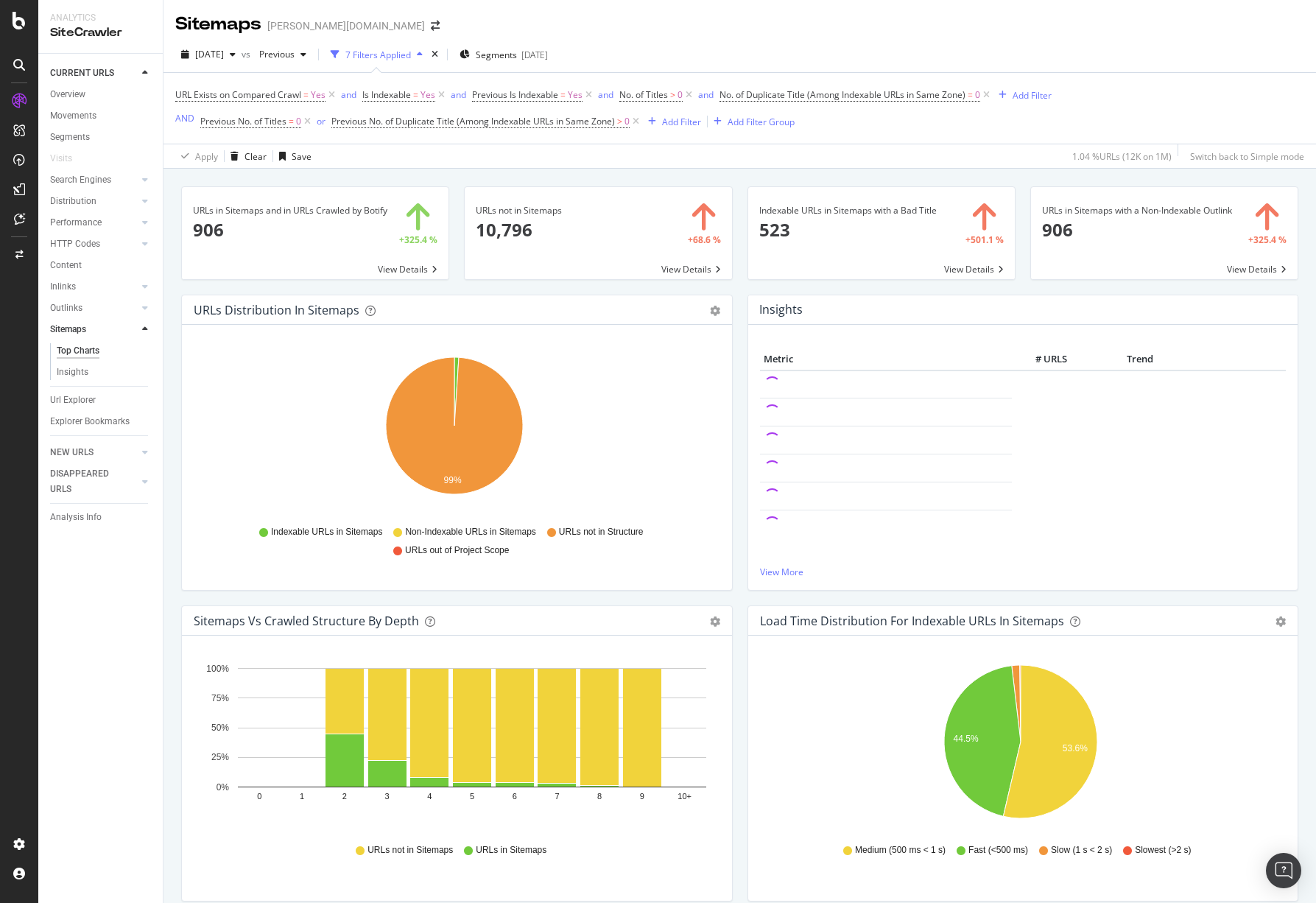
click at [675, 267] on span at bounding box center [598, 233] width 267 height 92
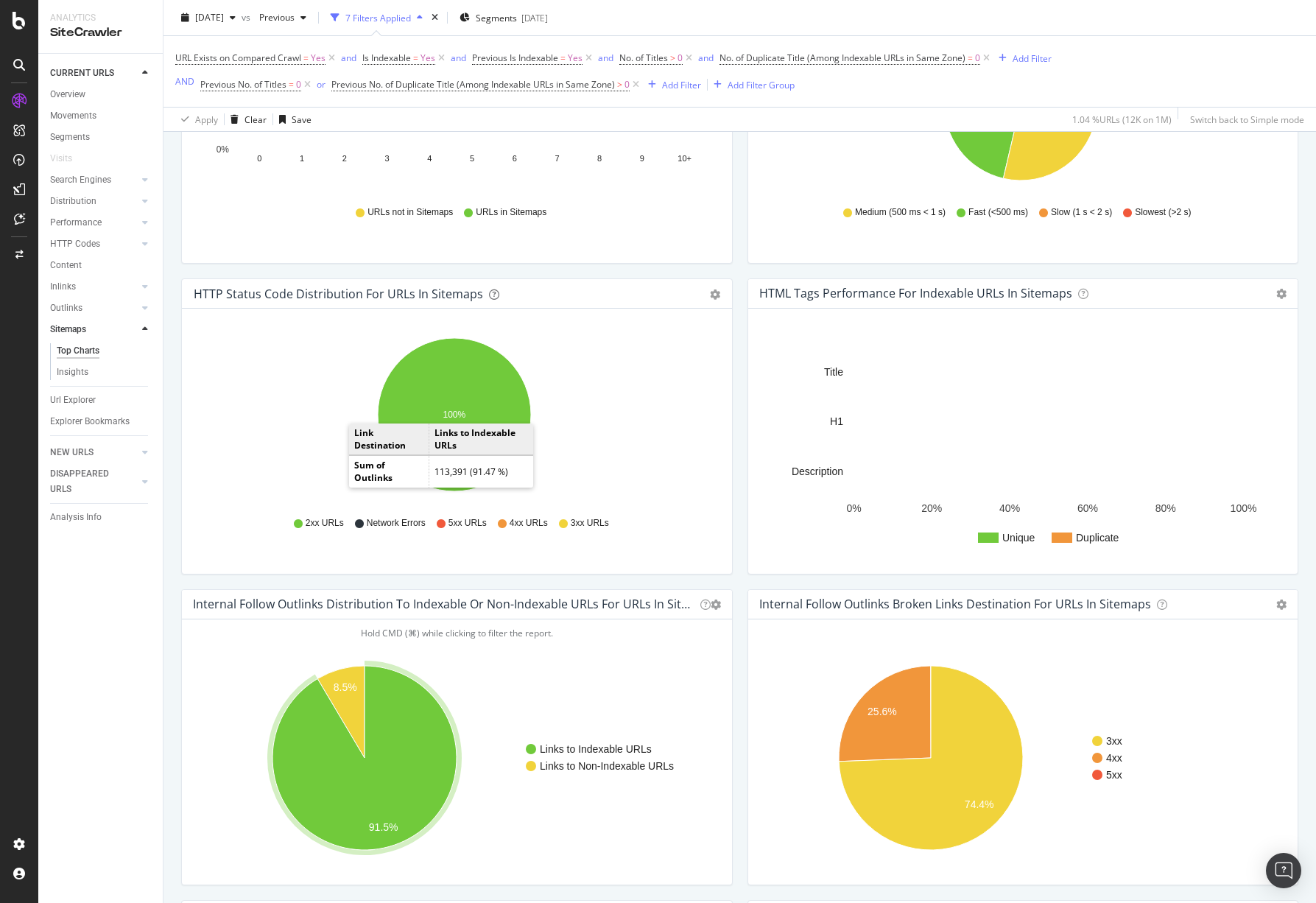
scroll to position [511, 0]
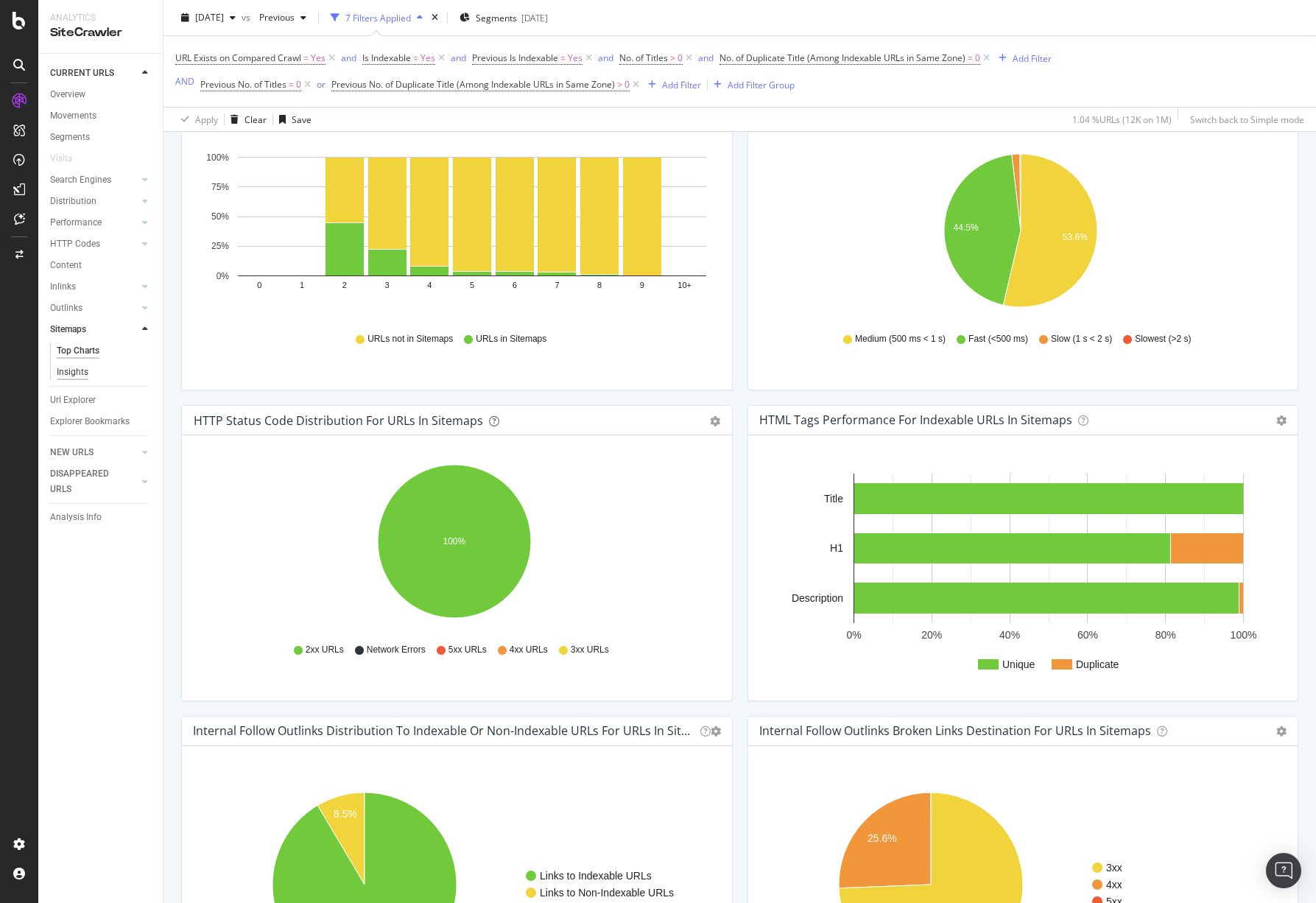
click at [81, 367] on div "Insights" at bounding box center [72, 372] width 32 height 16
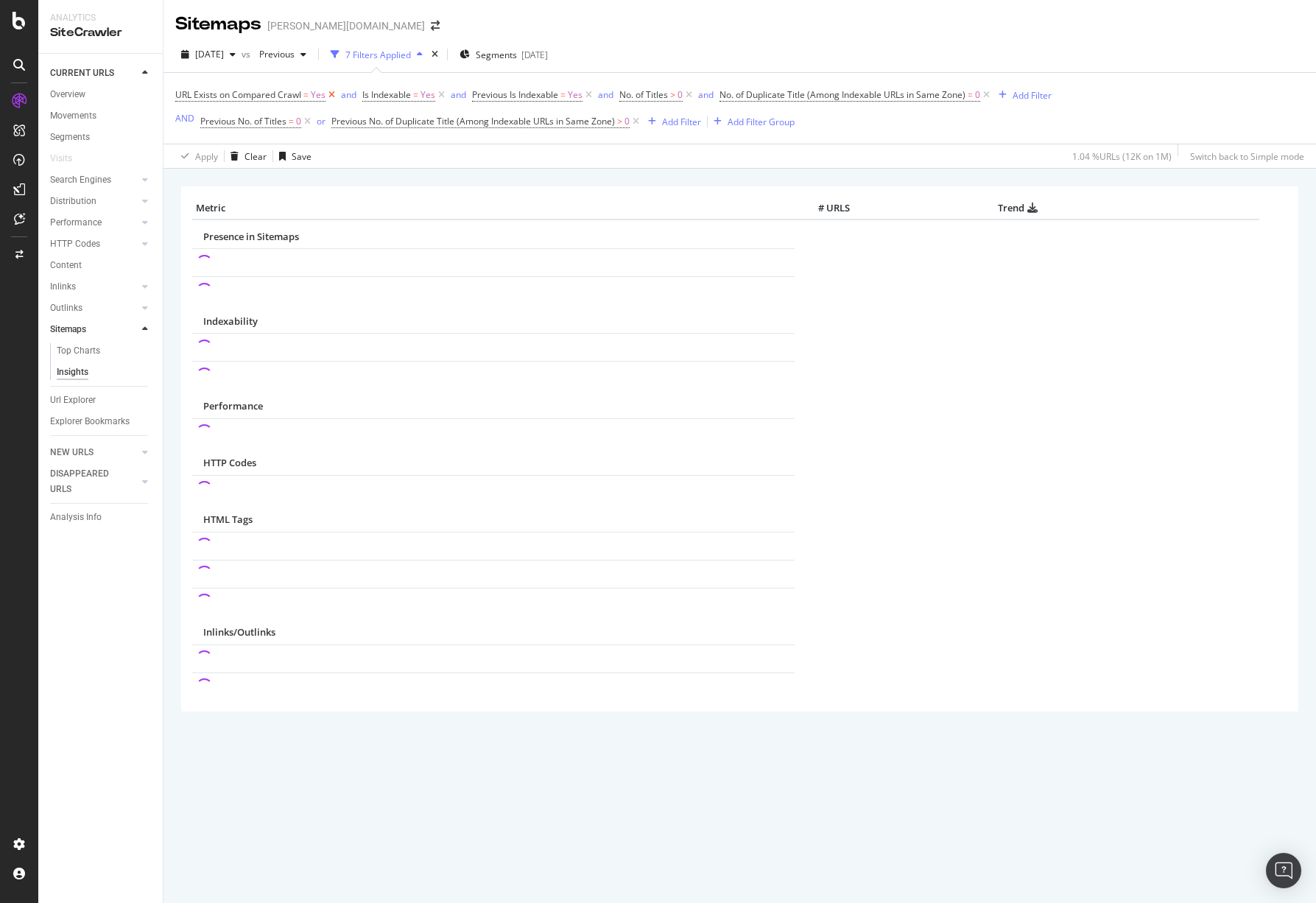
click at [328, 97] on icon at bounding box center [332, 95] width 13 height 15
click at [254, 90] on icon at bounding box center [255, 95] width 13 height 15
click at [306, 122] on icon at bounding box center [308, 122] width 13 height 15
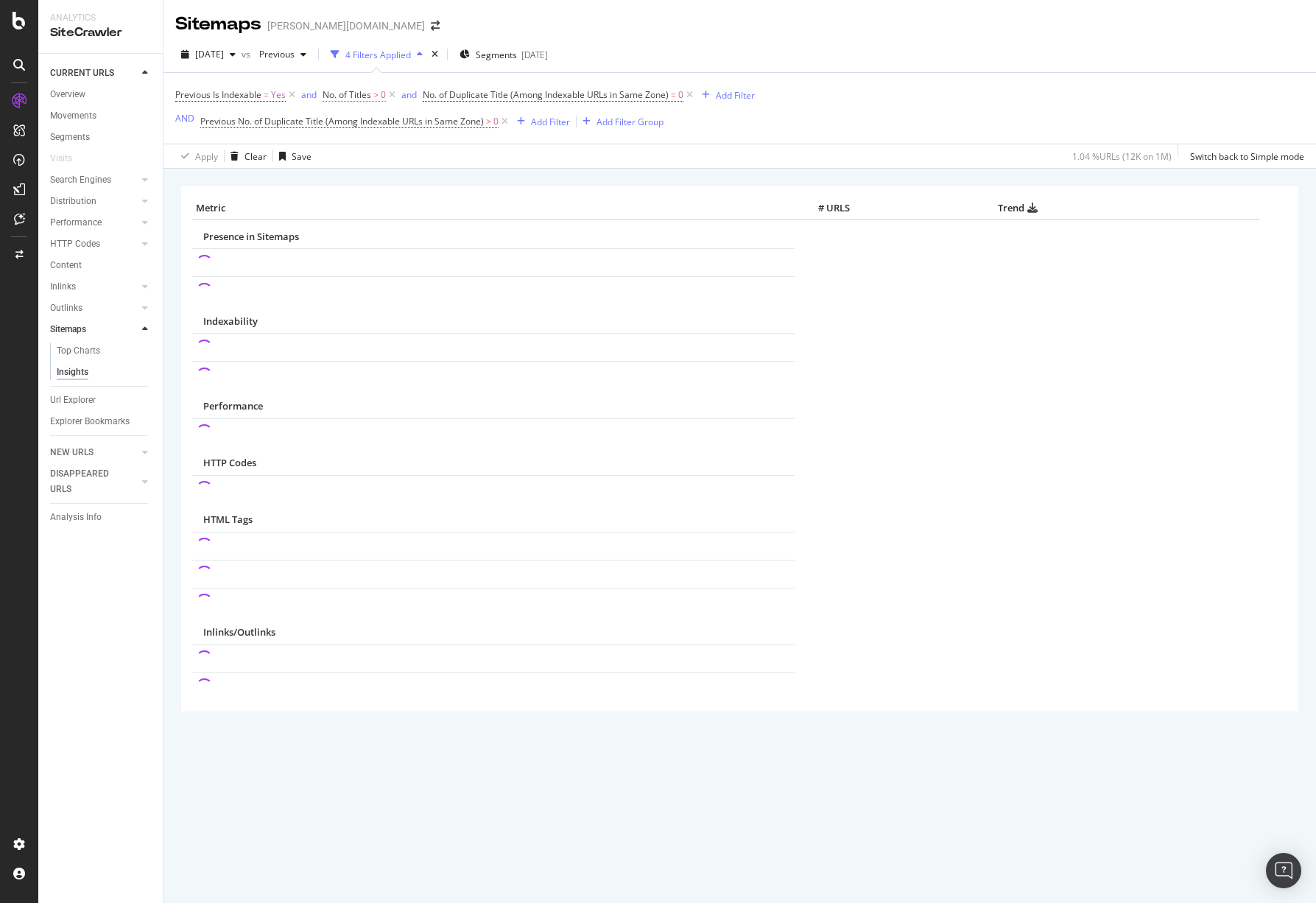
click at [288, 92] on icon at bounding box center [292, 95] width 13 height 15
click at [249, 96] on icon at bounding box center [245, 95] width 13 height 15
click at [447, 93] on icon at bounding box center [442, 95] width 13 height 15
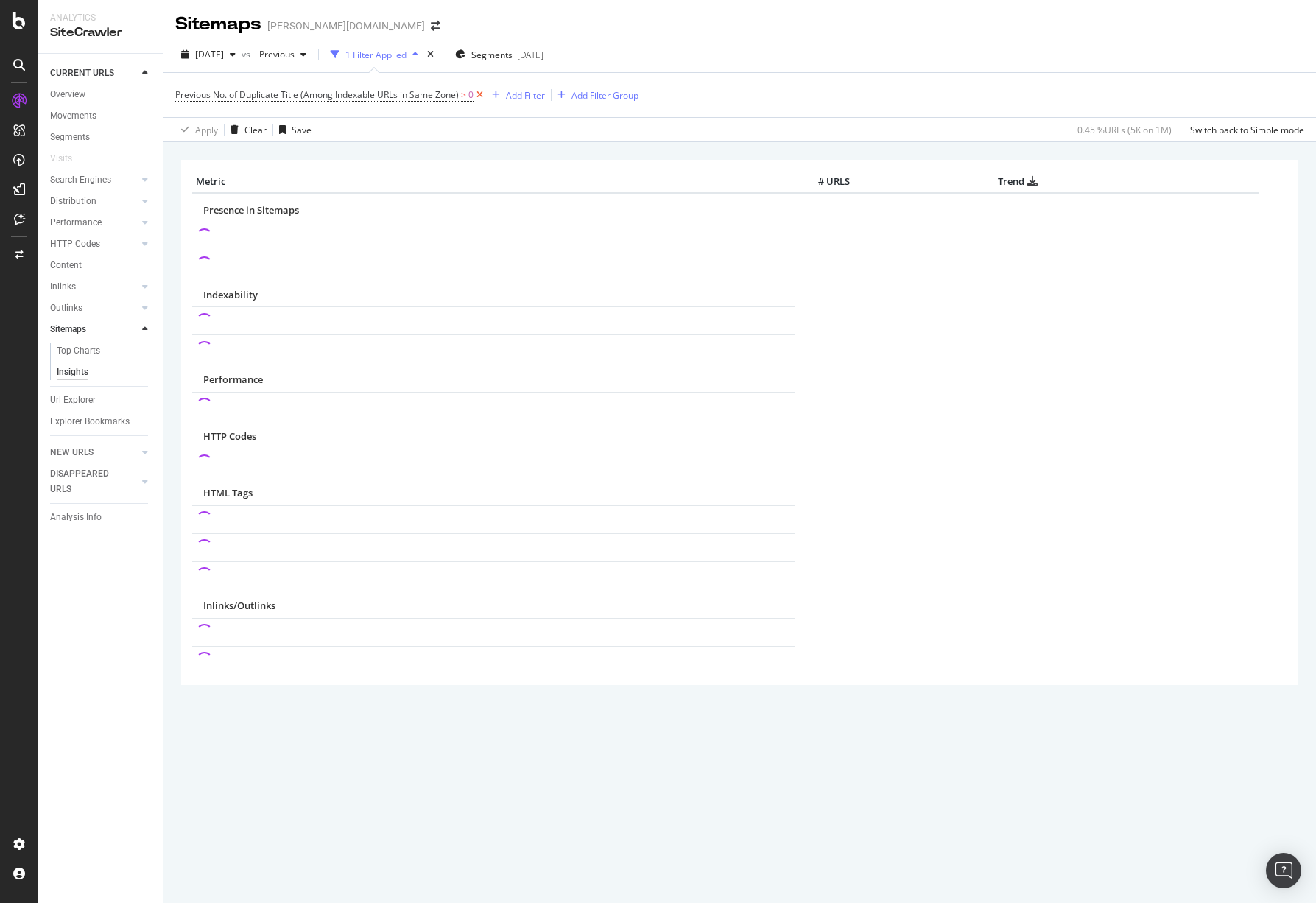
click at [481, 92] on icon at bounding box center [480, 95] width 13 height 15
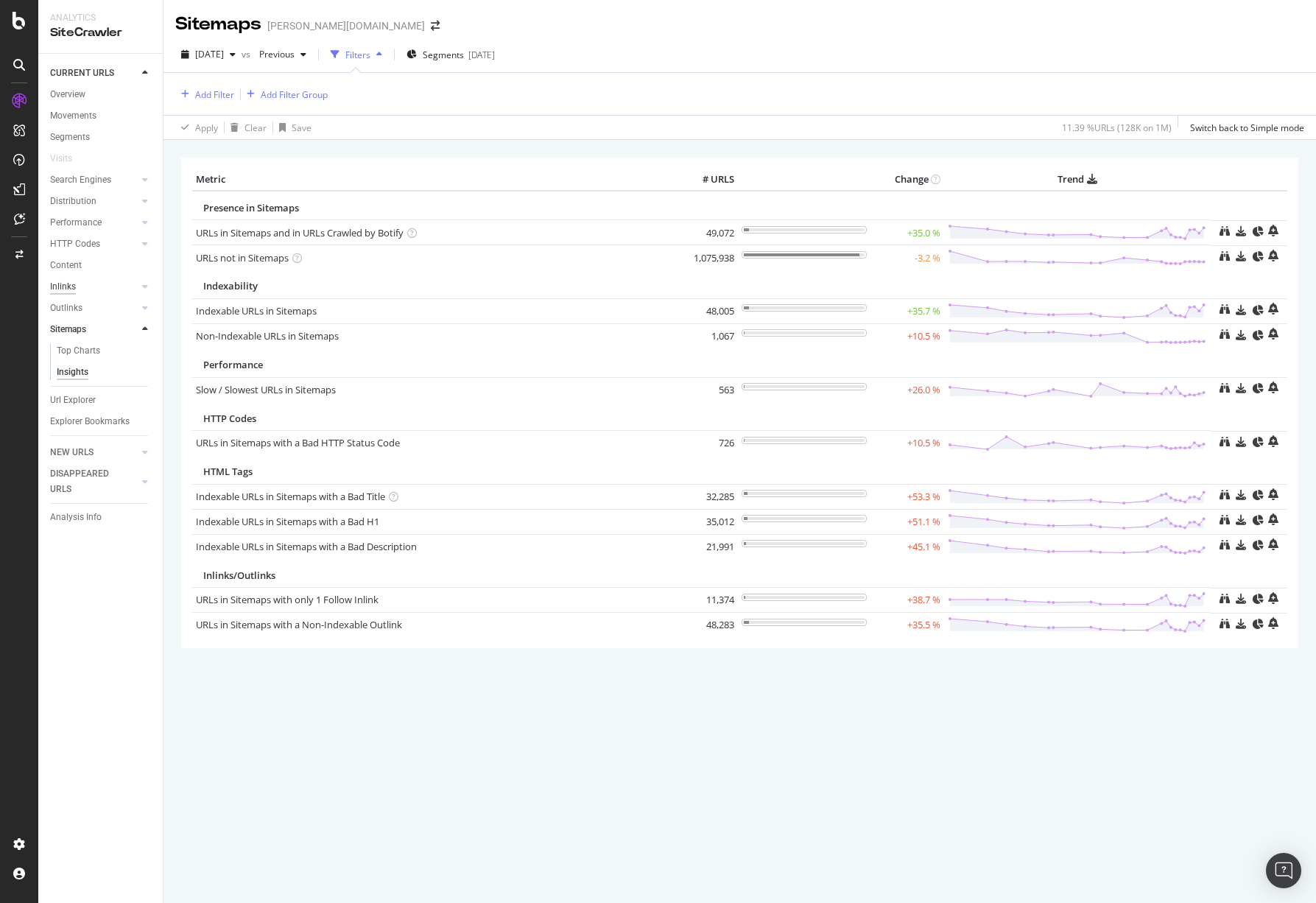
click at [66, 282] on div "Inlinks" at bounding box center [63, 286] width 26 height 16
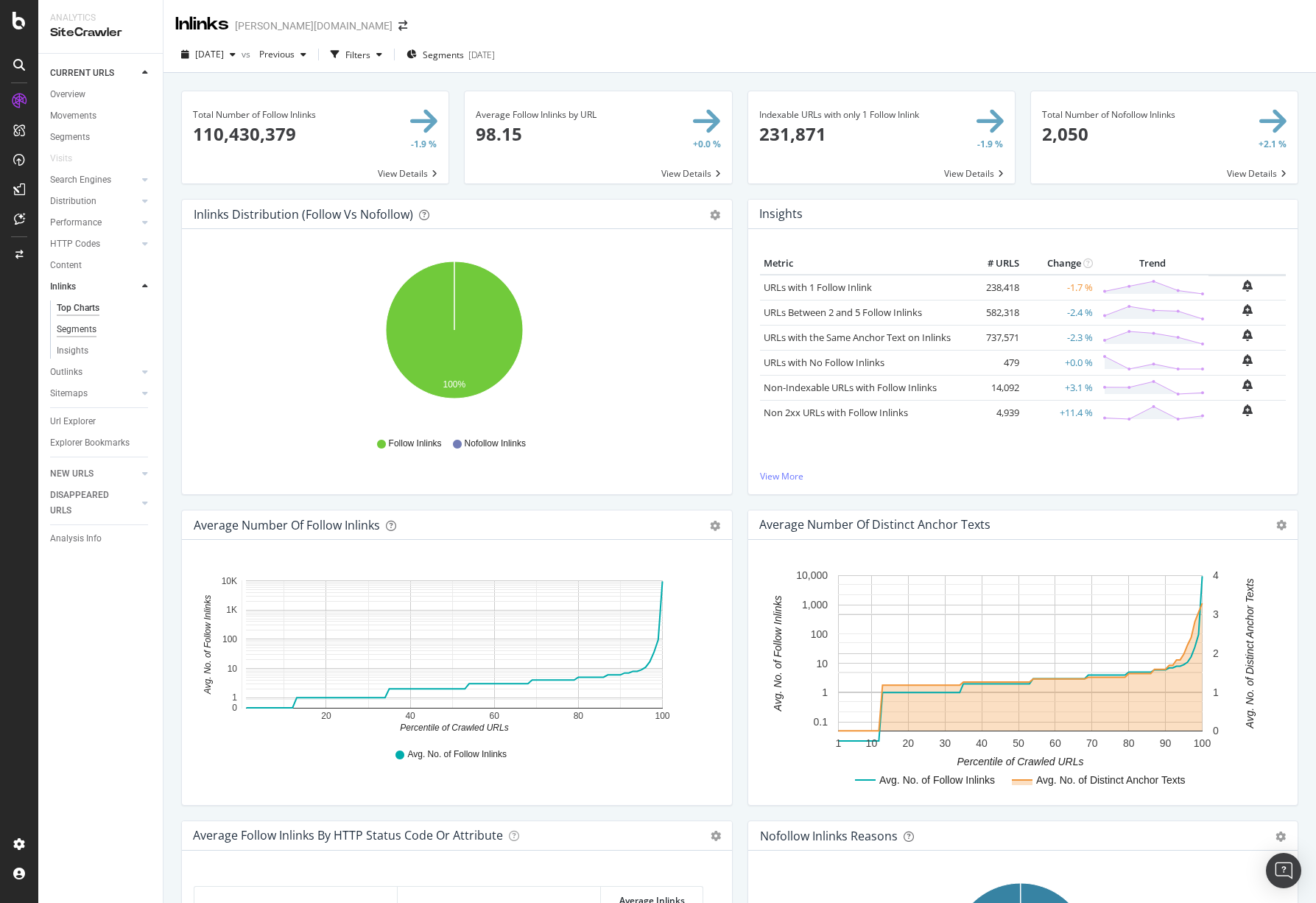
click at [67, 328] on div "Segments" at bounding box center [77, 329] width 40 height 16
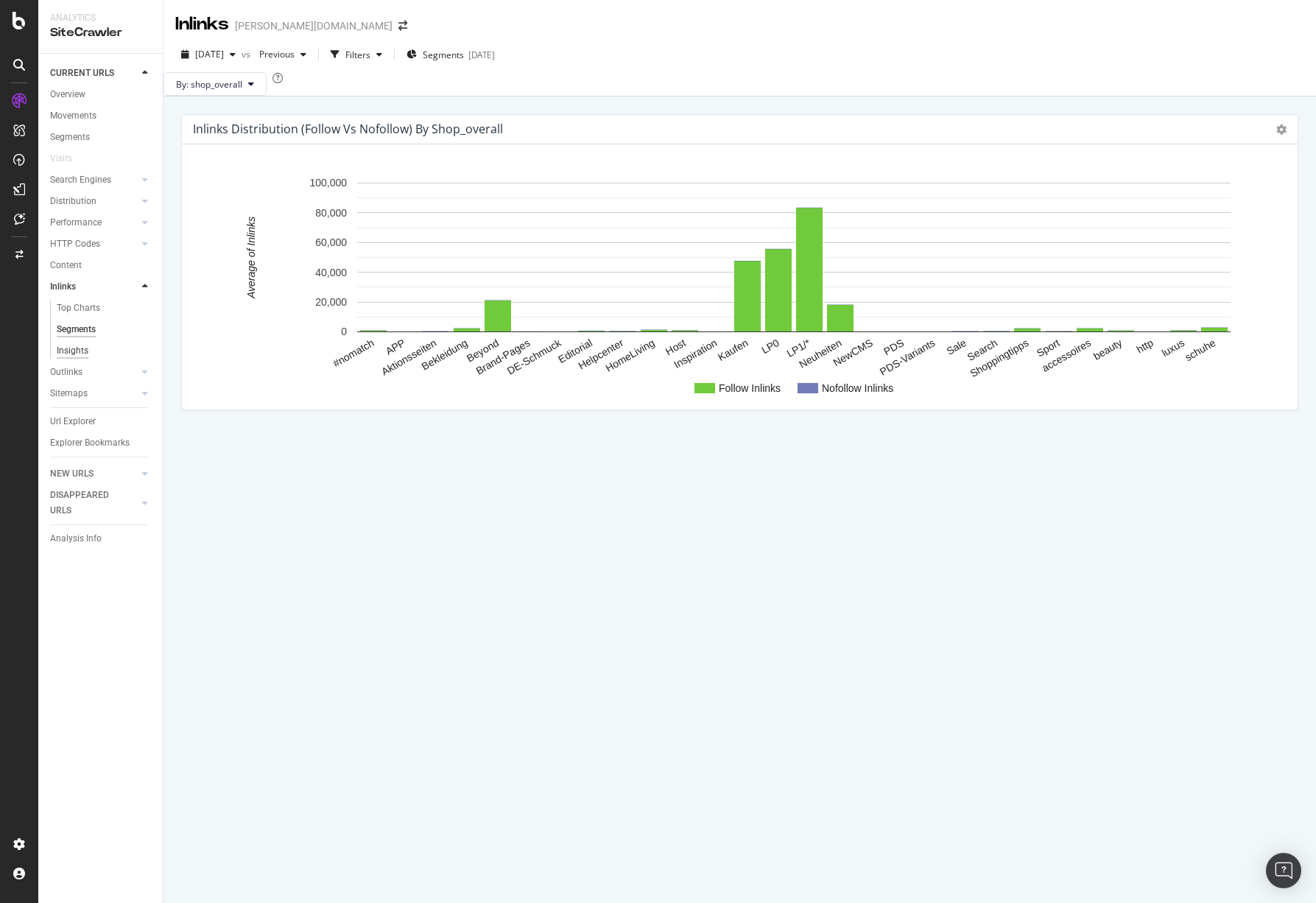
click at [69, 349] on div "Insights" at bounding box center [72, 350] width 32 height 16
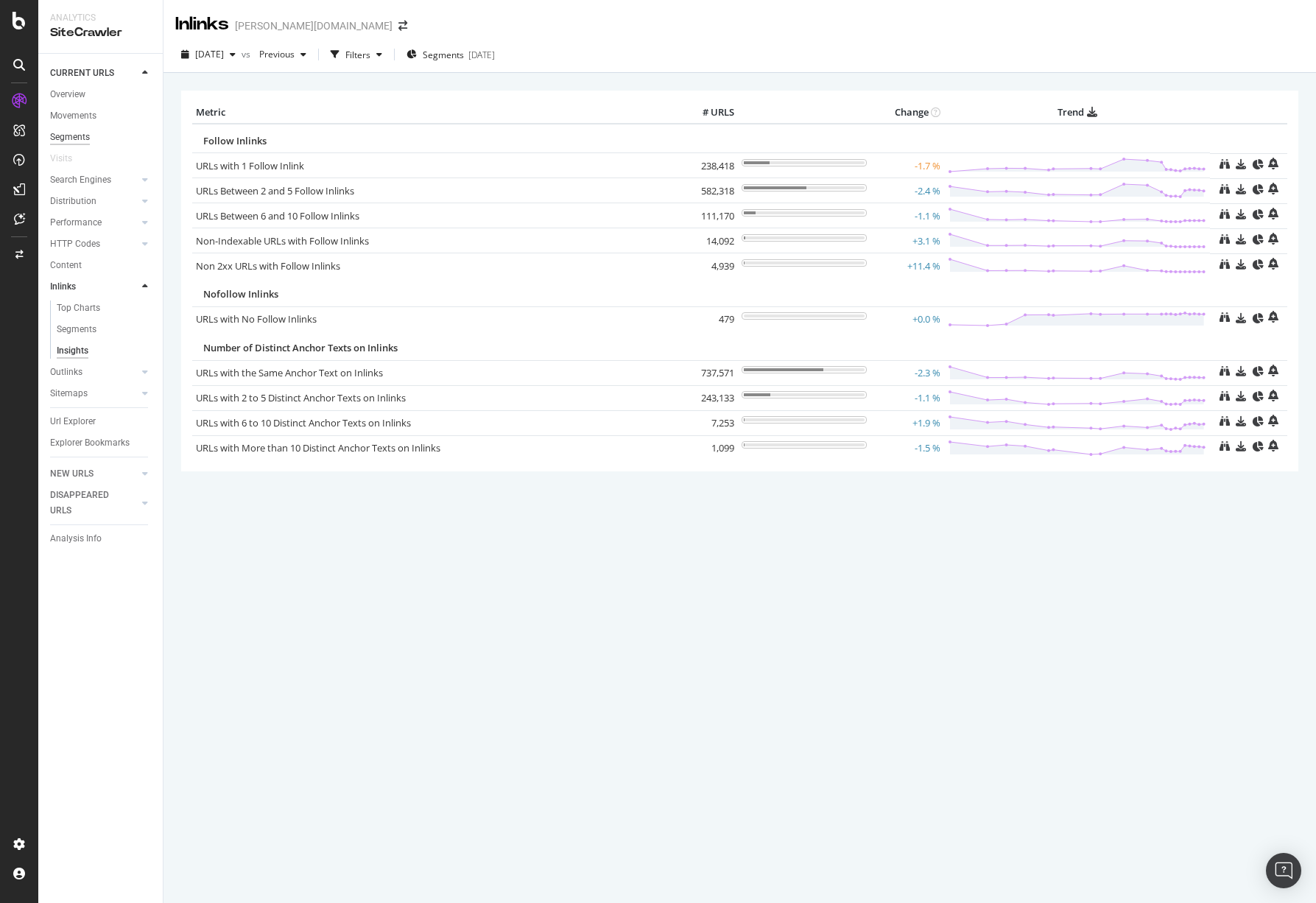
click at [77, 131] on div "Segments" at bounding box center [70, 137] width 40 height 16
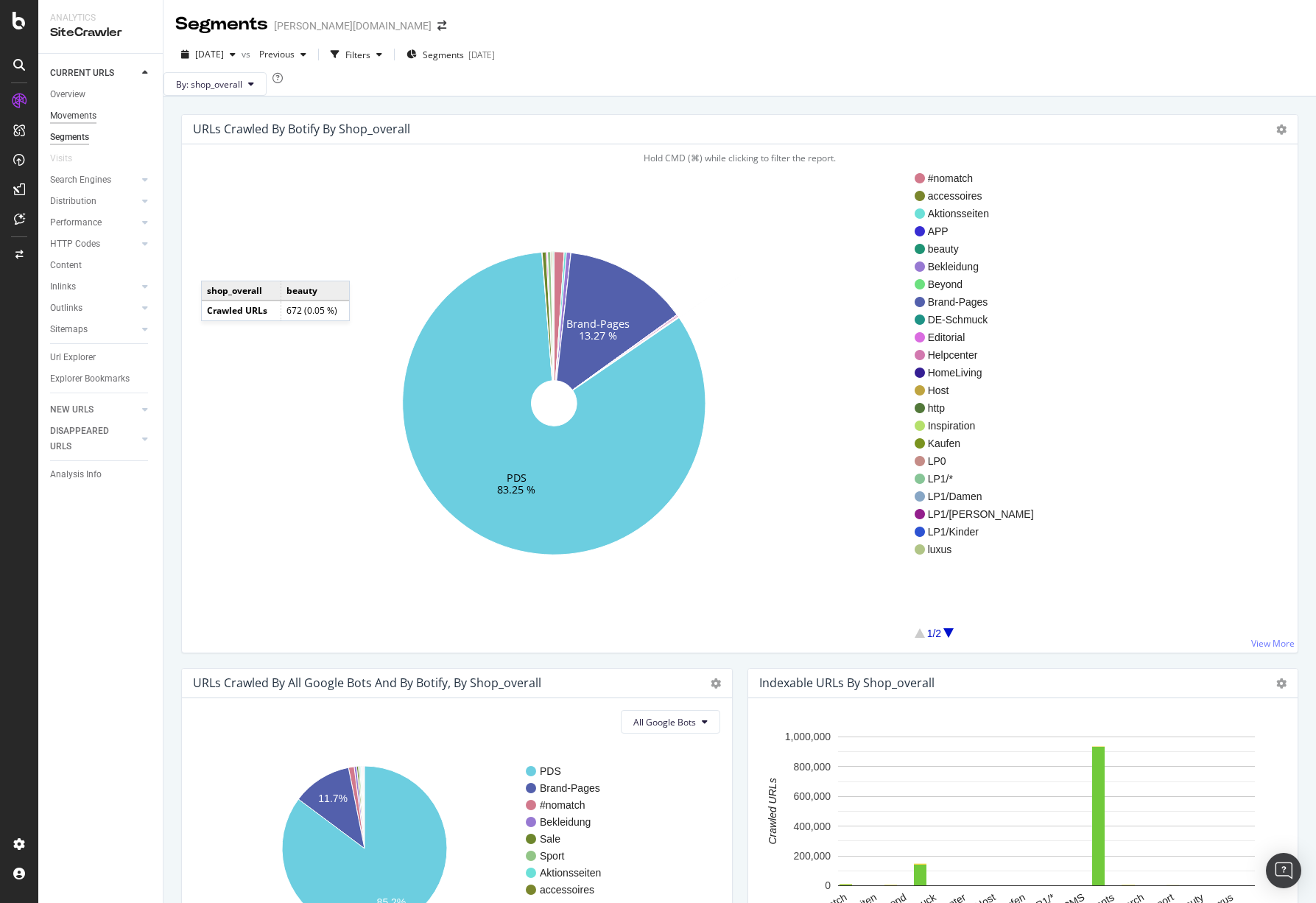
click at [64, 118] on div "Movements" at bounding box center [73, 115] width 47 height 16
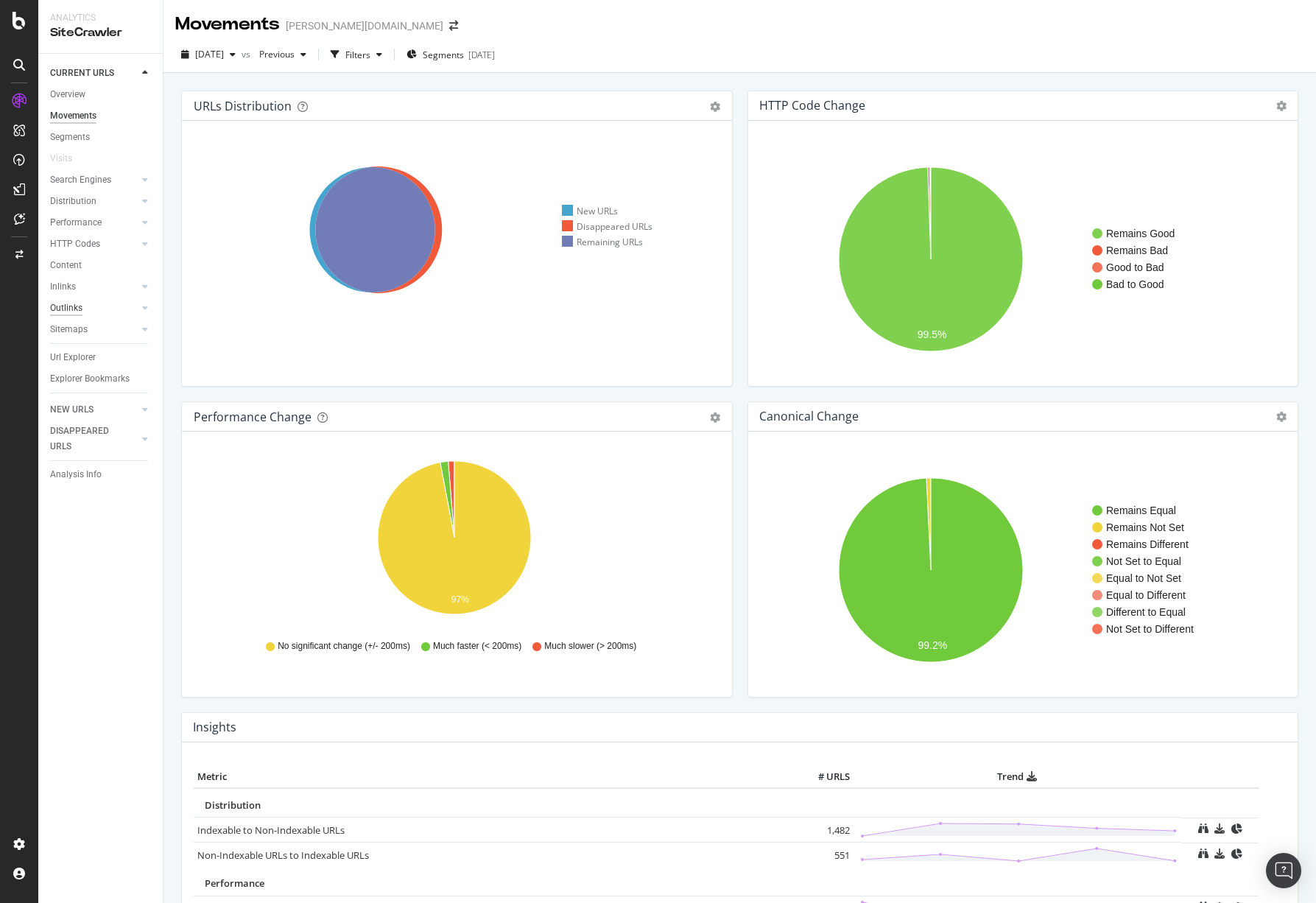
click at [75, 302] on div "Outlinks" at bounding box center [66, 308] width 32 height 16
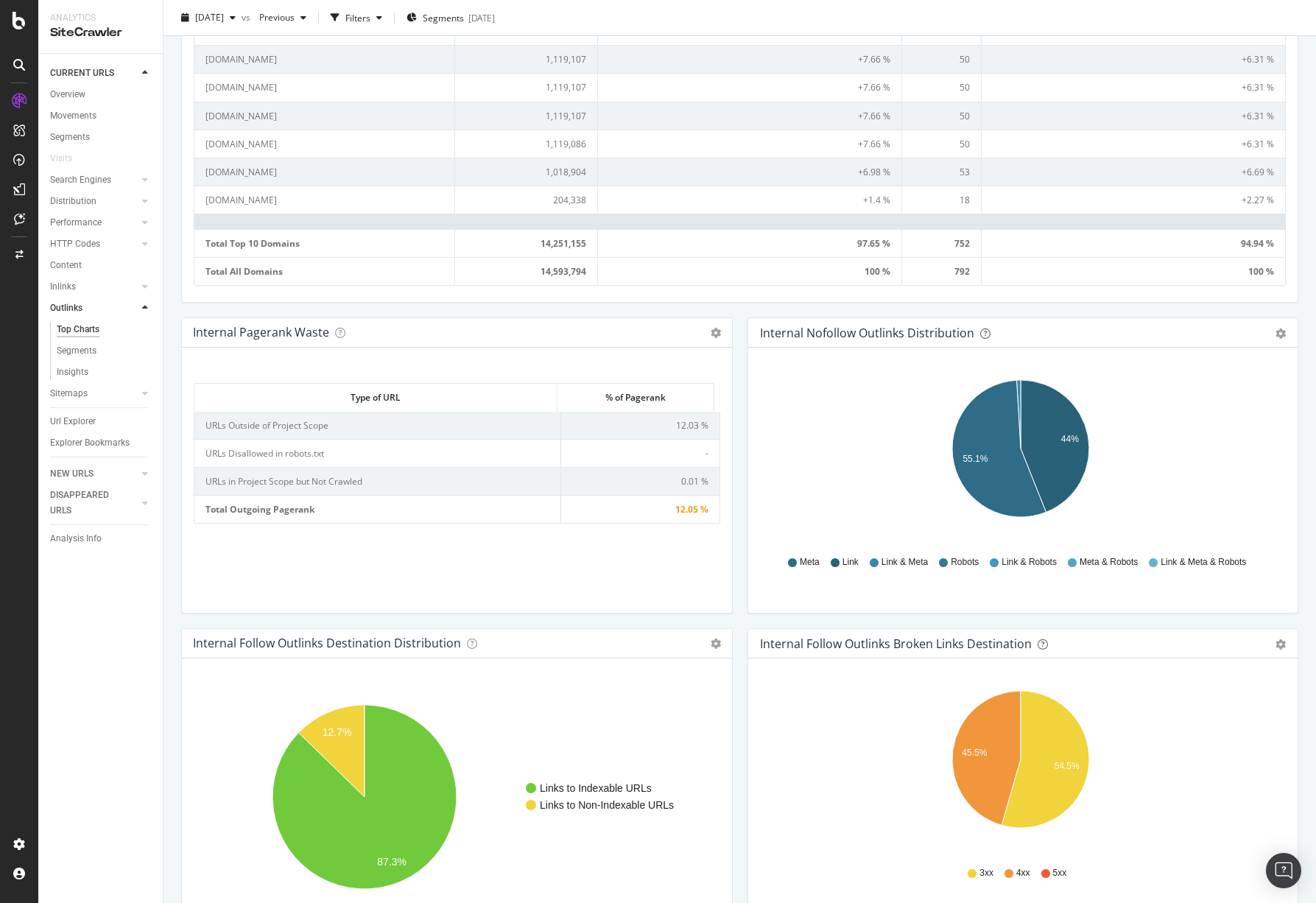
scroll to position [751, 0]
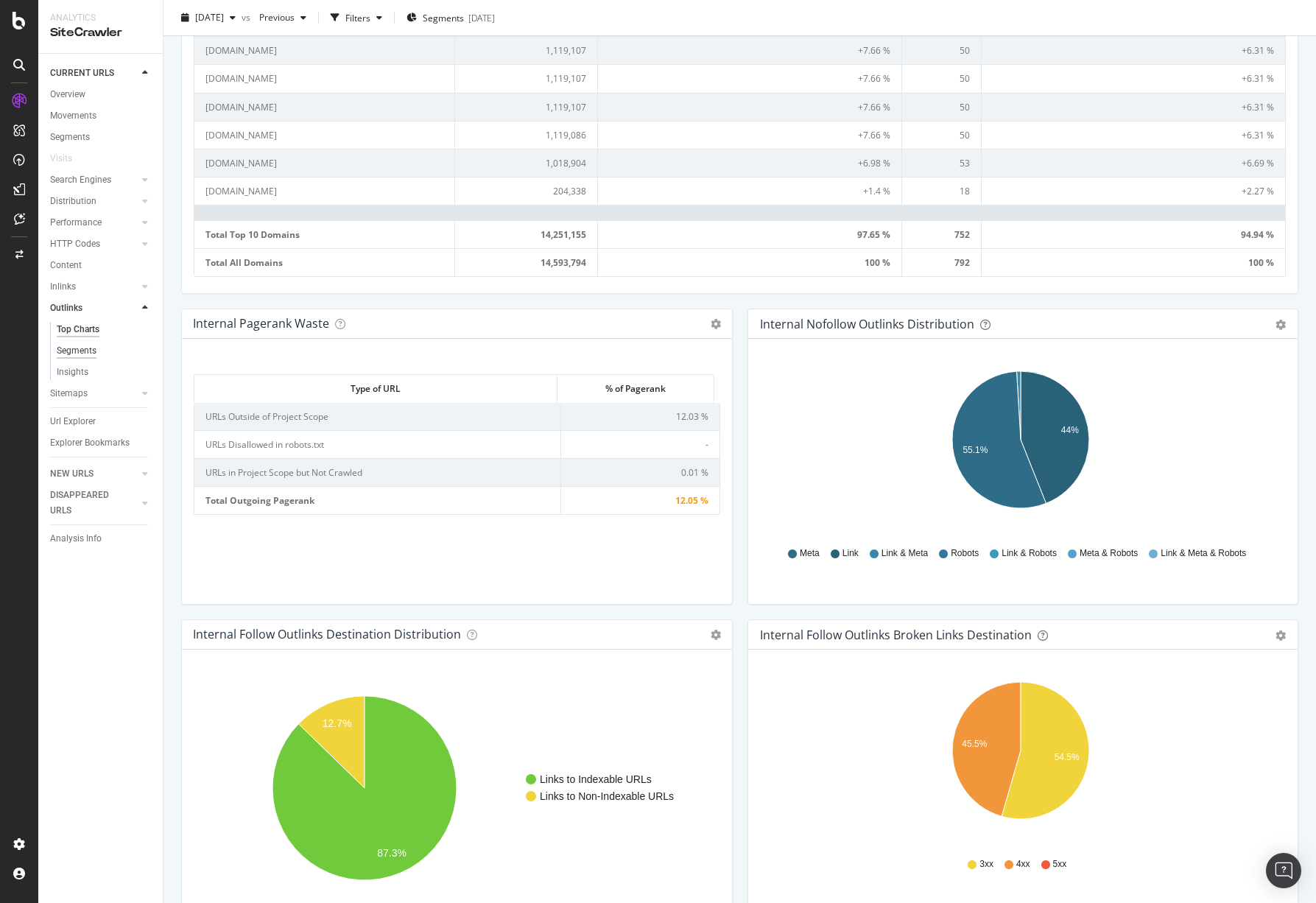
click at [62, 355] on div "Segments" at bounding box center [77, 350] width 40 height 16
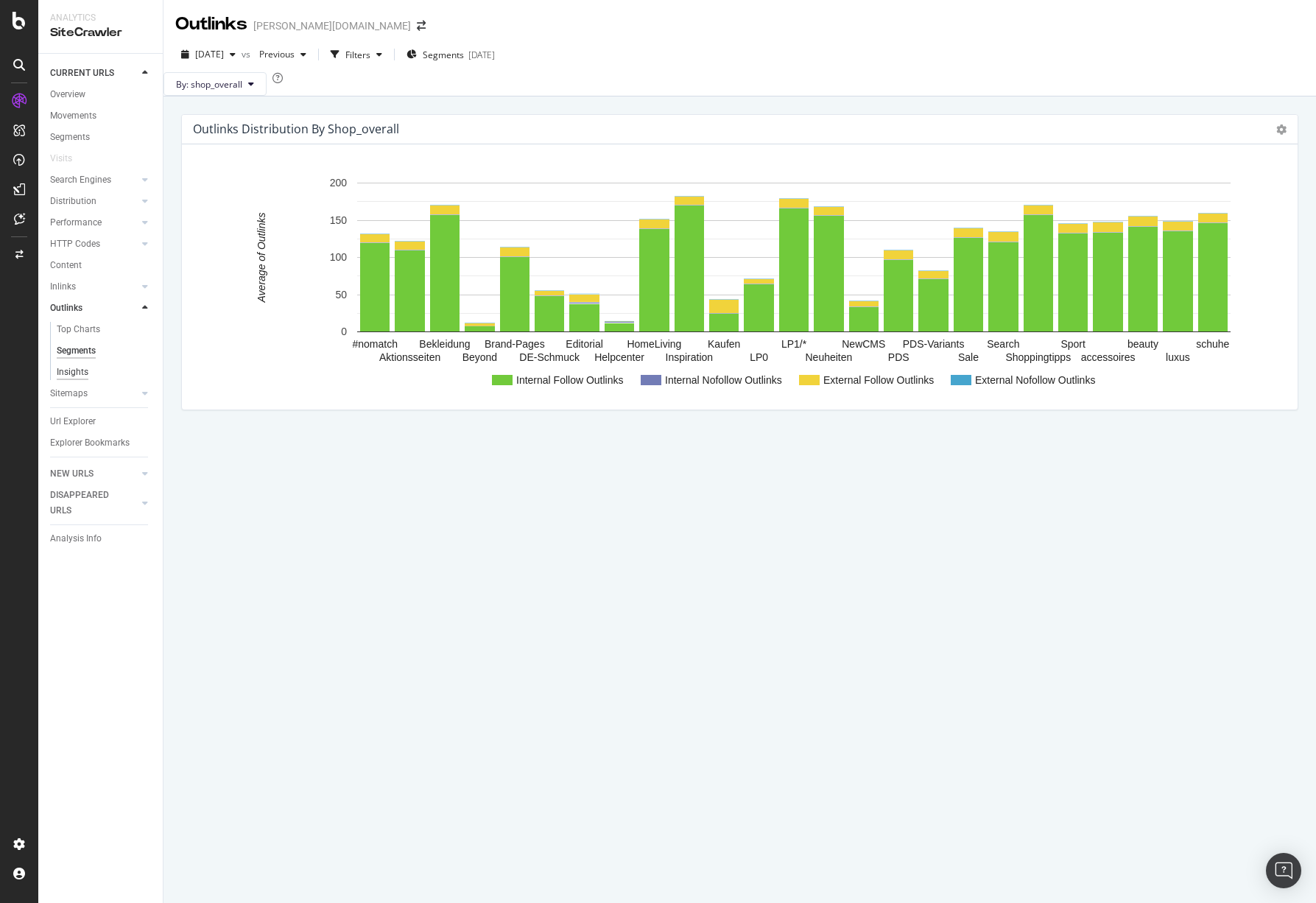
click at [73, 367] on div "Insights" at bounding box center [72, 372] width 32 height 16
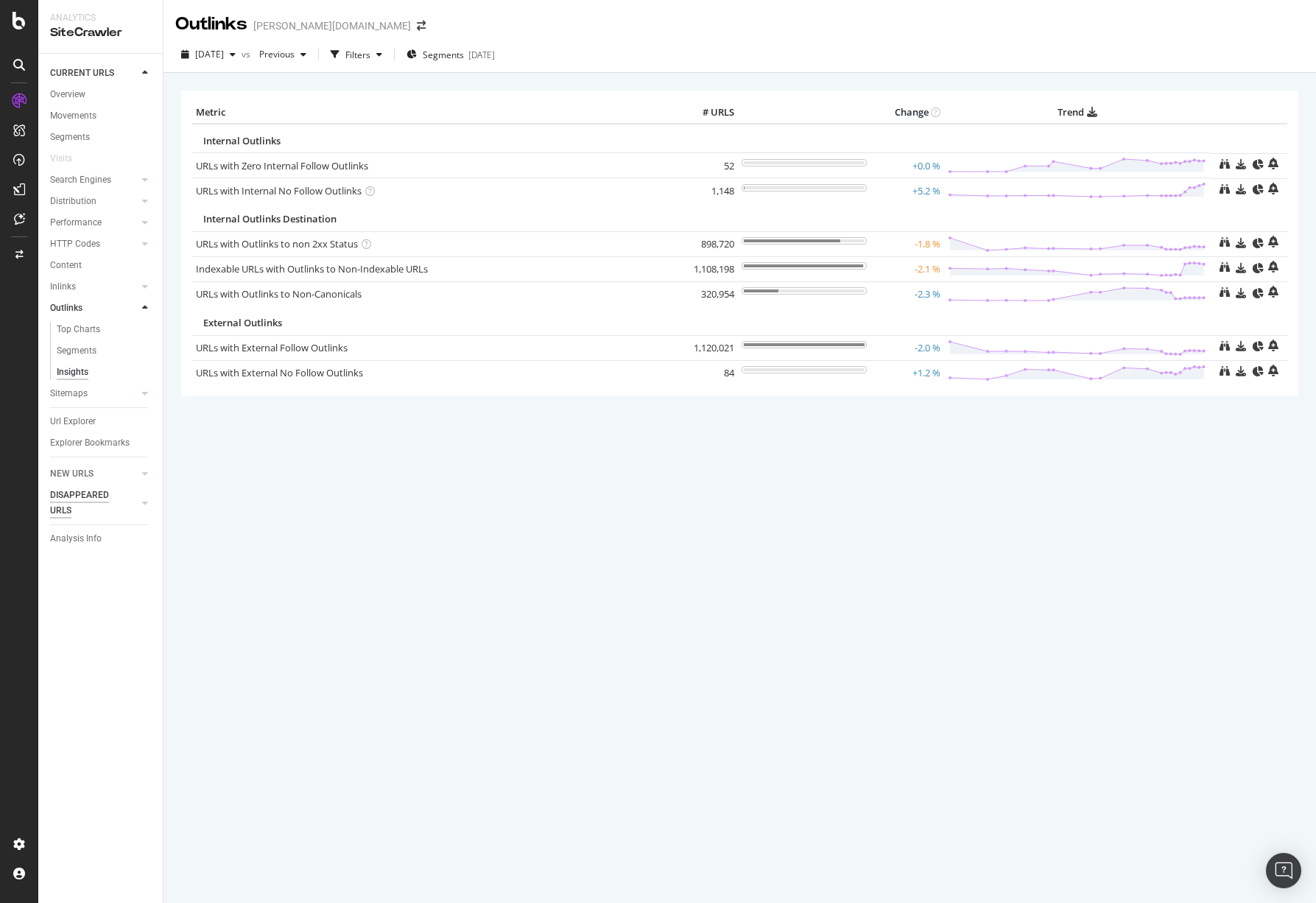
click at [87, 491] on div "DISAPPEARED URLS" at bounding box center [87, 503] width 74 height 31
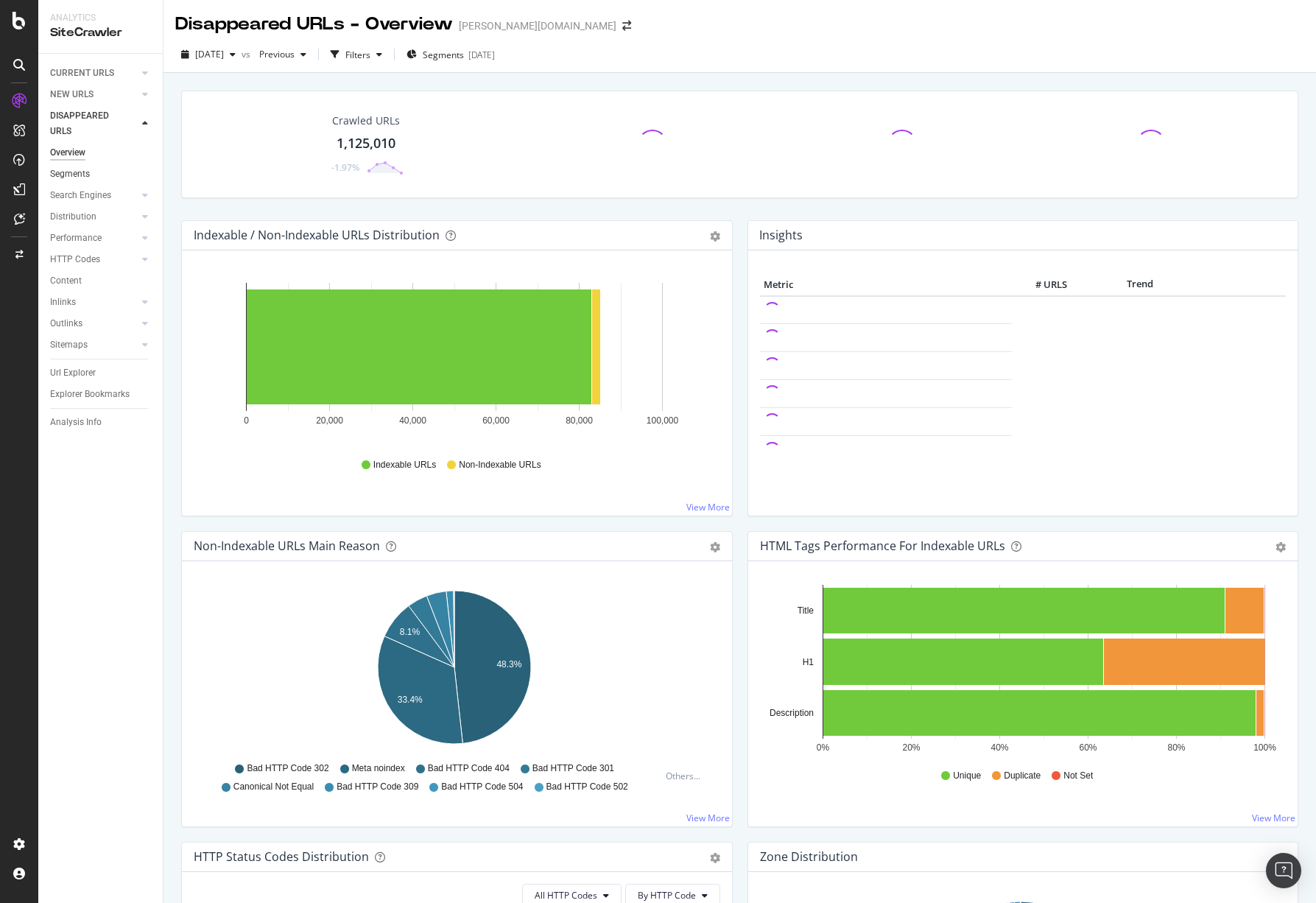
click at [90, 176] on link "Segments" at bounding box center [101, 174] width 102 height 16
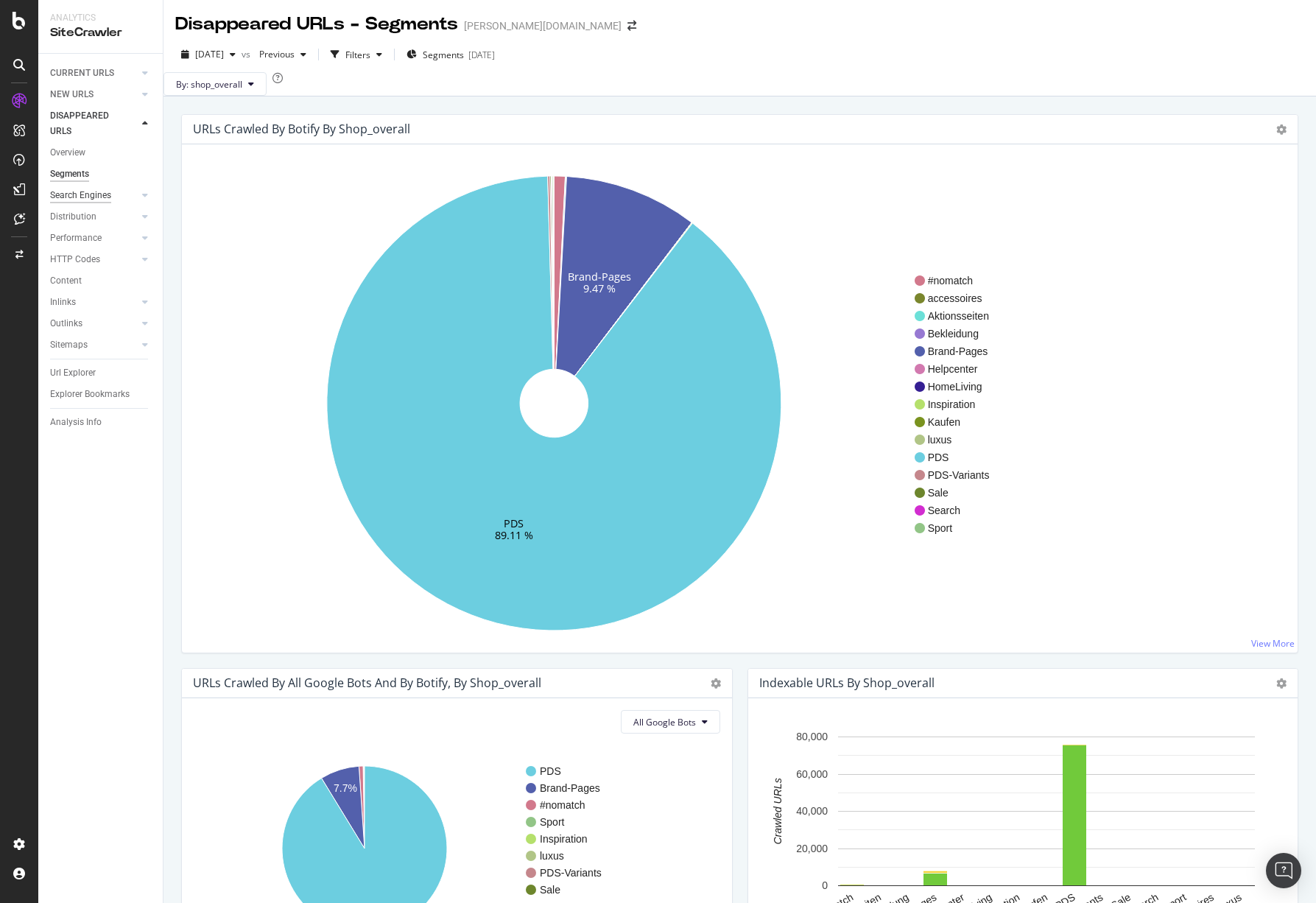
click at [79, 196] on div "Search Engines" at bounding box center [80, 195] width 61 height 16
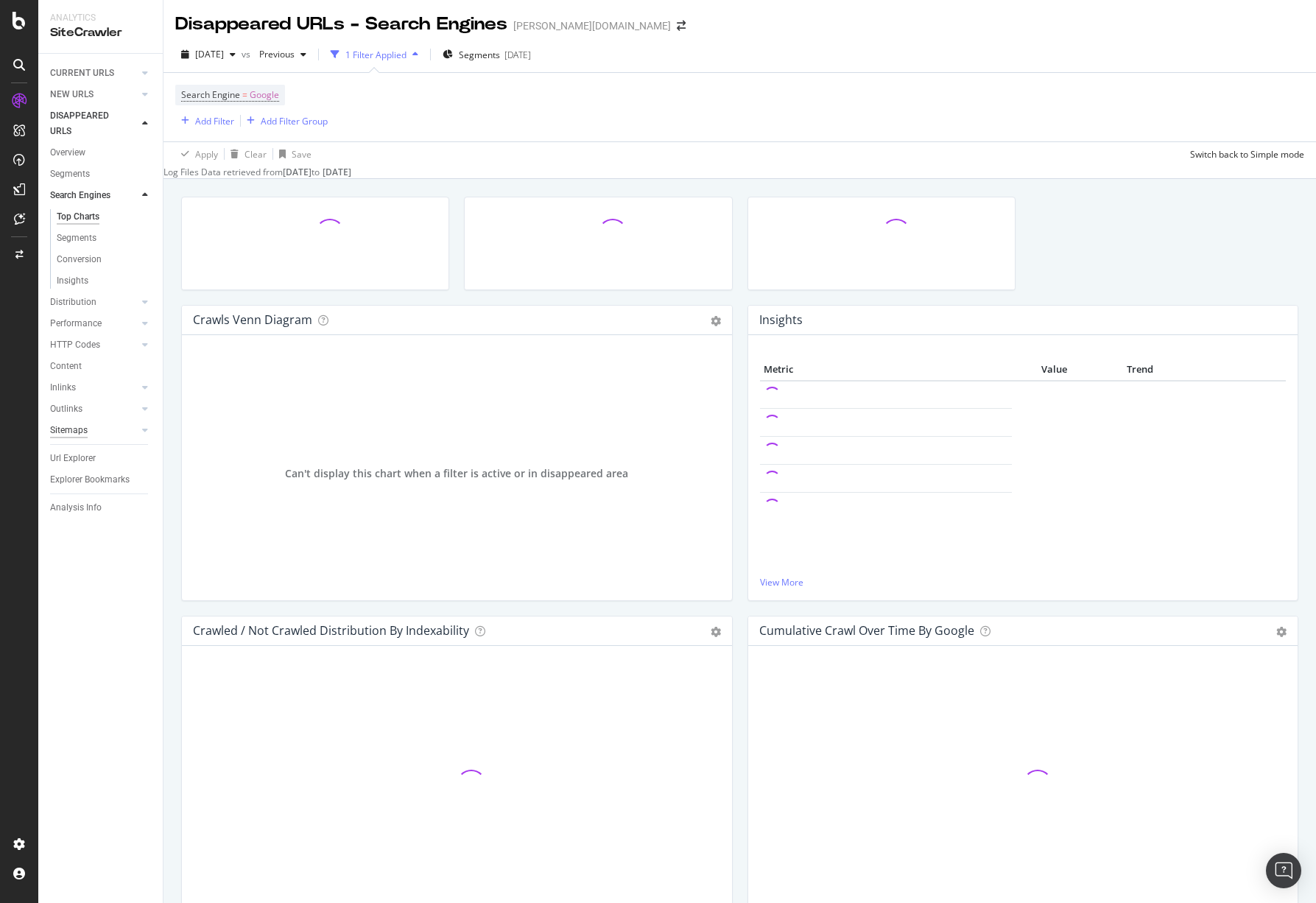
click at [70, 427] on div "Sitemaps" at bounding box center [69, 430] width 37 height 16
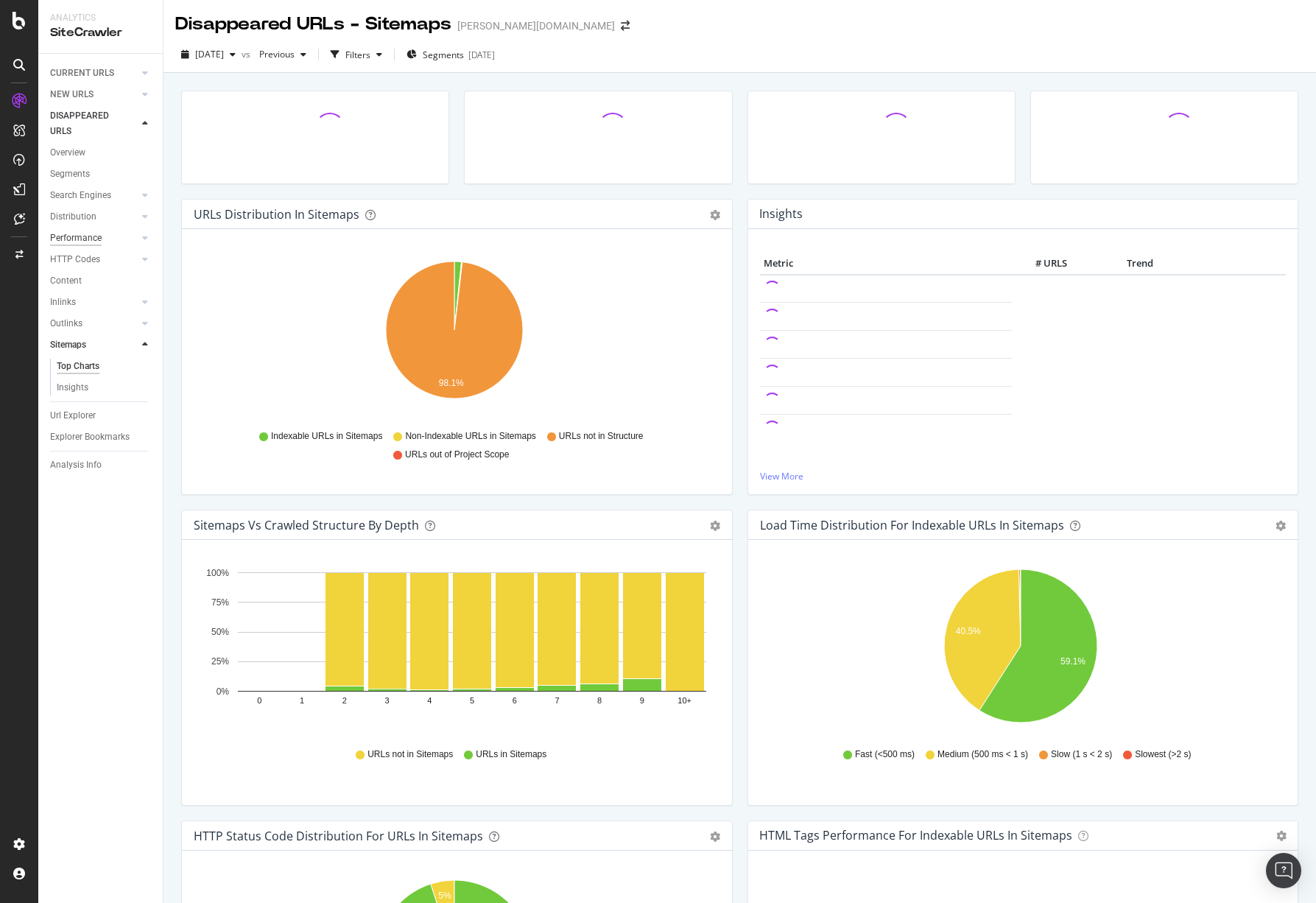
click at [87, 241] on div "Performance" at bounding box center [76, 238] width 51 height 16
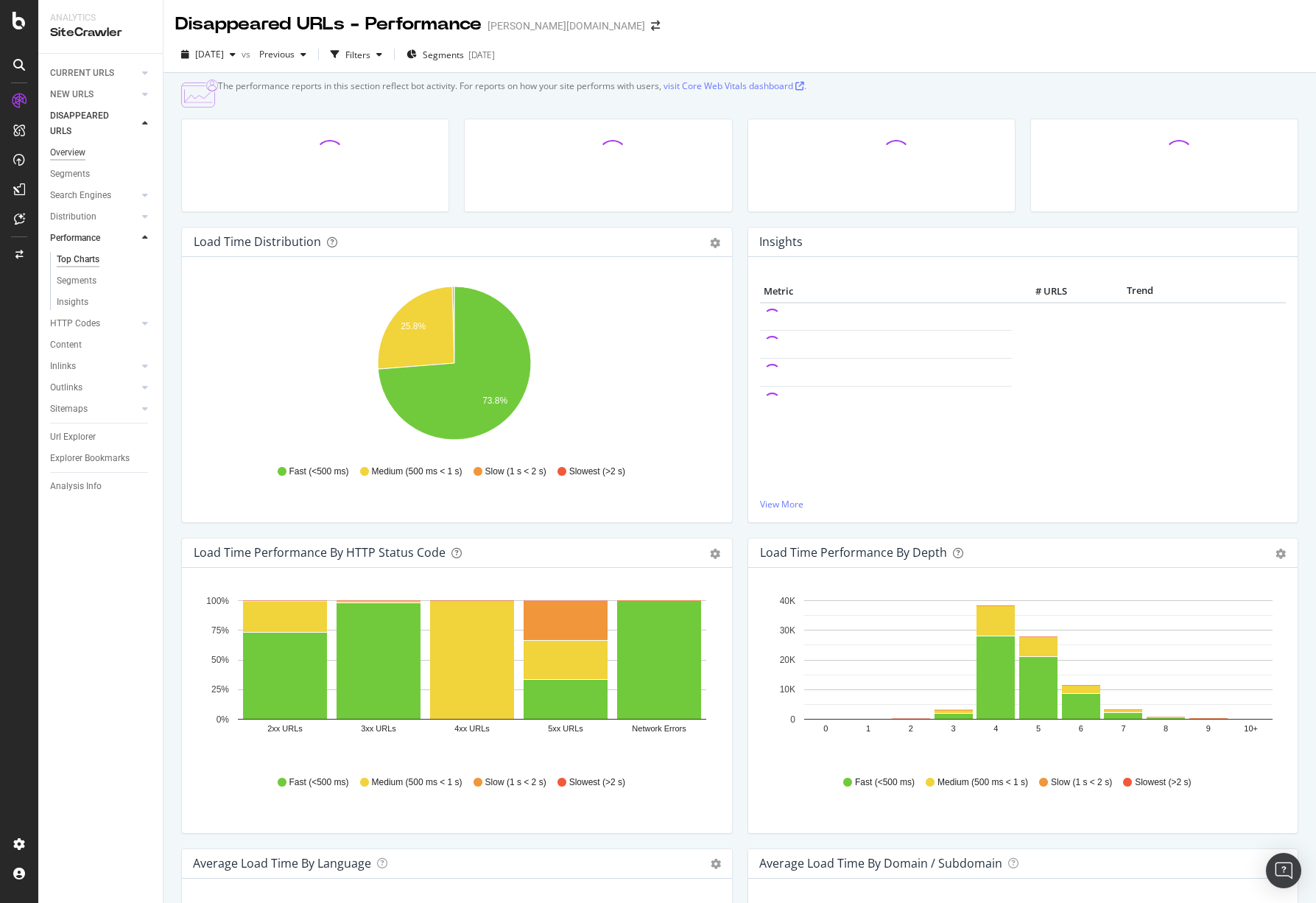
click at [71, 157] on div "Overview" at bounding box center [68, 153] width 36 height 16
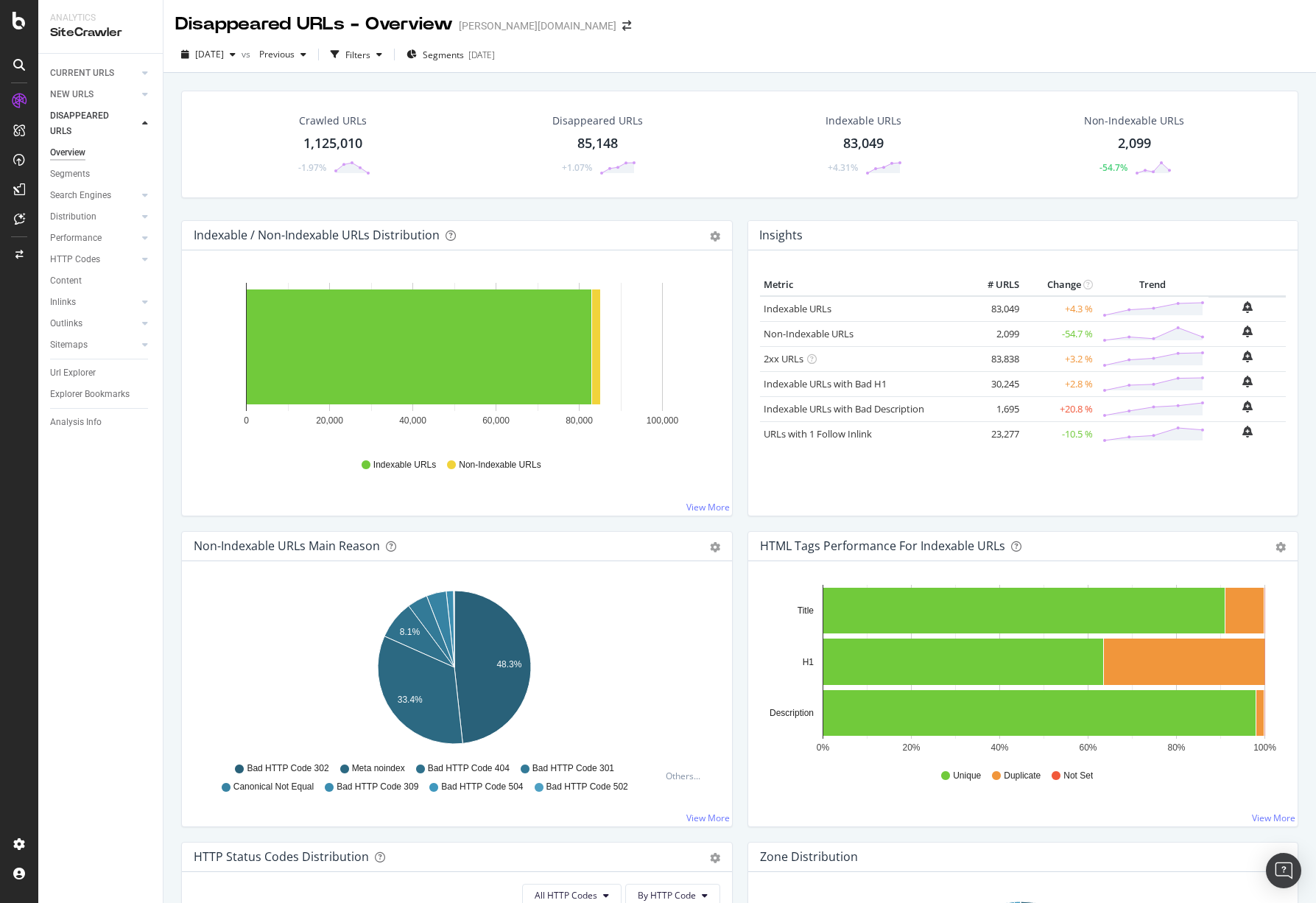
click at [581, 142] on div "85,148" at bounding box center [598, 143] width 40 height 19
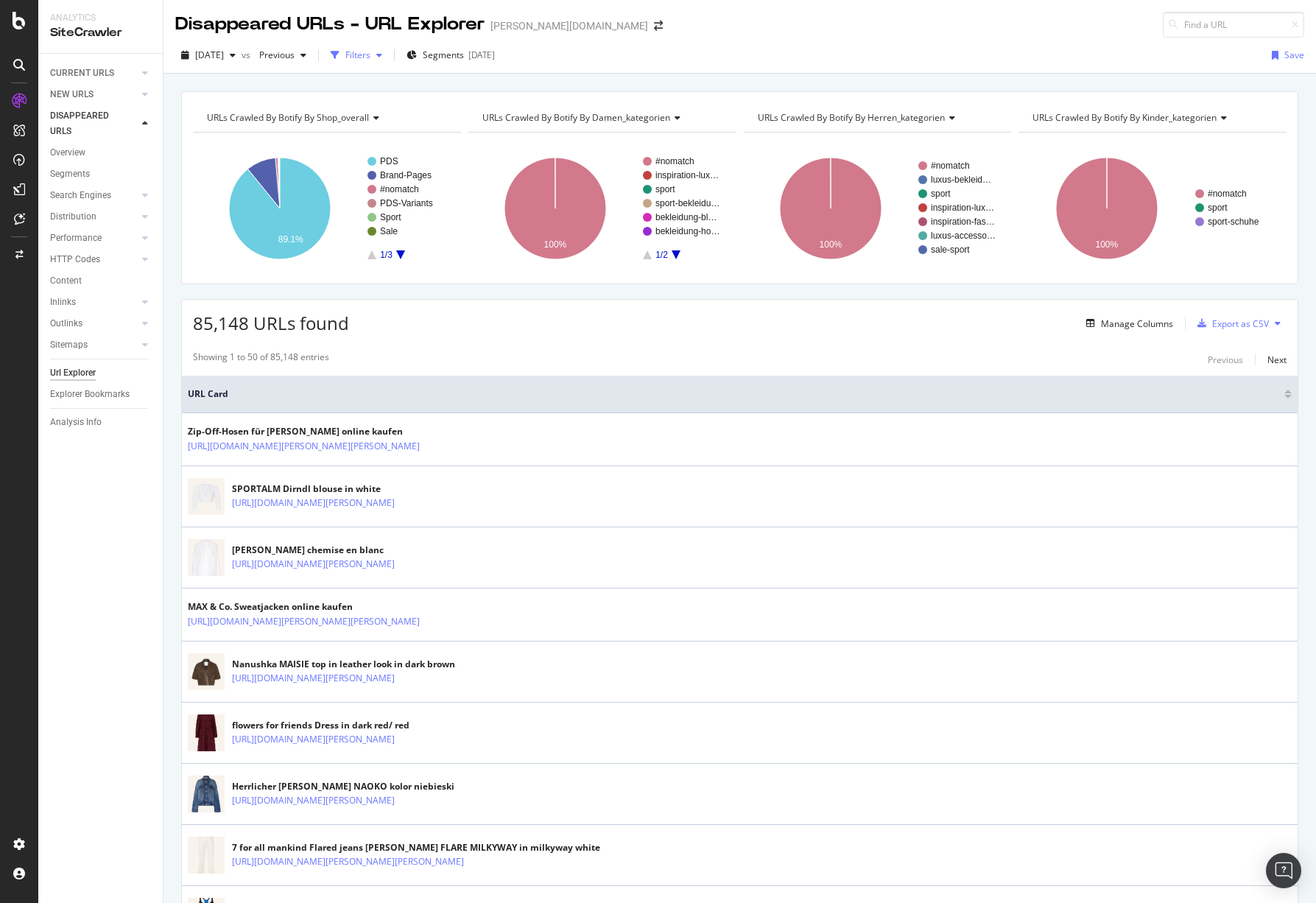
click at [370, 58] on div "Filters" at bounding box center [357, 55] width 25 height 13
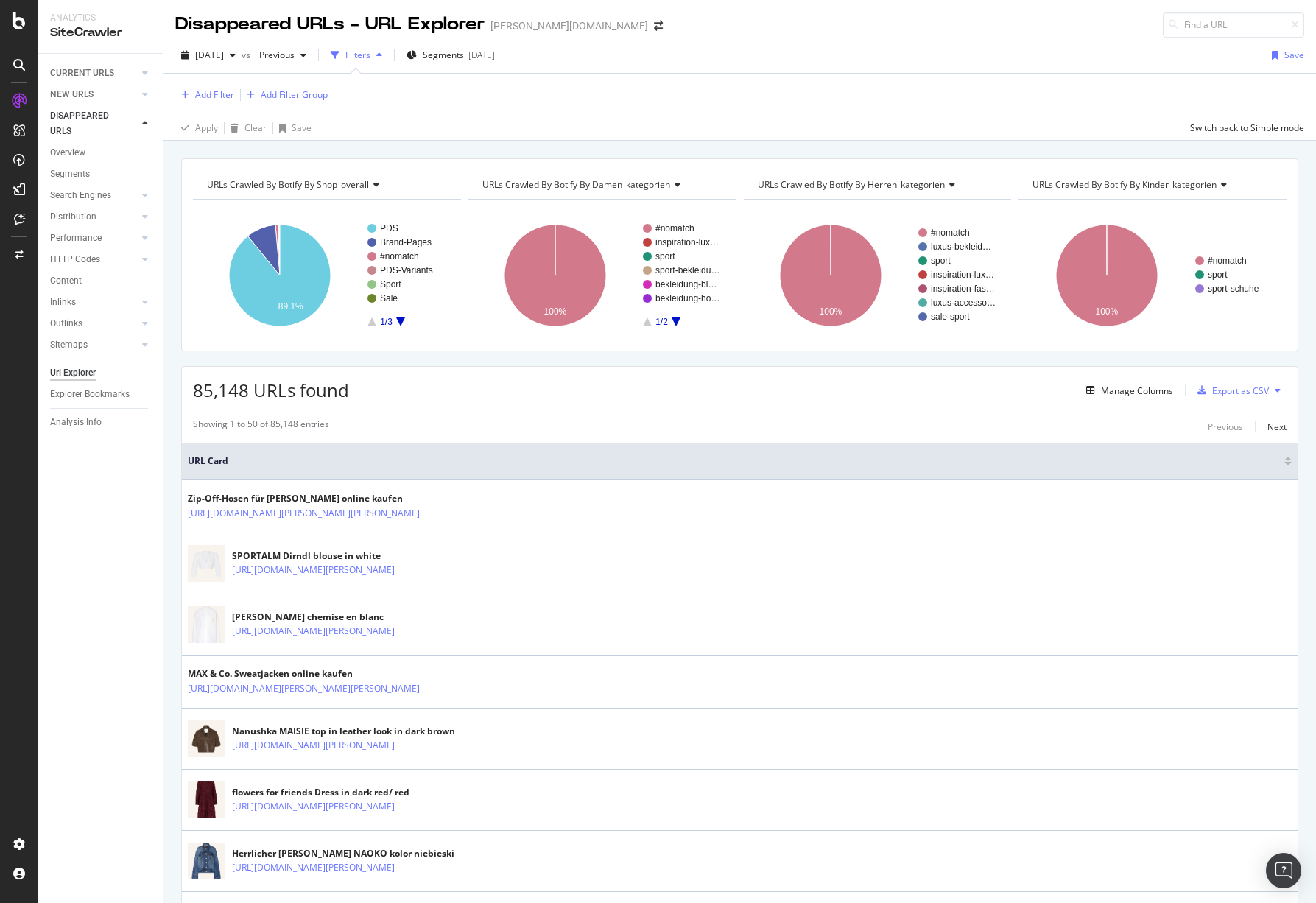
click at [192, 97] on div "button" at bounding box center [186, 95] width 20 height 9
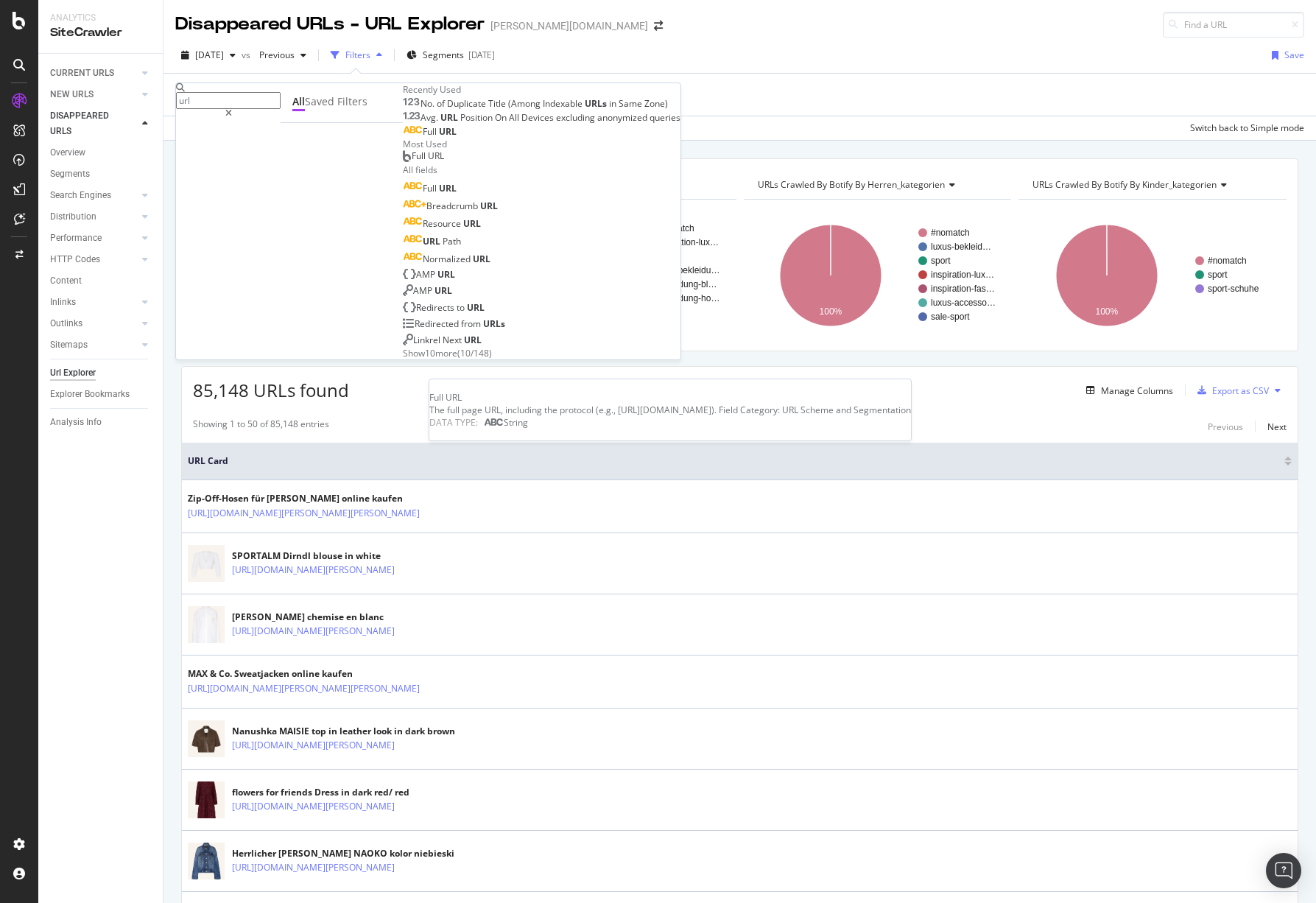
type input "url"
click at [439, 195] on span "URL" at bounding box center [447, 188] width 17 height 13
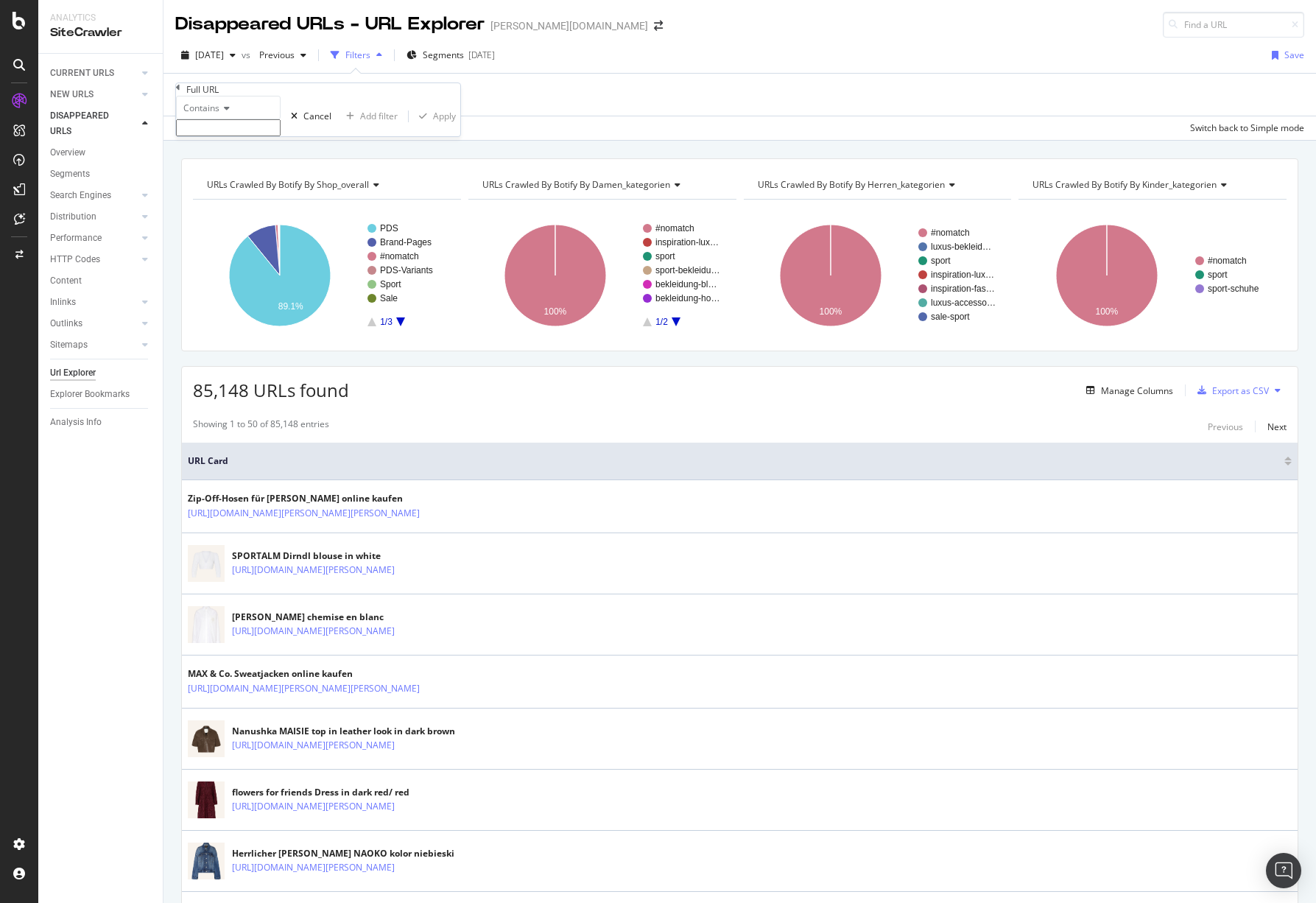
click at [219, 114] on span "Contains" at bounding box center [201, 108] width 36 height 13
click at [244, 242] on span "Doesn't contain" at bounding box center [212, 236] width 64 height 13
click at [244, 136] on input "text" at bounding box center [228, 128] width 104 height 17
type input "/p/"
click at [433, 127] on div "Apply" at bounding box center [444, 121] width 23 height 13
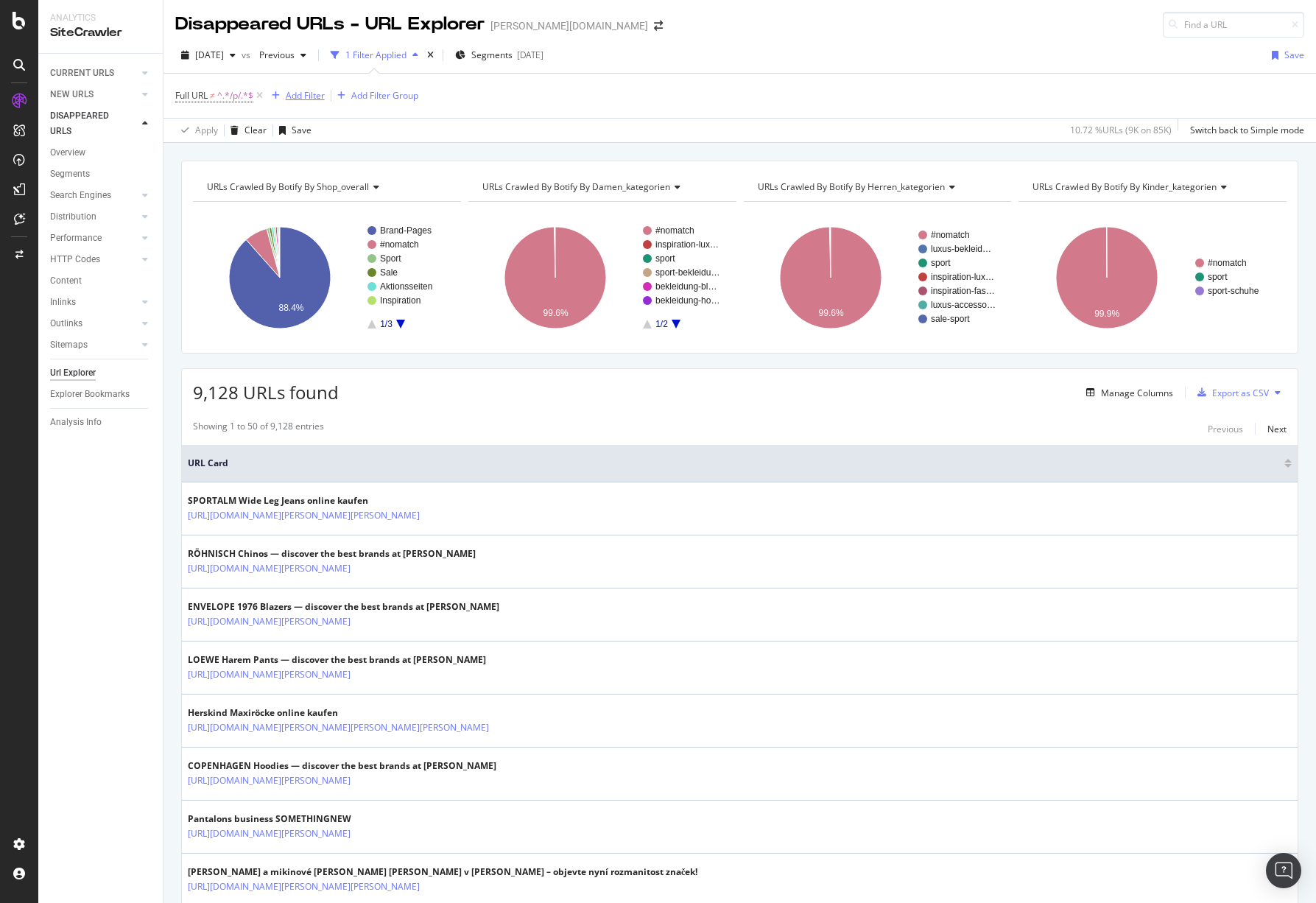
click at [304, 94] on div "Add Filter" at bounding box center [305, 95] width 39 height 13
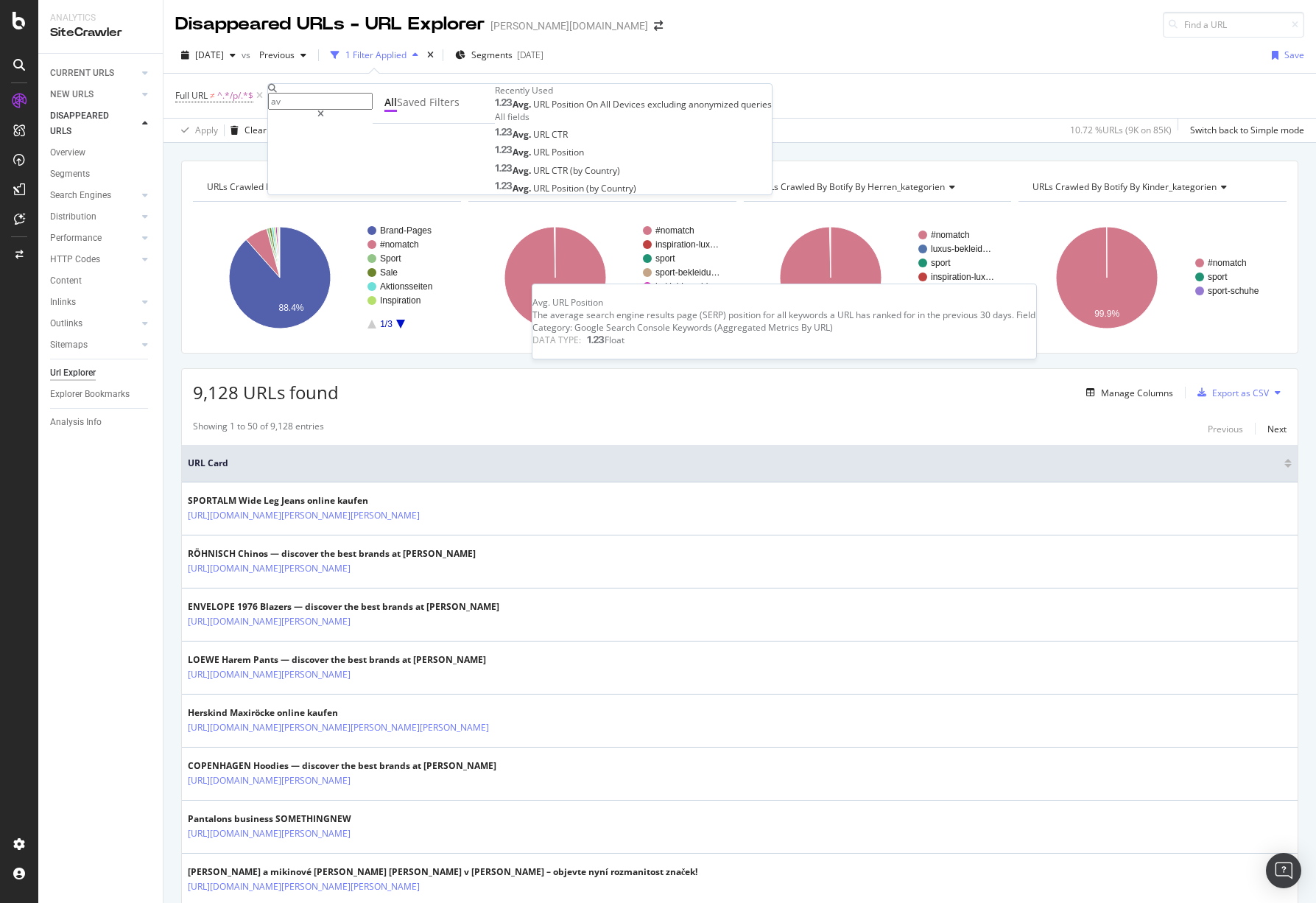
type input "a"
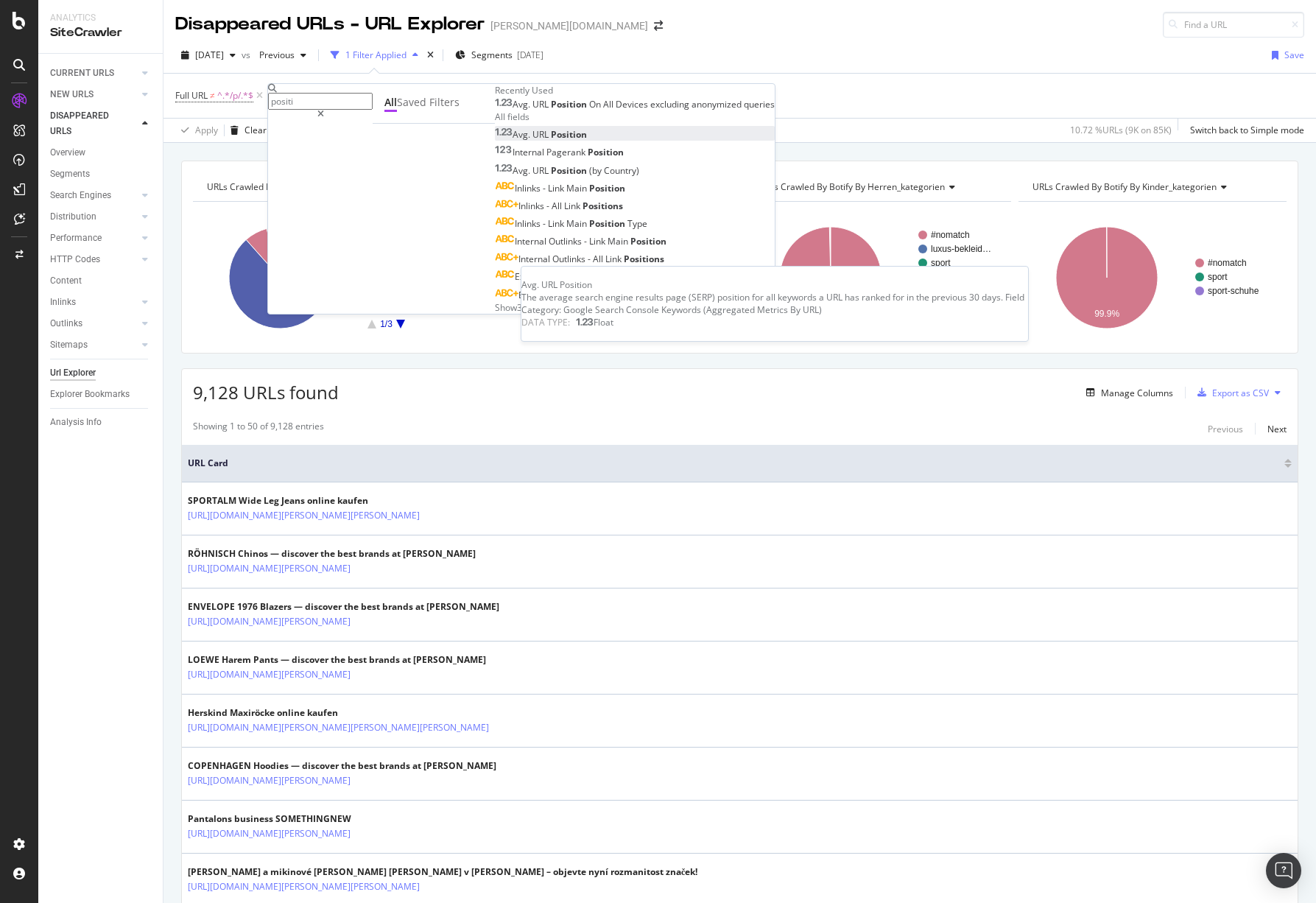
type input "positi"
click at [551, 141] on span "Position" at bounding box center [568, 134] width 36 height 13
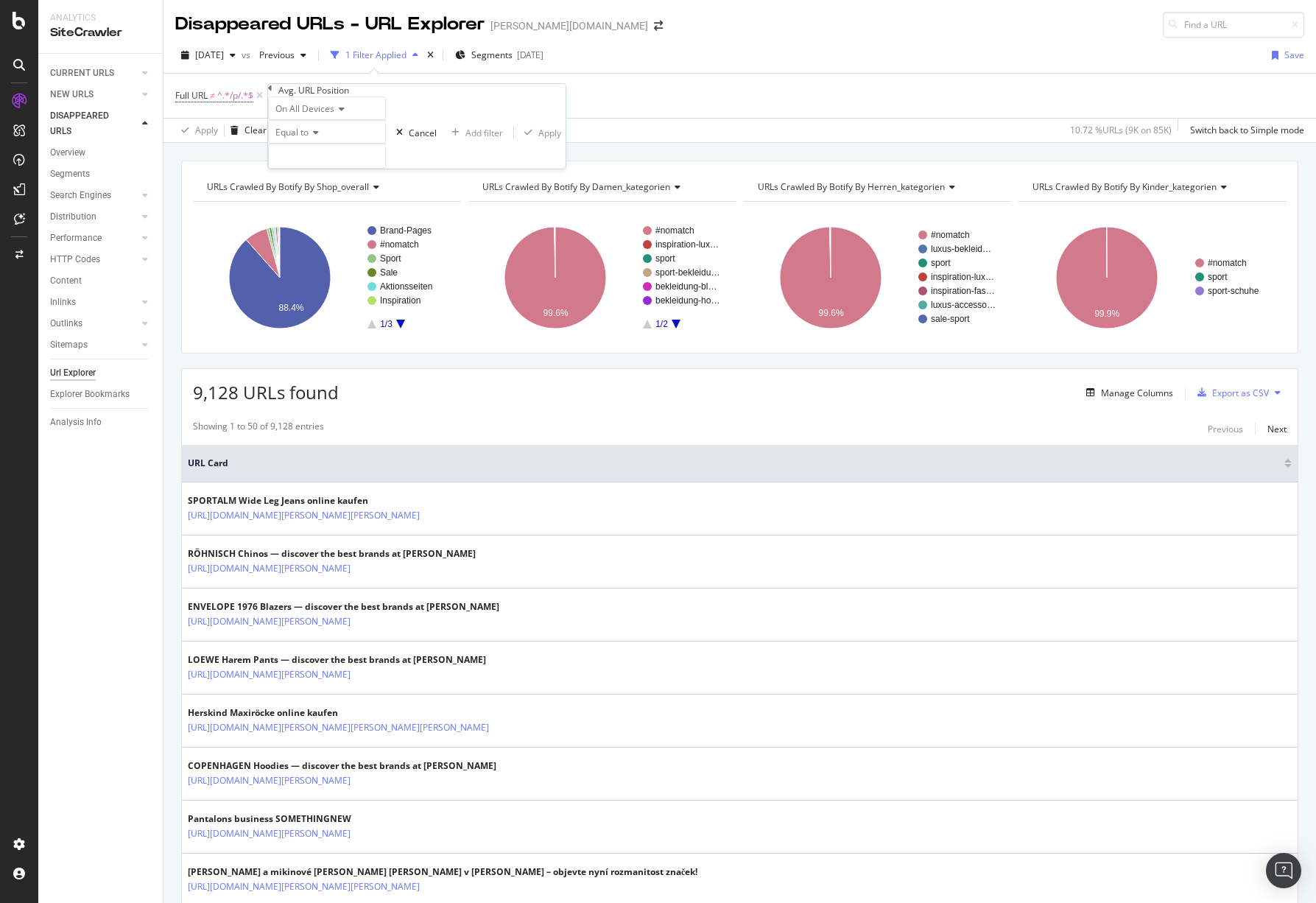
click at [307, 138] on span "Equal to" at bounding box center [292, 133] width 33 height 13
click at [328, 190] on div "Less than" at bounding box center [326, 182] width 116 height 16
click at [335, 168] on input "number" at bounding box center [326, 155] width 118 height 25
type input "20"
click at [538, 139] on div "Apply" at bounding box center [549, 133] width 23 height 13
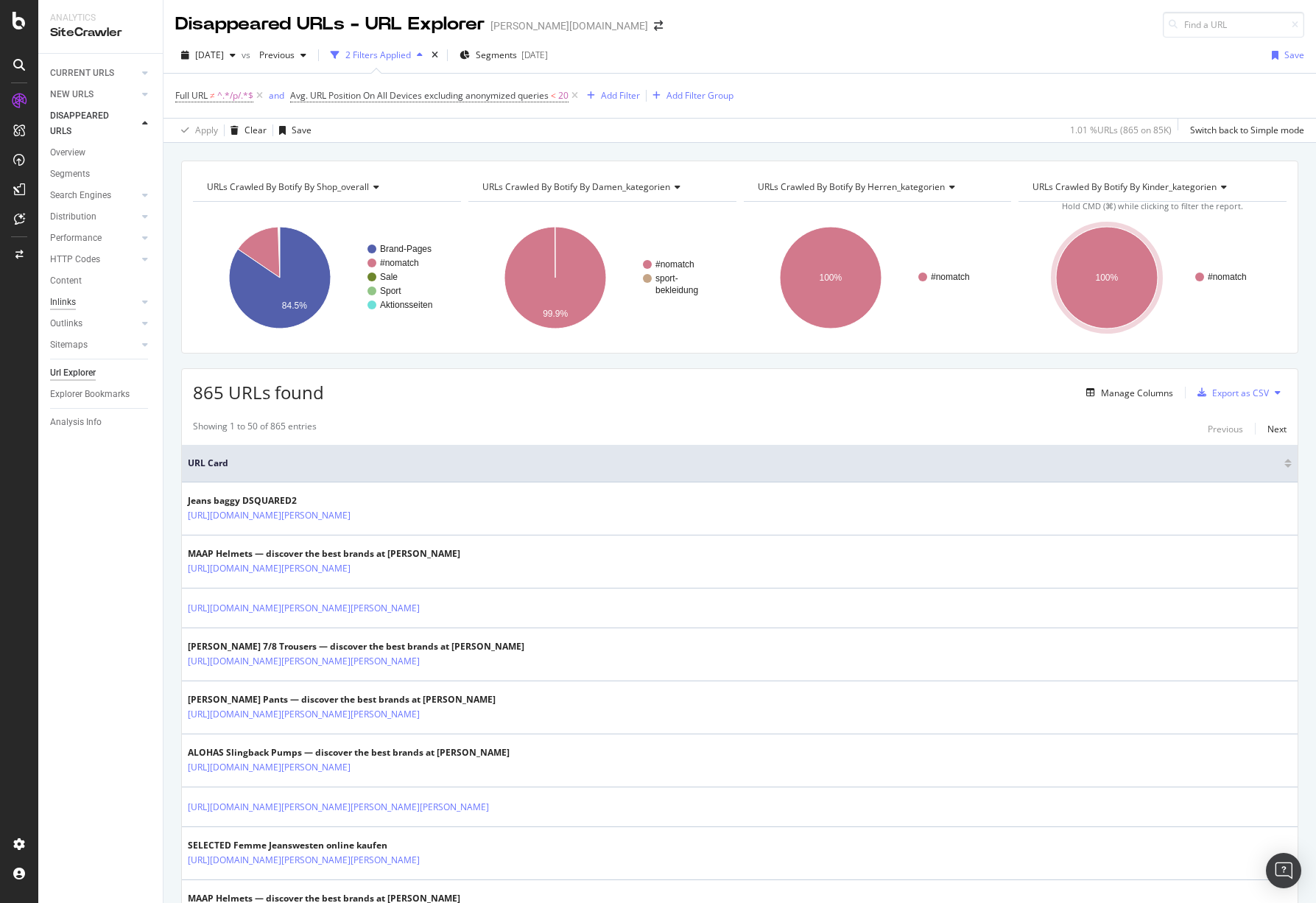
click at [71, 302] on div "Inlinks" at bounding box center [63, 302] width 26 height 16
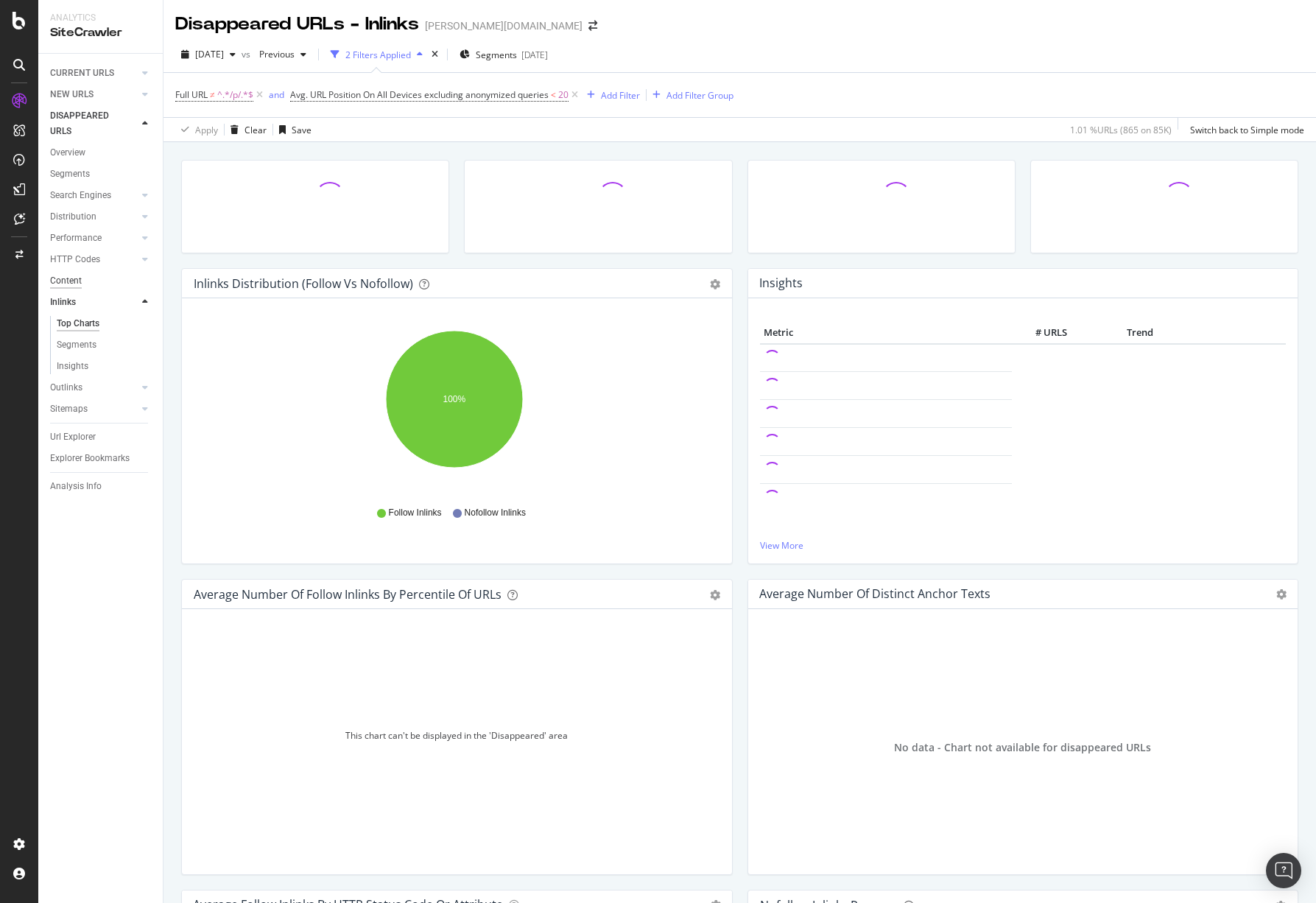
click at [65, 279] on div "Content" at bounding box center [66, 281] width 32 height 16
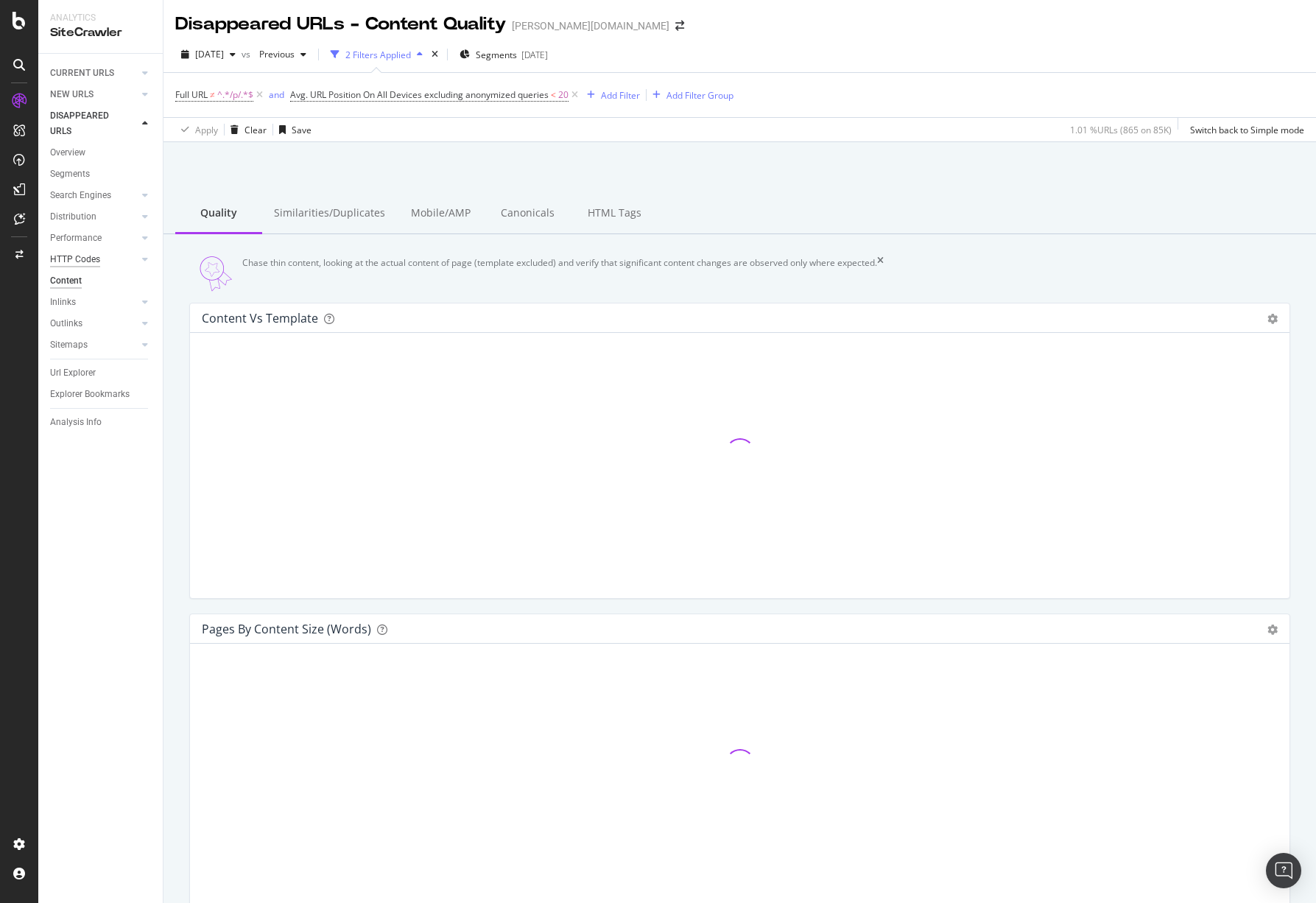
click at [80, 260] on div "HTTP Codes" at bounding box center [75, 260] width 50 height 16
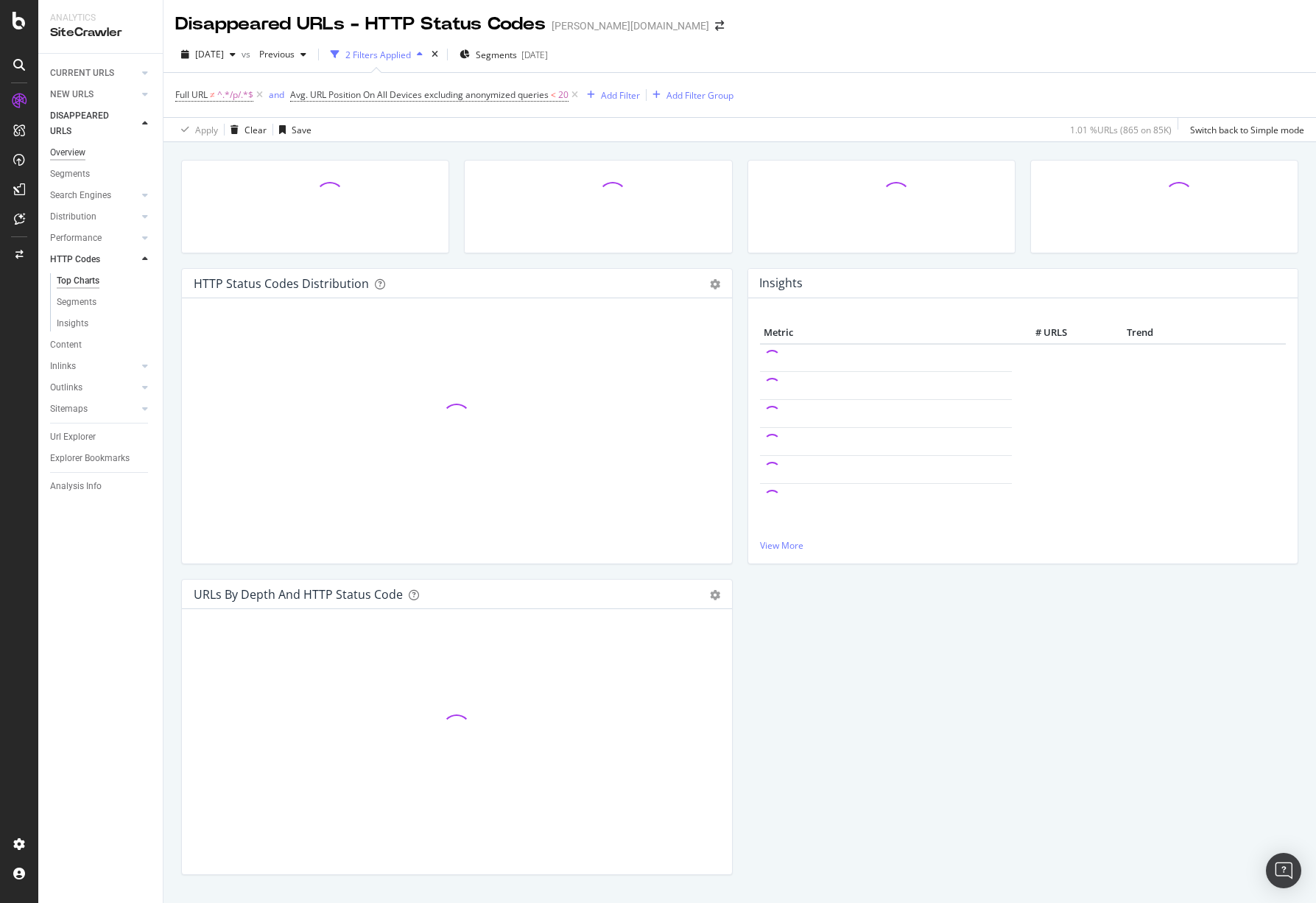
click at [77, 158] on div "Overview" at bounding box center [68, 153] width 36 height 16
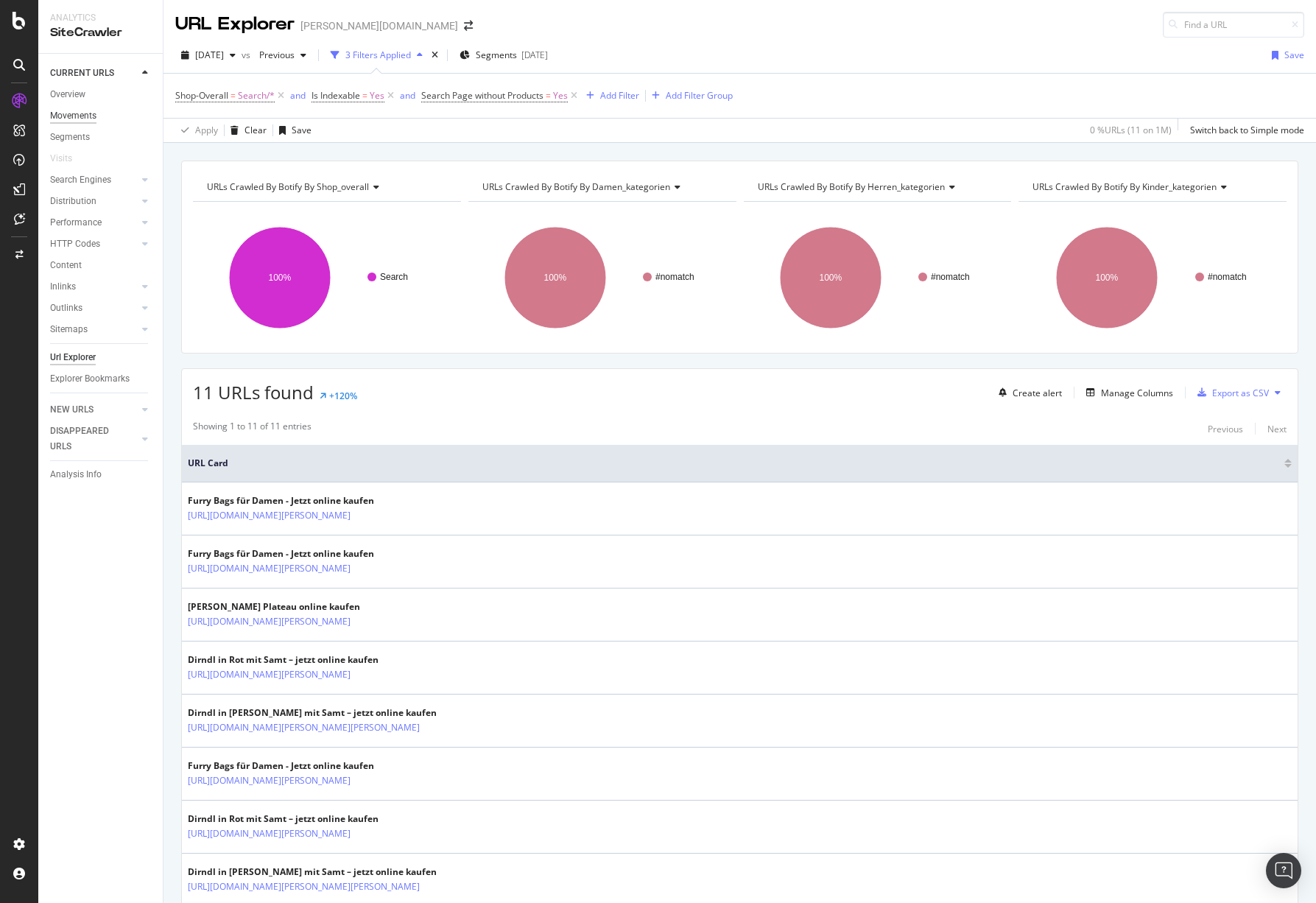
click at [88, 117] on div "Movements" at bounding box center [73, 115] width 47 height 16
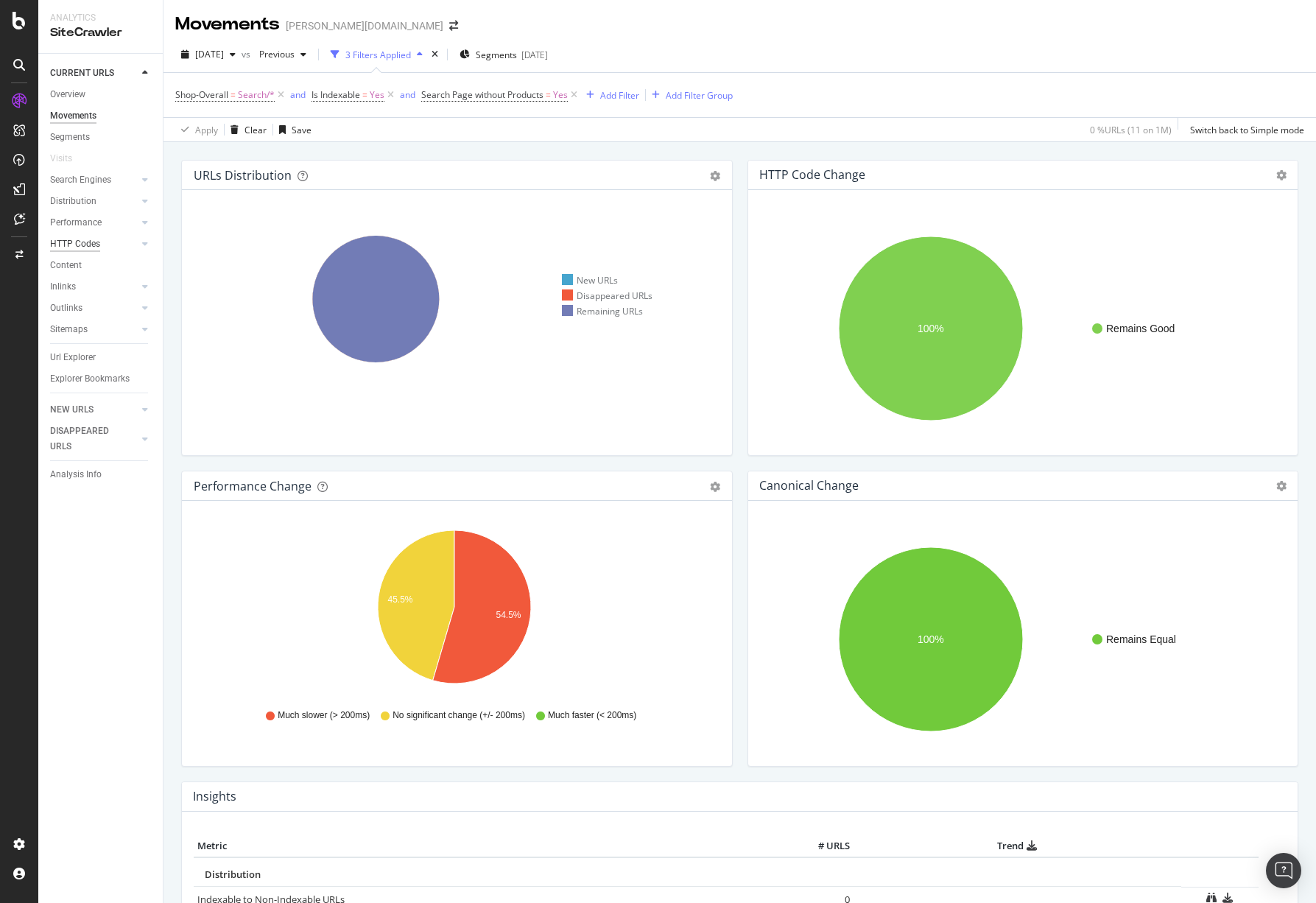
click at [90, 239] on div "HTTP Codes" at bounding box center [75, 244] width 50 height 16
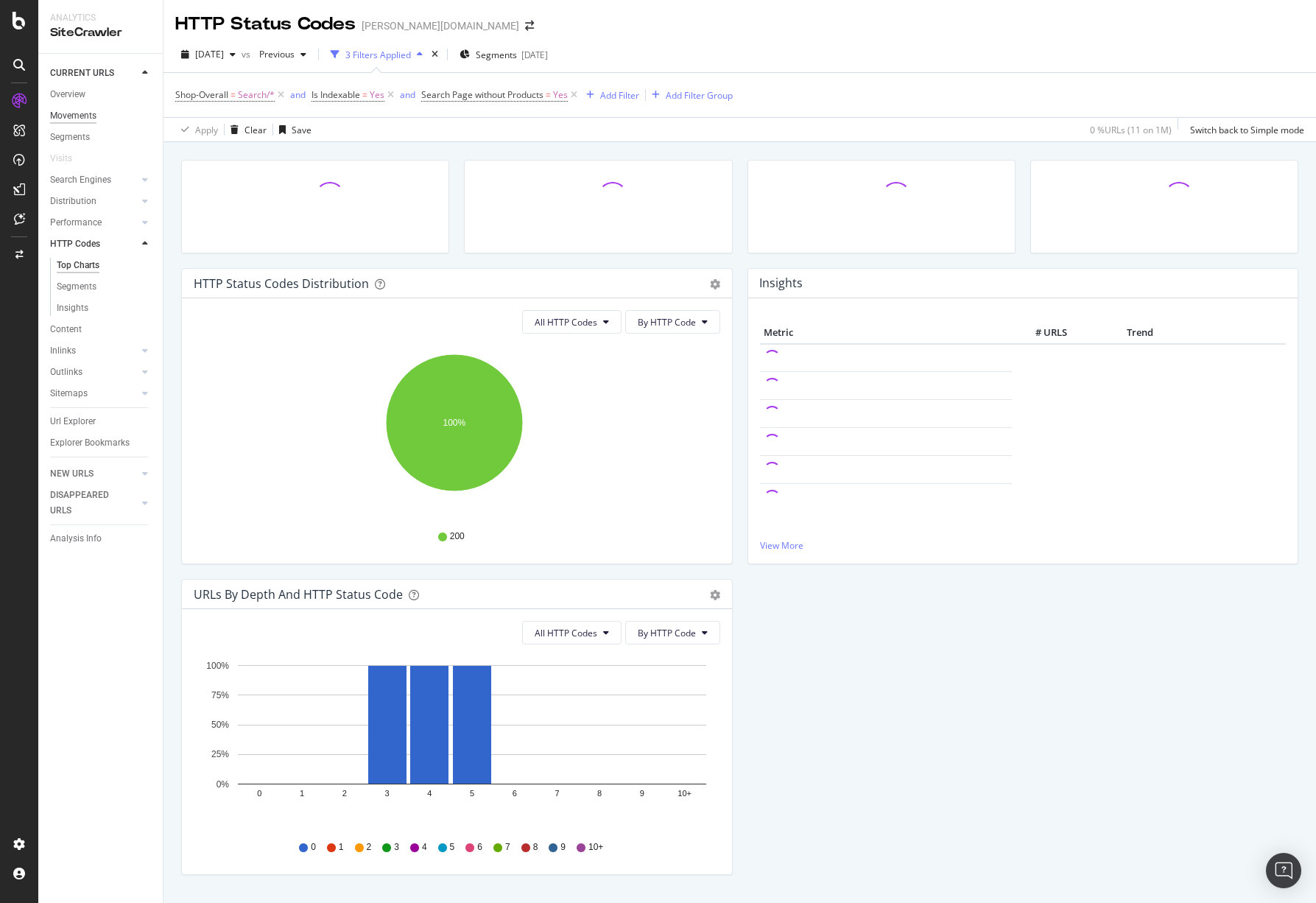
click at [78, 115] on div "Movements" at bounding box center [73, 115] width 47 height 16
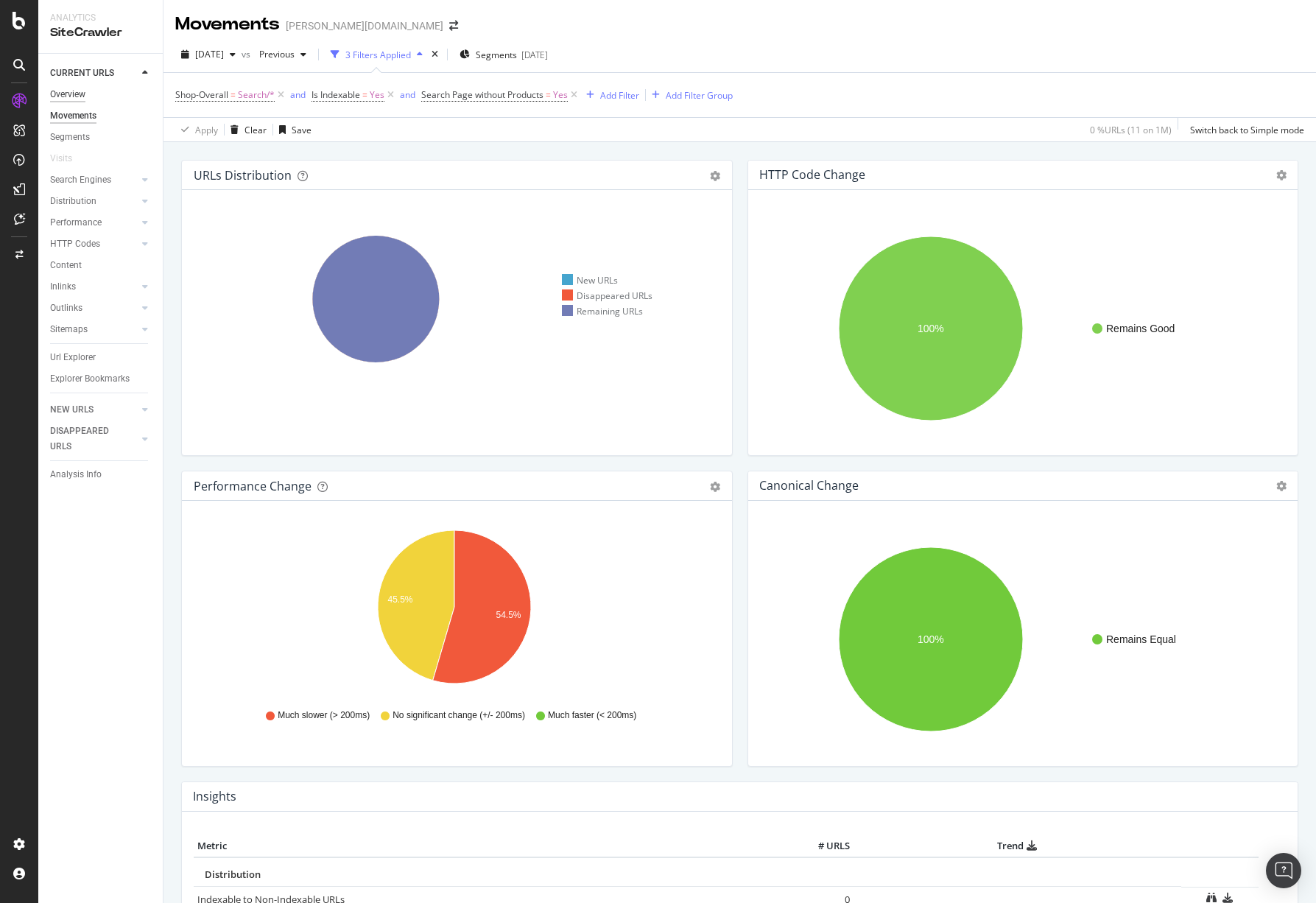
click at [76, 99] on div "Overview" at bounding box center [68, 94] width 36 height 16
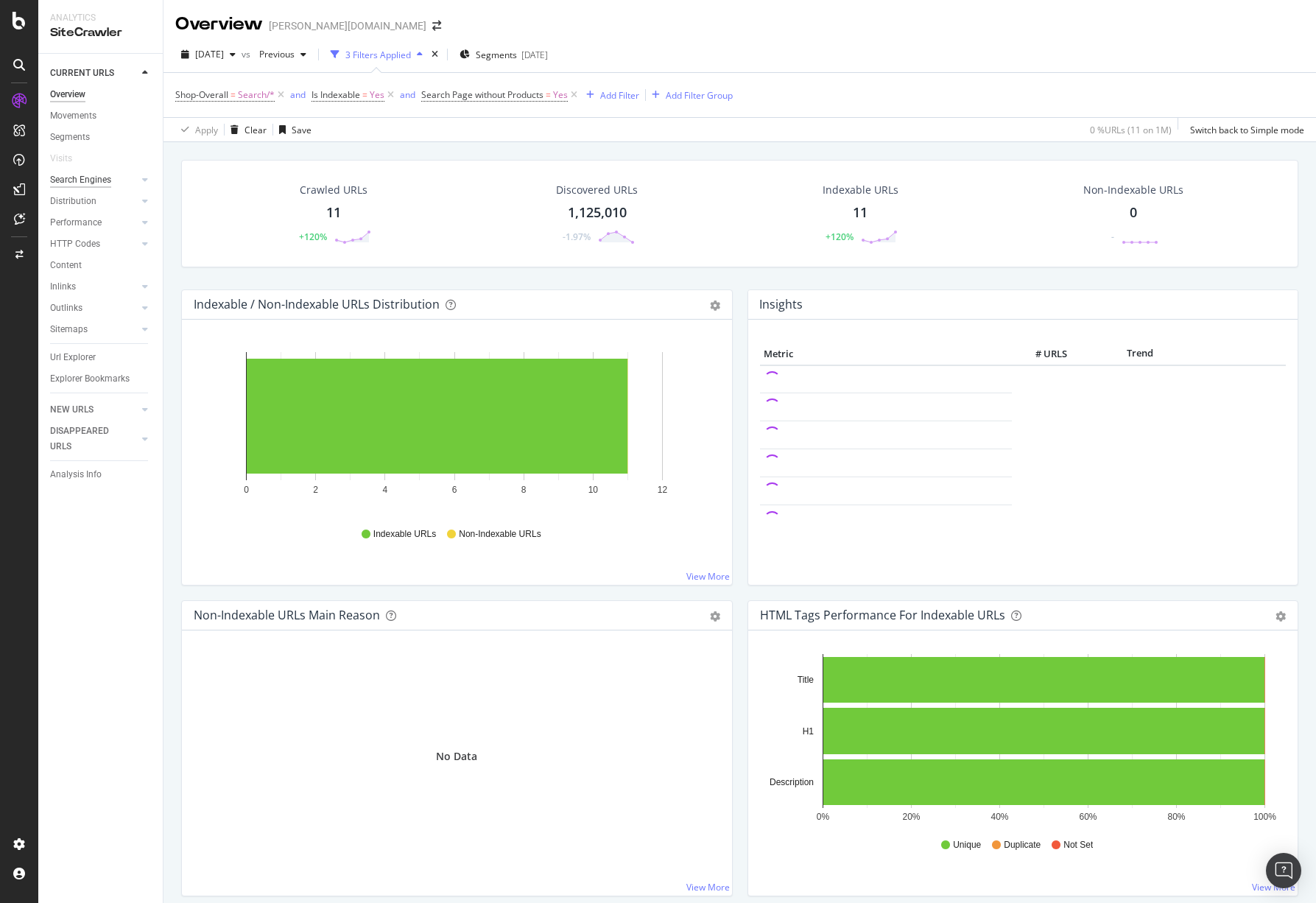
click at [80, 180] on div "Search Engines" at bounding box center [80, 180] width 61 height 16
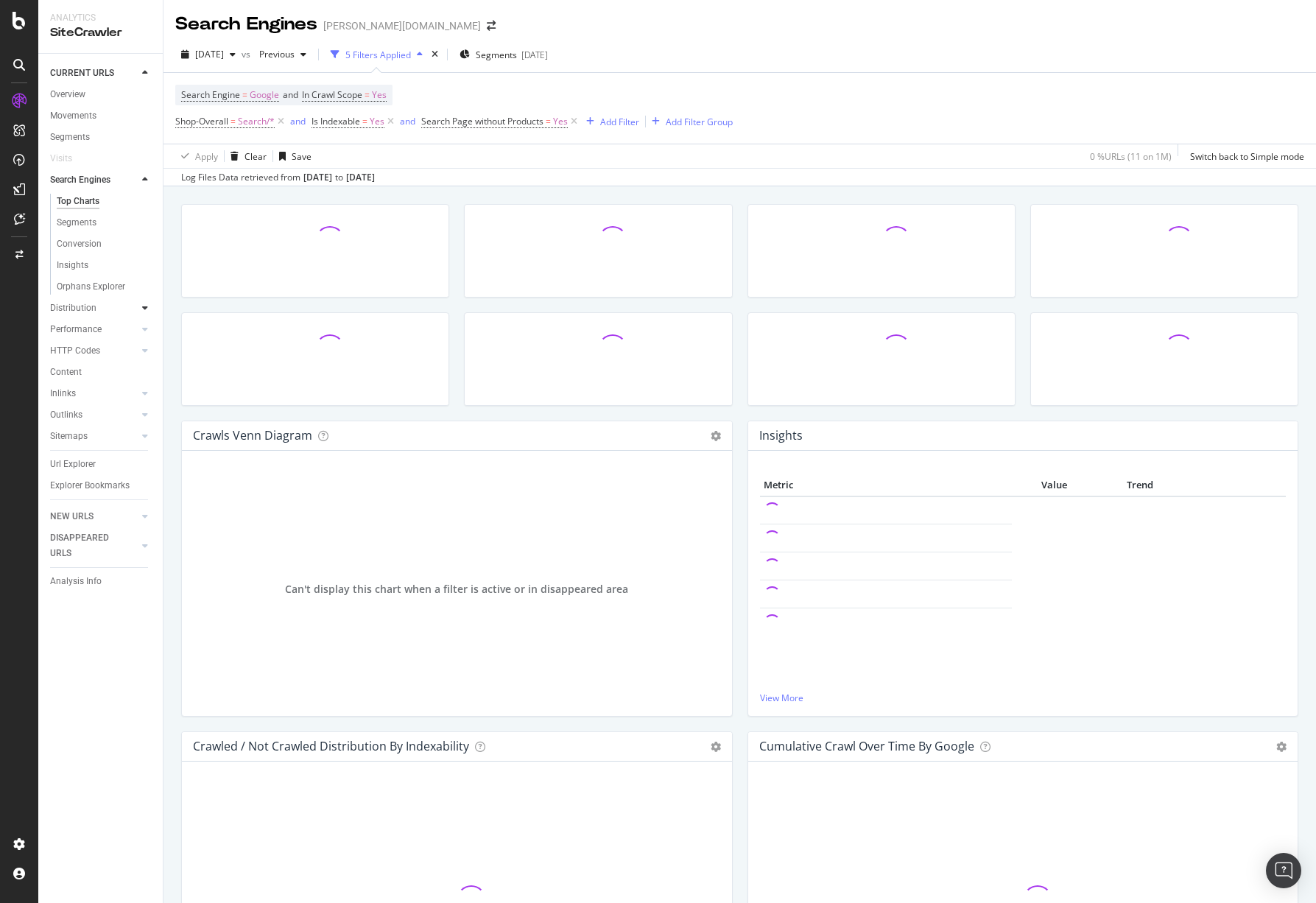
click at [143, 310] on icon at bounding box center [144, 308] width 5 height 9
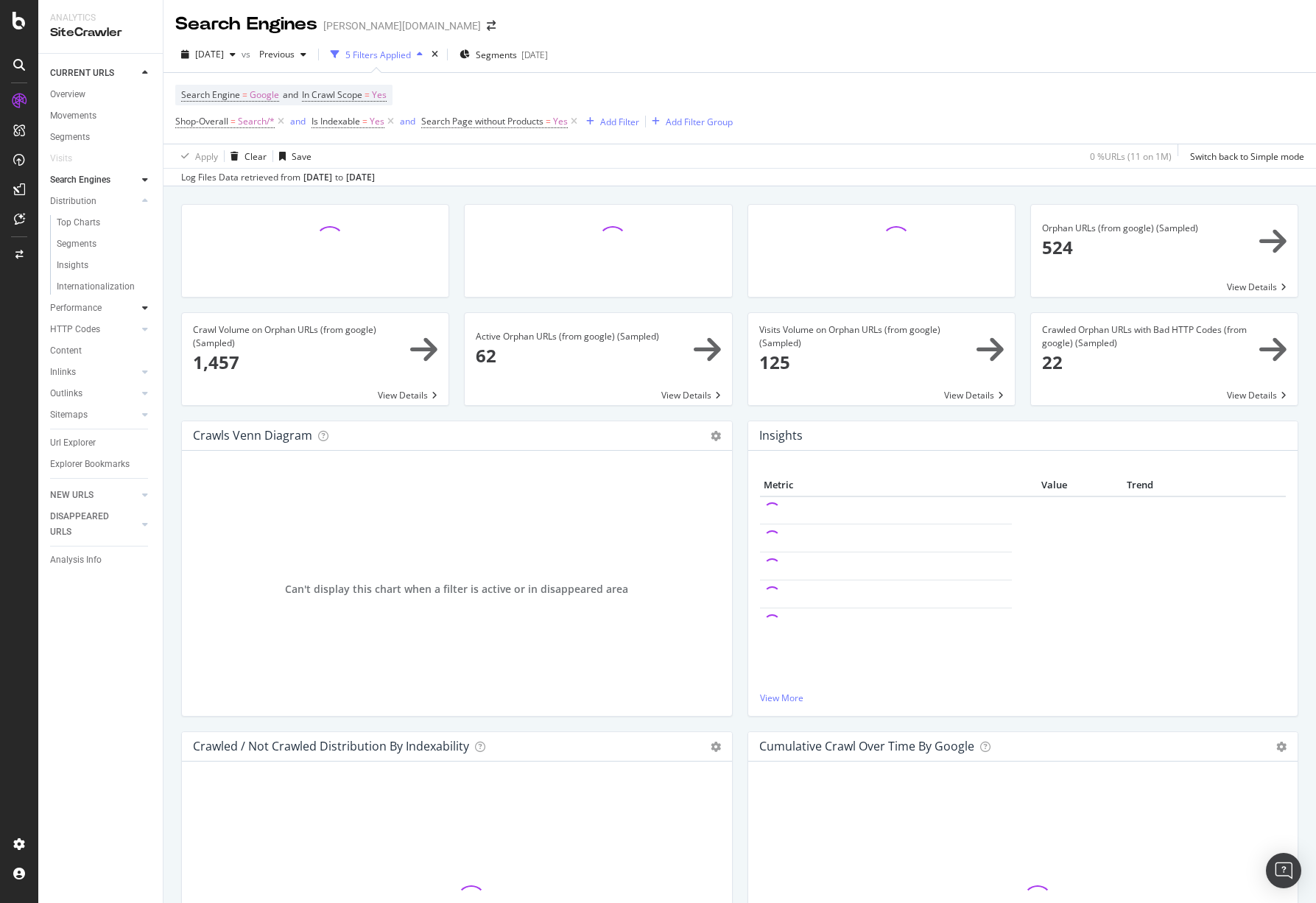
click at [143, 309] on icon at bounding box center [144, 308] width 5 height 9
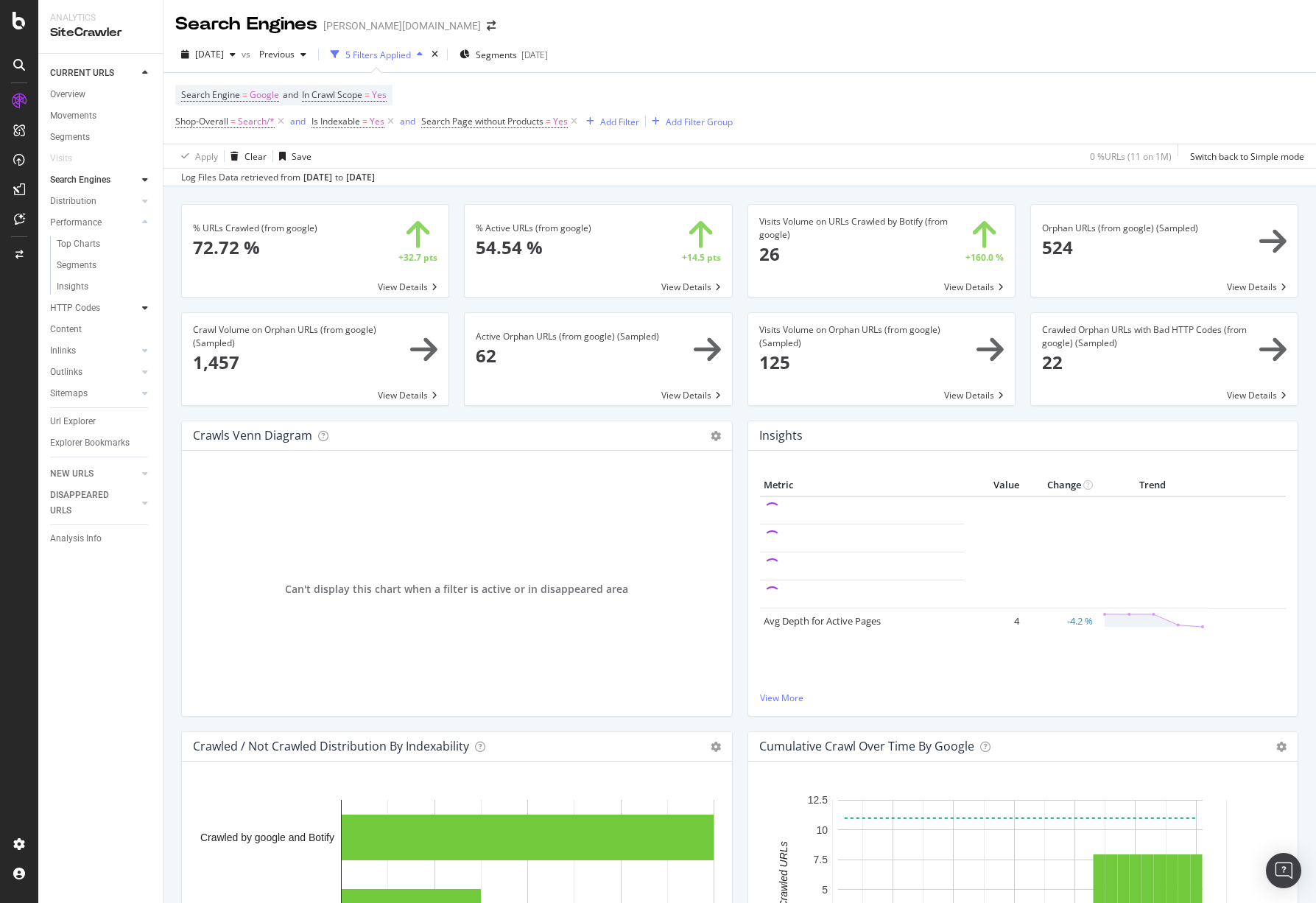
click at [141, 306] on div at bounding box center [145, 308] width 15 height 15
click at [142, 347] on div at bounding box center [145, 350] width 15 height 15
click at [139, 373] on div at bounding box center [145, 372] width 15 height 15
click at [140, 393] on div at bounding box center [145, 393] width 15 height 15
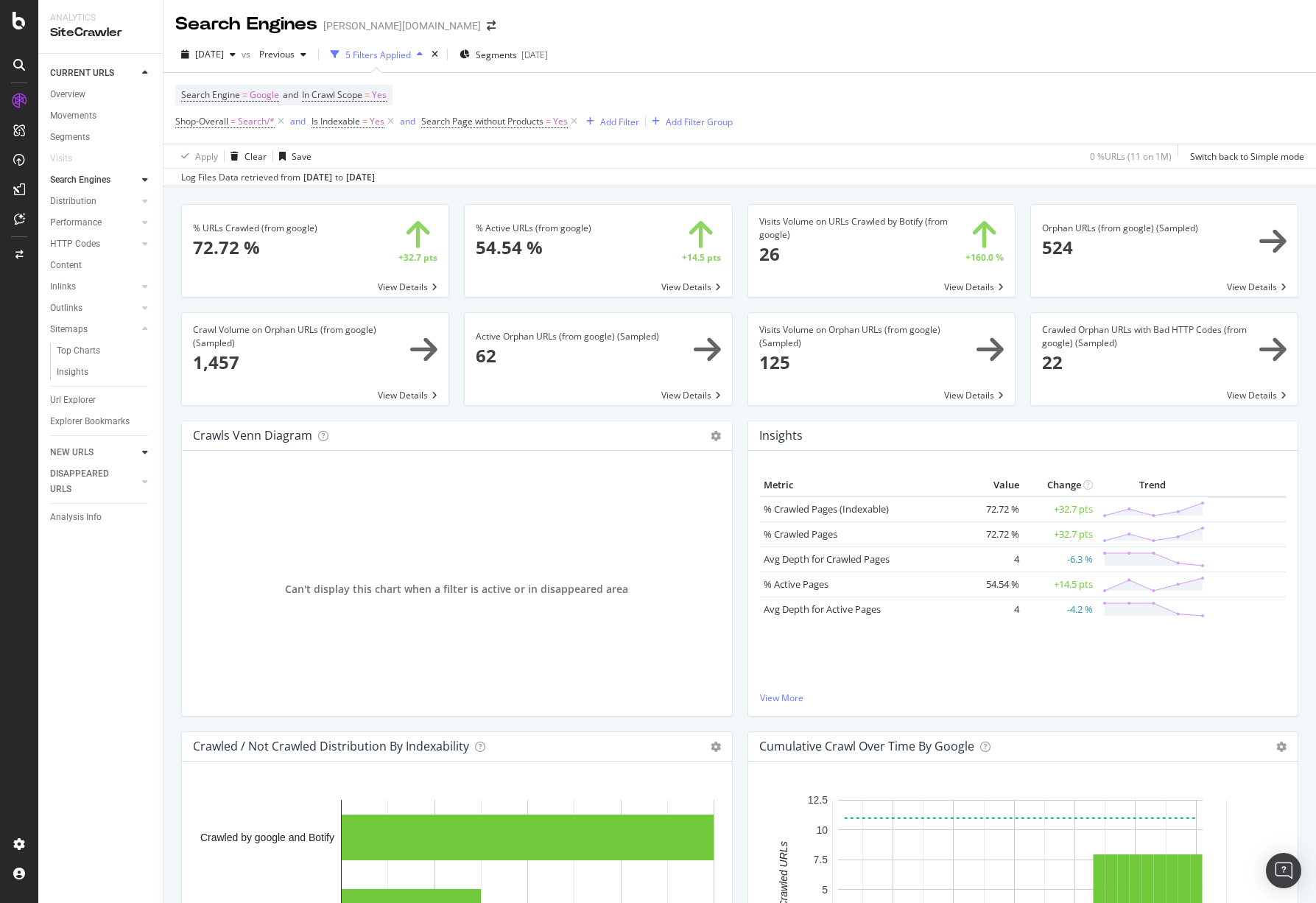
click at [146, 453] on icon at bounding box center [144, 452] width 5 height 9
click at [148, 161] on div at bounding box center [145, 158] width 15 height 15
click at [79, 202] on div "Segments" at bounding box center [77, 201] width 40 height 16
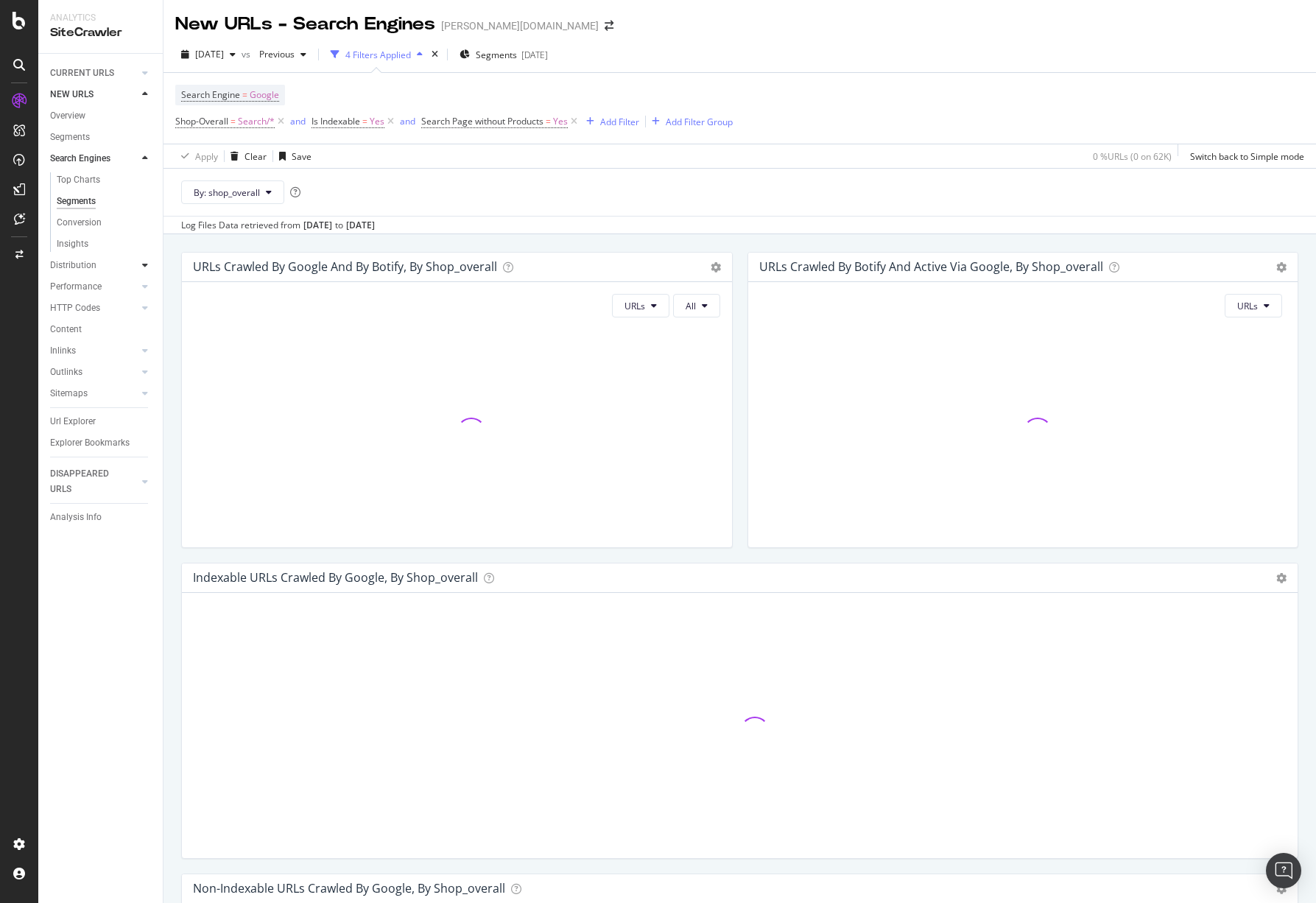
click at [143, 264] on icon at bounding box center [144, 265] width 5 height 9
click at [143, 287] on icon at bounding box center [144, 287] width 5 height 9
click at [88, 248] on div "Segments" at bounding box center [77, 244] width 40 height 16
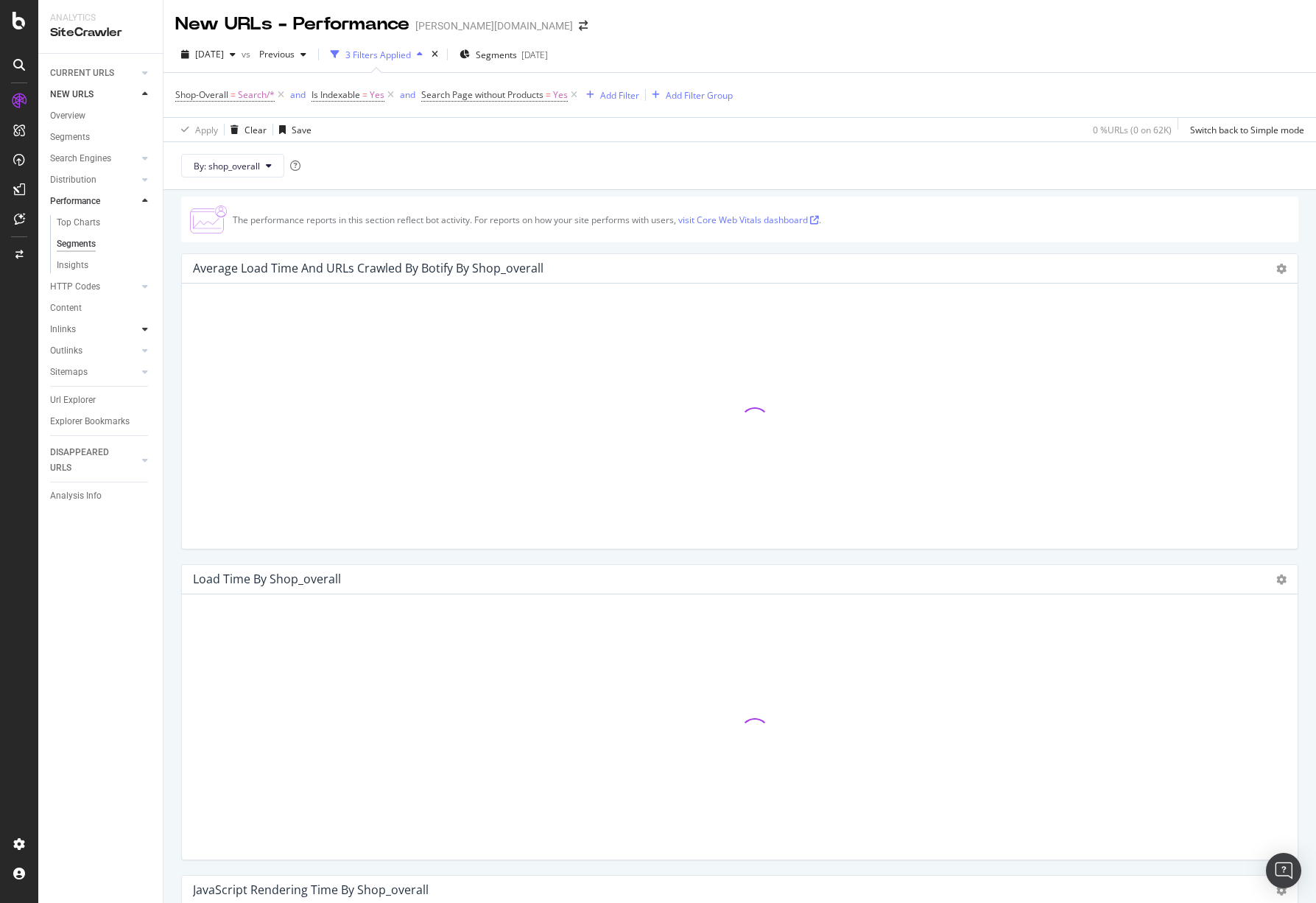
click at [147, 328] on icon at bounding box center [144, 329] width 5 height 9
click at [89, 309] on div "Segments" at bounding box center [77, 308] width 40 height 16
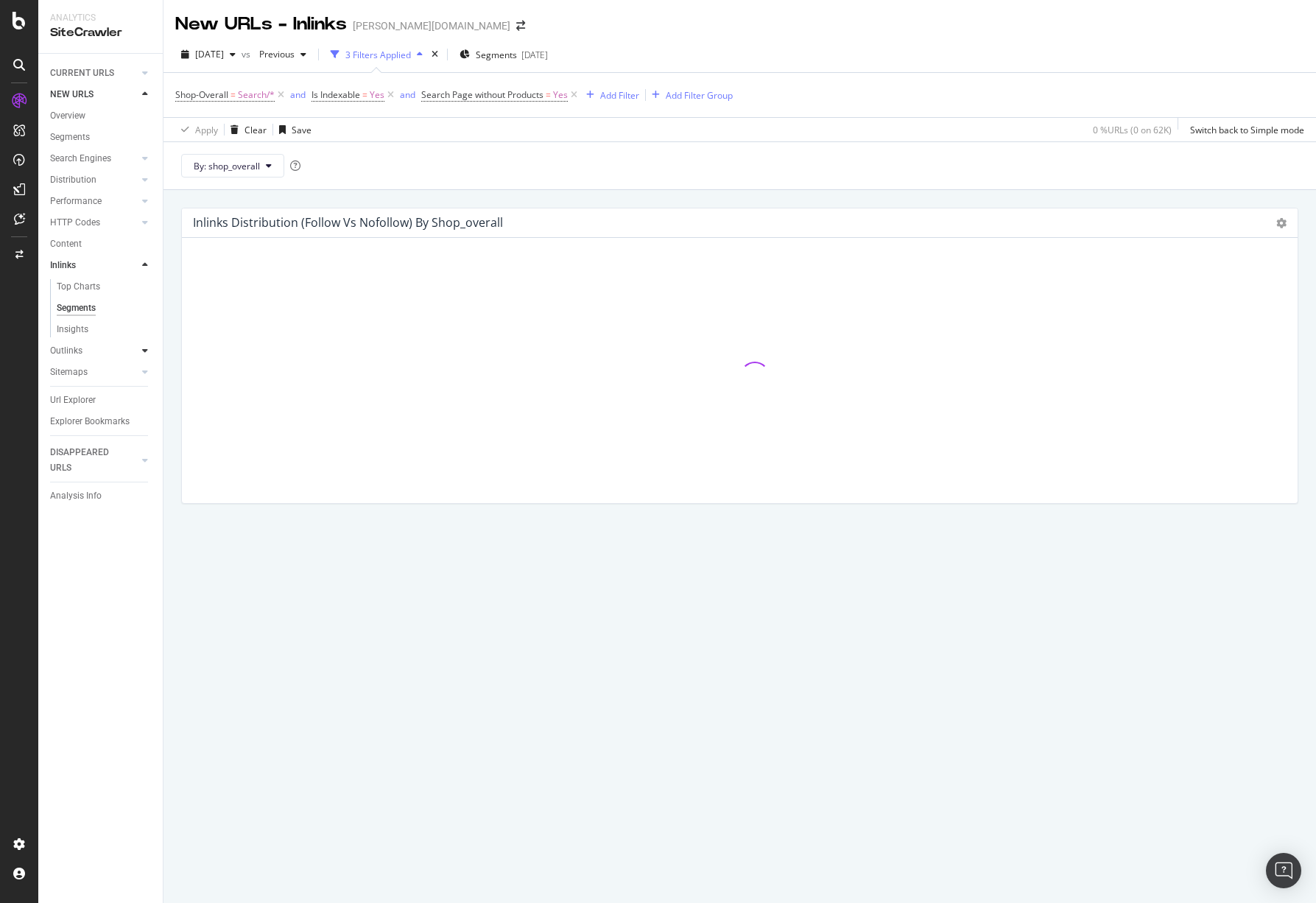
click at [147, 348] on icon at bounding box center [144, 351] width 5 height 9
click at [89, 330] on div "Segments" at bounding box center [77, 329] width 40 height 16
click at [146, 373] on icon at bounding box center [144, 372] width 5 height 9
click at [141, 90] on div at bounding box center [145, 94] width 15 height 15
click at [144, 73] on icon at bounding box center [144, 73] width 5 height 9
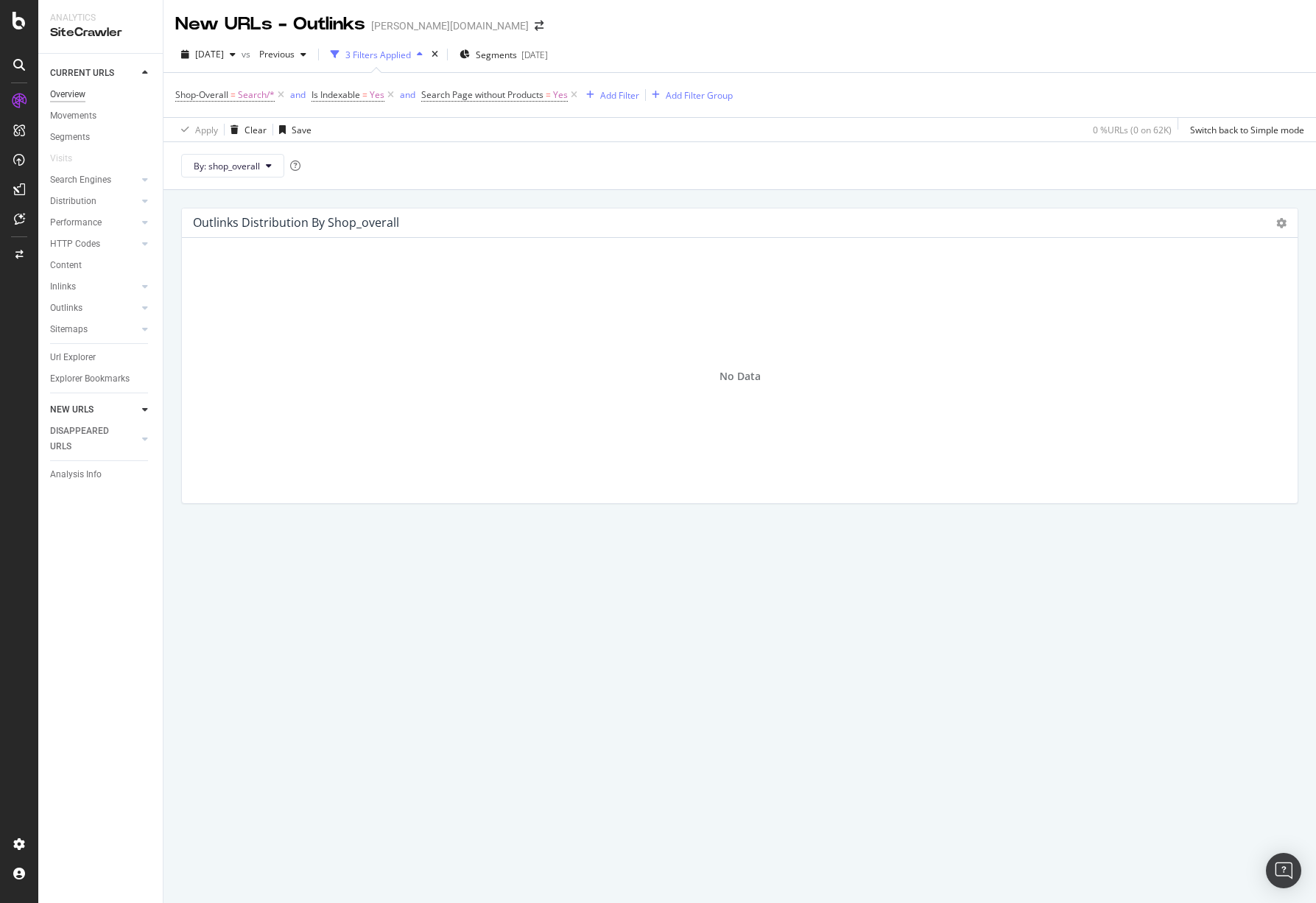
click at [58, 87] on div "Overview" at bounding box center [68, 94] width 36 height 16
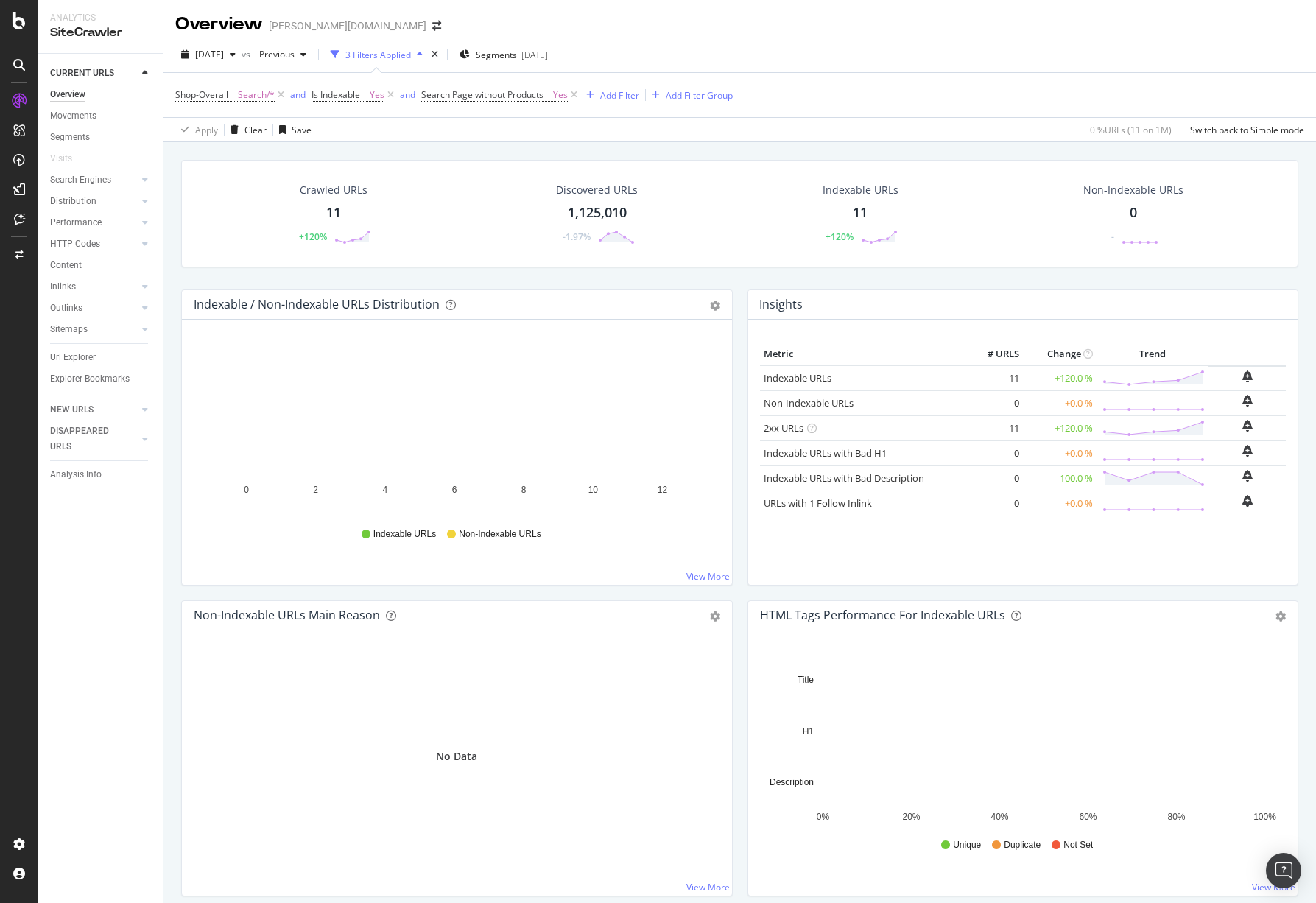
click at [608, 211] on div "1,125,010" at bounding box center [597, 212] width 58 height 19
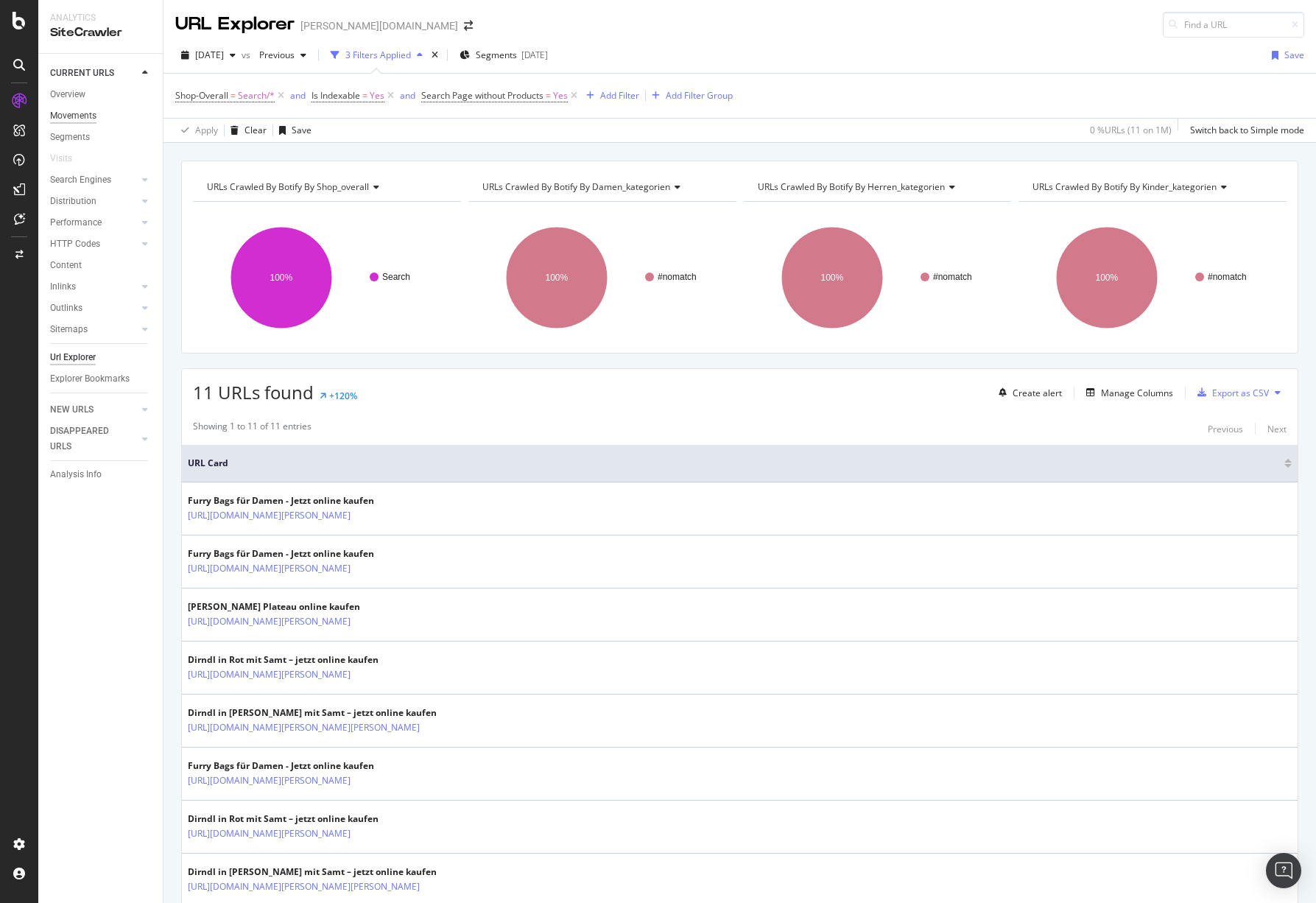
click at [89, 113] on div "Movements" at bounding box center [73, 115] width 47 height 16
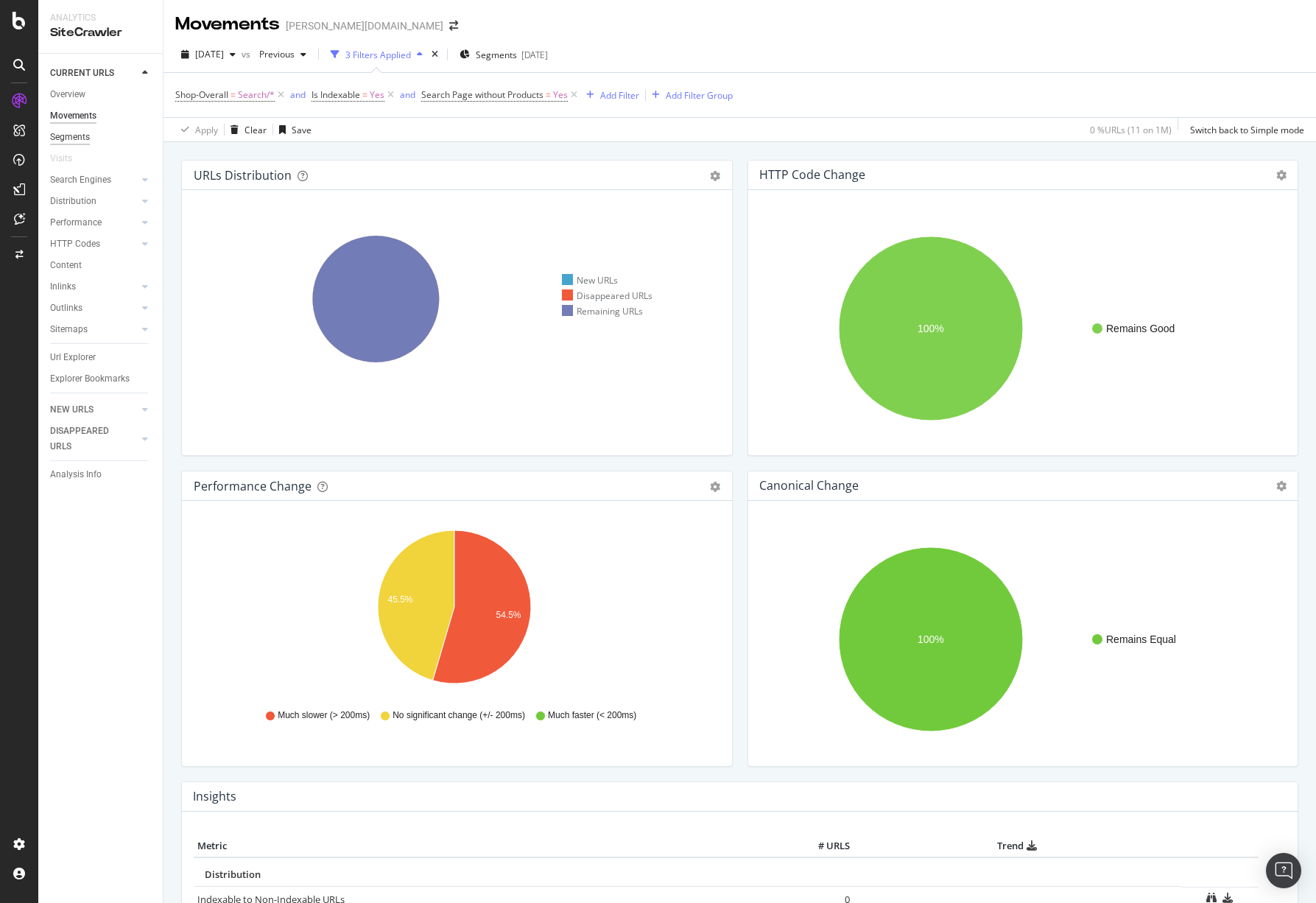
click at [77, 133] on div "Segments" at bounding box center [70, 137] width 40 height 16
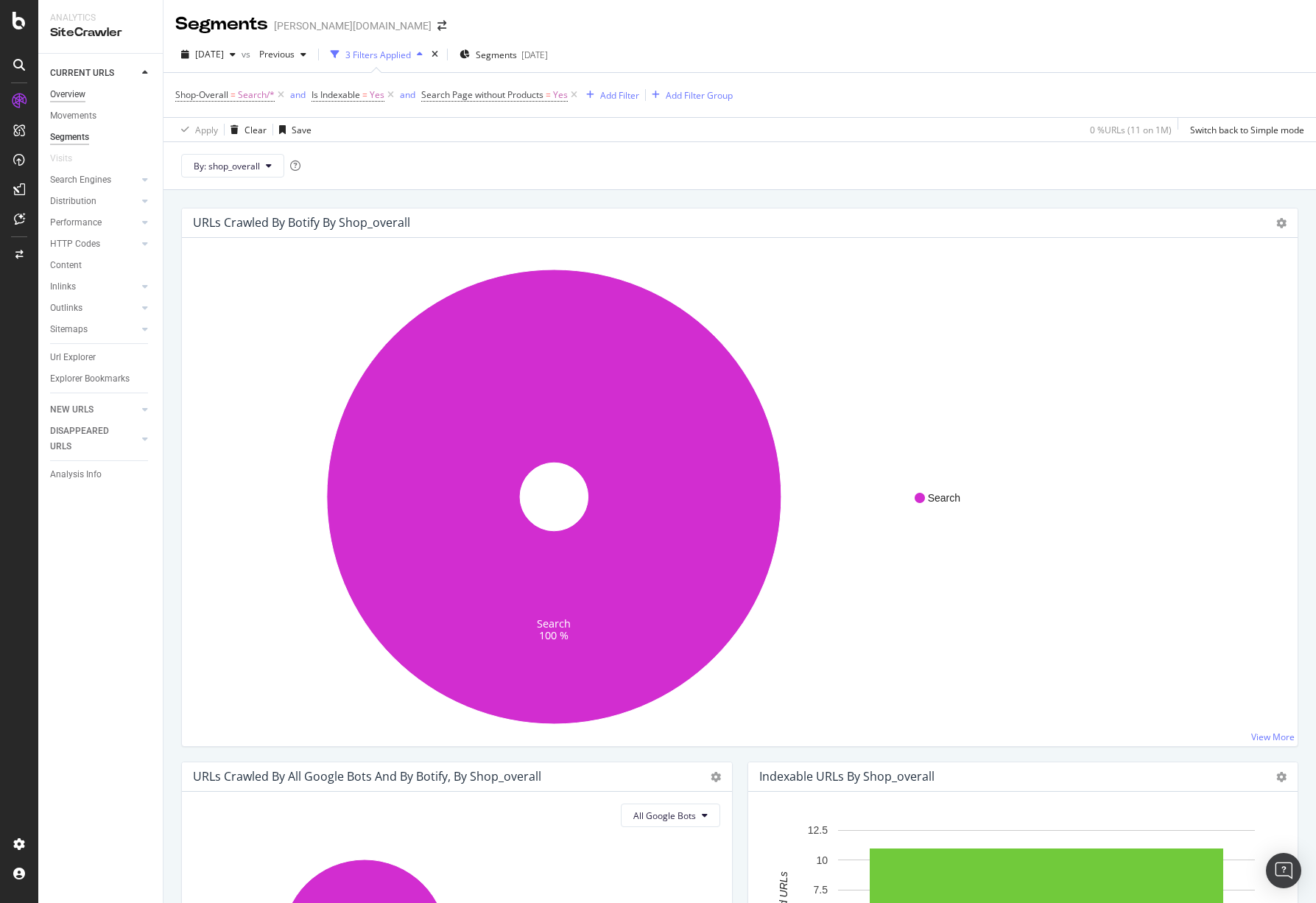
click at [69, 98] on div "Overview" at bounding box center [68, 94] width 36 height 16
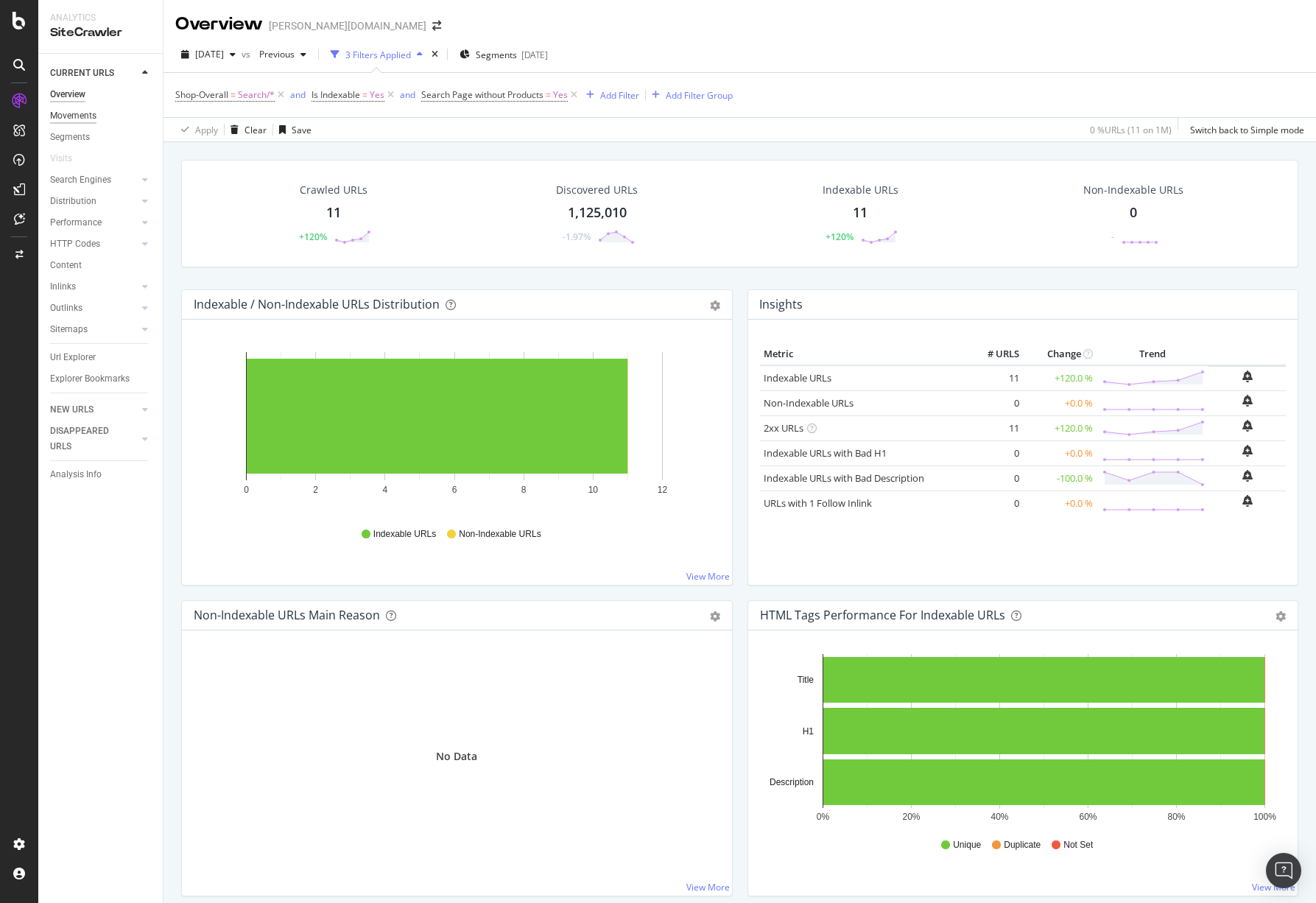
click at [92, 112] on div "Movements" at bounding box center [73, 115] width 47 height 16
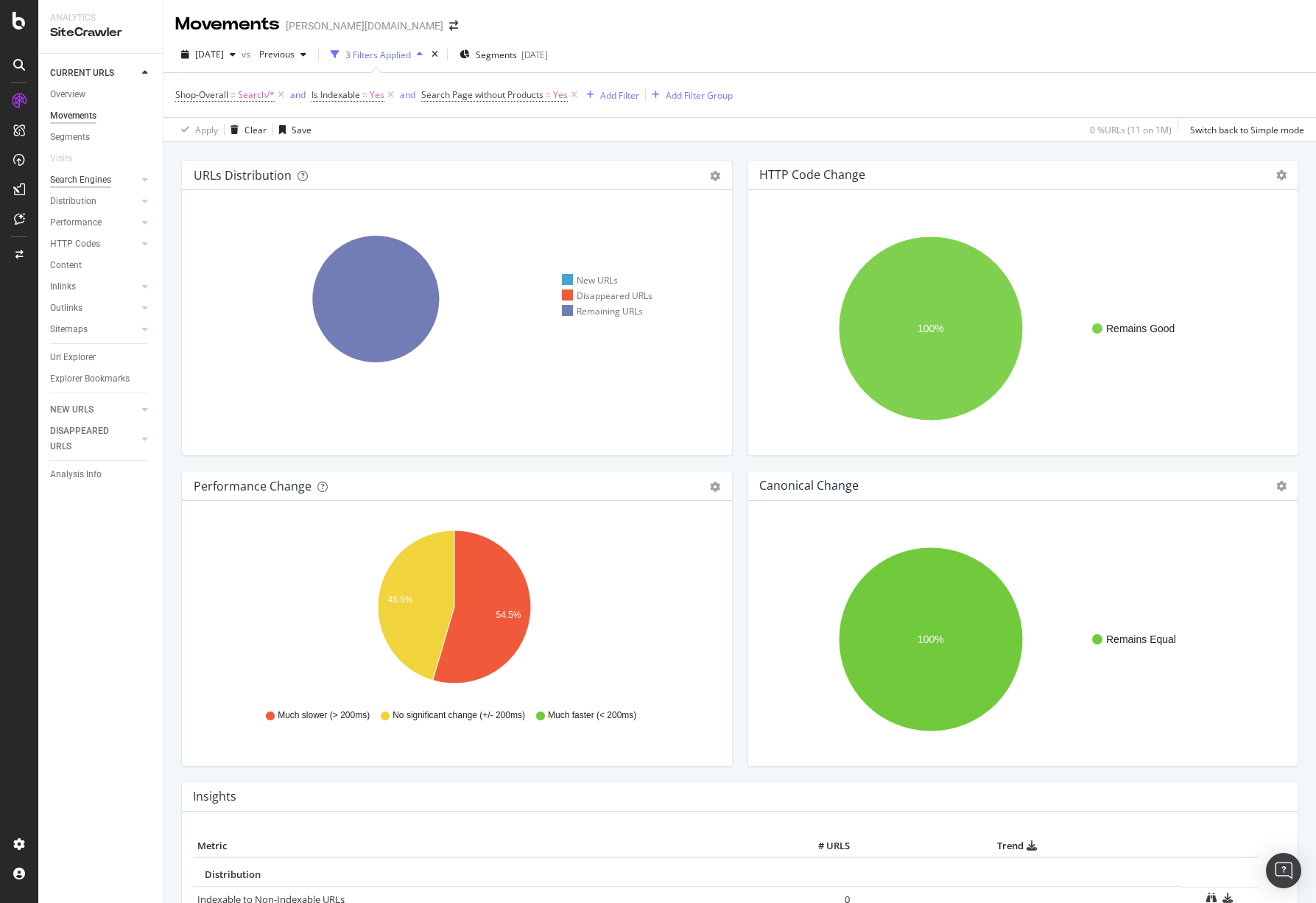
click at [74, 184] on div "Search Engines" at bounding box center [80, 180] width 61 height 16
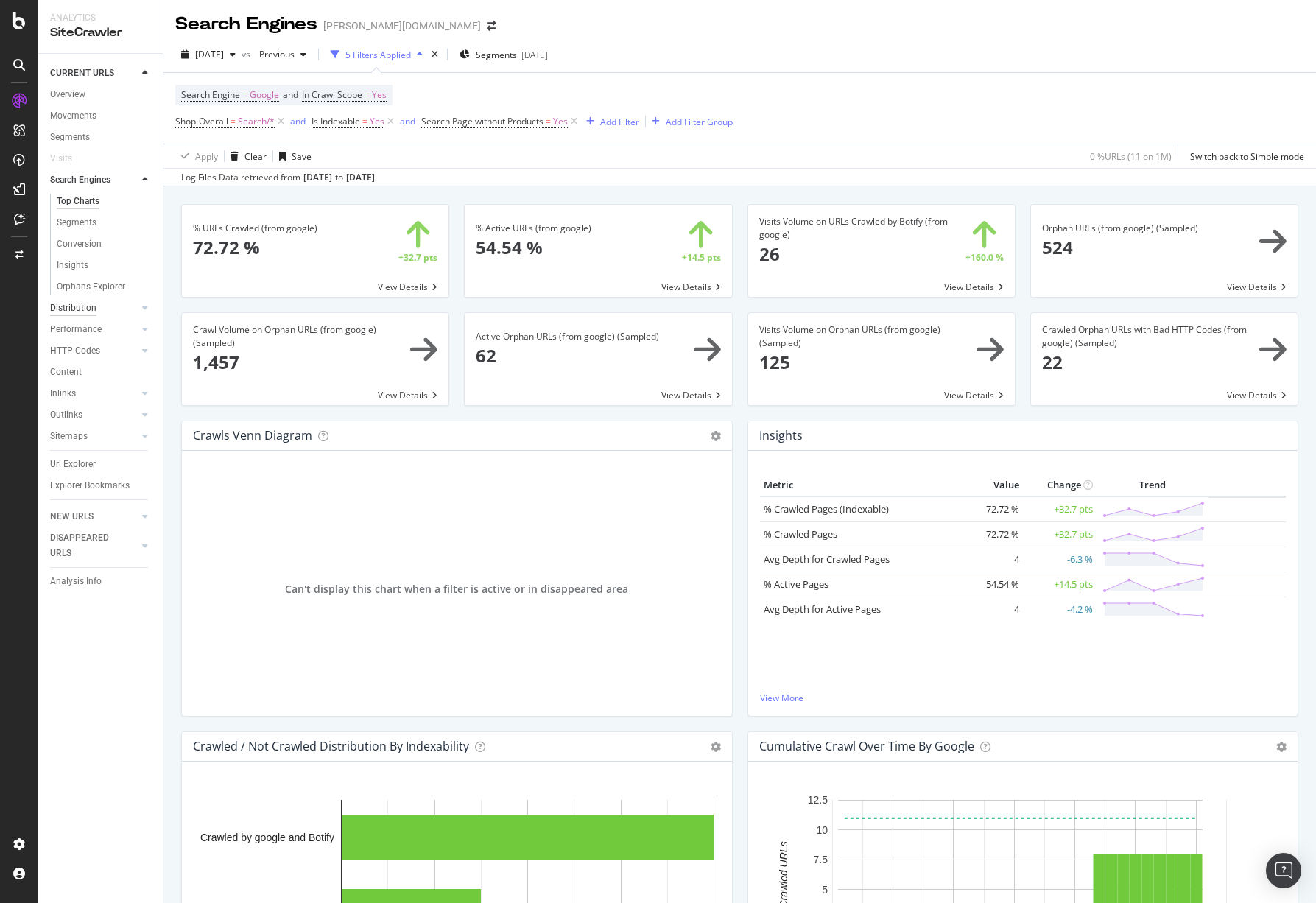
click at [76, 304] on div "Distribution" at bounding box center [73, 308] width 47 height 16
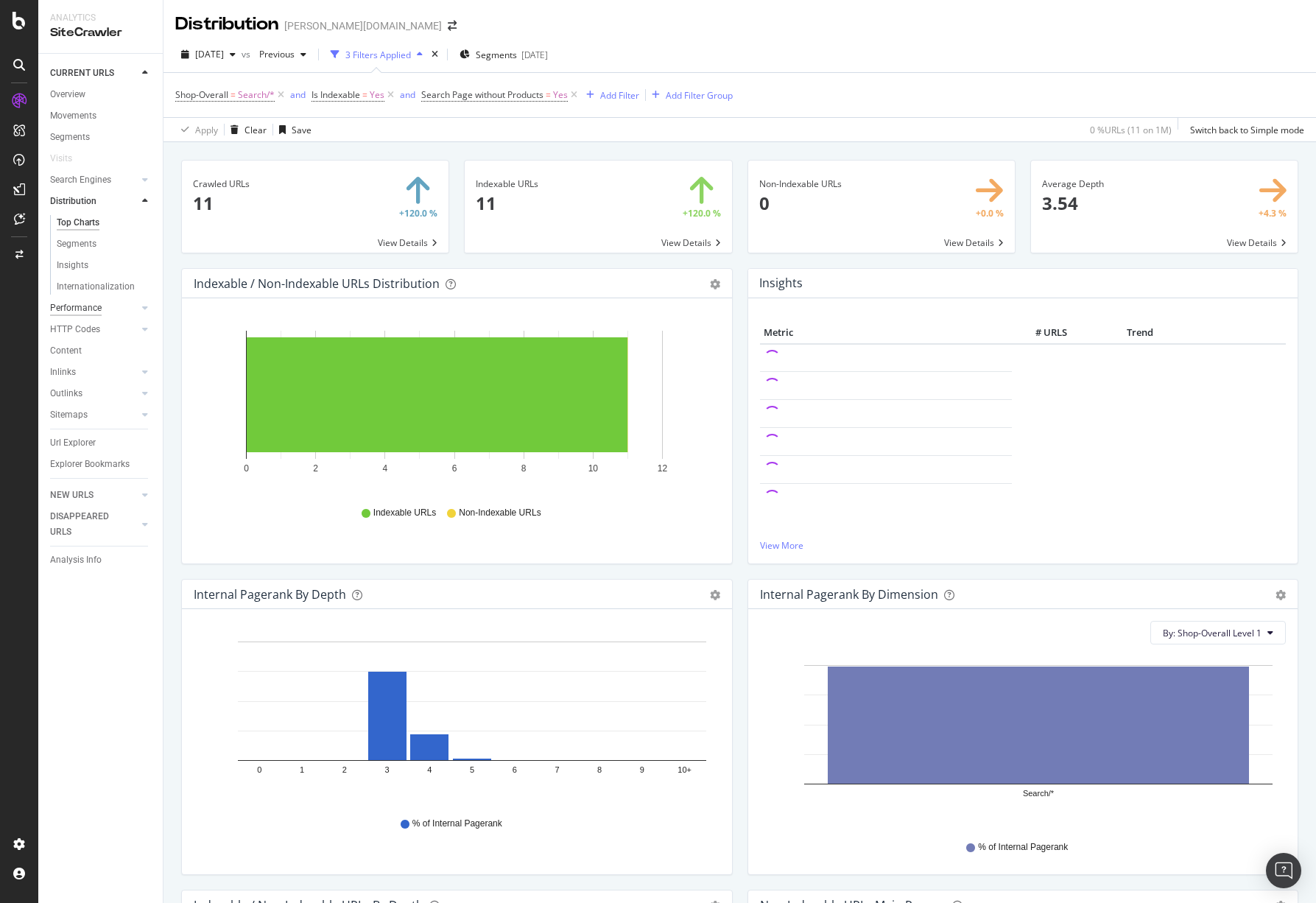
click at [84, 309] on div "Performance" at bounding box center [76, 308] width 51 height 16
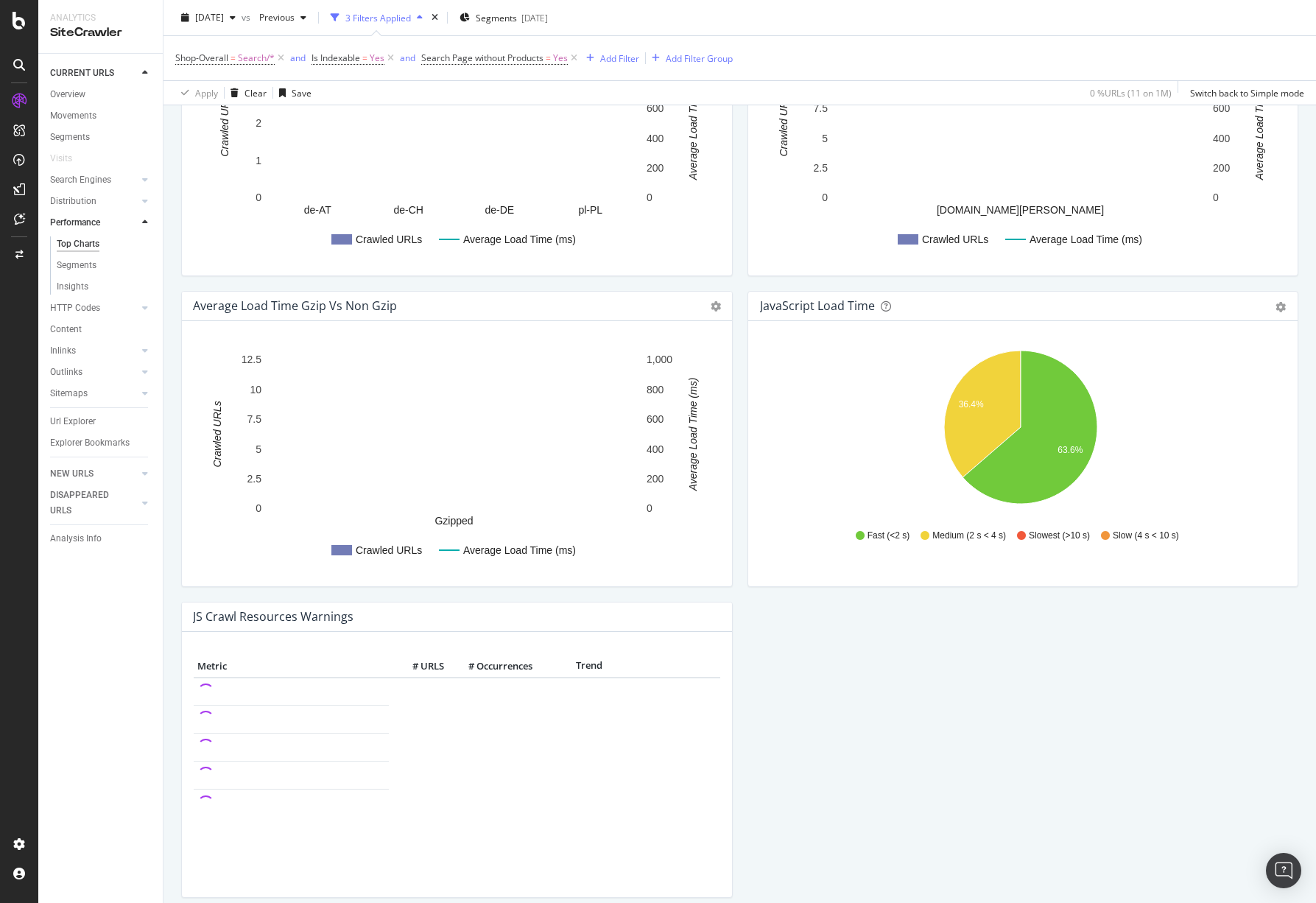
scroll to position [1016, 0]
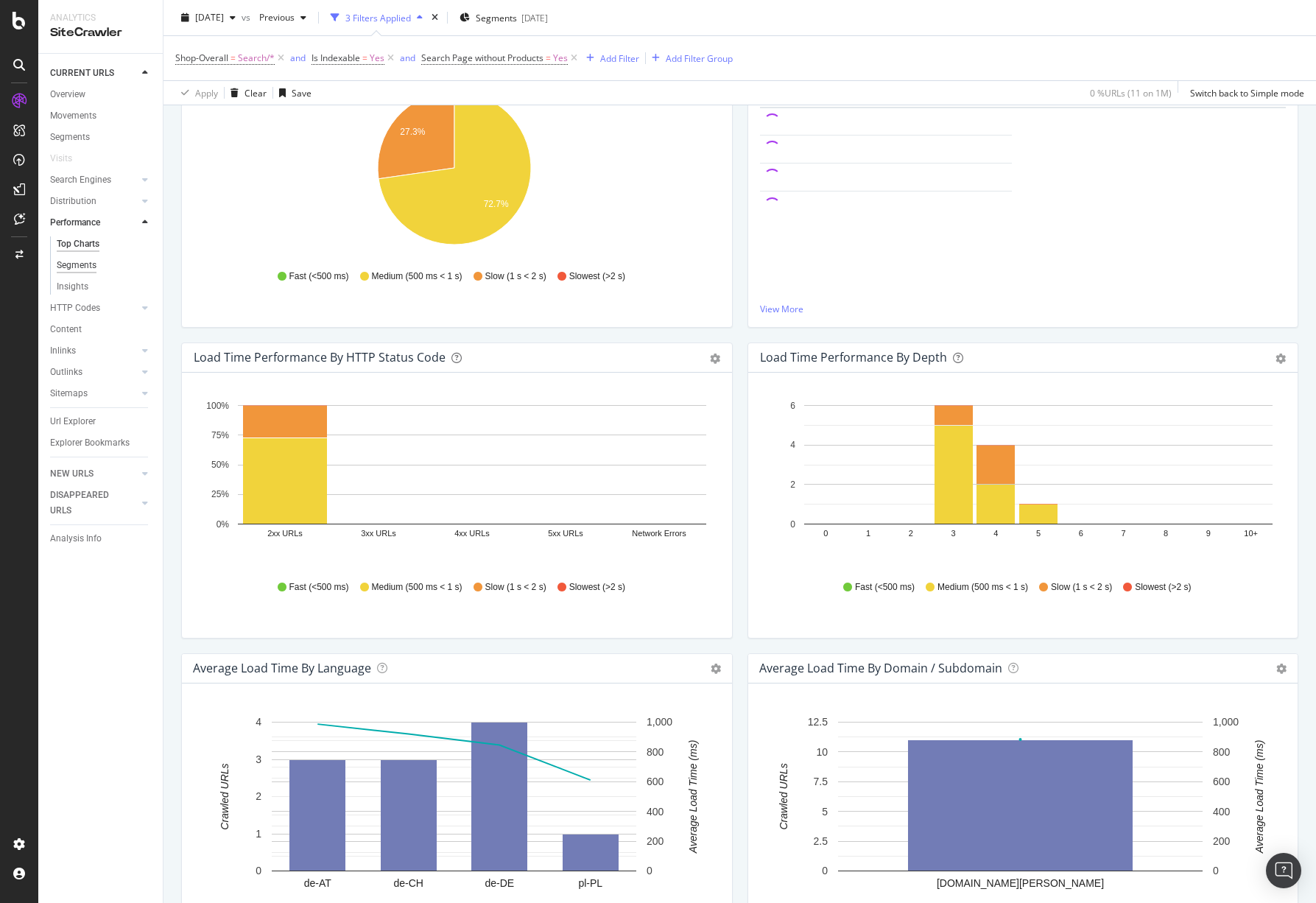
click at [91, 264] on div "Segments" at bounding box center [77, 265] width 40 height 16
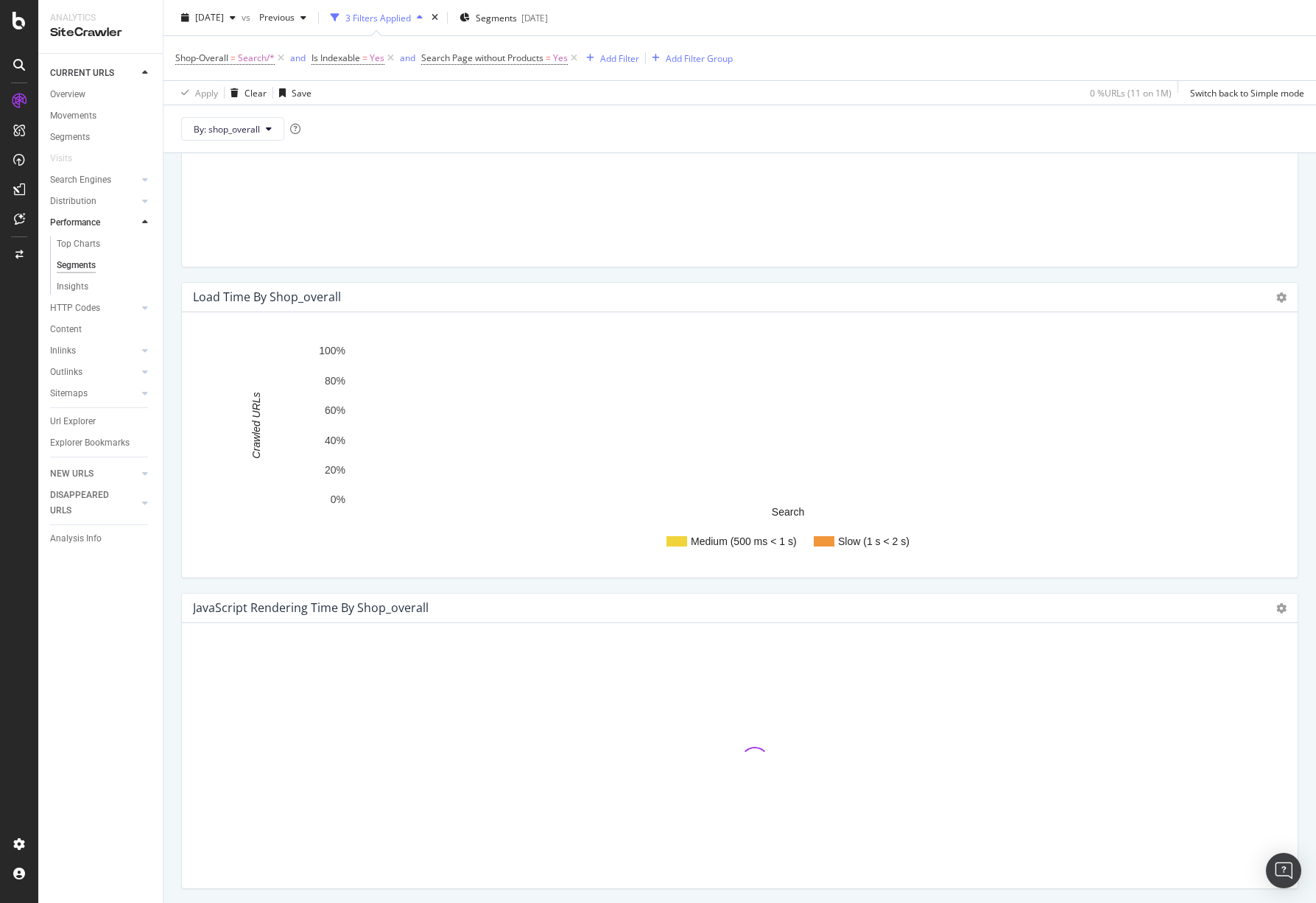
scroll to position [330, 0]
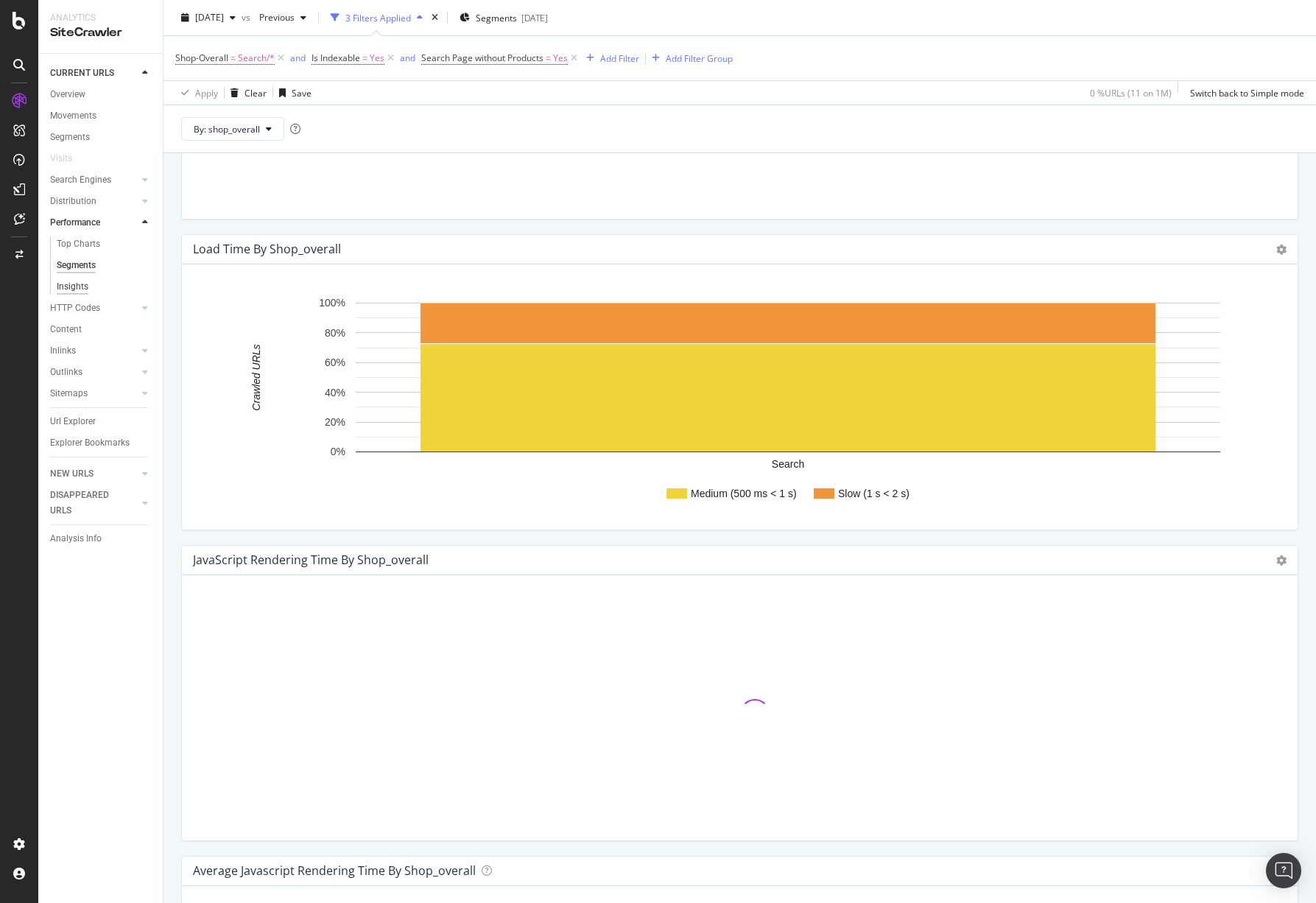
click at [81, 284] on div "Insights" at bounding box center [72, 286] width 32 height 16
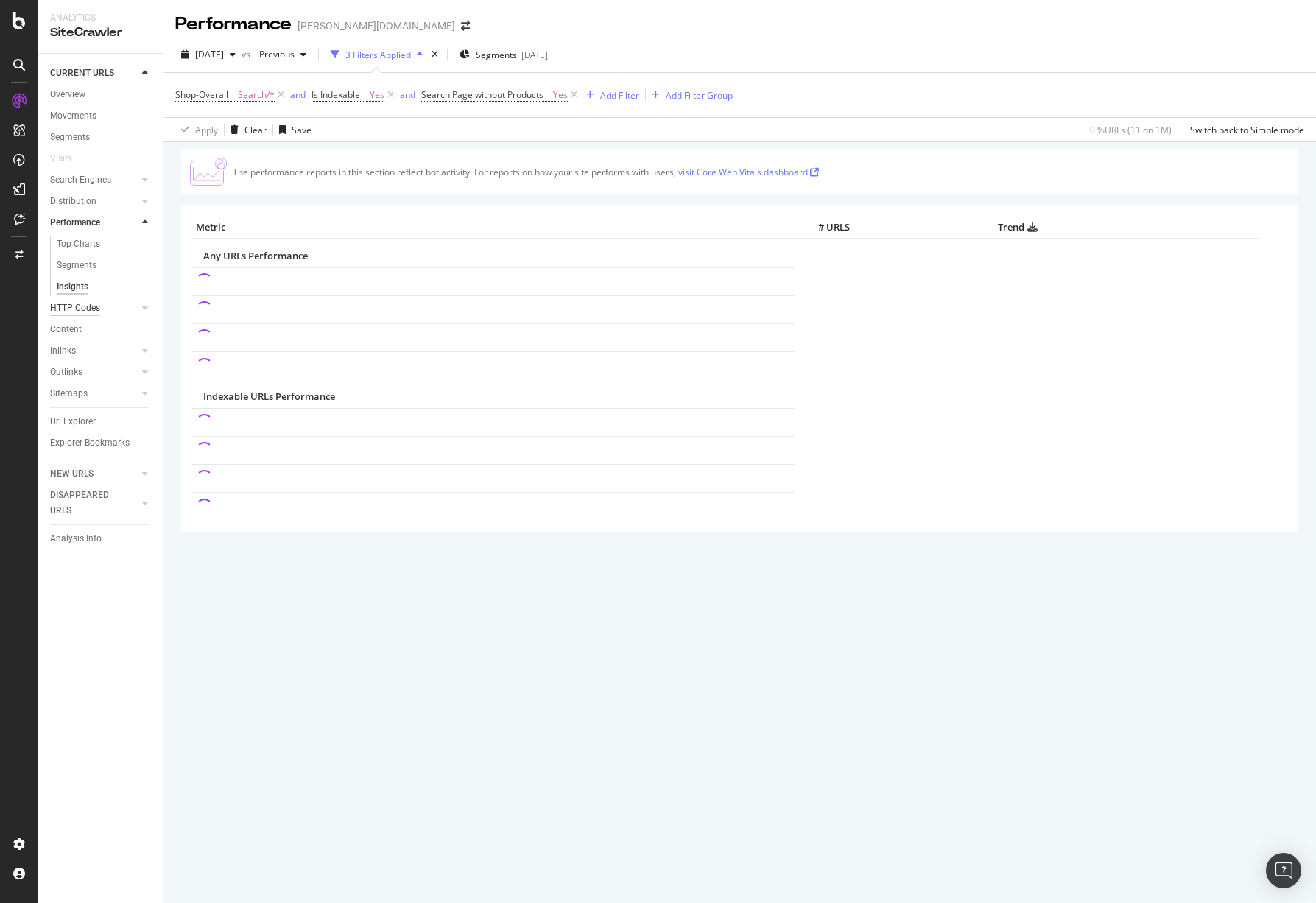
click at [97, 311] on div "HTTP Codes" at bounding box center [75, 308] width 50 height 16
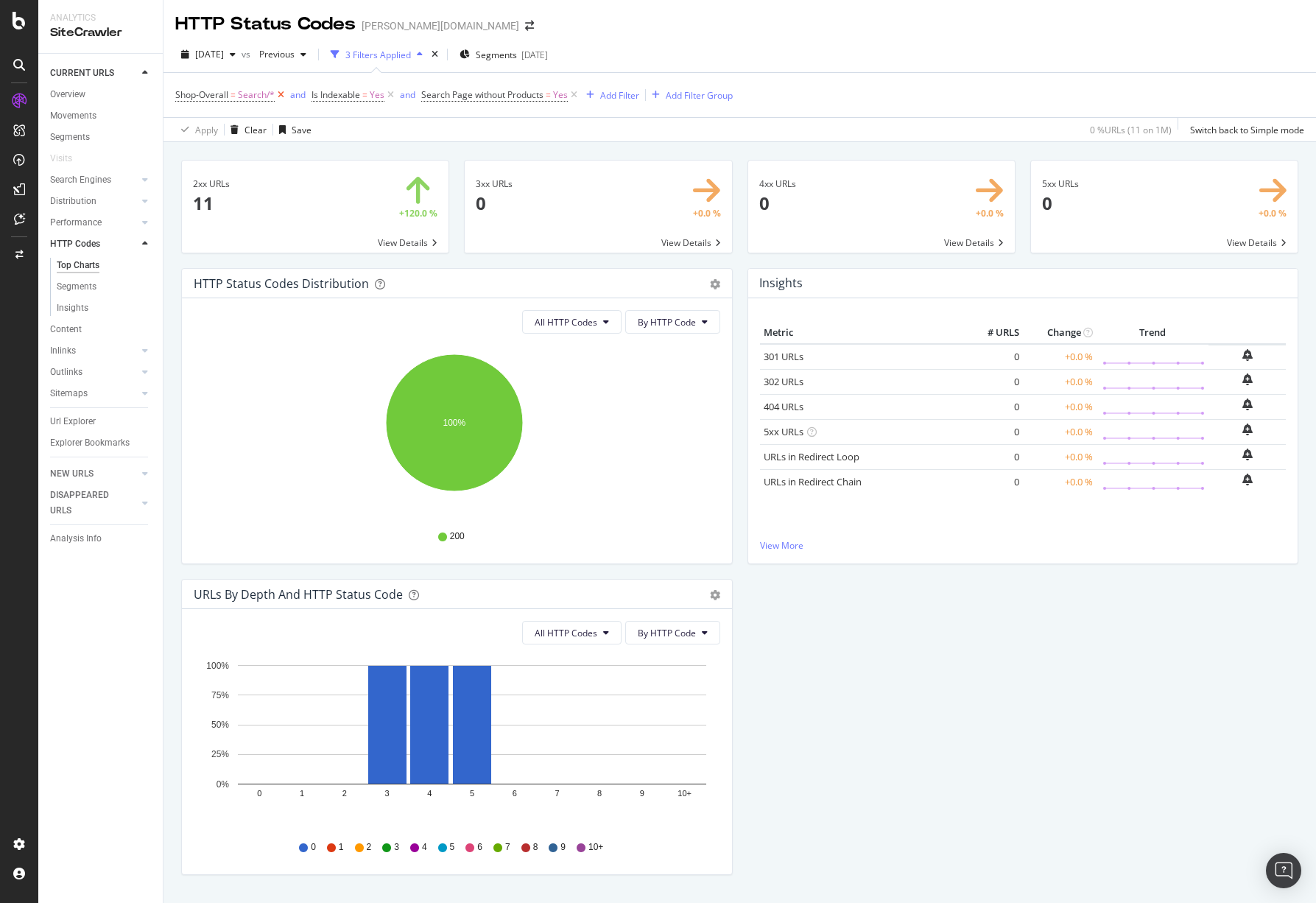
click at [279, 93] on icon at bounding box center [281, 95] width 13 height 15
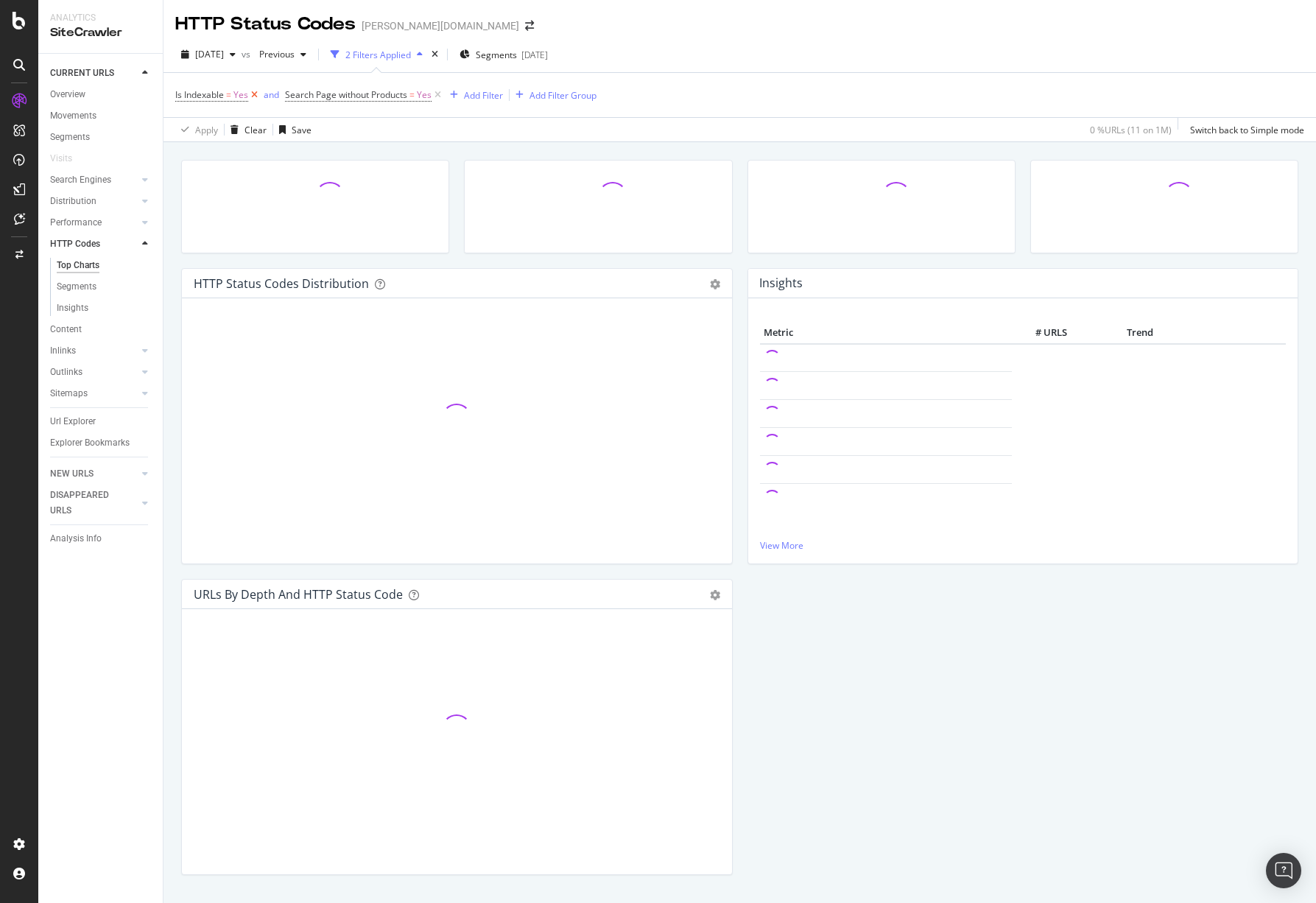
click at [257, 93] on icon at bounding box center [255, 95] width 13 height 15
click at [329, 91] on icon at bounding box center [328, 95] width 13 height 15
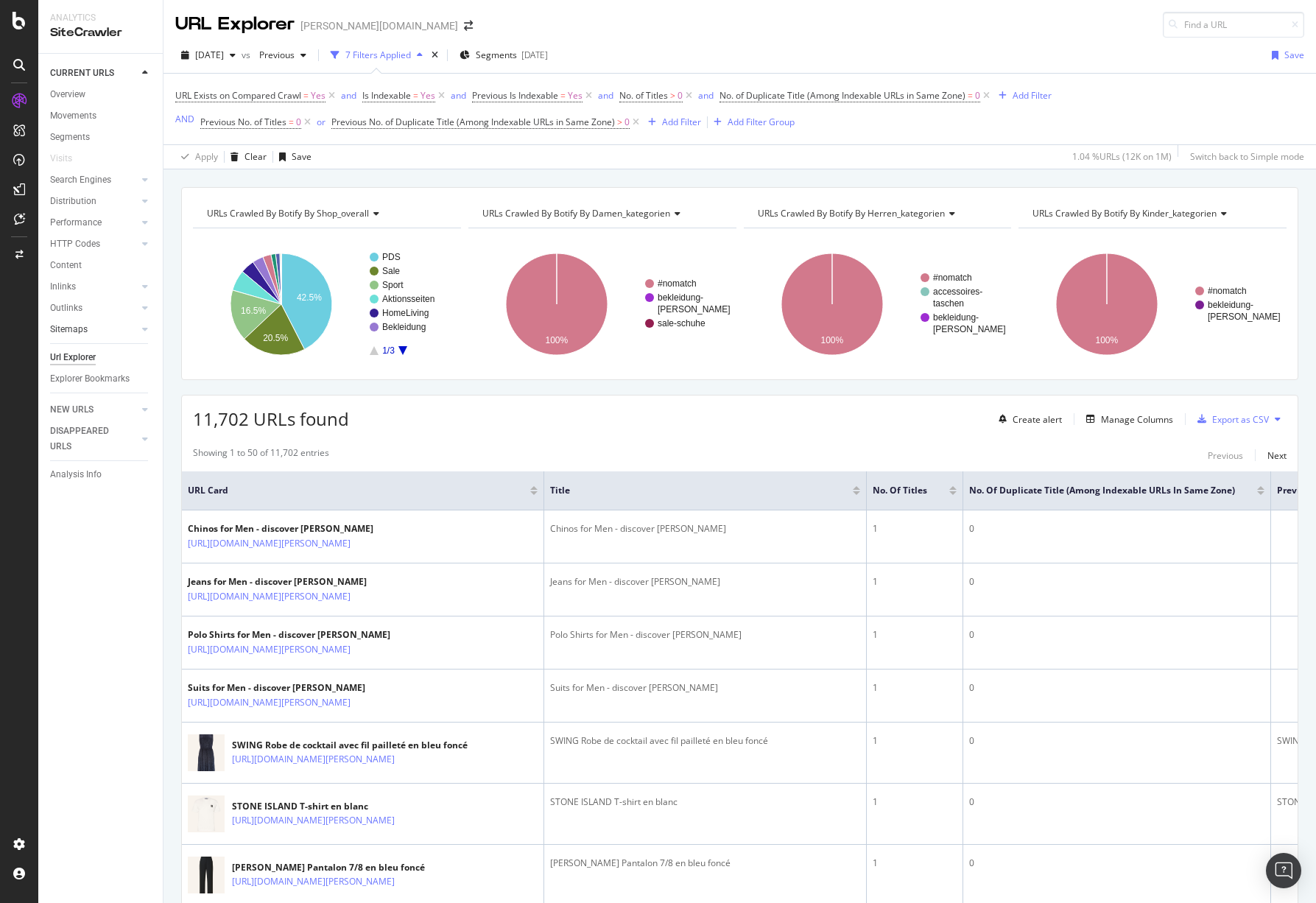
click at [101, 330] on link "Sitemaps" at bounding box center [94, 329] width 88 height 16
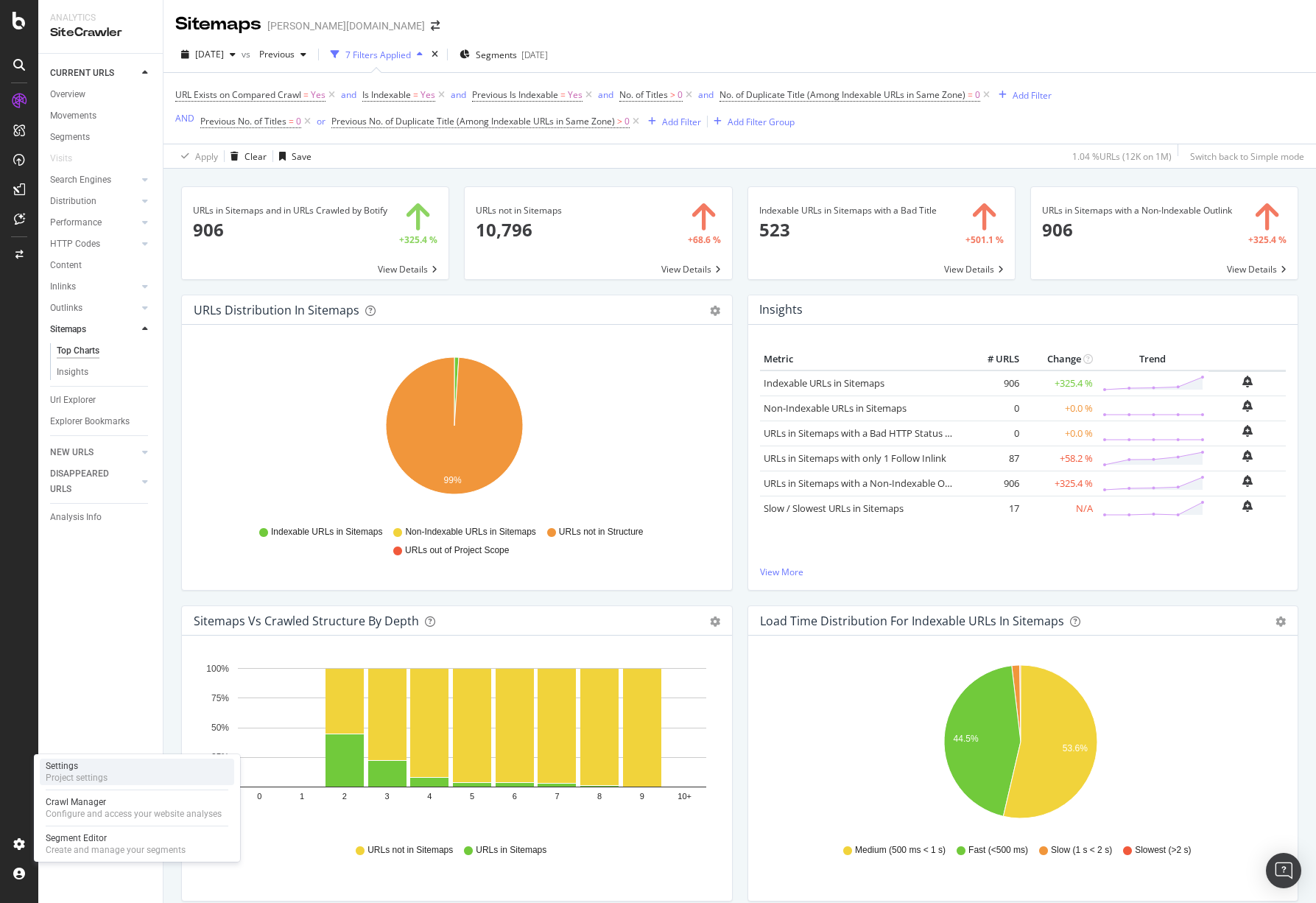
click at [106, 771] on div "Project settings" at bounding box center [77, 777] width 62 height 12
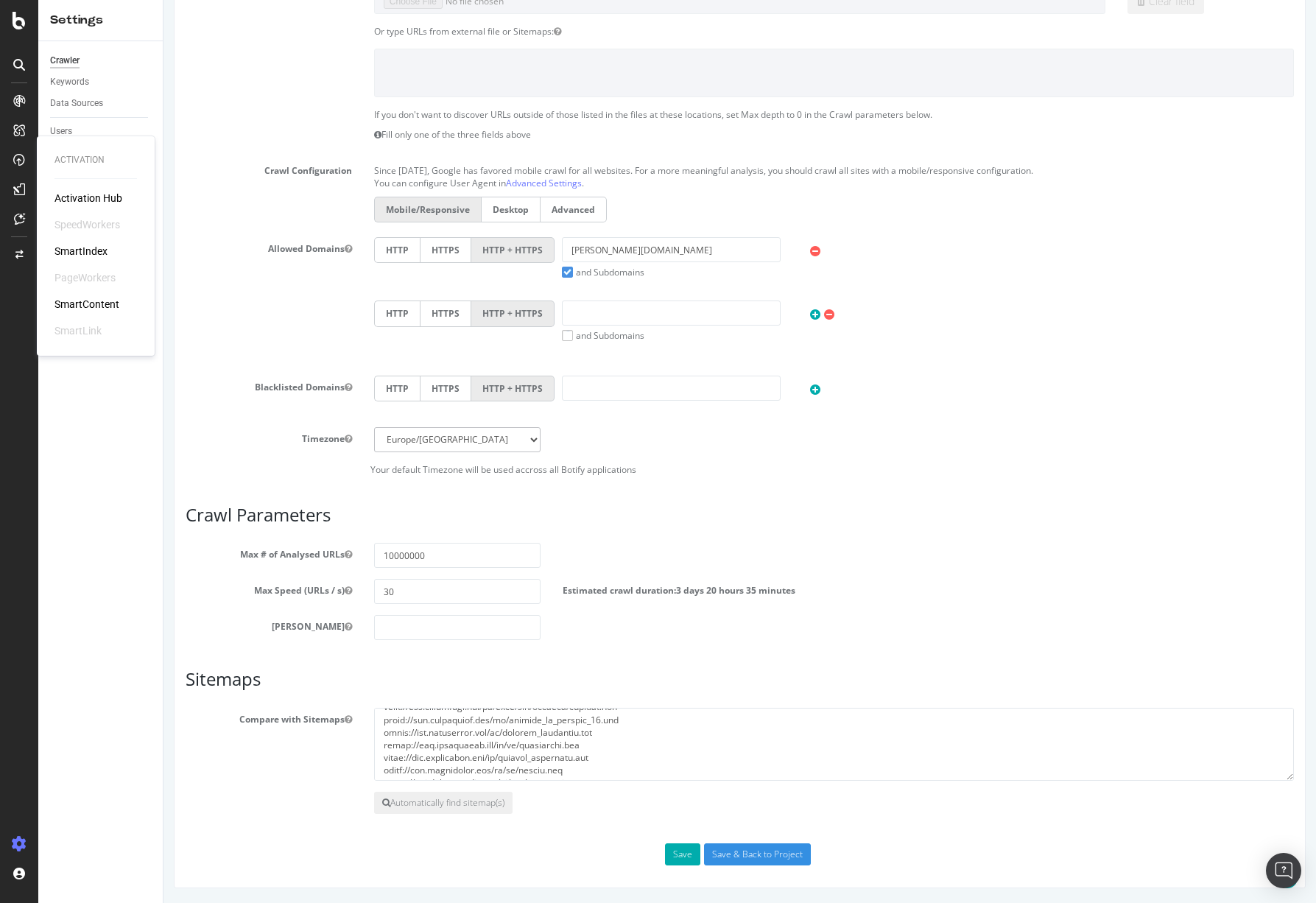
scroll to position [278, 0]
